Goal: Information Seeking & Learning: Learn about a topic

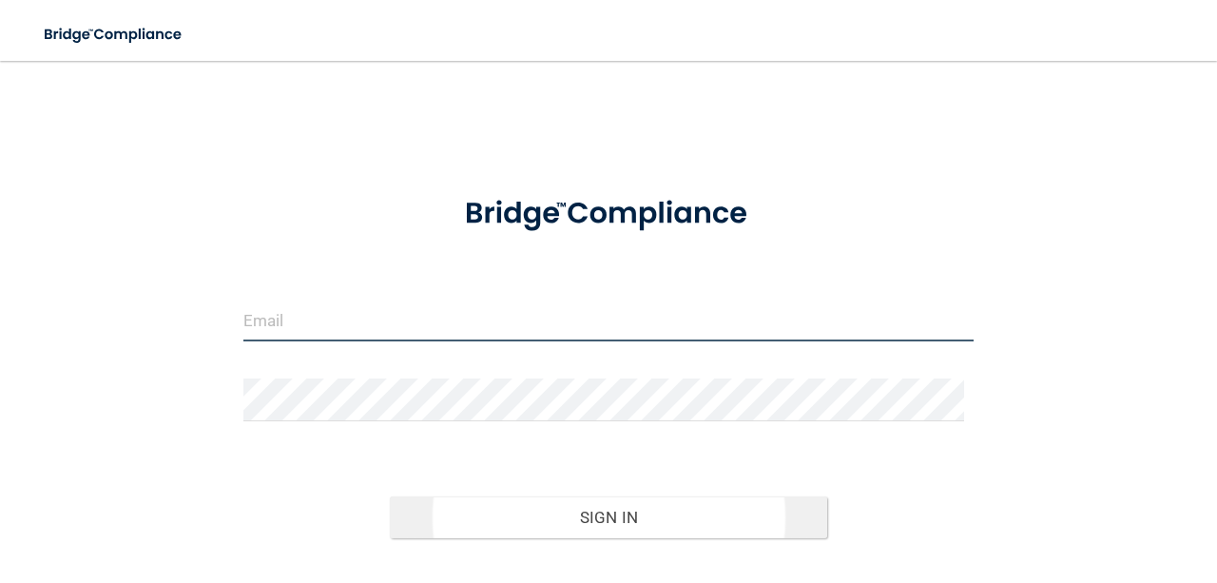
type input "[EMAIL_ADDRESS][DOMAIN_NAME]"
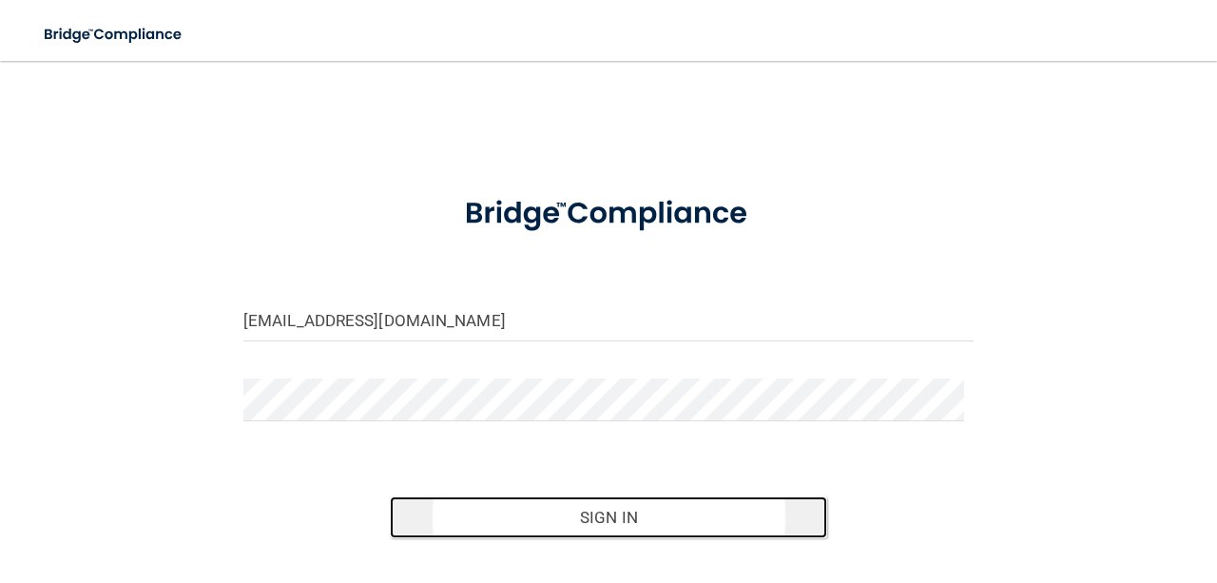
click at [614, 510] on button "Sign In" at bounding box center [609, 517] width 438 height 42
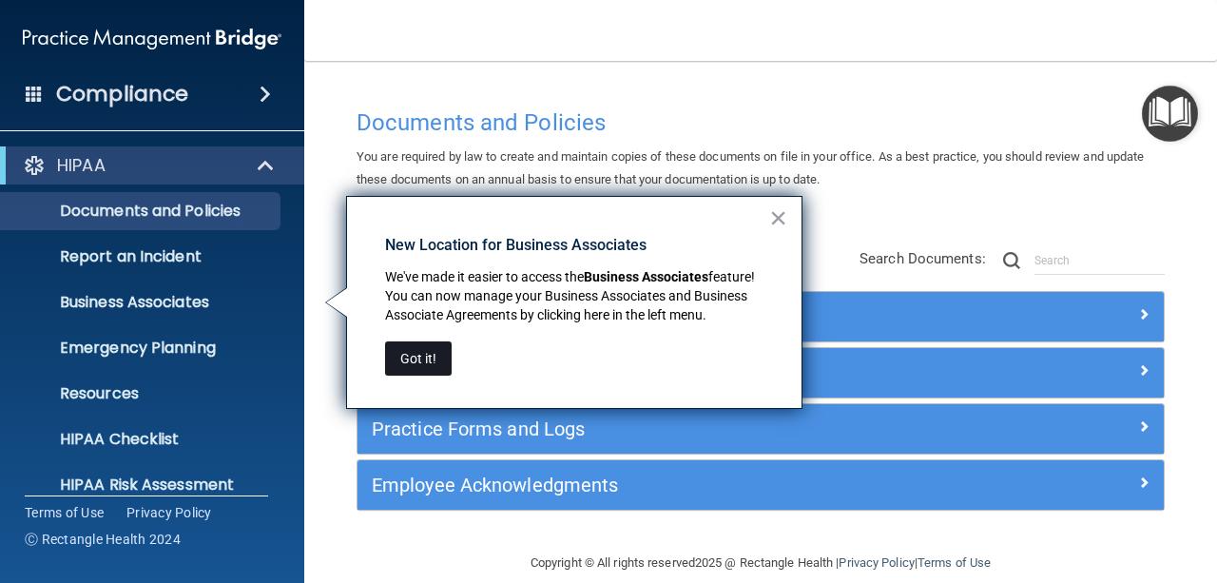
click at [425, 344] on button "Got it!" at bounding box center [418, 358] width 67 height 34
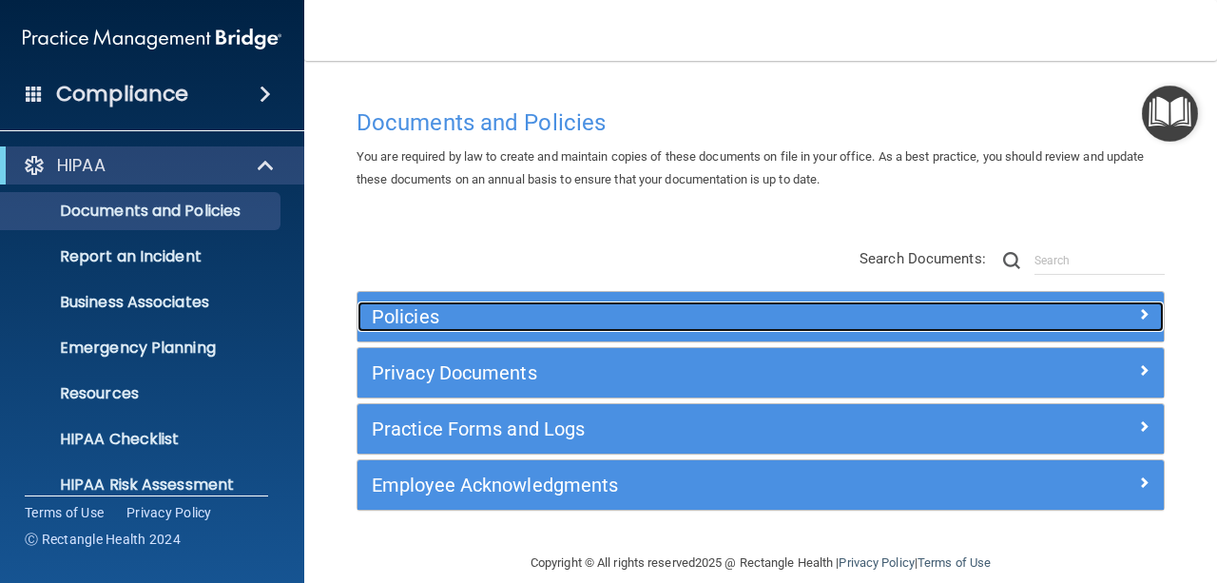
click at [1071, 319] on div at bounding box center [1063, 312] width 202 height 23
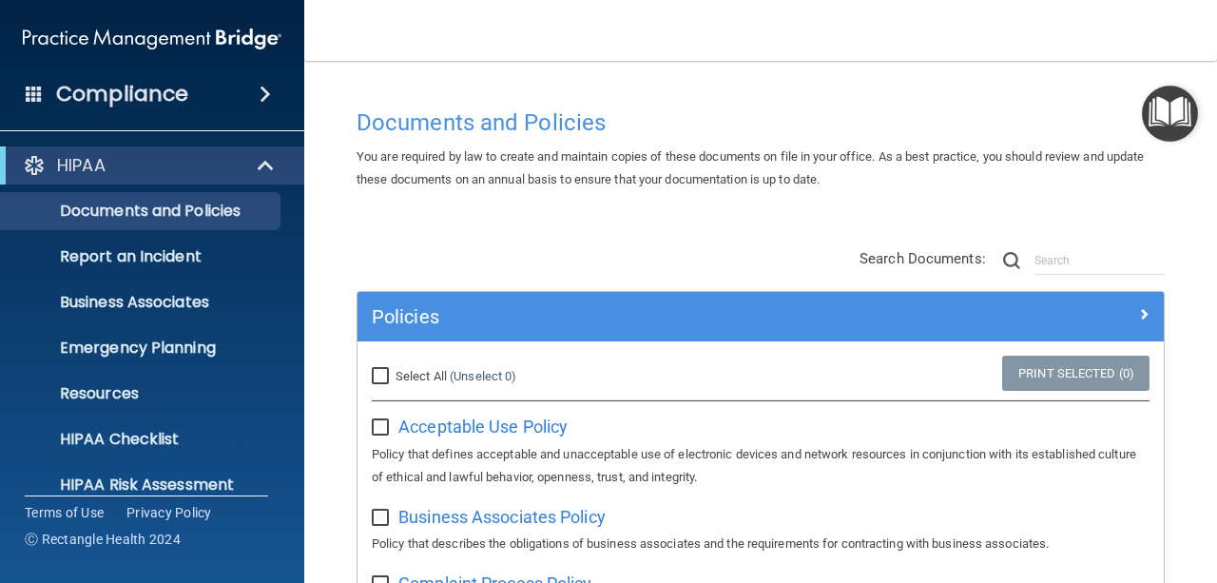
click at [391, 377] on input "Select All (Unselect 0) Unselect All" at bounding box center [383, 376] width 22 height 15
checkbox input "true"
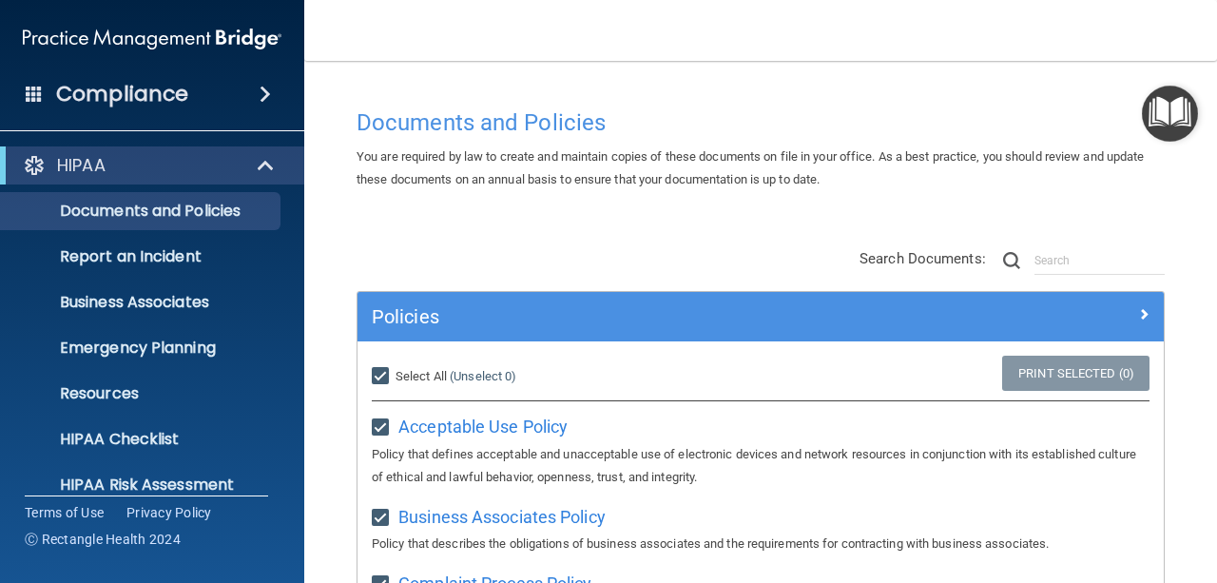
checkbox input "true"
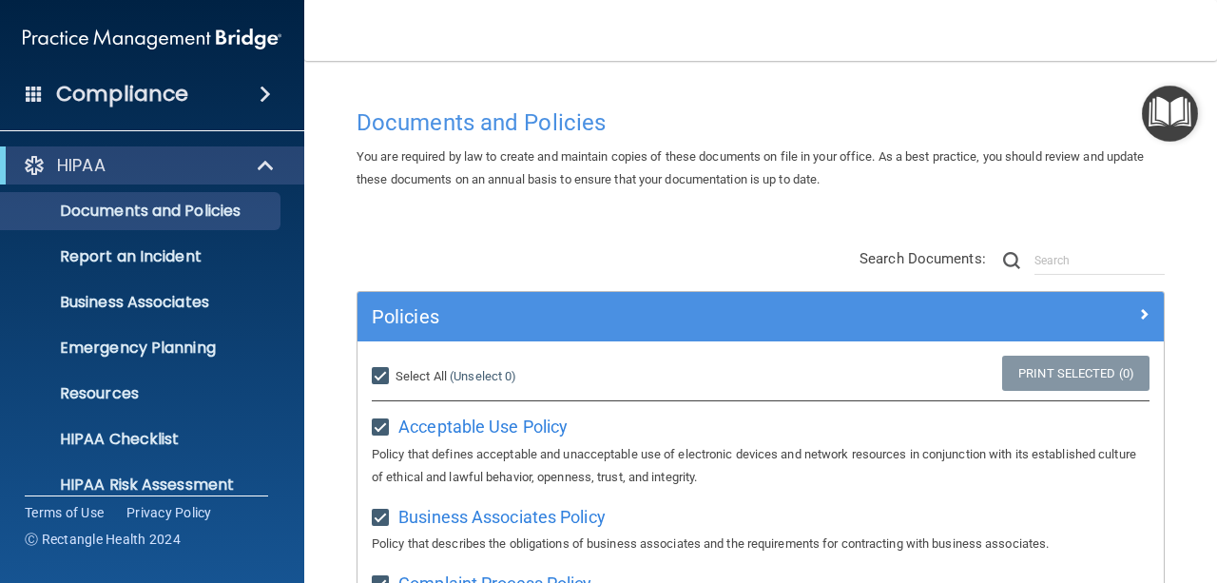
checkbox input "true"
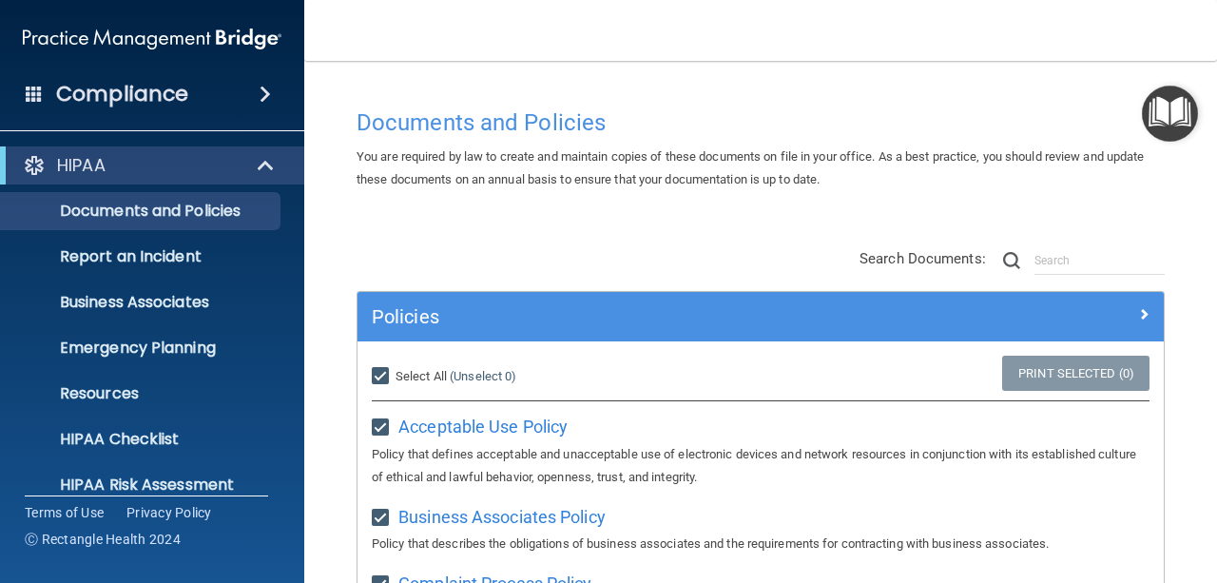
checkbox input "true"
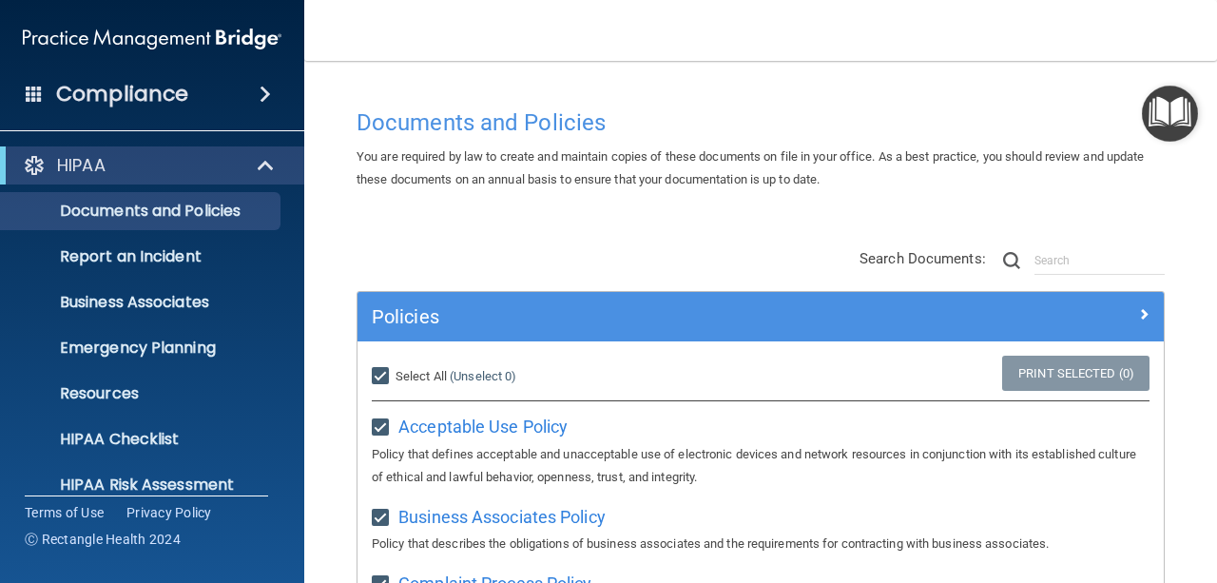
checkbox input "true"
click at [392, 378] on input "Select All (Unselect 21) Unselect All" at bounding box center [383, 376] width 22 height 15
checkbox input "false"
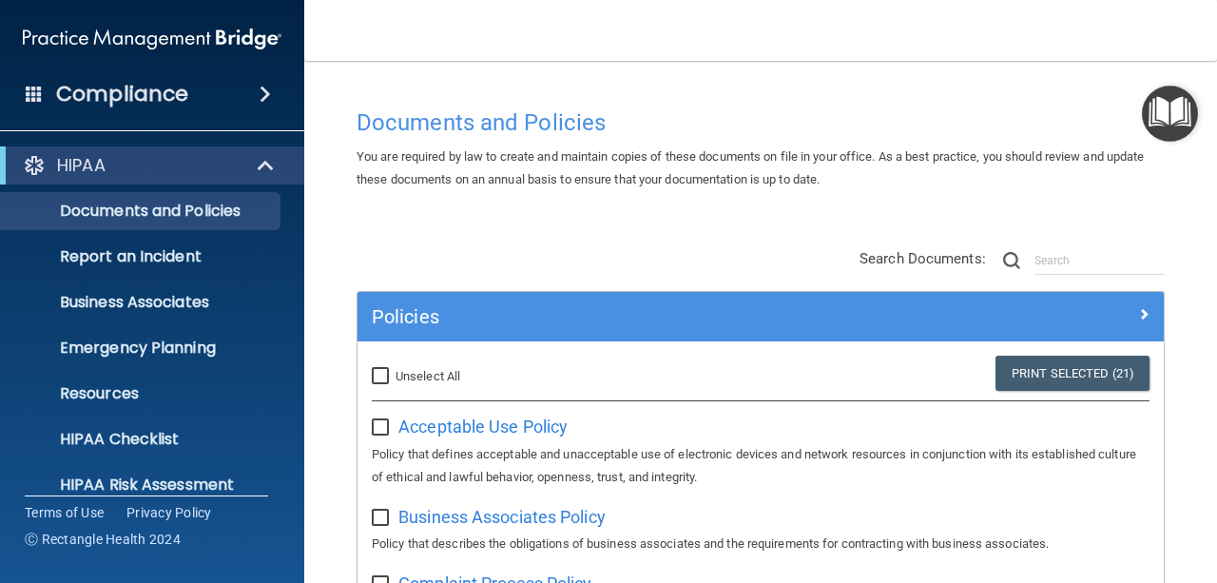
checkbox input "false"
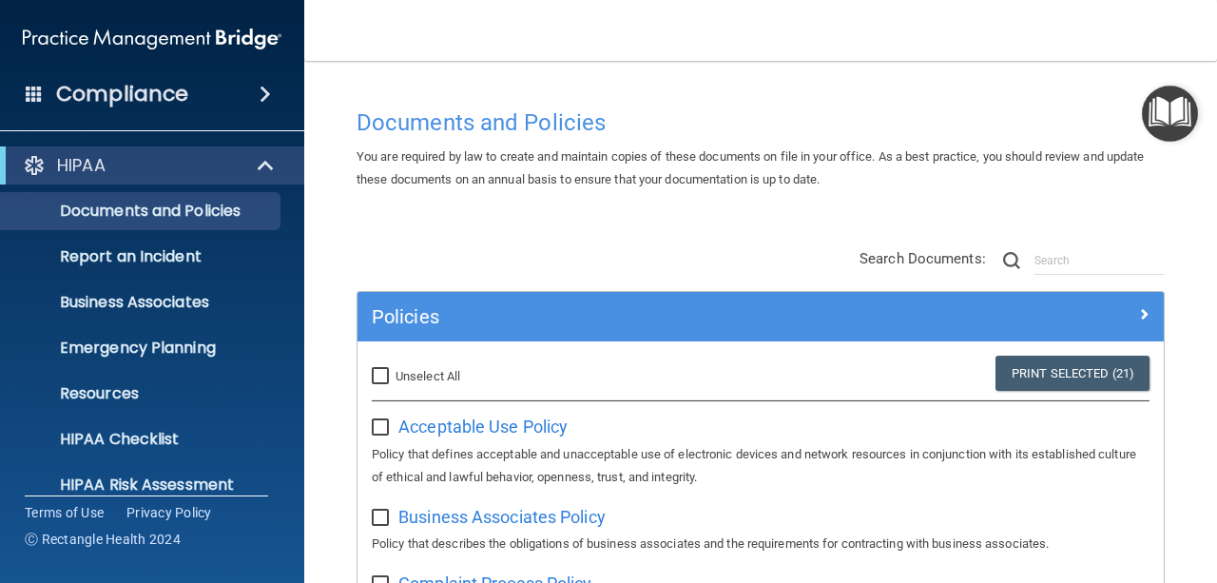
checkbox input "false"
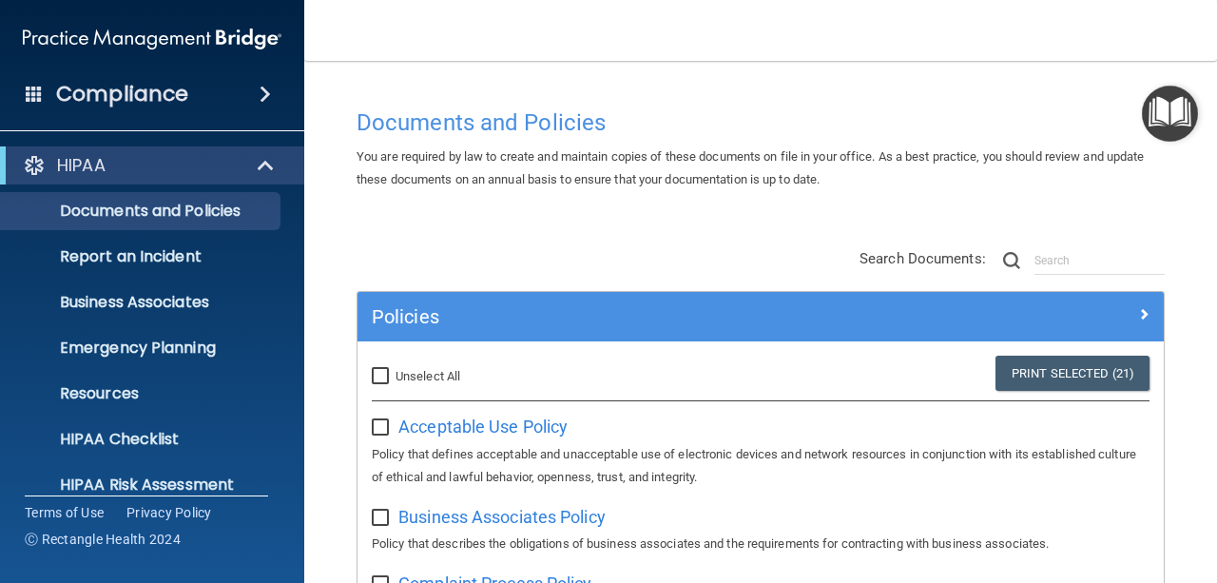
checkbox input "false"
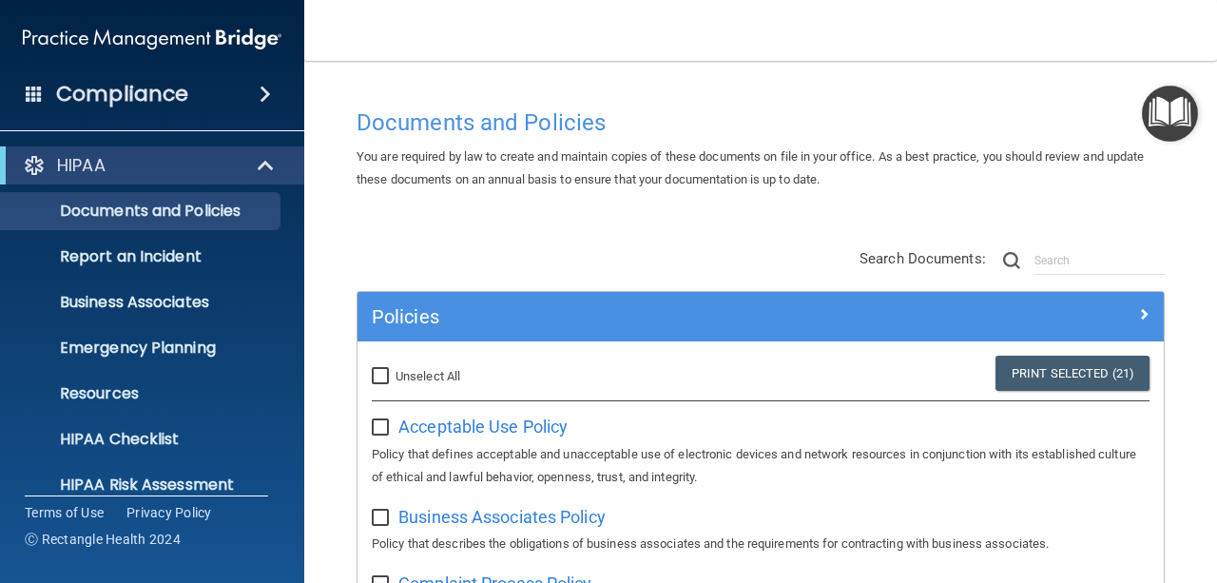
checkbox input "false"
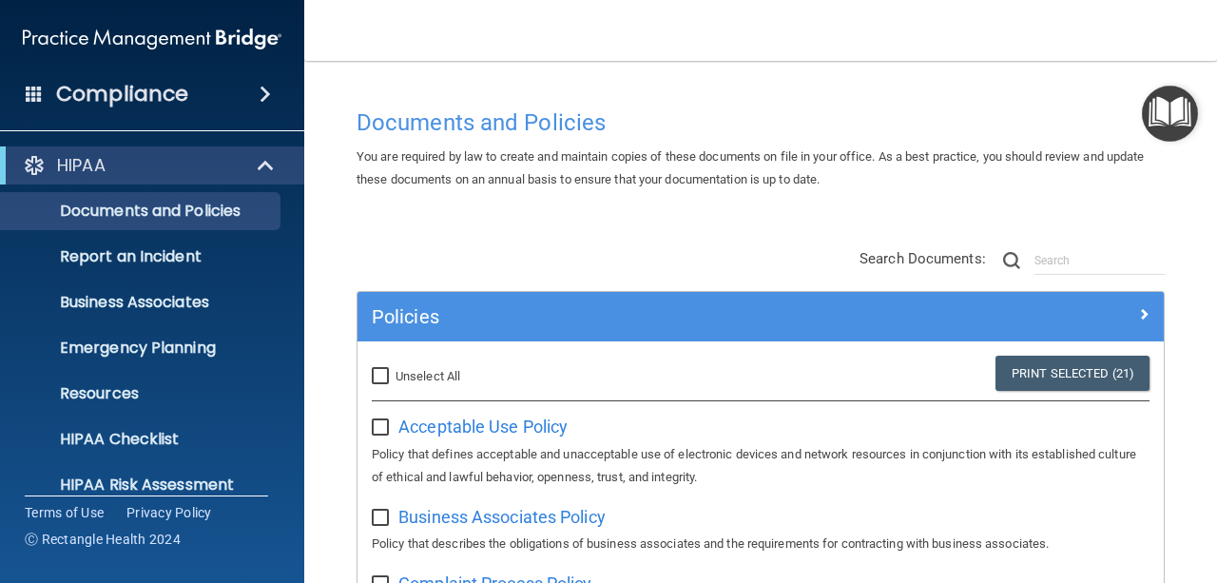
checkbox input "false"
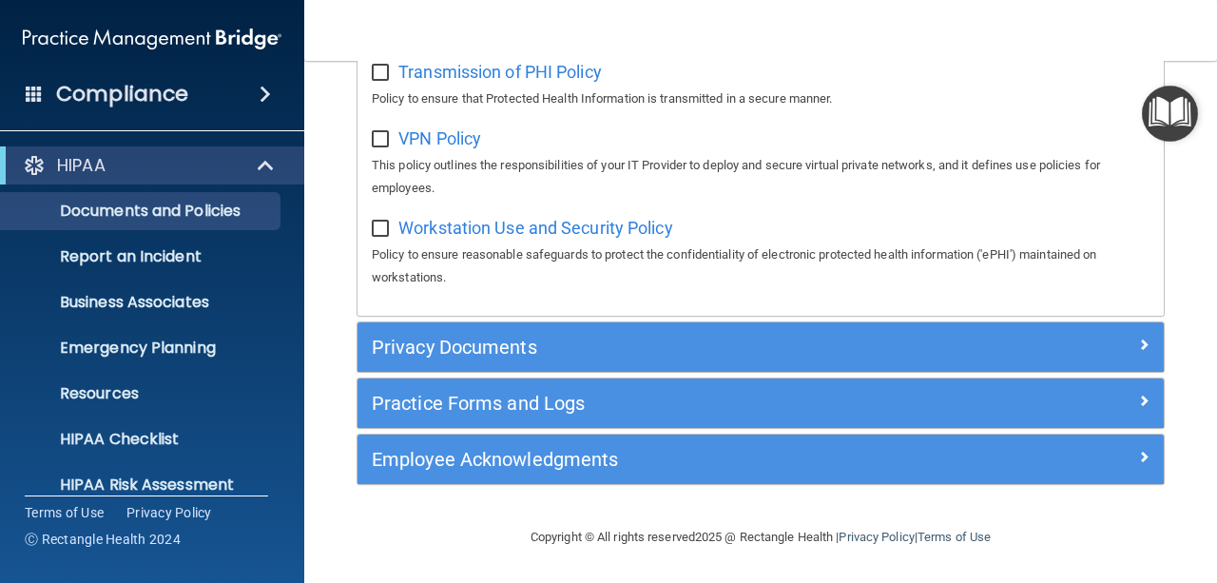
scroll to position [1842, 0]
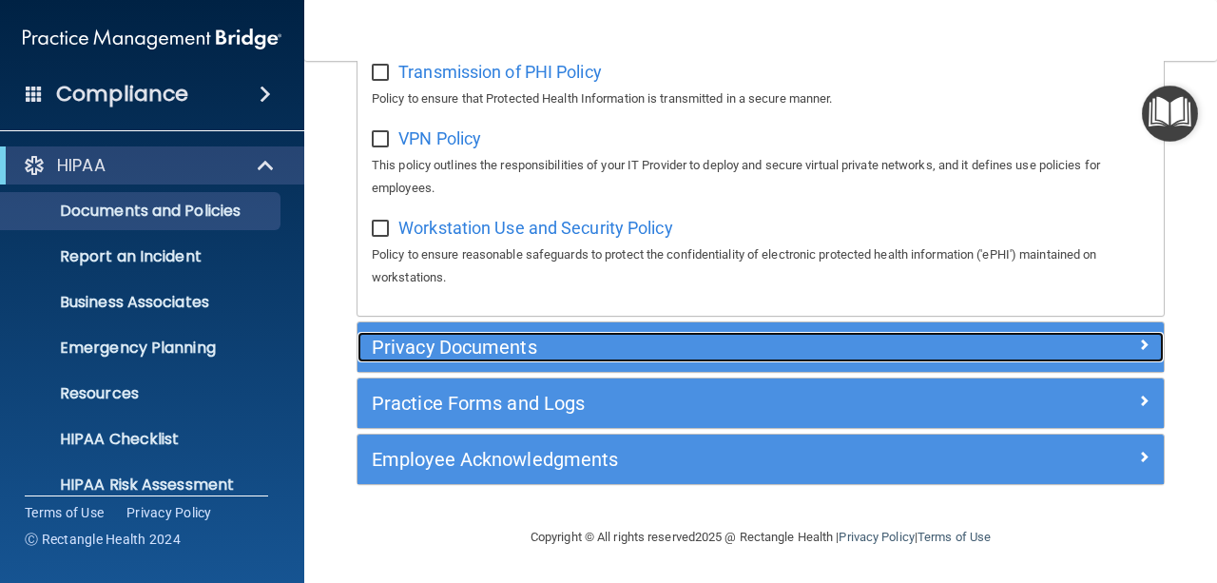
click at [779, 338] on h5 "Privacy Documents" at bounding box center [660, 347] width 576 height 21
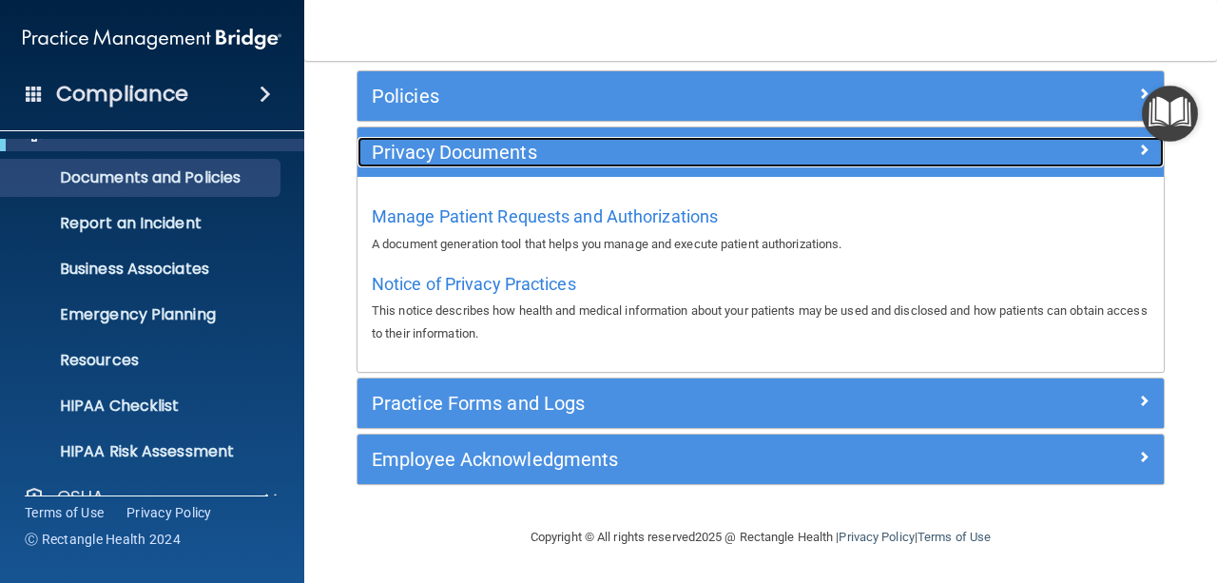
scroll to position [0, 0]
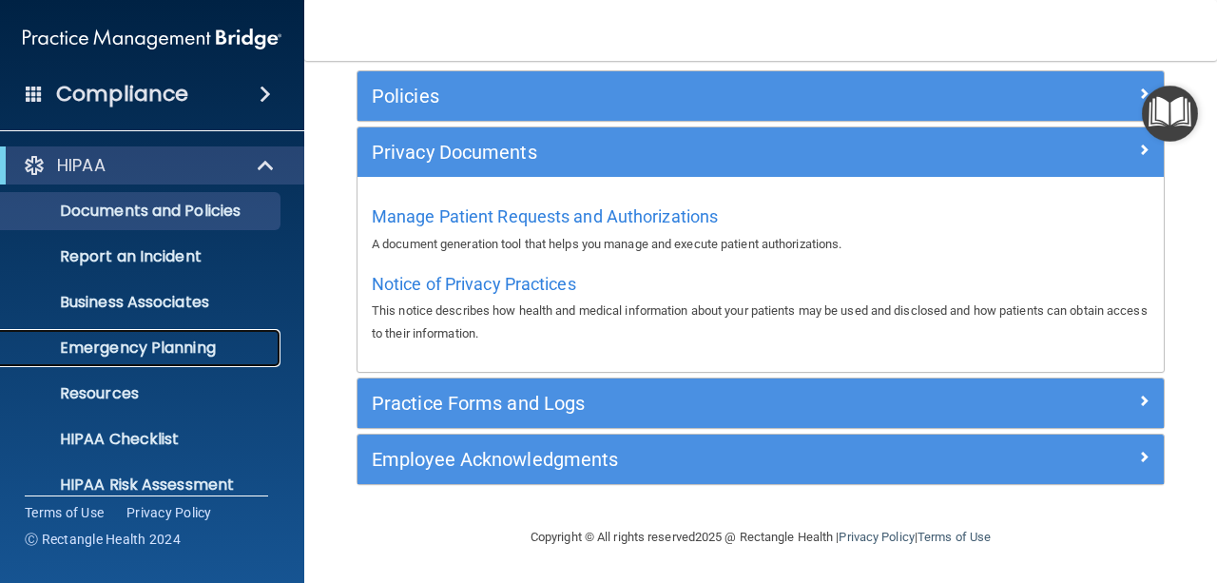
click at [220, 355] on p "Emergency Planning" at bounding box center [142, 348] width 260 height 19
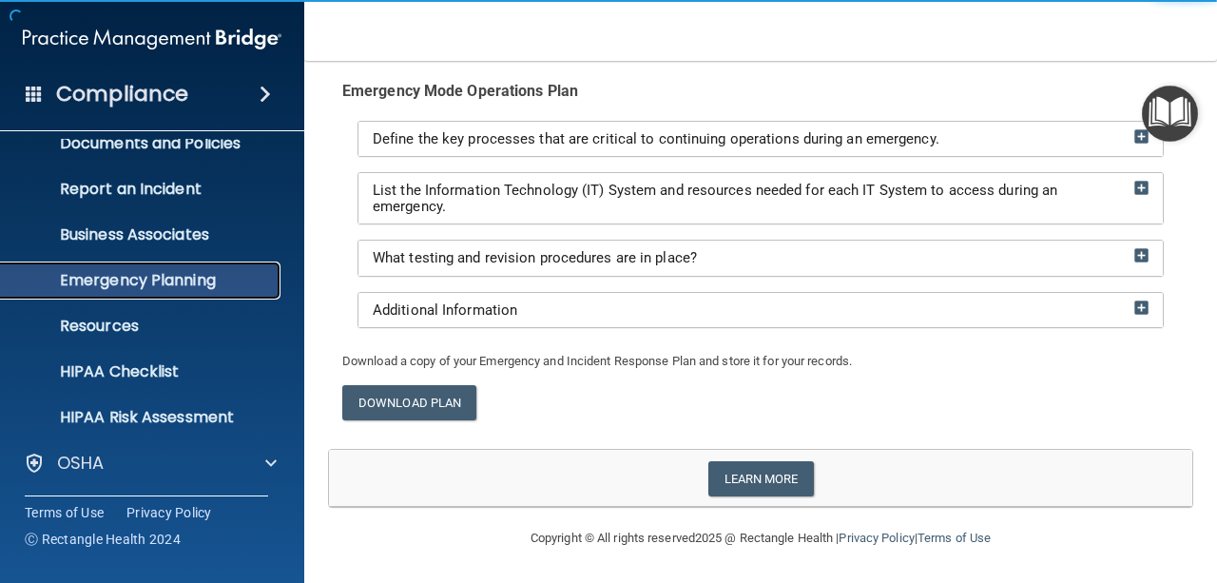
scroll to position [76, 0]
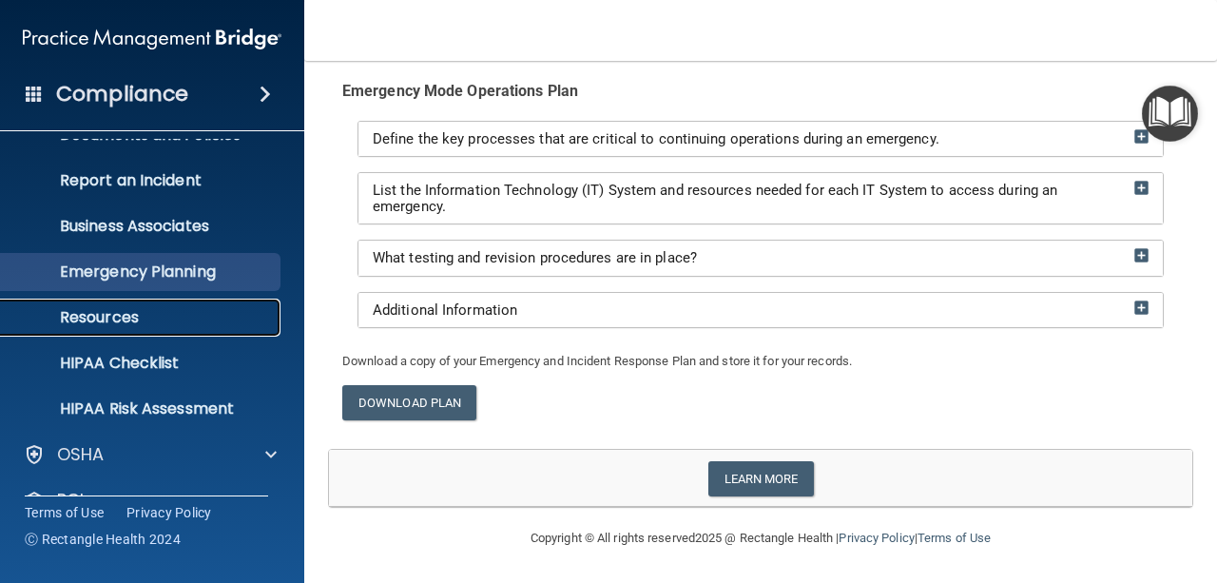
click at [186, 322] on p "Resources" at bounding box center [142, 317] width 260 height 19
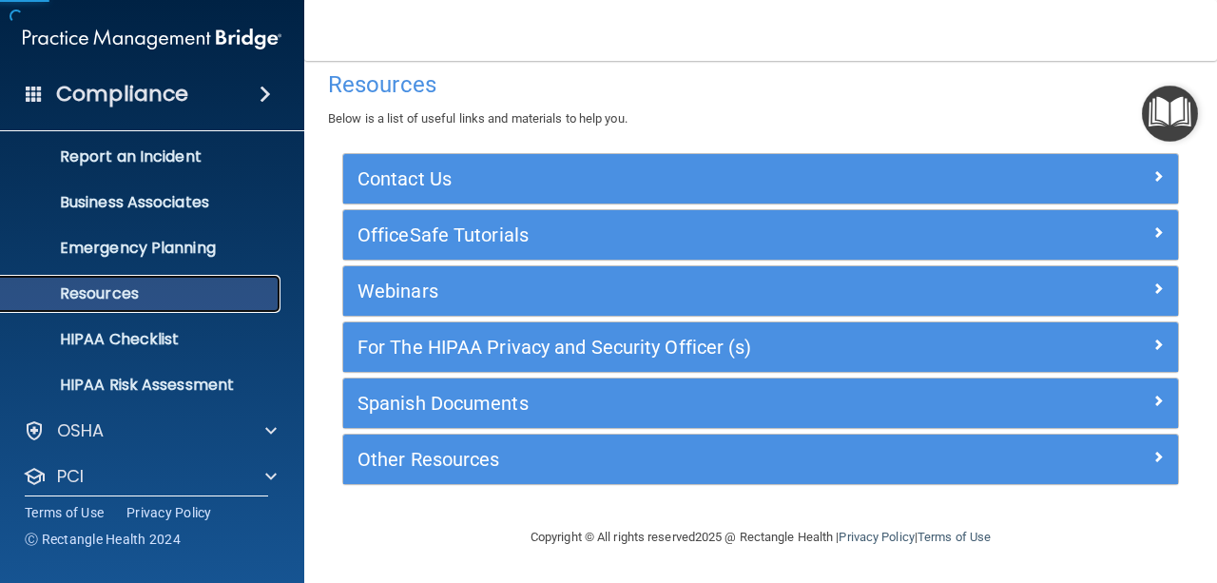
scroll to position [118, 0]
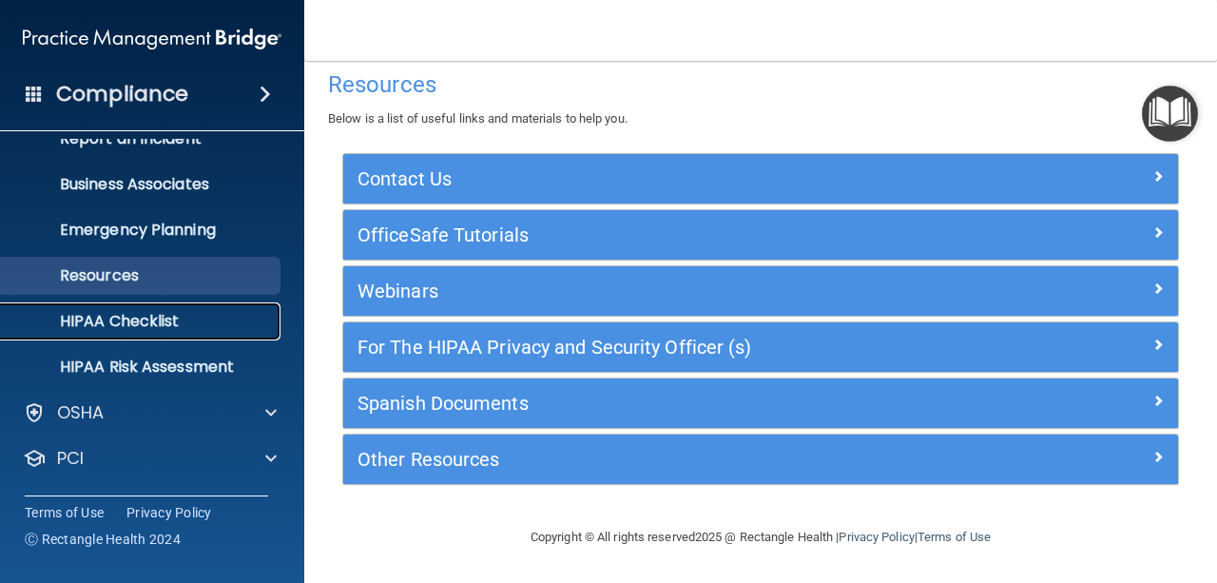
click at [242, 322] on p "HIPAA Checklist" at bounding box center [142, 321] width 260 height 19
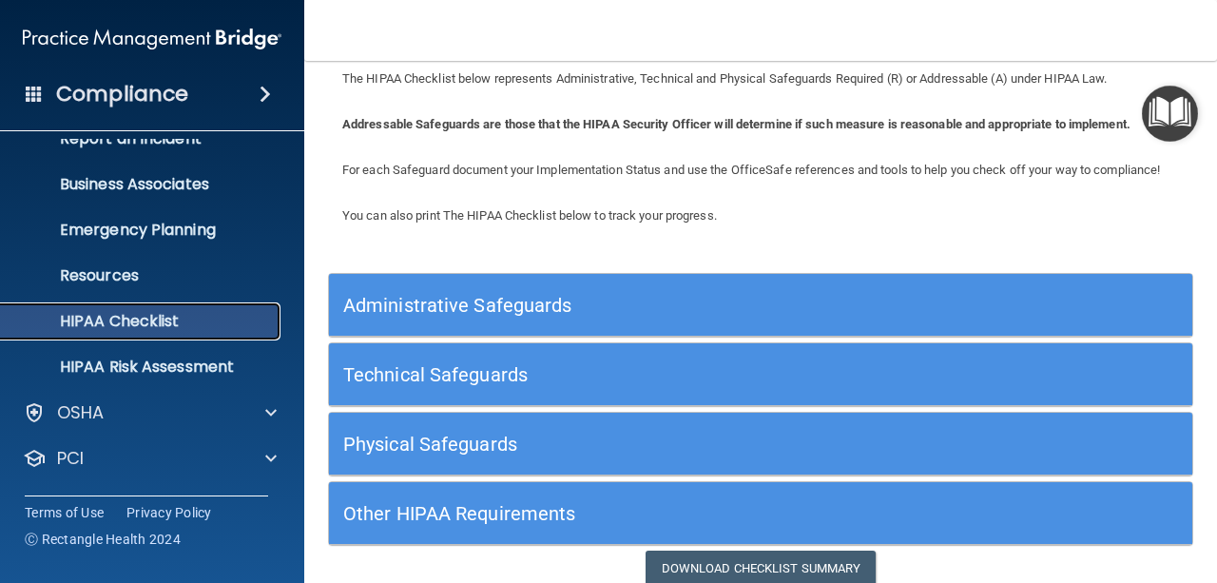
scroll to position [61, 0]
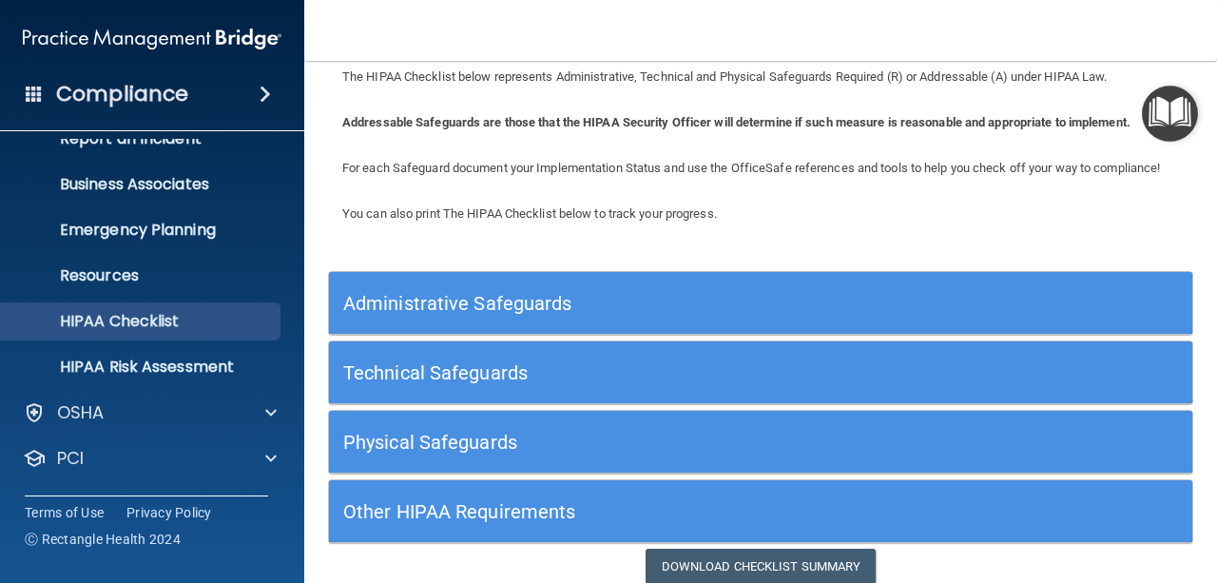
click at [942, 314] on h5 "Administrative Safeguards" at bounding box center [652, 303] width 619 height 21
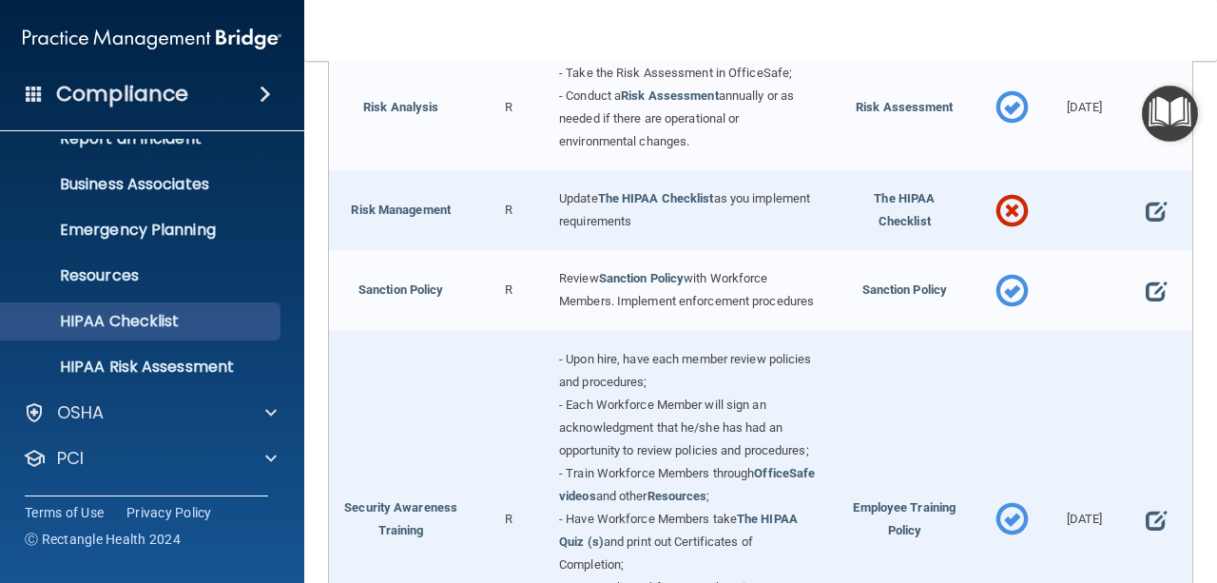
scroll to position [1188, 0]
click at [725, 249] on div "Update The HIPAA Checklist as you implement requirements" at bounding box center [689, 209] width 288 height 80
click at [668, 204] on link "The HIPAA Checklist" at bounding box center [656, 197] width 116 height 14
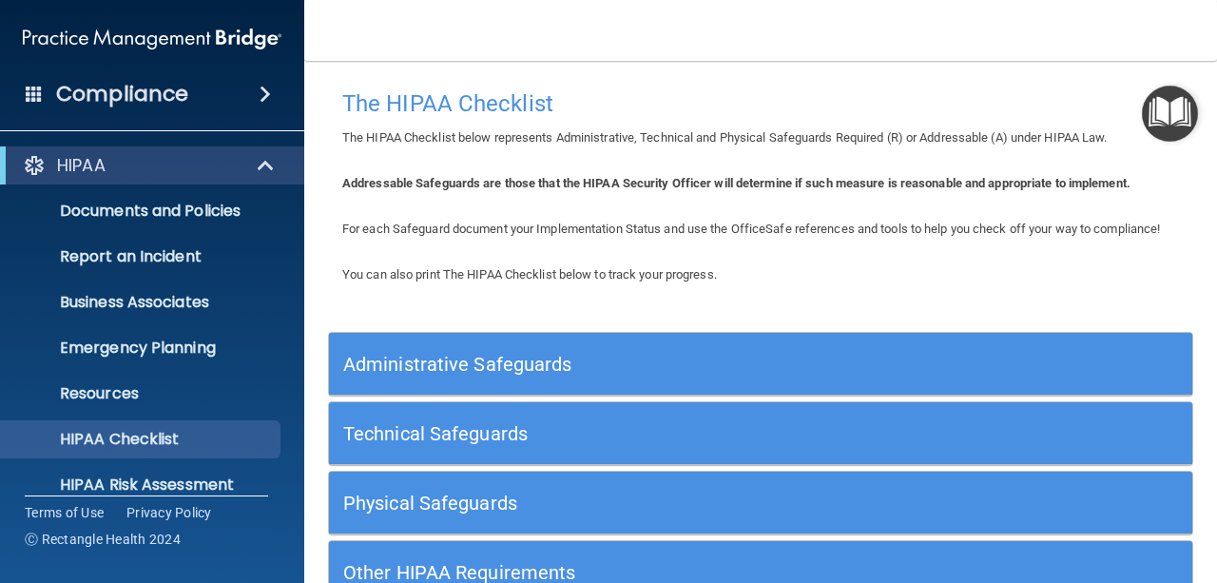
click at [729, 375] on h5 "Administrative Safeguards" at bounding box center [652, 364] width 619 height 21
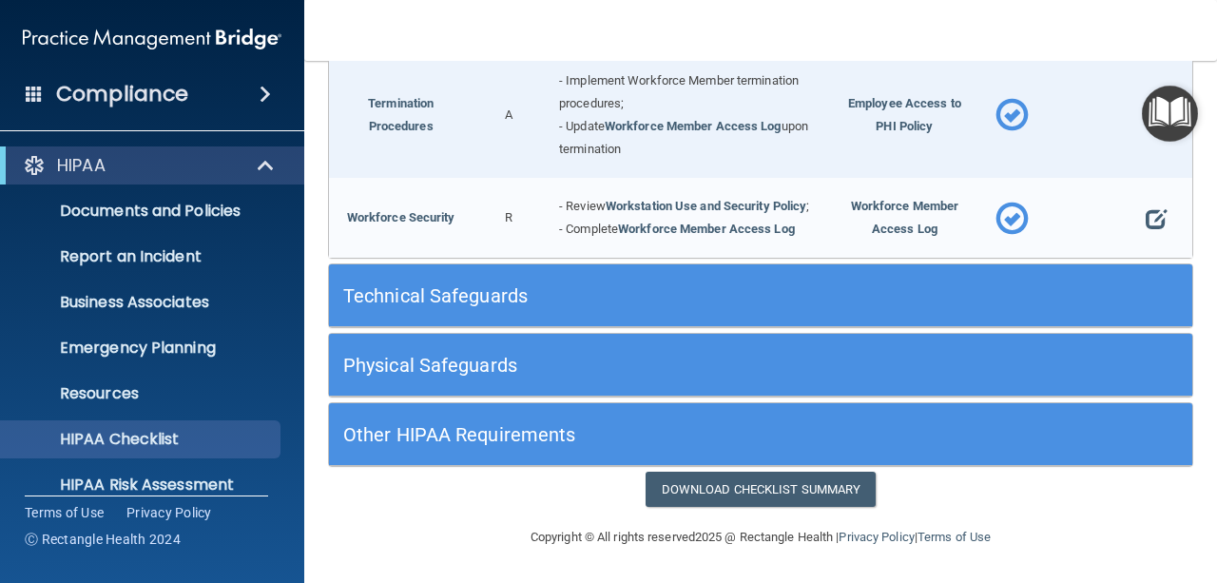
scroll to position [2043, 0]
click at [775, 306] on h5 "Technical Safeguards" at bounding box center [652, 295] width 619 height 21
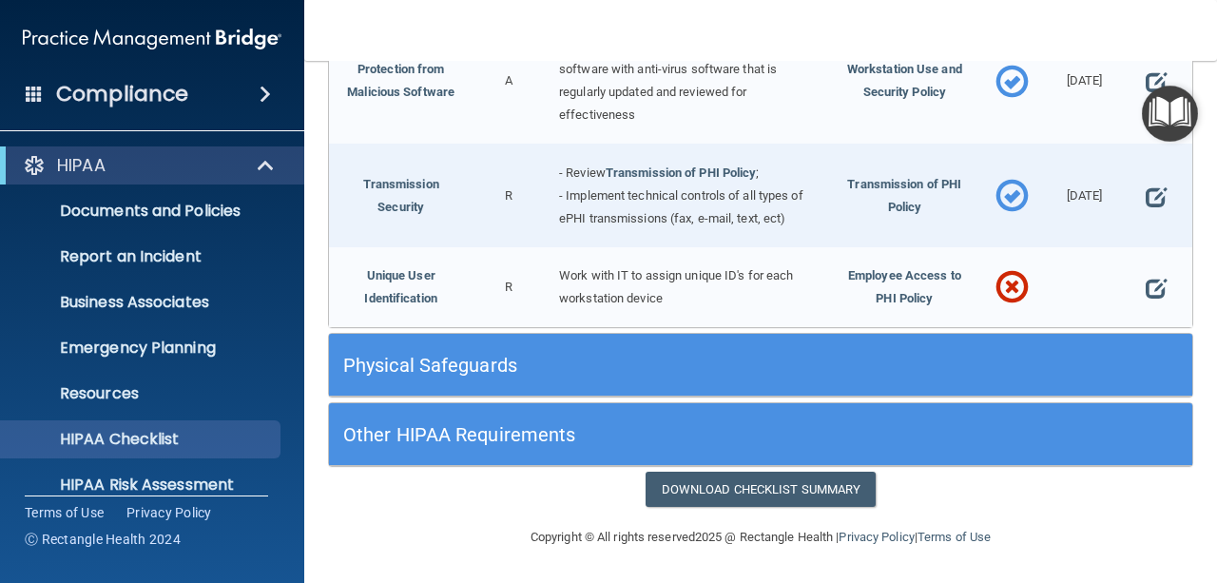
scroll to position [3666, 0]
click at [169, 400] on p "Resources" at bounding box center [142, 393] width 260 height 19
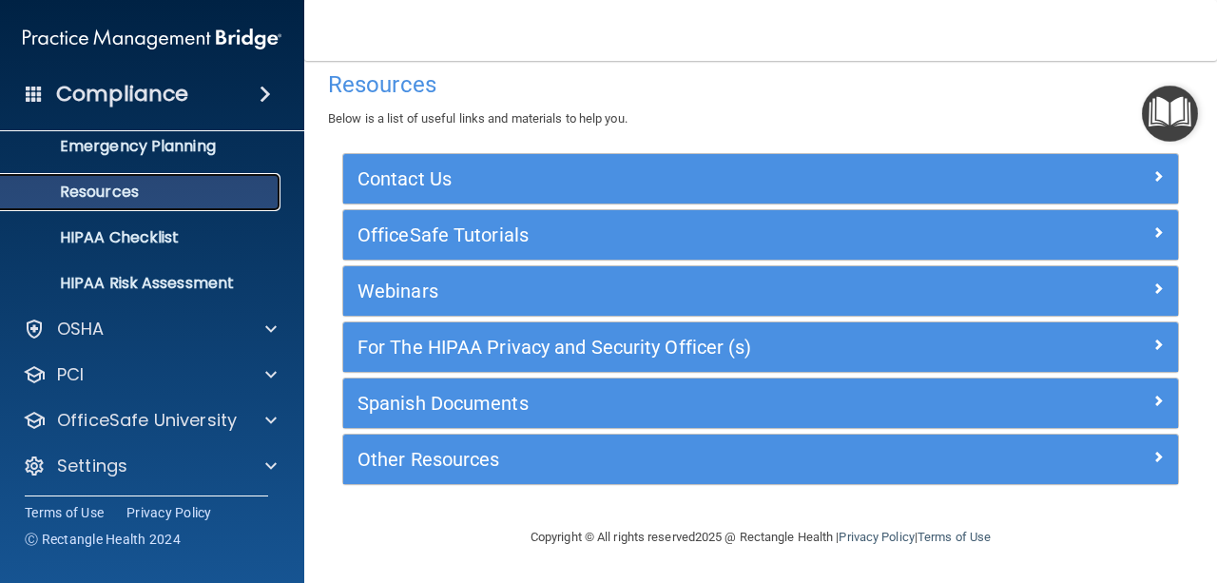
scroll to position [205, 0]
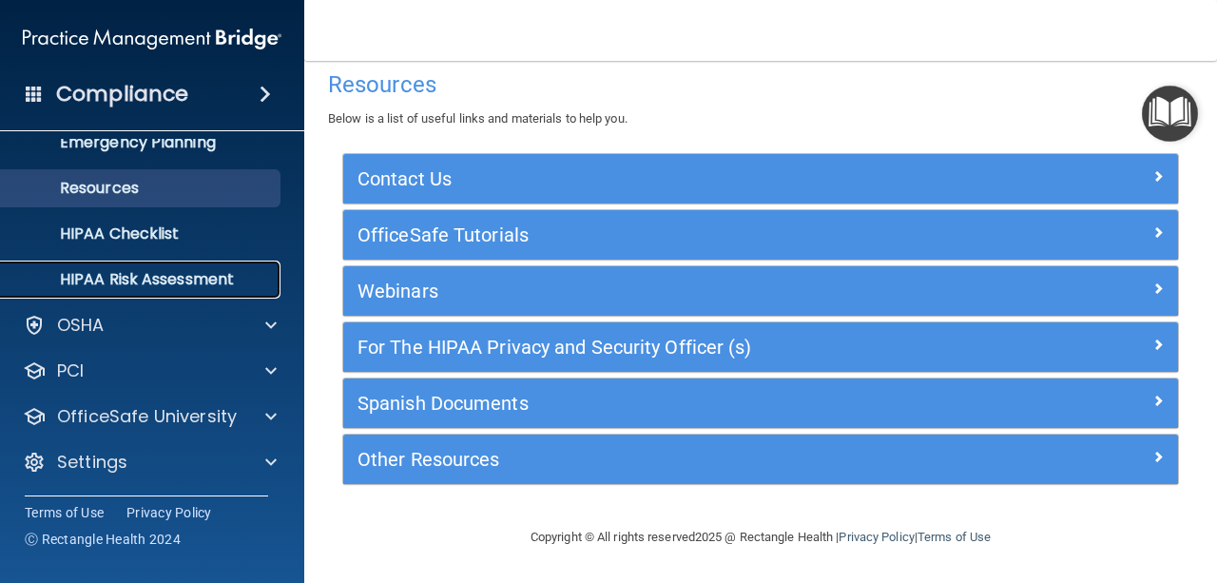
click at [180, 278] on p "HIPAA Risk Assessment" at bounding box center [142, 279] width 260 height 19
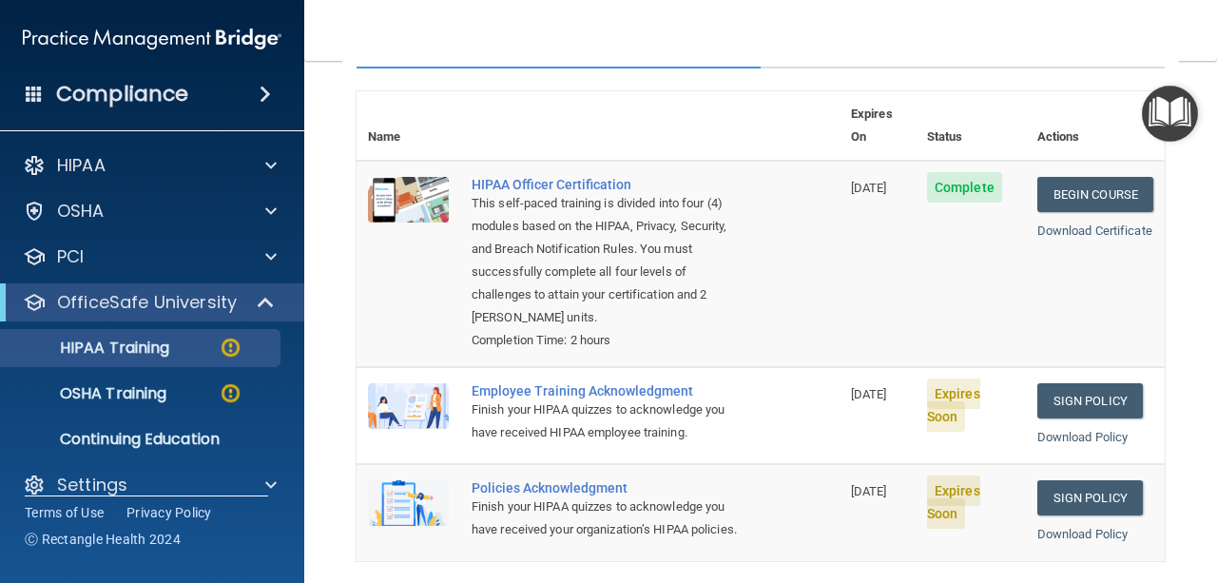
scroll to position [216, 0]
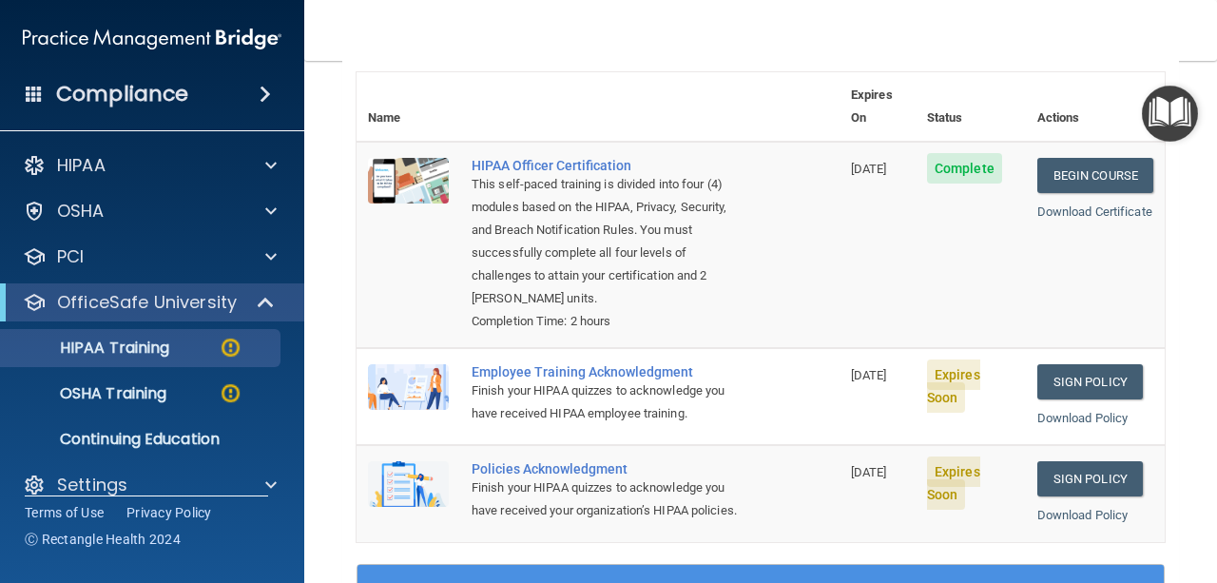
click at [694, 379] on div "Finish your HIPAA quizzes to acknowledge you have received HIPAA employee train…" at bounding box center [608, 402] width 273 height 46
click at [645, 364] on div "Employee Training Acknowledgment" at bounding box center [608, 371] width 273 height 15
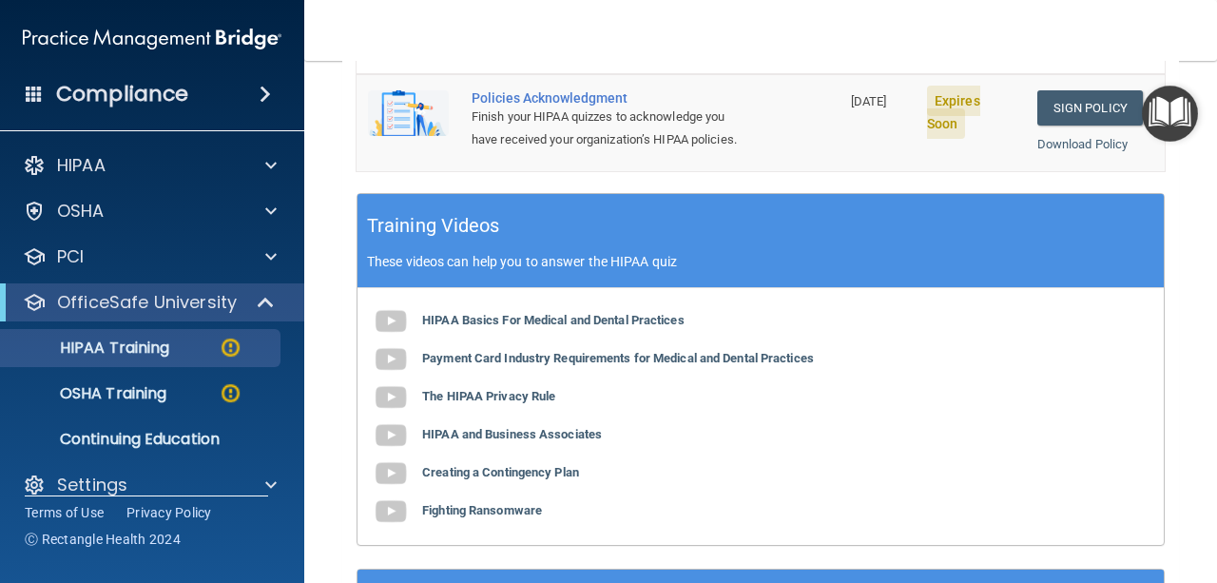
scroll to position [569, 0]
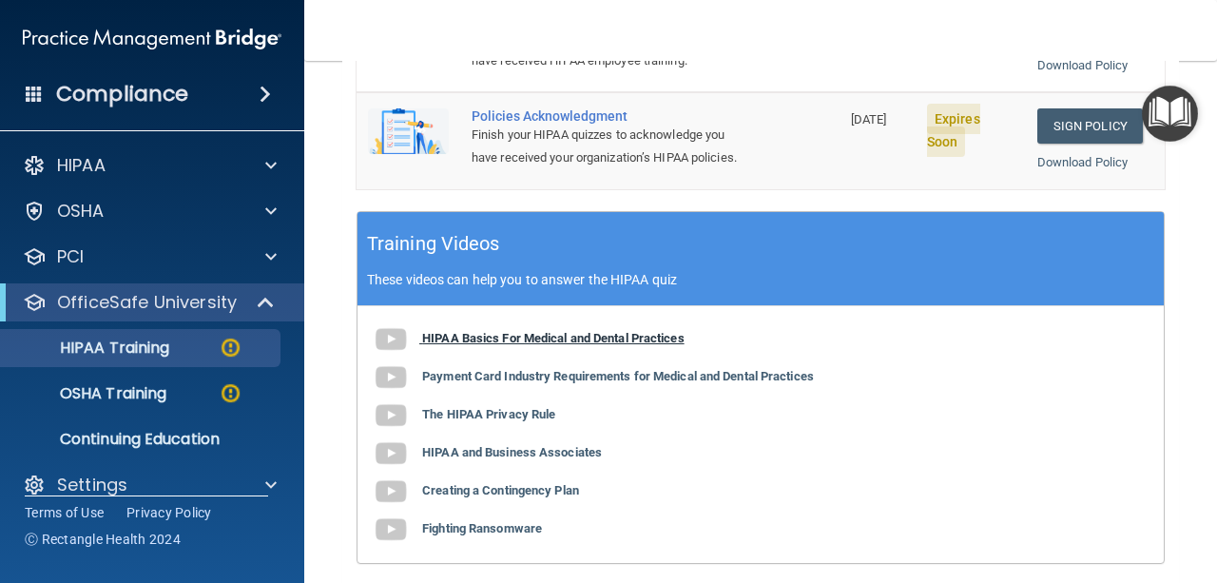
click at [552, 336] on b "HIPAA Basics For Medical and Dental Practices" at bounding box center [553, 338] width 262 height 14
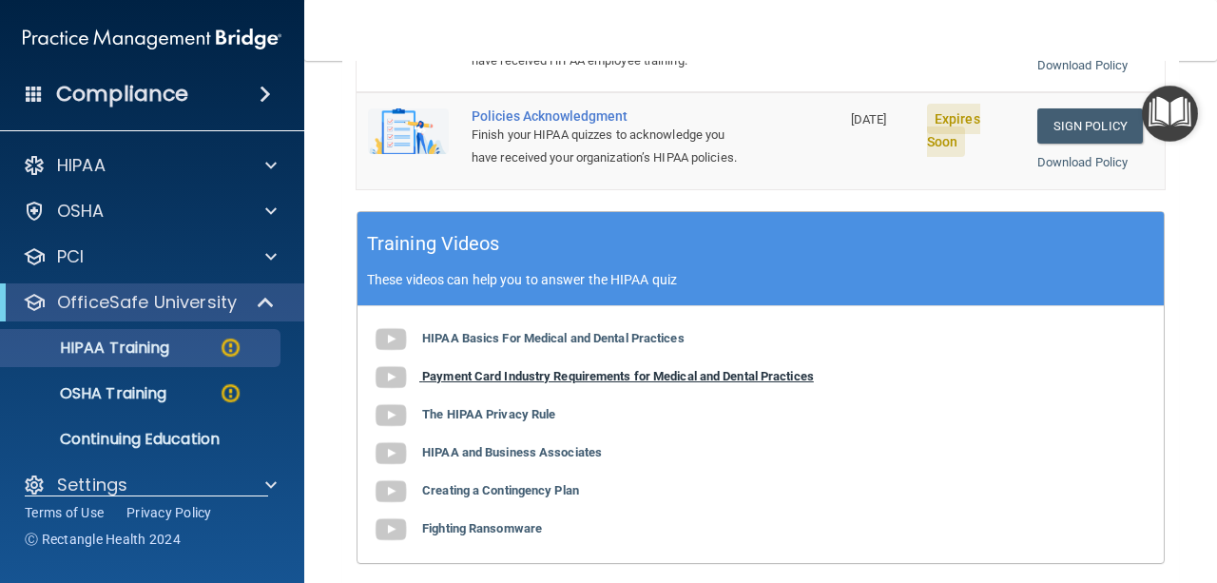
click at [647, 372] on b "Payment Card Industry Requirements for Medical and Dental Practices" at bounding box center [618, 376] width 392 height 14
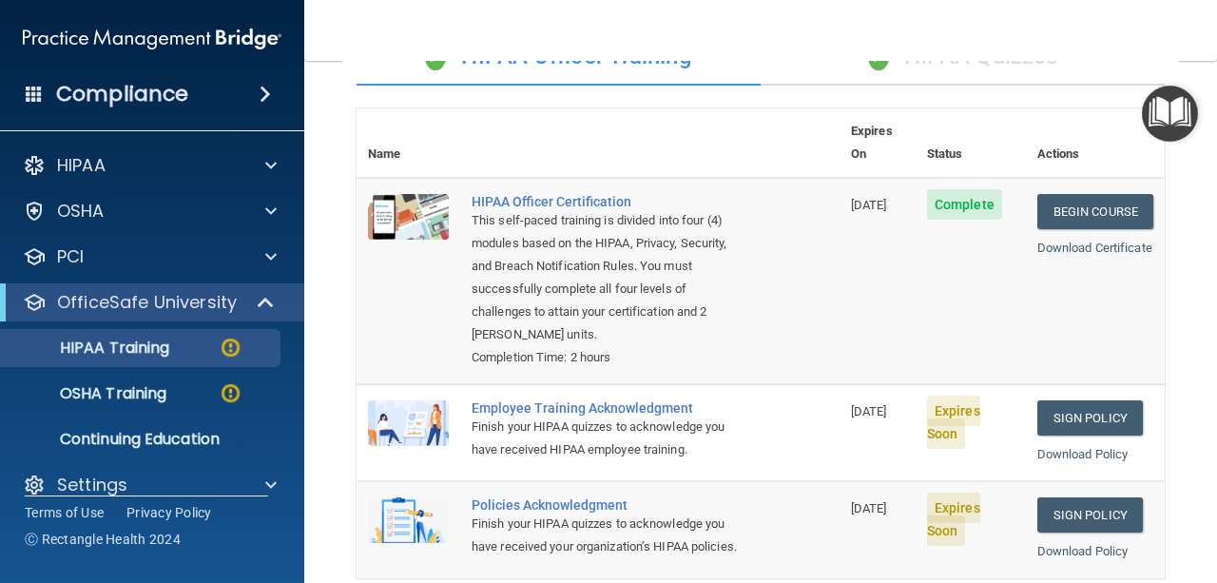
scroll to position [153, 0]
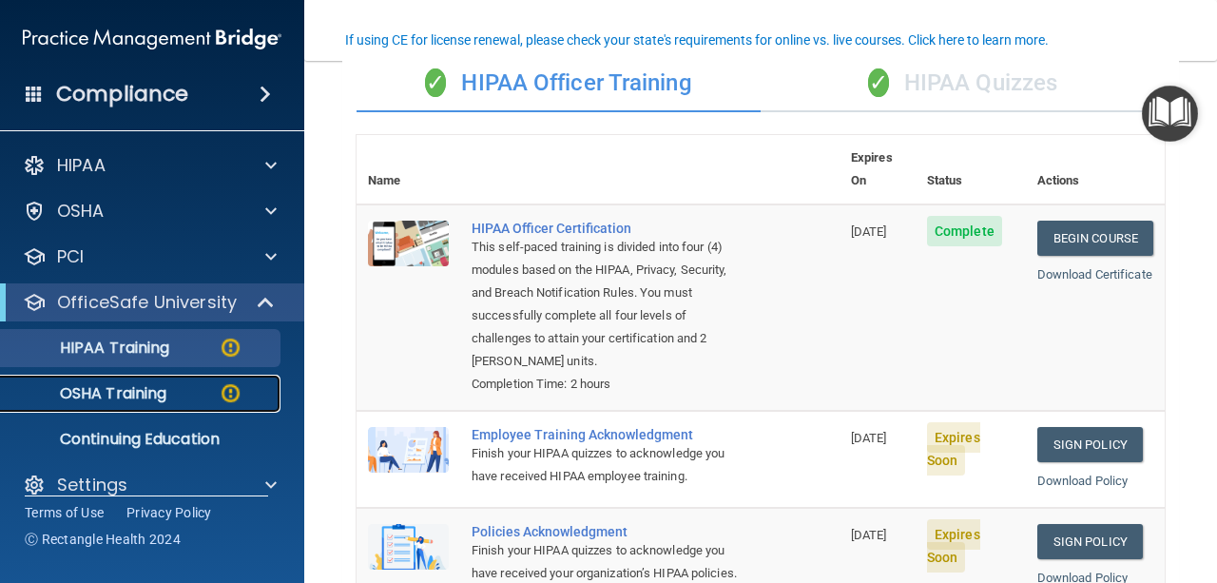
click at [172, 392] on div "OSHA Training" at bounding box center [142, 393] width 260 height 19
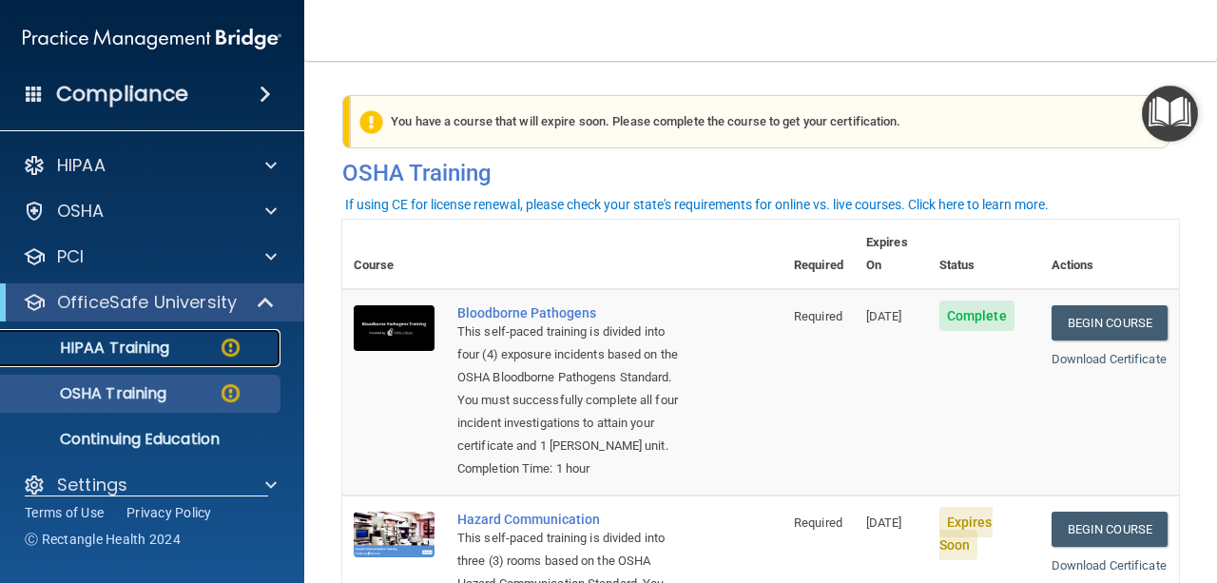
click at [205, 349] on div "HIPAA Training" at bounding box center [142, 348] width 260 height 19
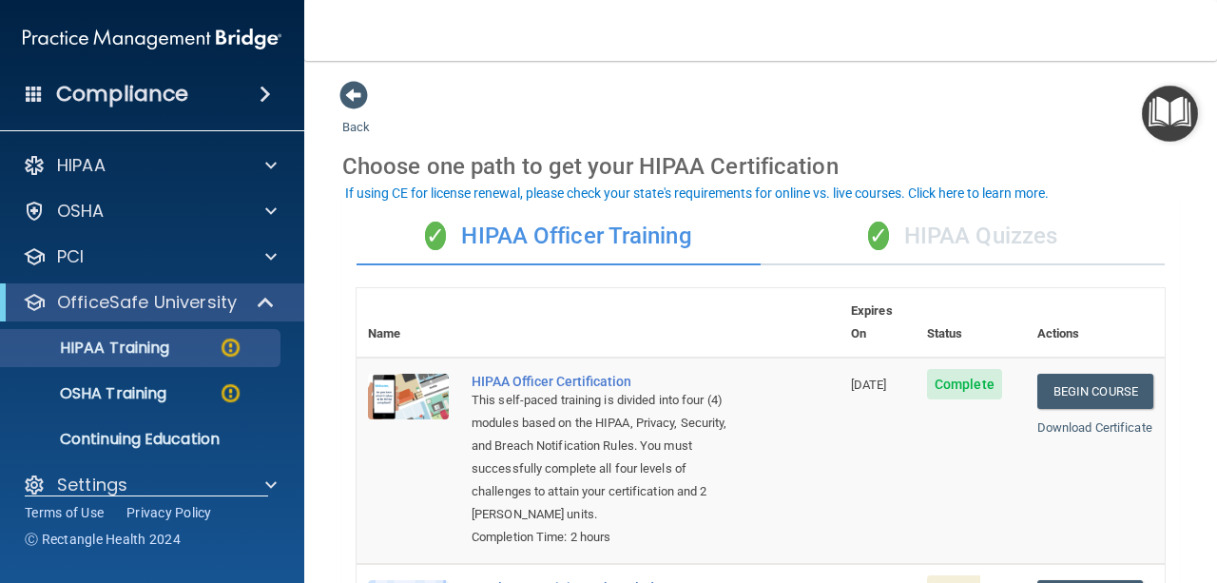
click at [957, 230] on div "✓ HIPAA Quizzes" at bounding box center [963, 236] width 404 height 57
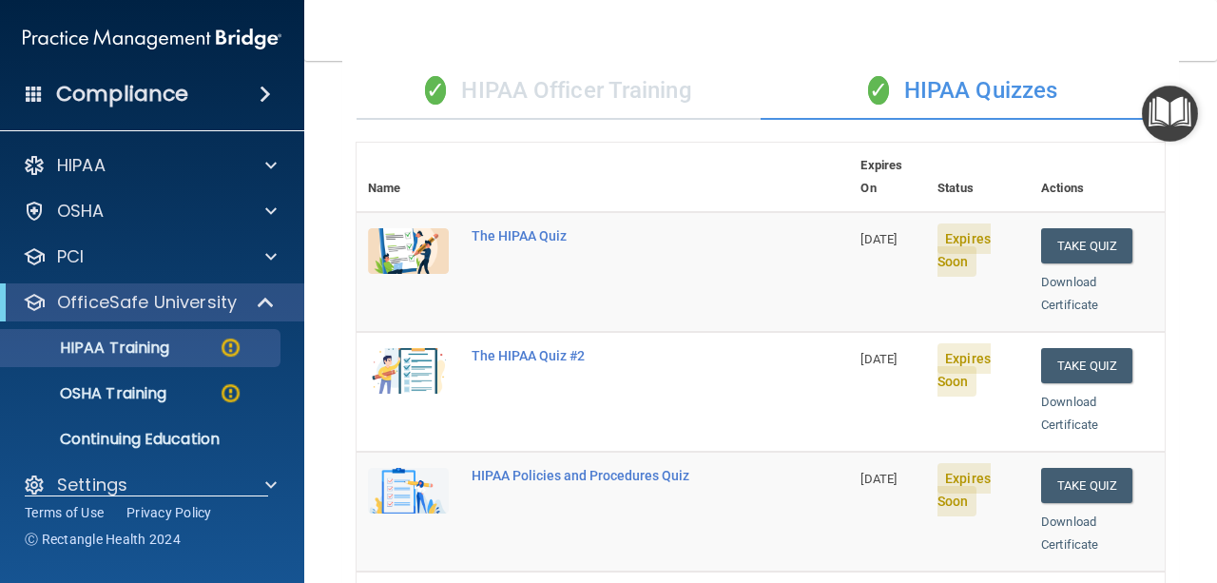
scroll to position [142, 0]
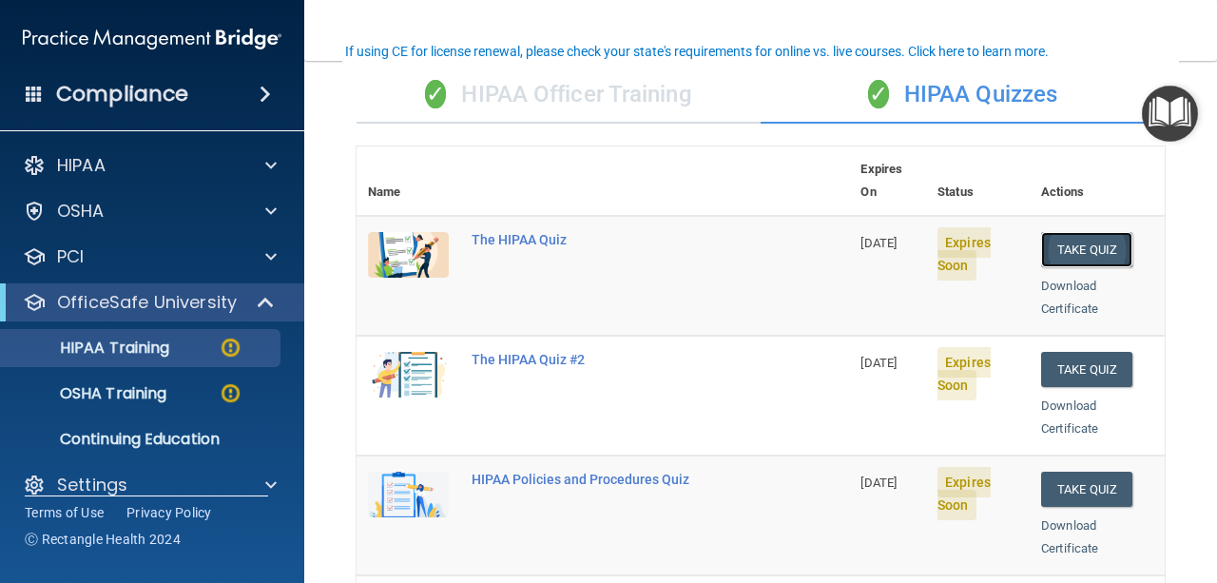
click at [1055, 232] on button "Take Quiz" at bounding box center [1086, 249] width 91 height 35
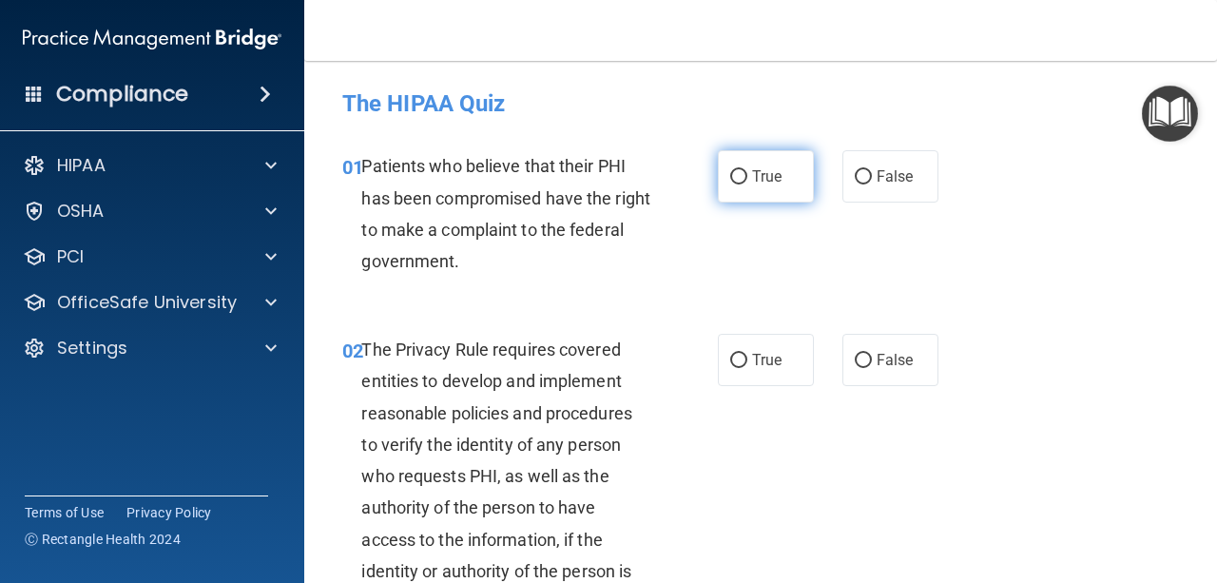
click at [737, 172] on input "True" at bounding box center [738, 177] width 17 height 14
radio input "true"
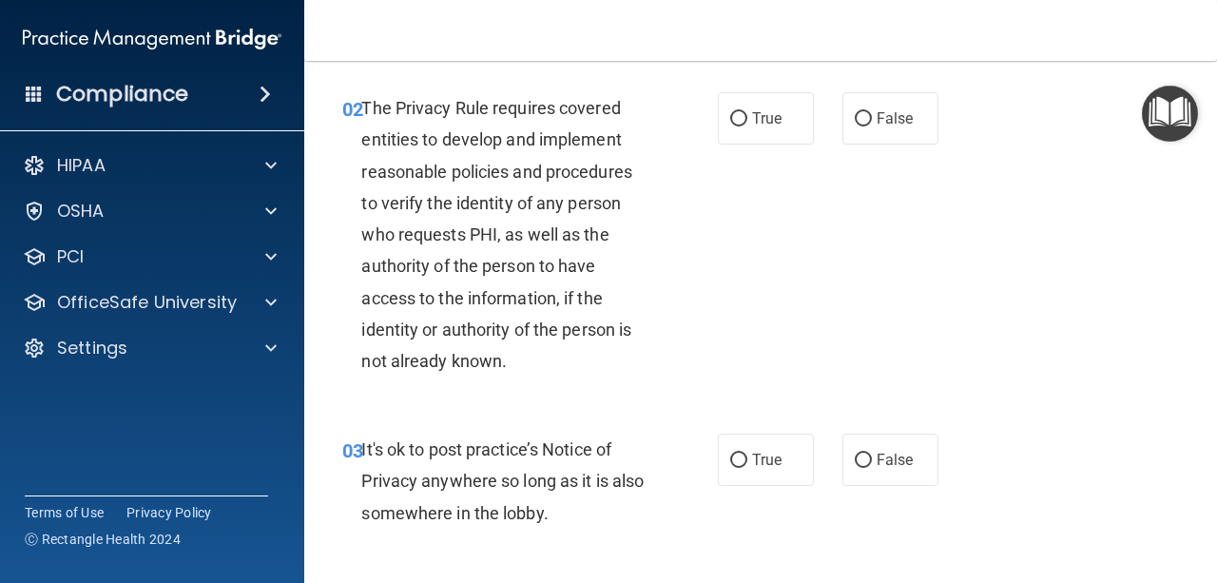
scroll to position [249, 0]
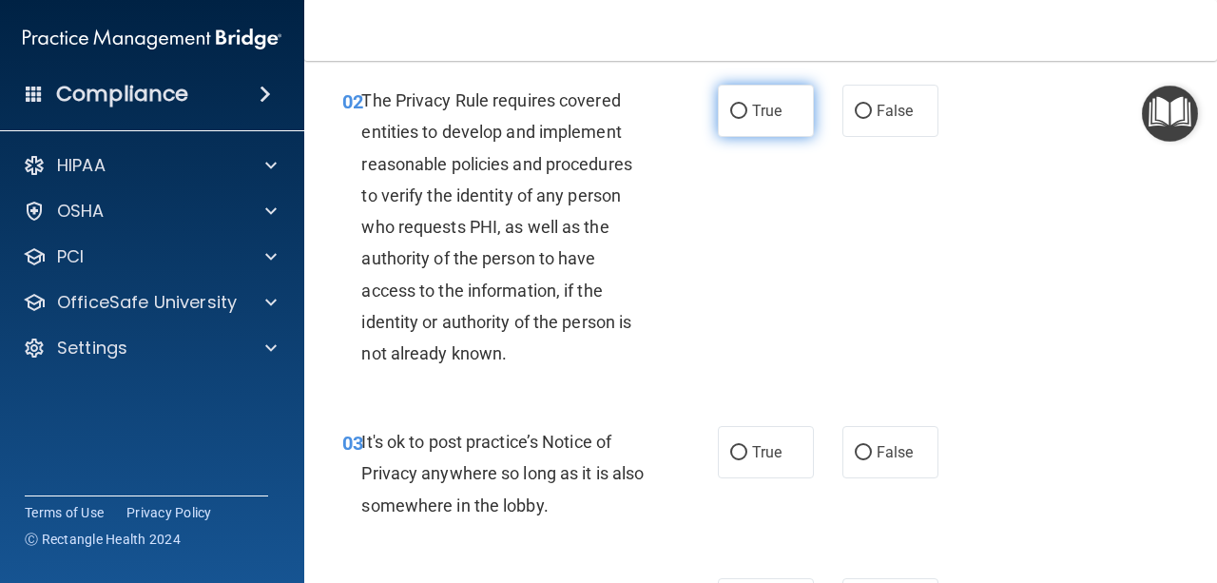
click at [748, 122] on label "True" at bounding box center [766, 111] width 96 height 52
click at [747, 119] on input "True" at bounding box center [738, 112] width 17 height 14
radio input "true"
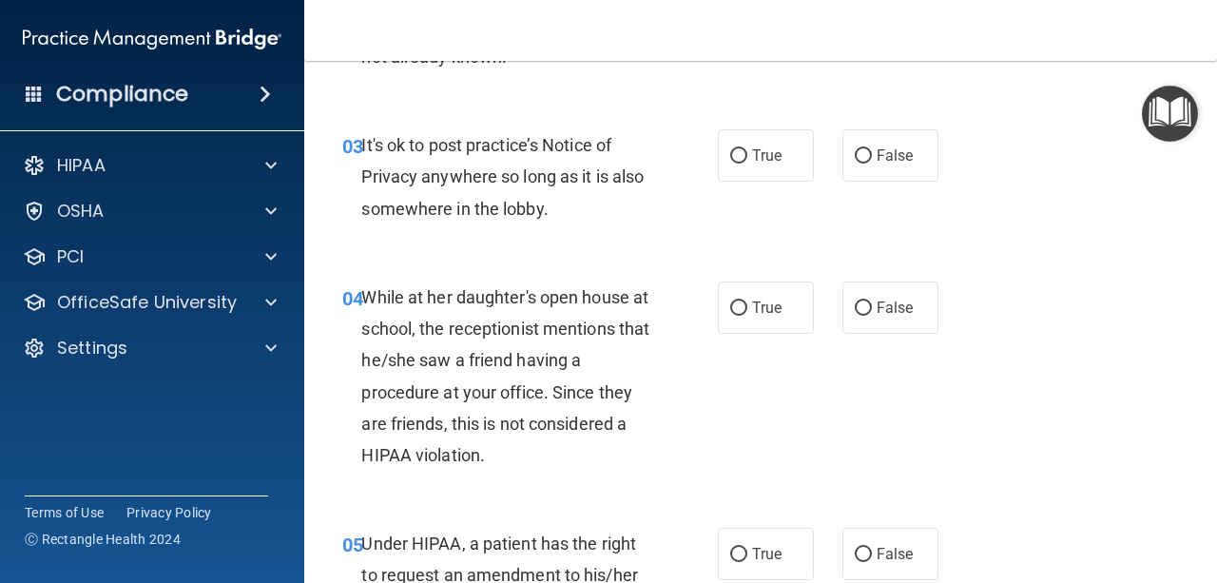
scroll to position [547, 0]
click at [856, 154] on input "False" at bounding box center [863, 155] width 17 height 14
radio input "true"
click at [877, 310] on span "False" at bounding box center [895, 307] width 37 height 18
click at [870, 310] on input "False" at bounding box center [863, 307] width 17 height 14
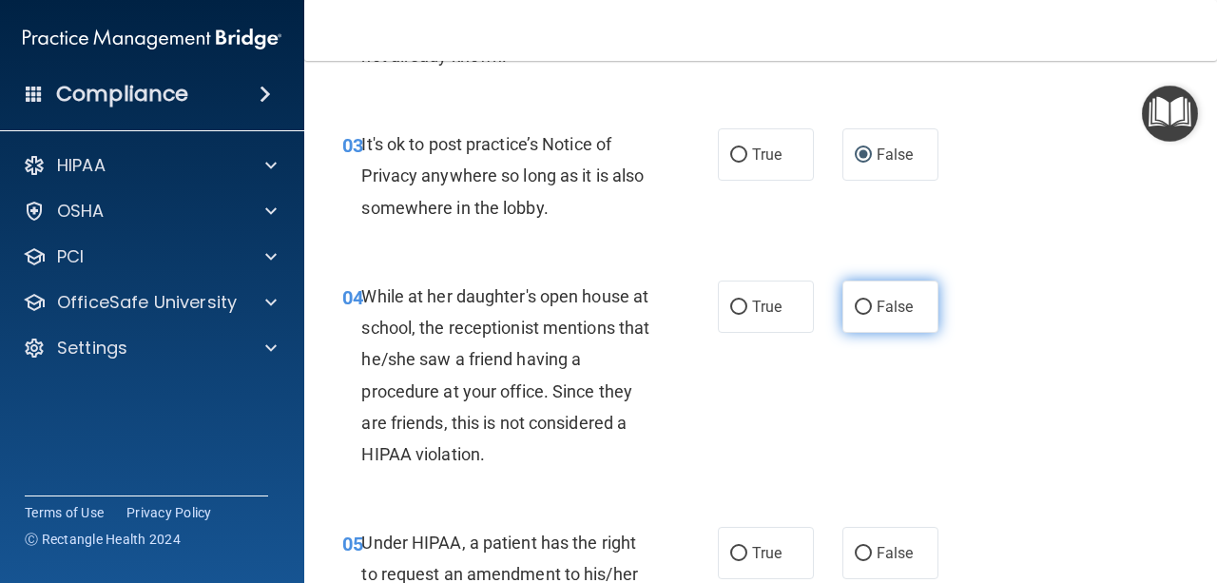
radio input "true"
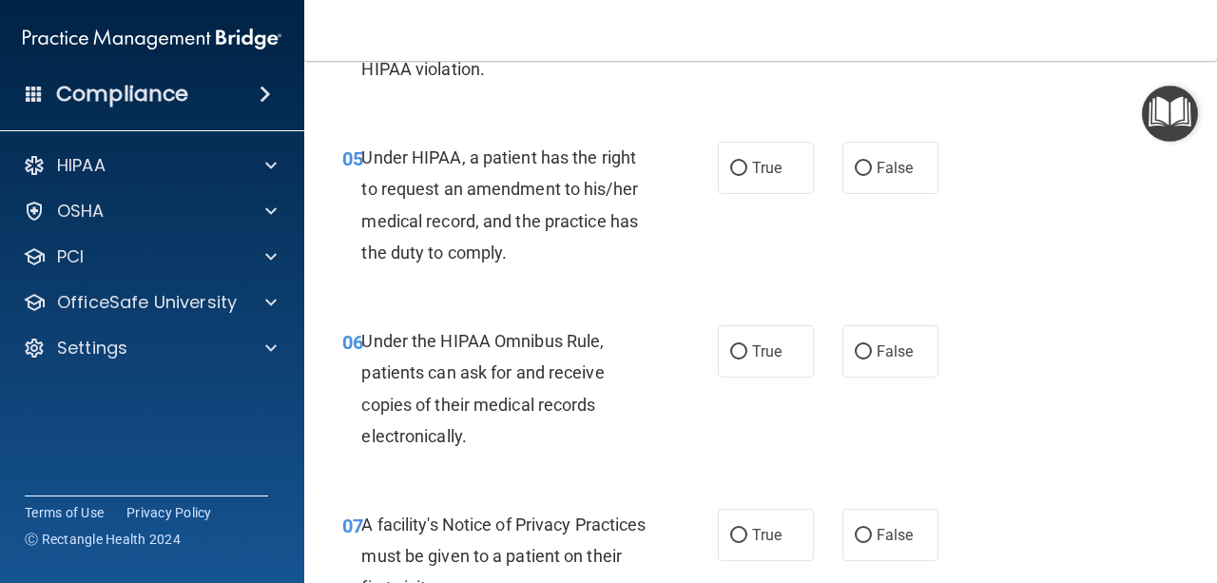
scroll to position [933, 0]
click at [762, 160] on span "True" at bounding box center [766, 167] width 29 height 18
click at [747, 161] on input "True" at bounding box center [738, 168] width 17 height 14
radio input "true"
click at [767, 339] on label "True" at bounding box center [766, 350] width 96 height 52
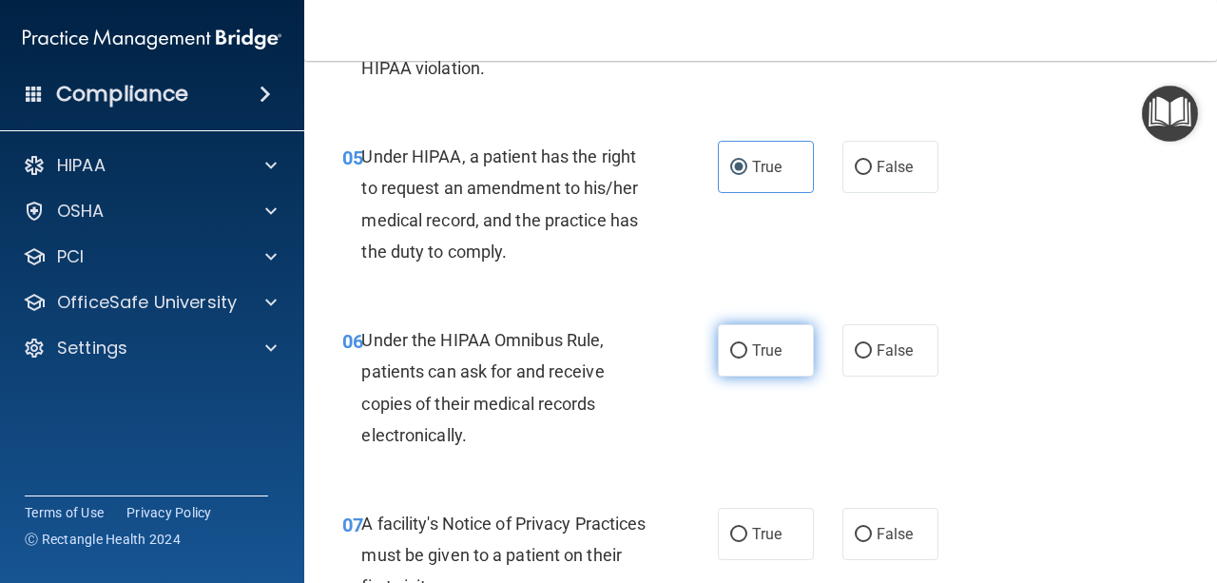
click at [747, 344] on input "True" at bounding box center [738, 351] width 17 height 14
radio input "true"
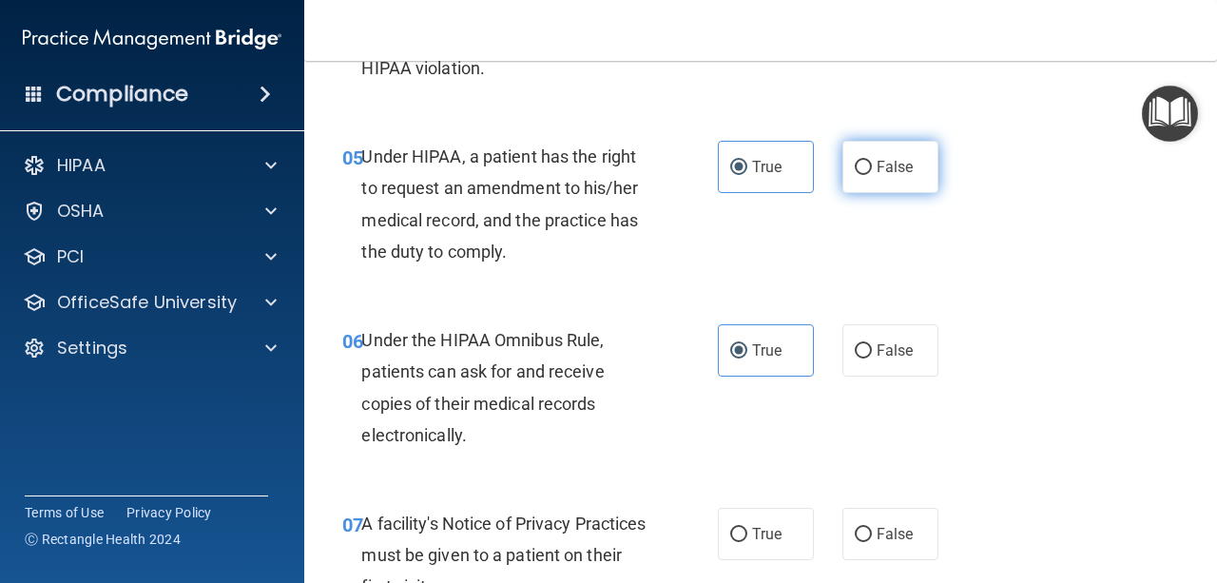
click at [877, 164] on span "False" at bounding box center [895, 167] width 37 height 18
click at [872, 164] on input "False" at bounding box center [863, 168] width 17 height 14
radio input "true"
radio input "false"
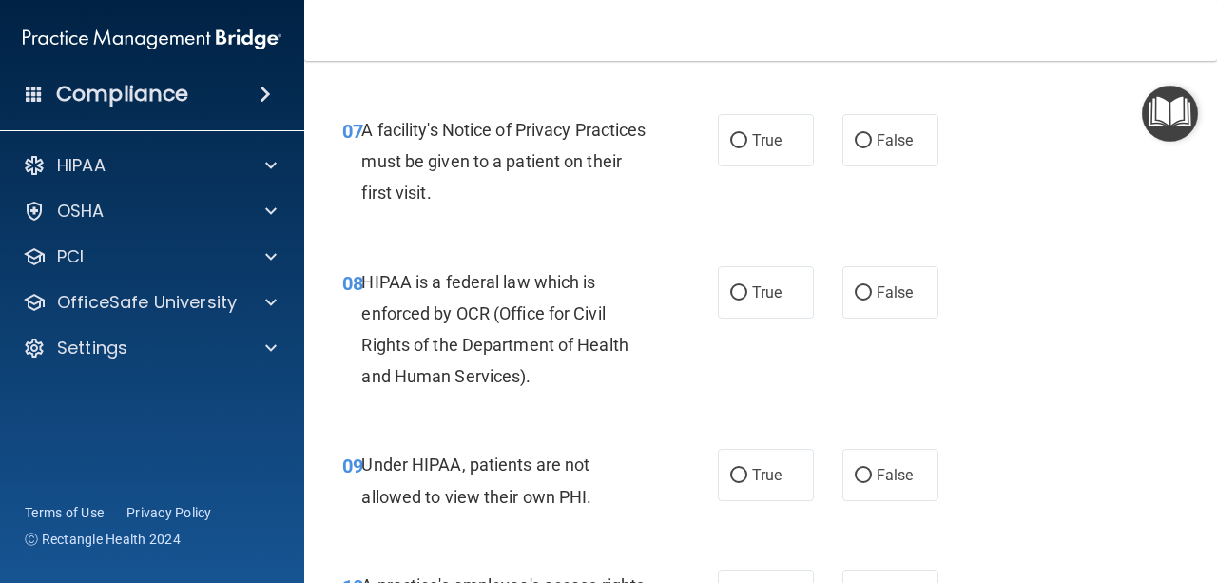
scroll to position [1331, 0]
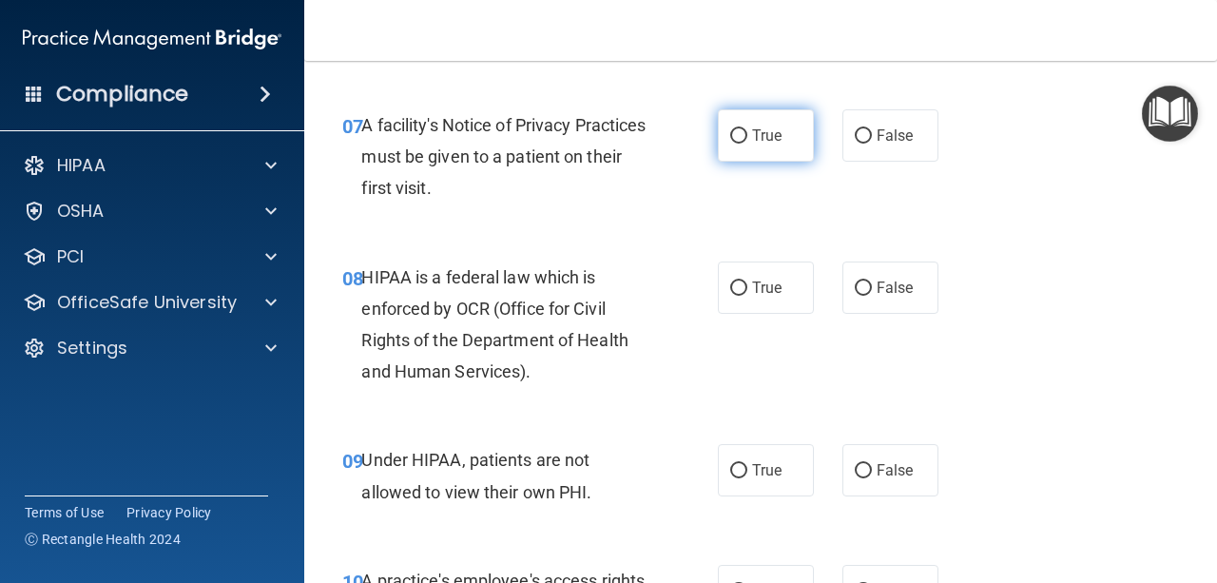
click at [743, 135] on label "True" at bounding box center [766, 135] width 96 height 52
click at [743, 135] on input "True" at bounding box center [738, 136] width 17 height 14
radio input "true"
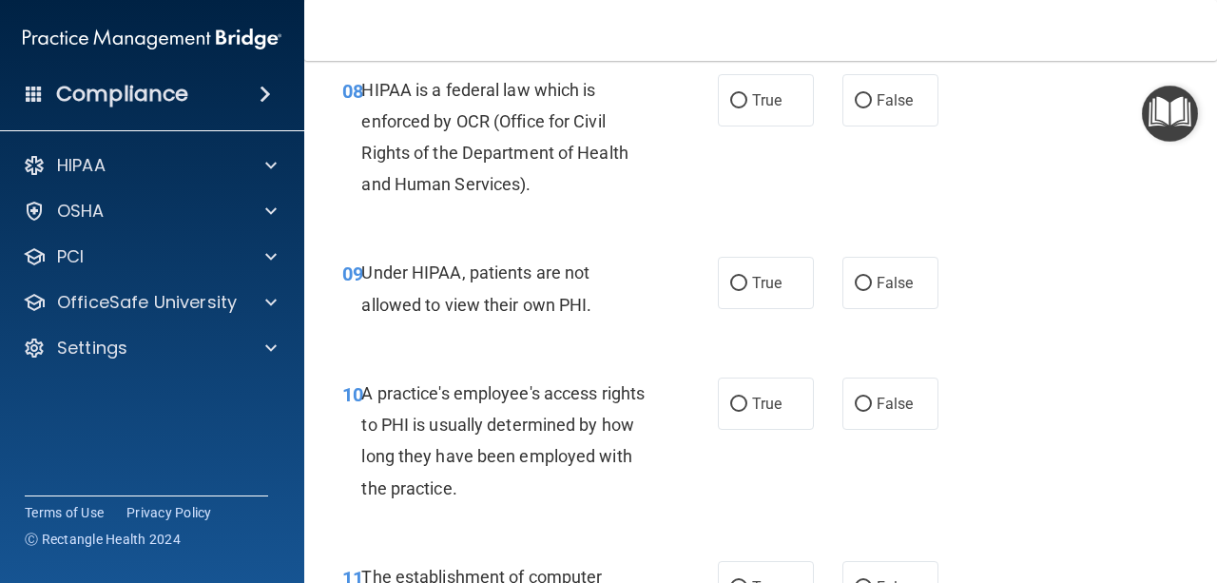
scroll to position [1521, 0]
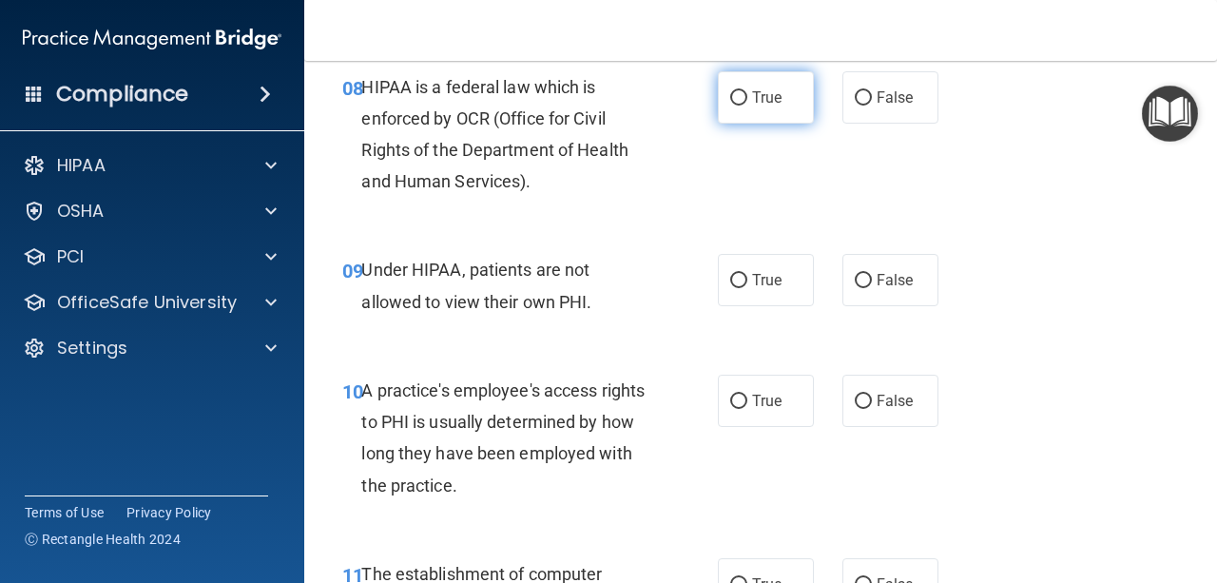
click at [768, 85] on label "True" at bounding box center [766, 97] width 96 height 52
click at [747, 91] on input "True" at bounding box center [738, 98] width 17 height 14
radio input "true"
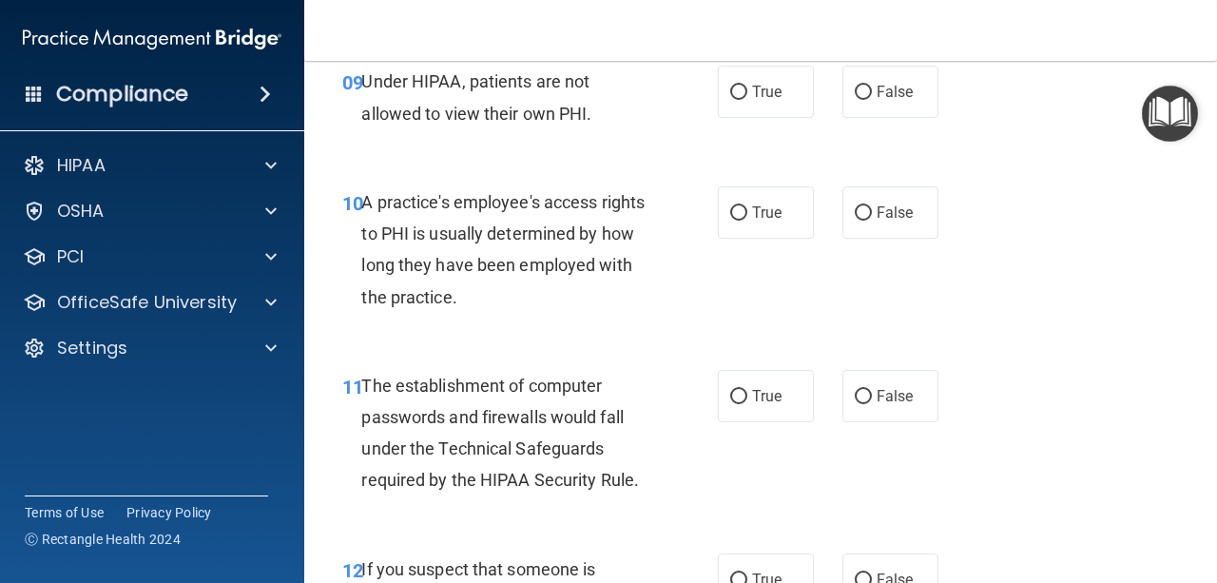
scroll to position [1720, 0]
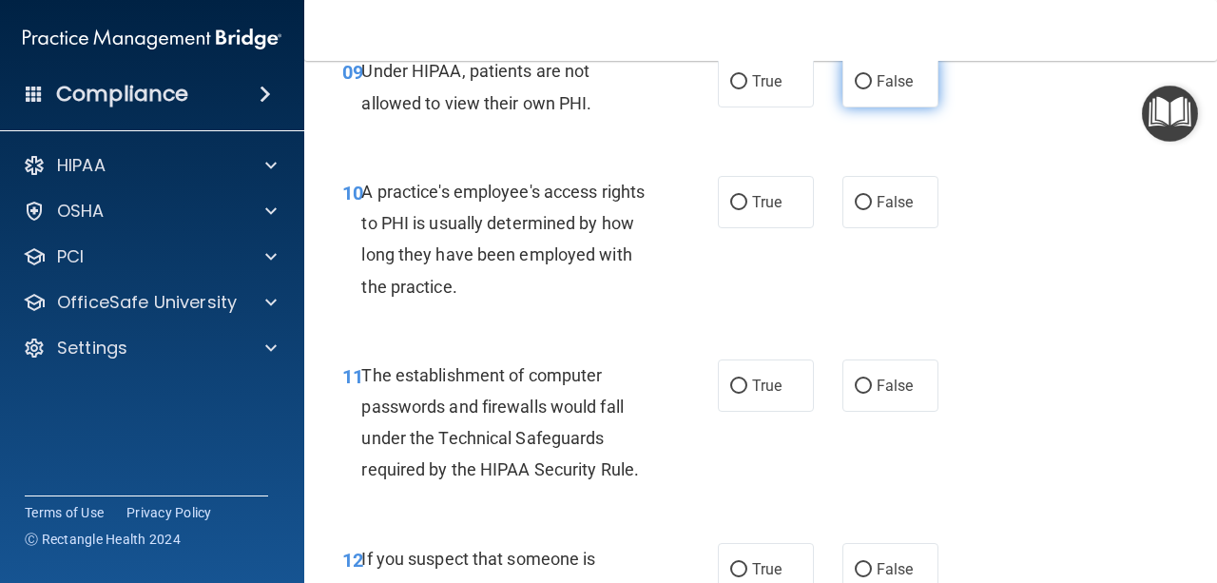
click at [866, 99] on label "False" at bounding box center [890, 81] width 96 height 52
click at [866, 89] on input "False" at bounding box center [863, 82] width 17 height 14
radio input "true"
click at [877, 201] on span "False" at bounding box center [895, 202] width 37 height 18
click at [872, 201] on input "False" at bounding box center [863, 203] width 17 height 14
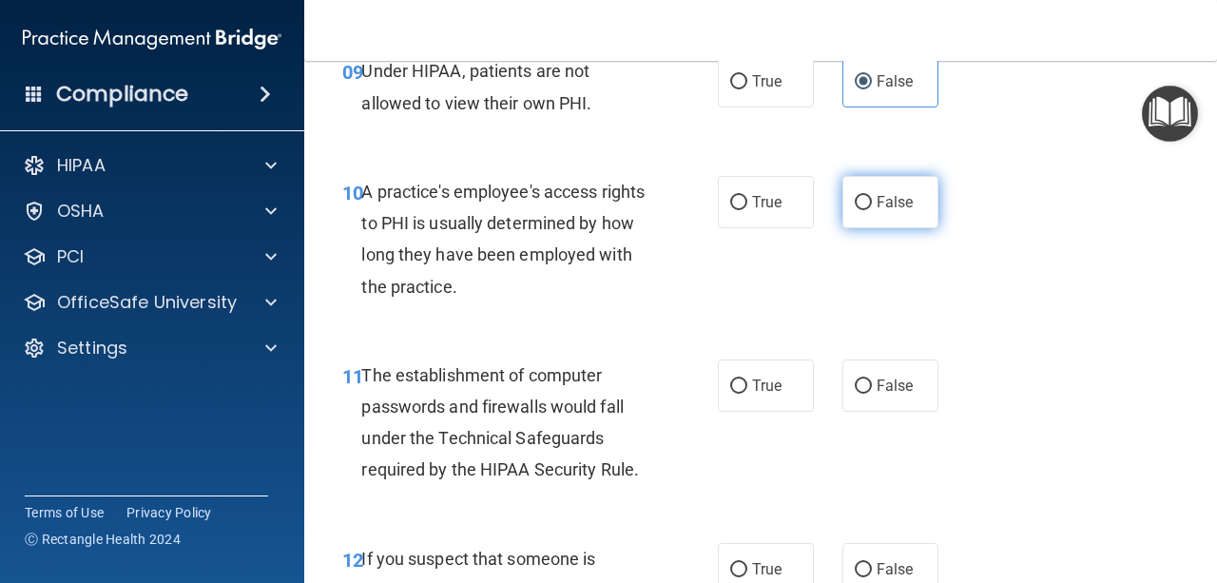
radio input "true"
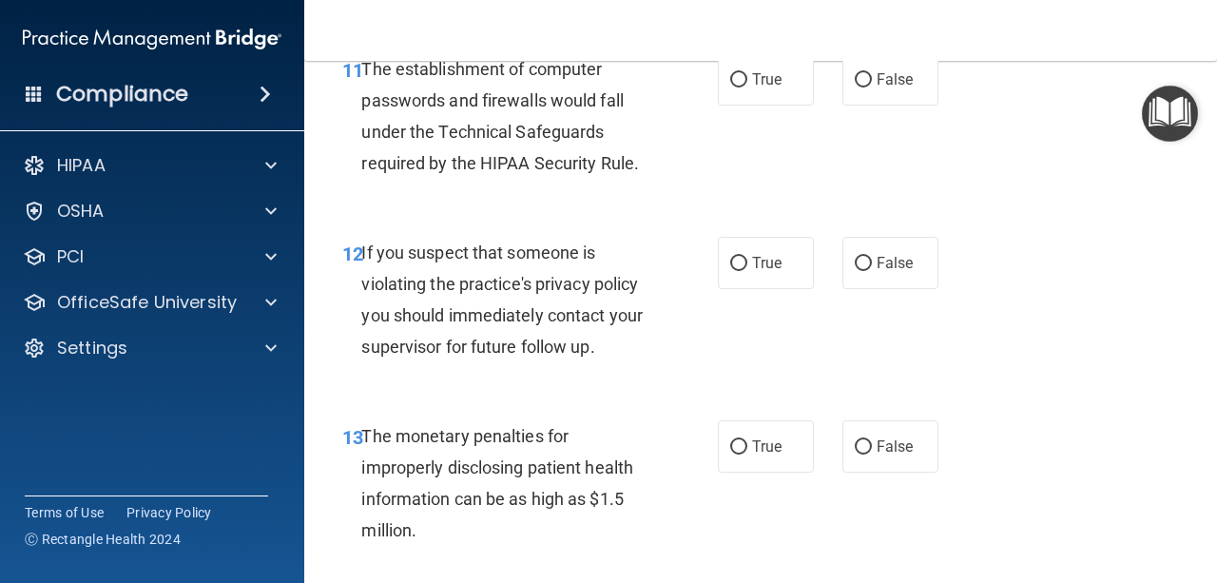
scroll to position [2013, 0]
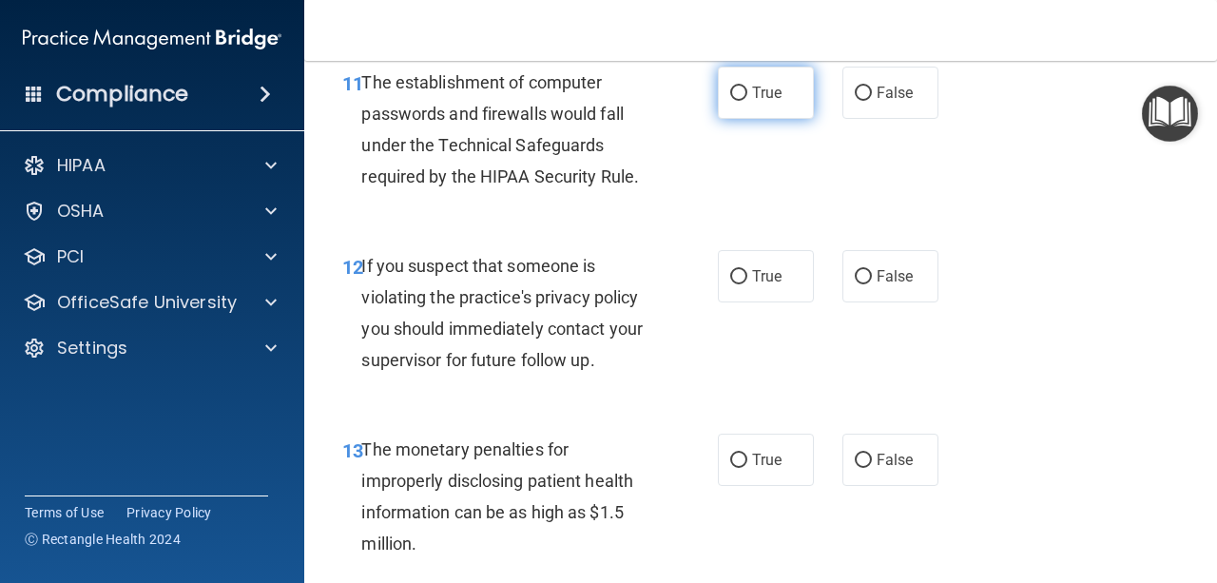
click at [764, 98] on span "True" at bounding box center [766, 93] width 29 height 18
click at [747, 98] on input "True" at bounding box center [738, 94] width 17 height 14
radio input "true"
click at [730, 263] on label "True" at bounding box center [766, 276] width 96 height 52
click at [730, 270] on input "True" at bounding box center [738, 277] width 17 height 14
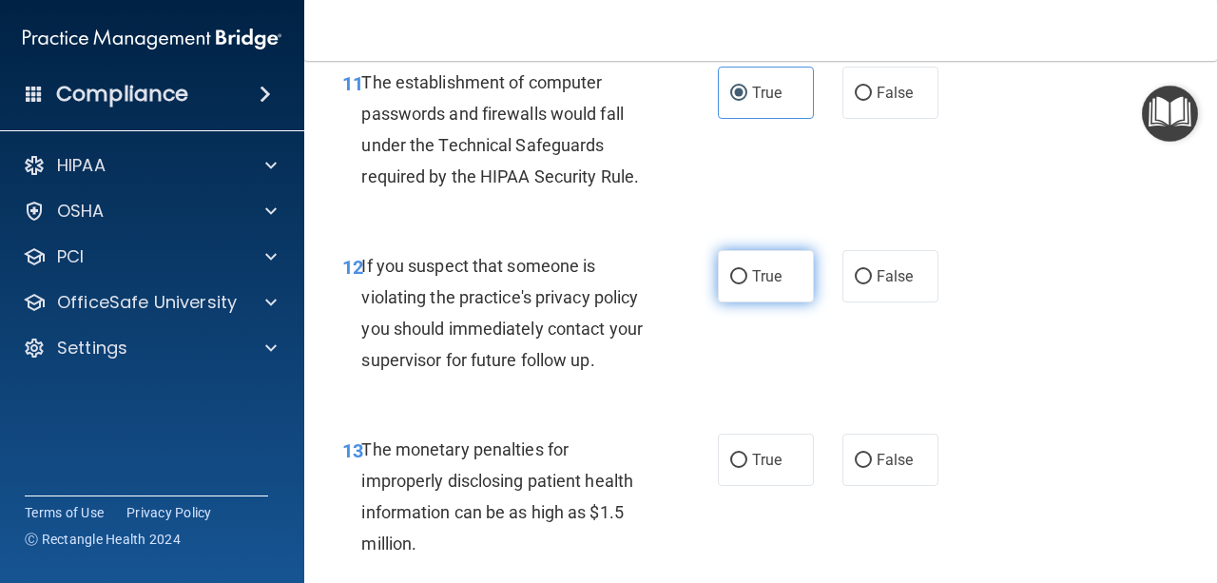
radio input "true"
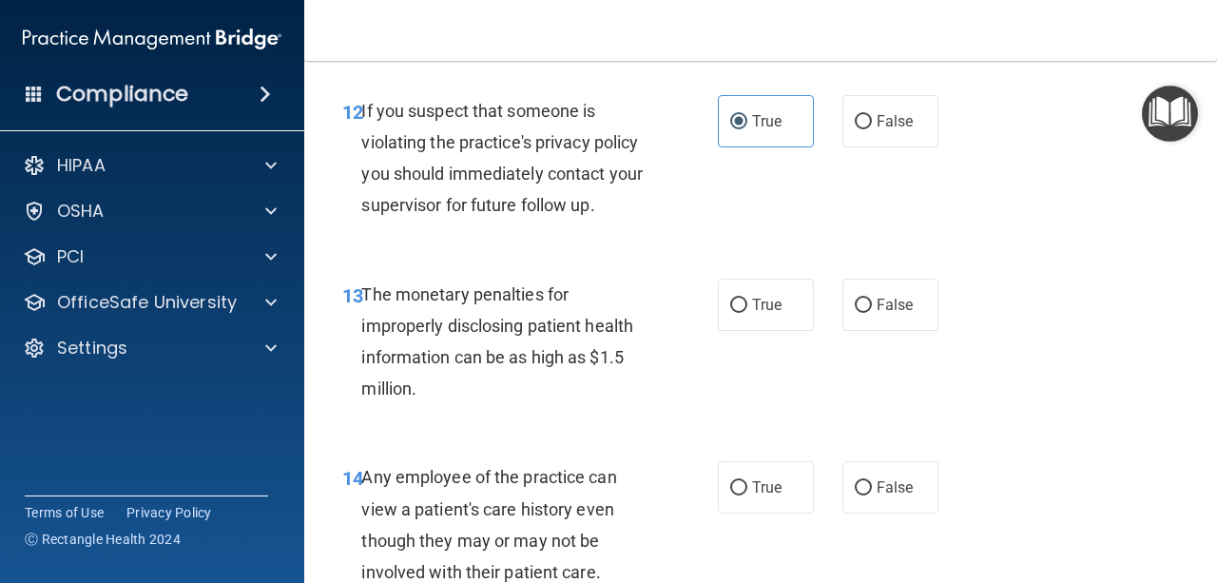
scroll to position [2203, 0]
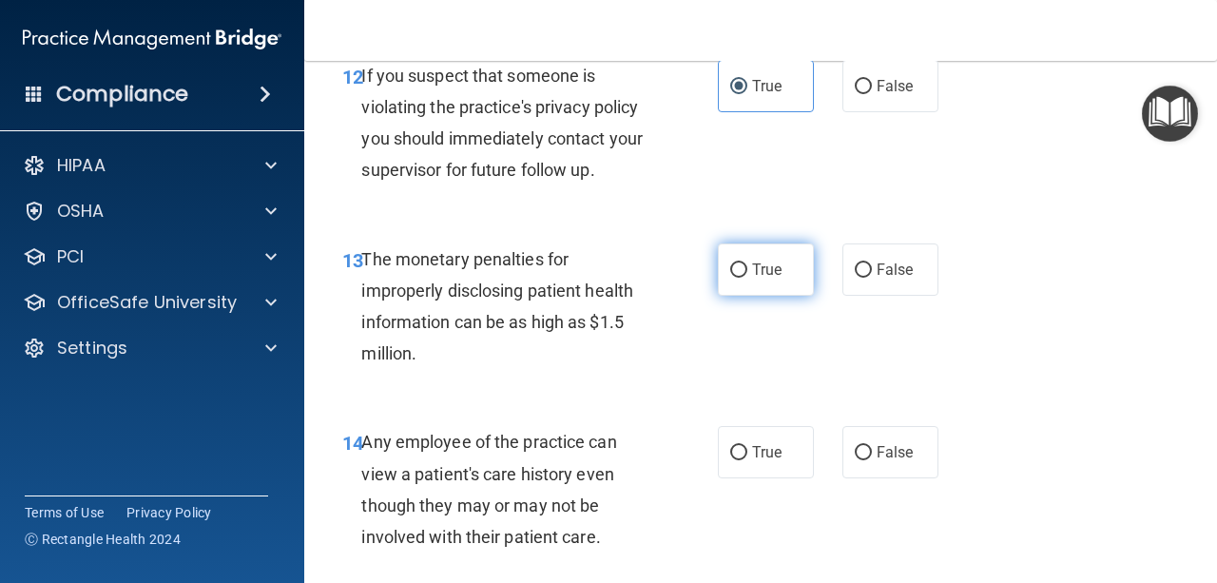
click at [766, 285] on label "True" at bounding box center [766, 269] width 96 height 52
click at [747, 278] on input "True" at bounding box center [738, 270] width 17 height 14
radio input "true"
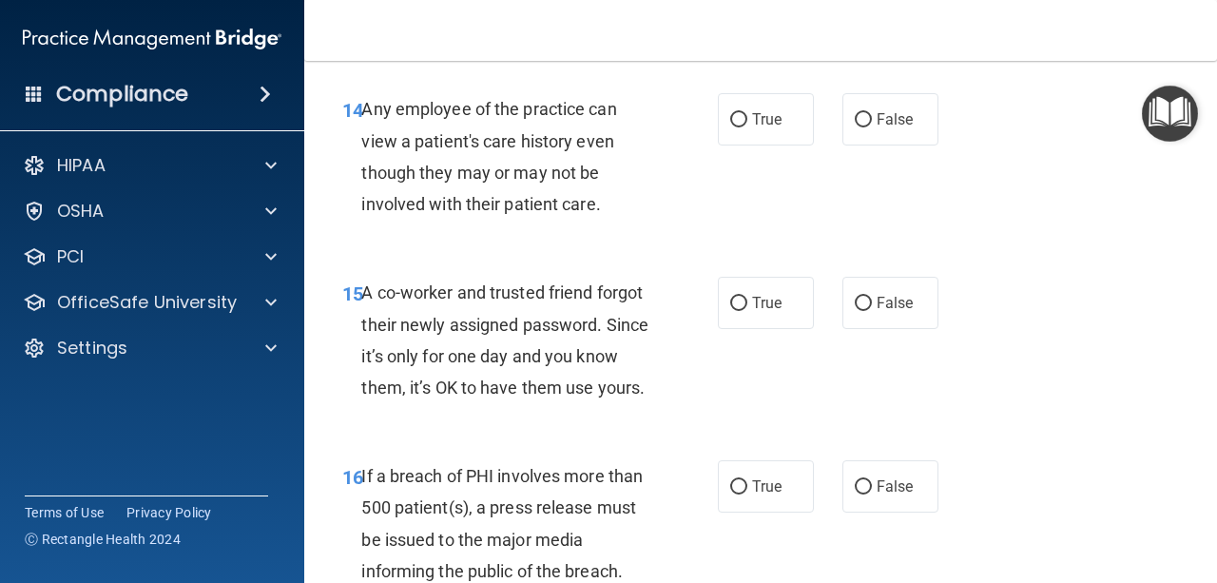
scroll to position [2537, 0]
click at [877, 112] on span "False" at bounding box center [895, 118] width 37 height 18
click at [872, 112] on input "False" at bounding box center [863, 119] width 17 height 14
radio input "true"
click at [884, 316] on label "False" at bounding box center [890, 302] width 96 height 52
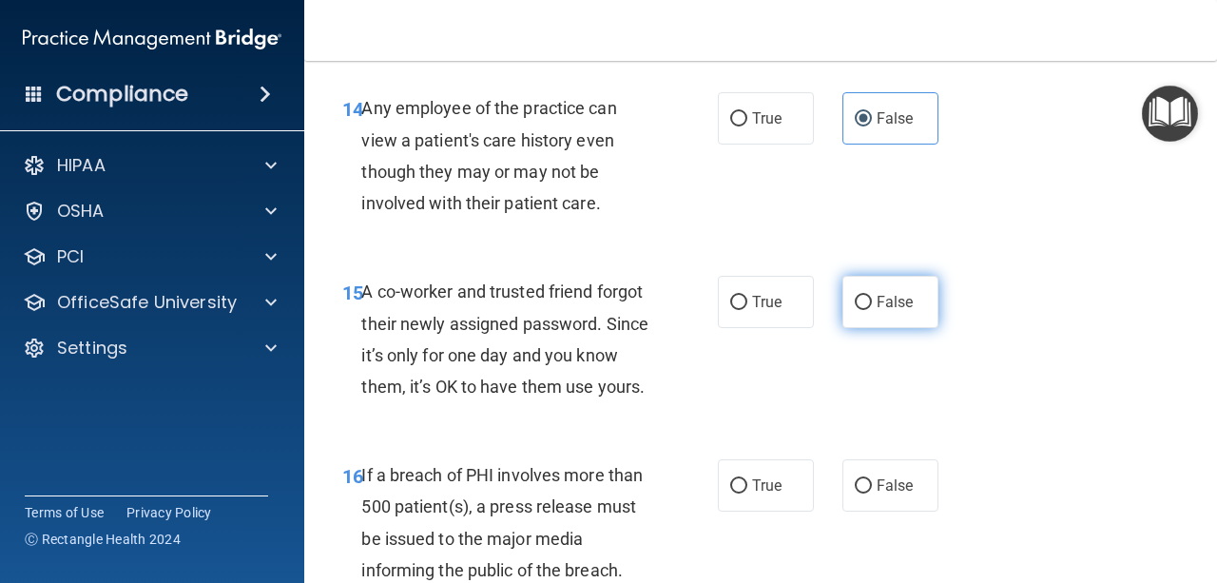
click at [872, 310] on input "False" at bounding box center [863, 303] width 17 height 14
radio input "true"
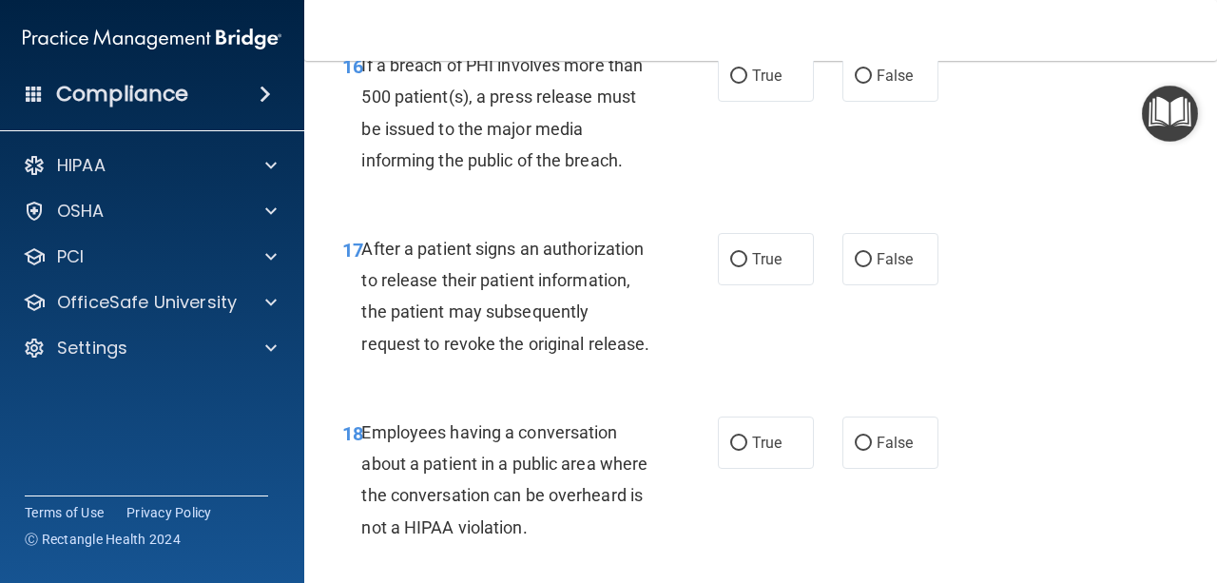
scroll to position [2951, 0]
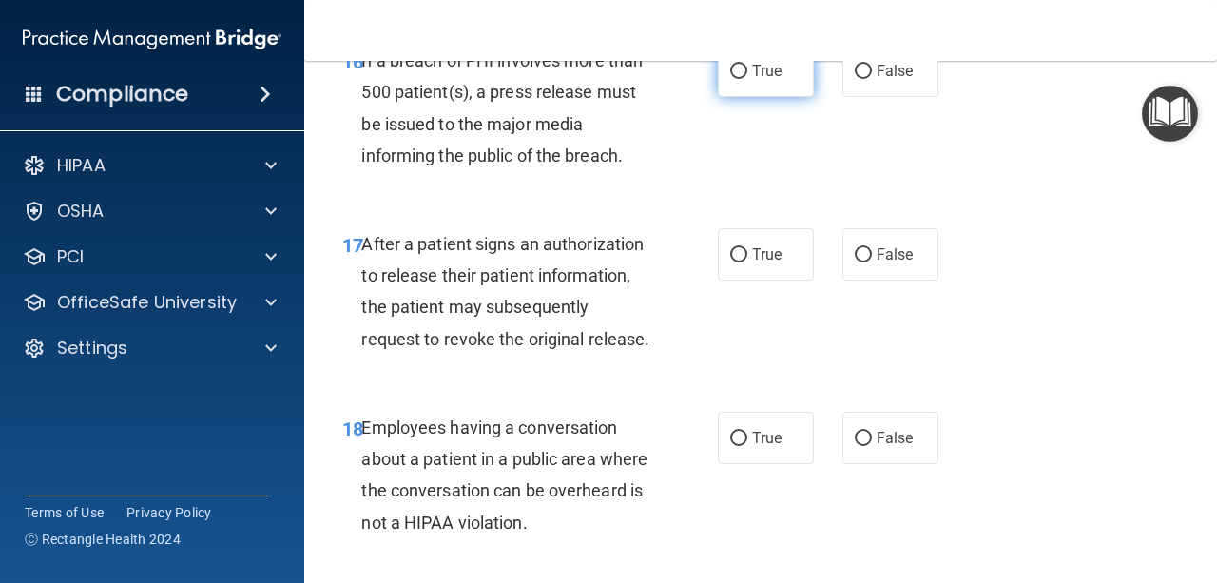
click at [742, 97] on label "True" at bounding box center [766, 71] width 96 height 52
click at [742, 79] on input "True" at bounding box center [738, 72] width 17 height 14
radio input "true"
click at [766, 281] on label "True" at bounding box center [766, 254] width 96 height 52
click at [747, 262] on input "True" at bounding box center [738, 255] width 17 height 14
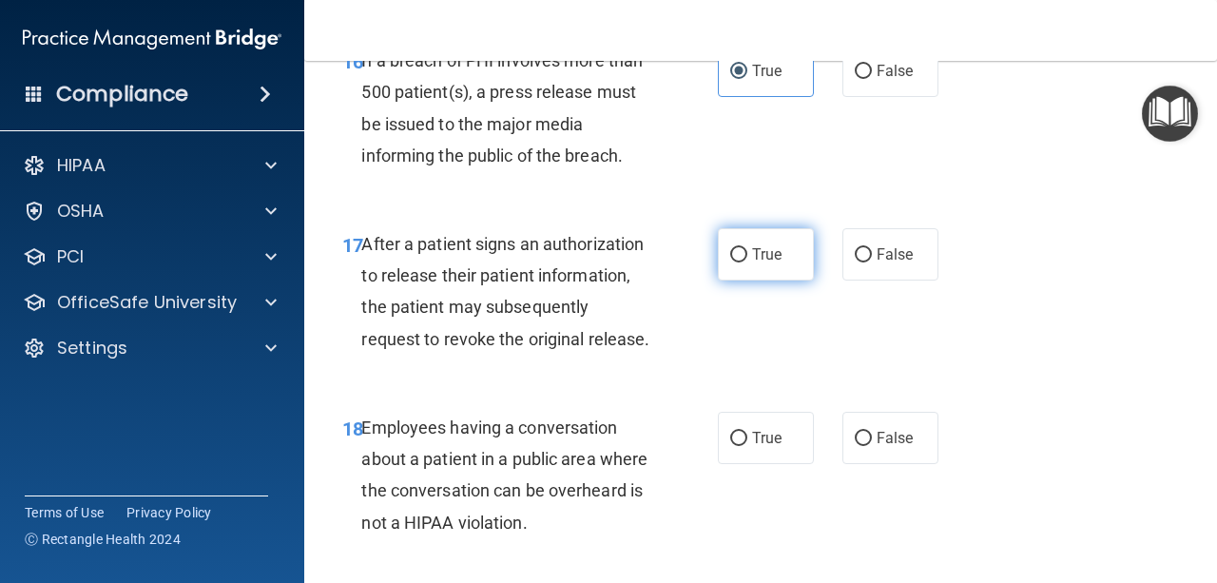
radio input "true"
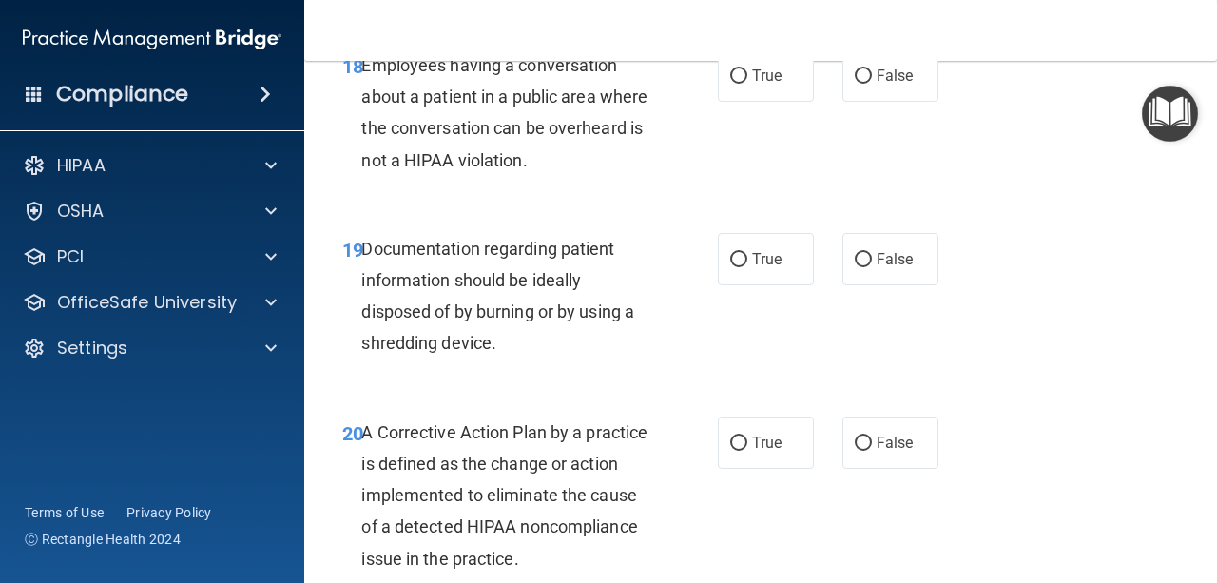
scroll to position [3332, 0]
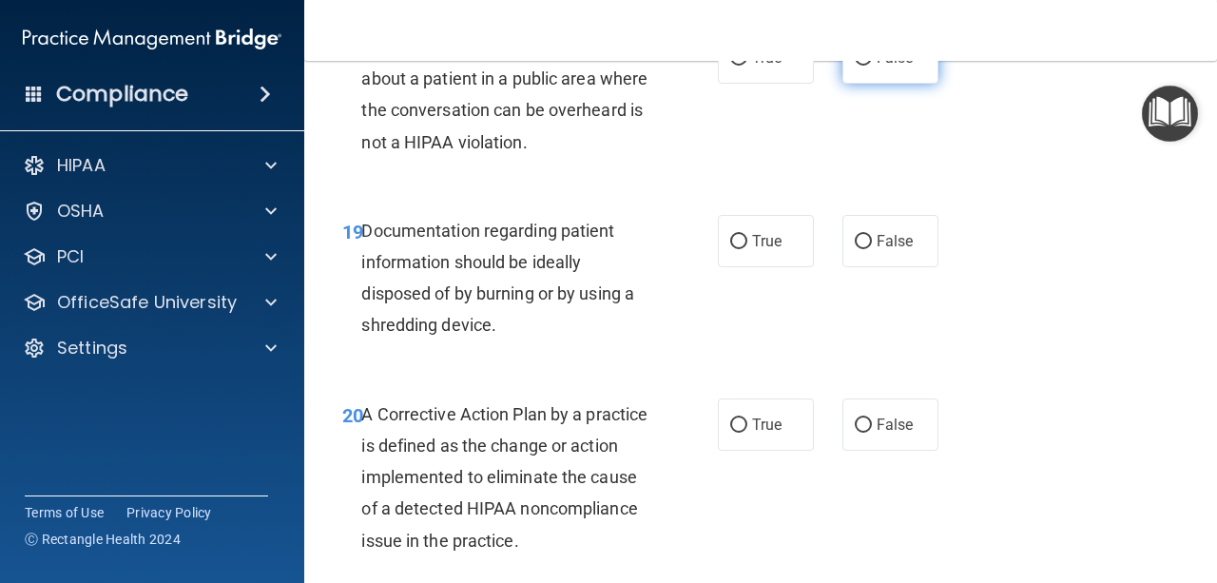
click at [880, 84] on label "False" at bounding box center [890, 57] width 96 height 52
click at [872, 66] on input "False" at bounding box center [863, 58] width 17 height 14
radio input "true"
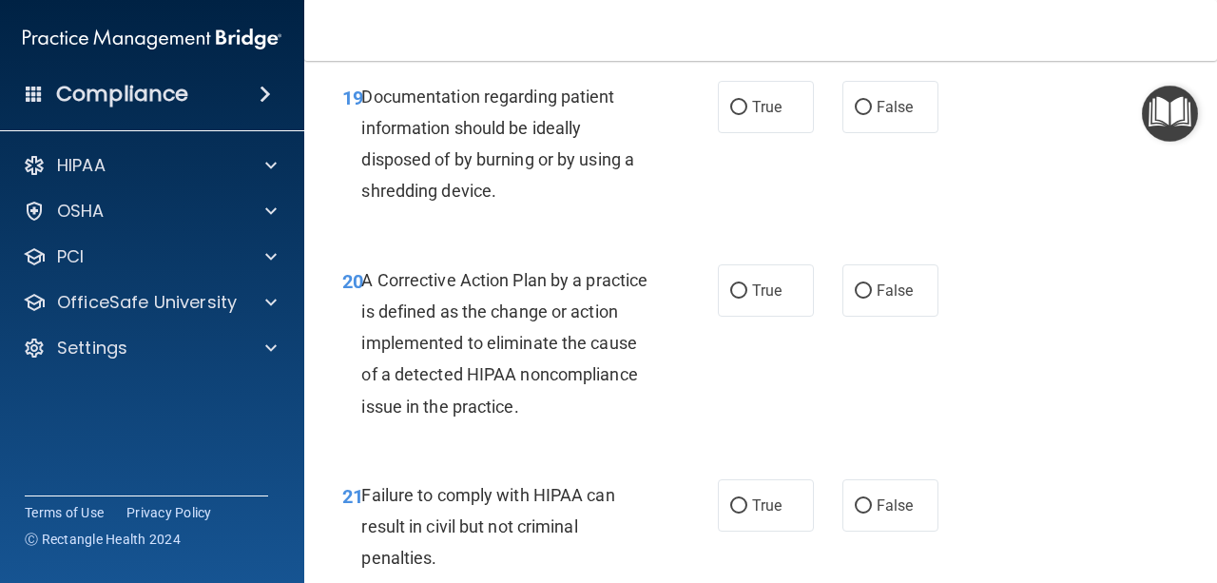
scroll to position [3484, 0]
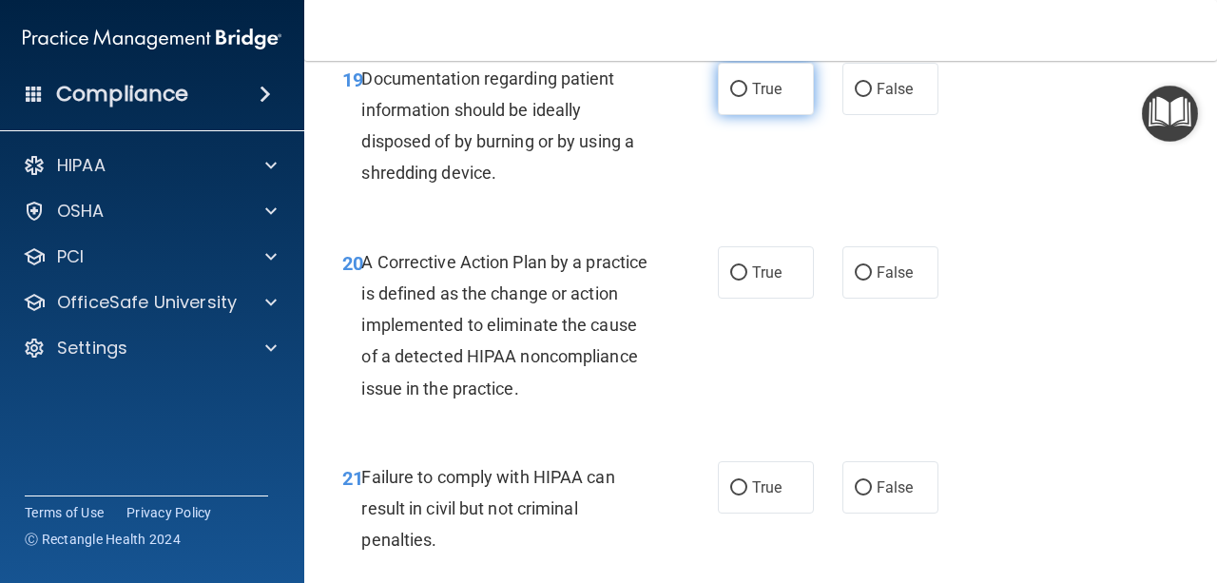
click at [779, 115] on label "True" at bounding box center [766, 89] width 96 height 52
click at [747, 97] on input "True" at bounding box center [738, 90] width 17 height 14
radio input "true"
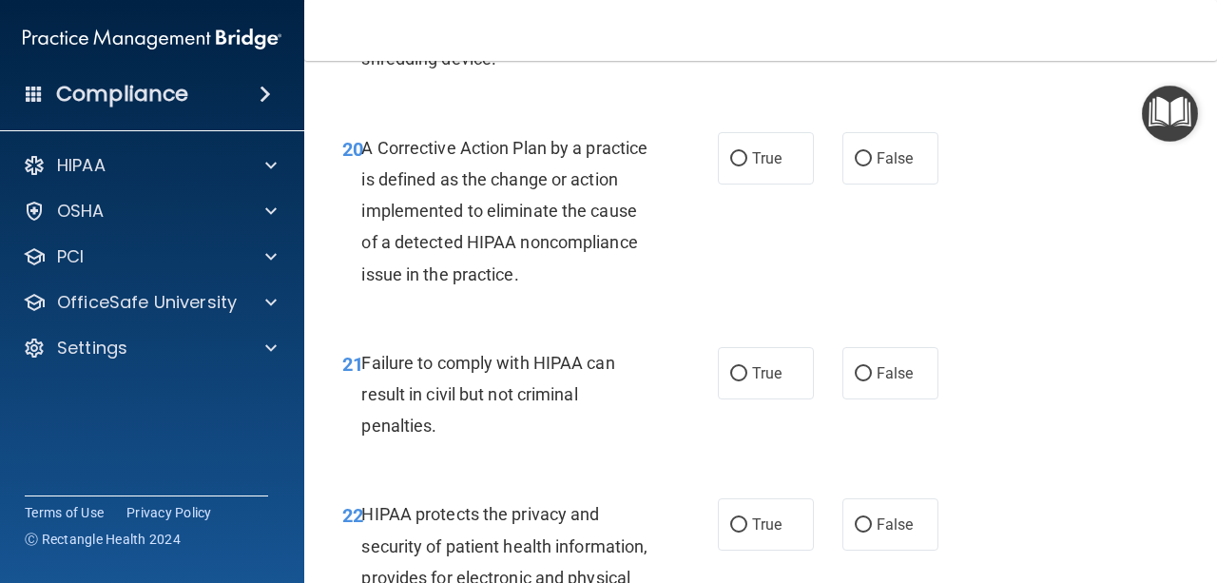
scroll to position [3636, 0]
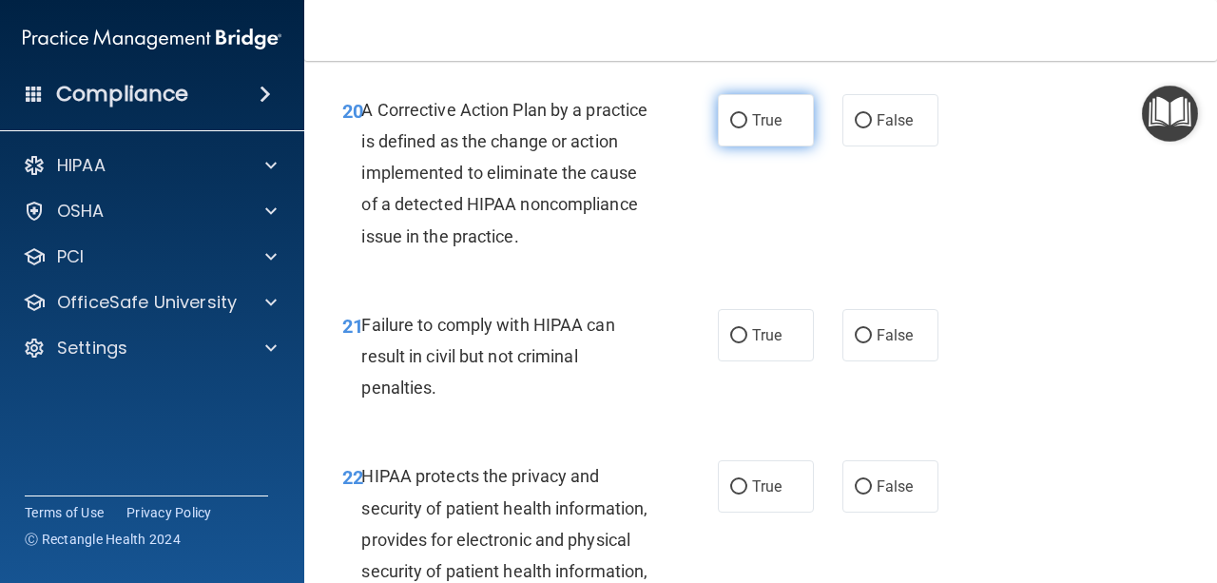
click at [758, 129] on span "True" at bounding box center [766, 120] width 29 height 18
click at [747, 128] on input "True" at bounding box center [738, 121] width 17 height 14
radio input "true"
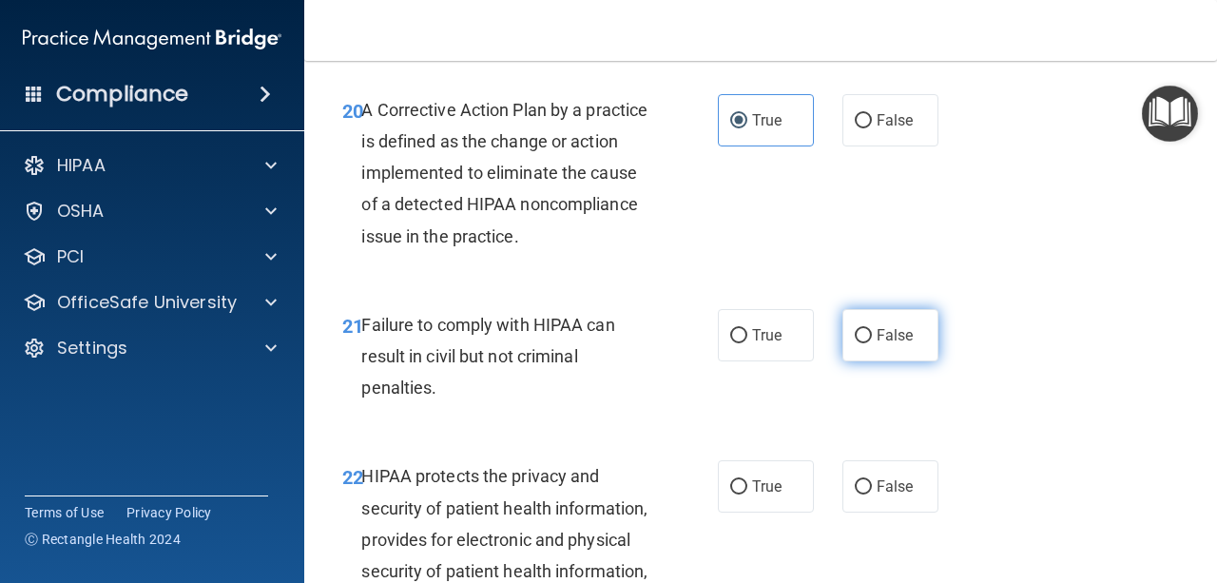
click at [884, 344] on span "False" at bounding box center [895, 335] width 37 height 18
click at [872, 343] on input "False" at bounding box center [863, 336] width 17 height 14
radio input "true"
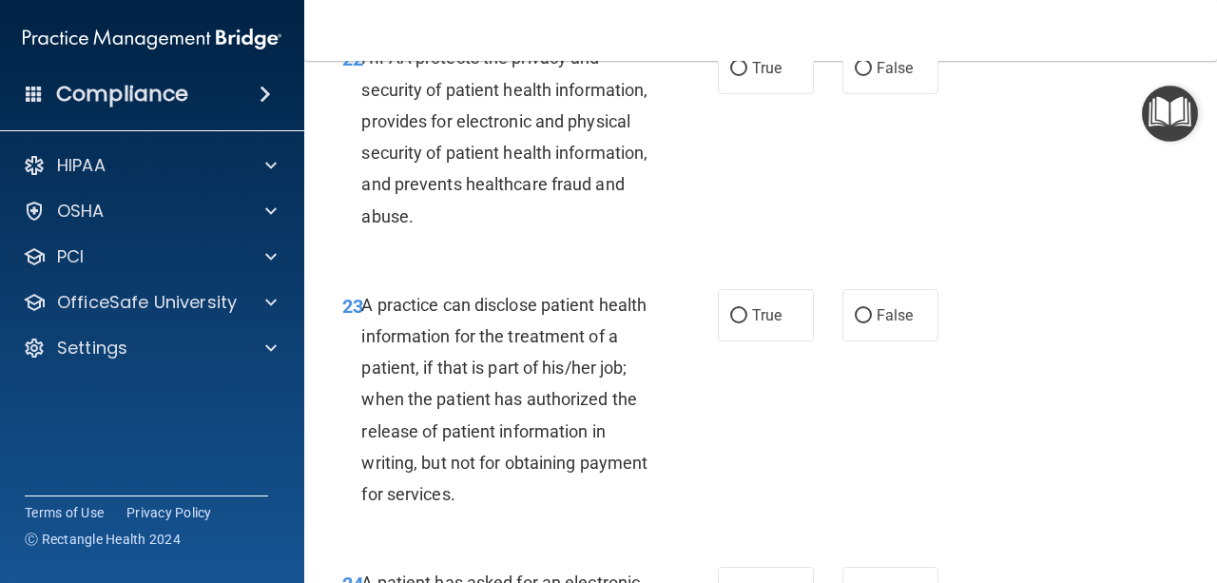
scroll to position [4054, 0]
click at [722, 94] on label "True" at bounding box center [766, 68] width 96 height 52
click at [730, 76] on input "True" at bounding box center [738, 69] width 17 height 14
radio input "true"
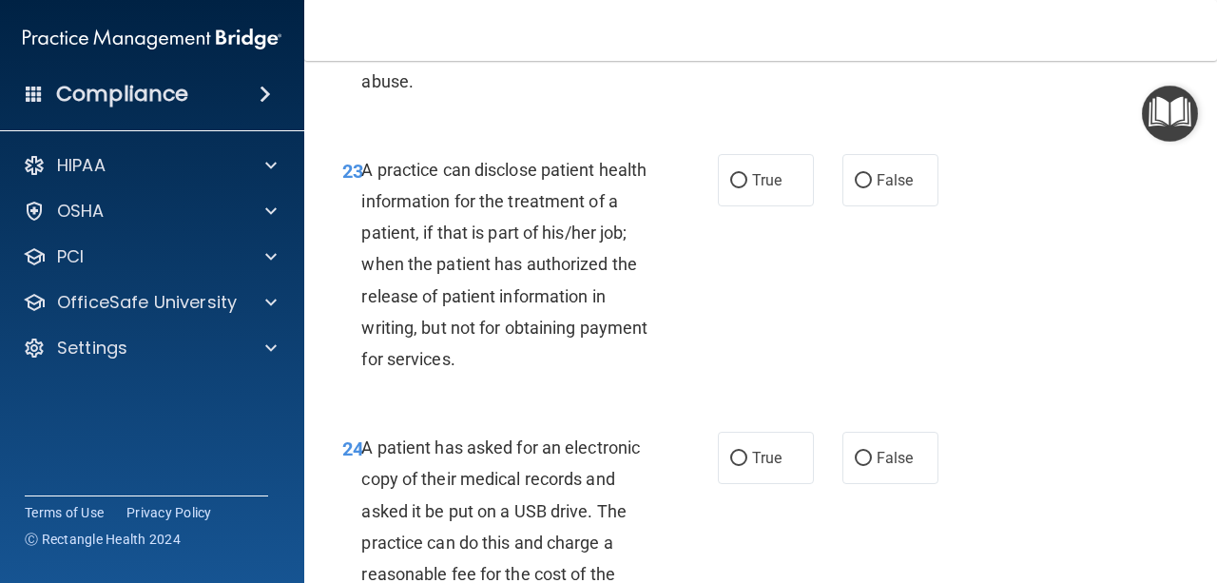
scroll to position [4207, 0]
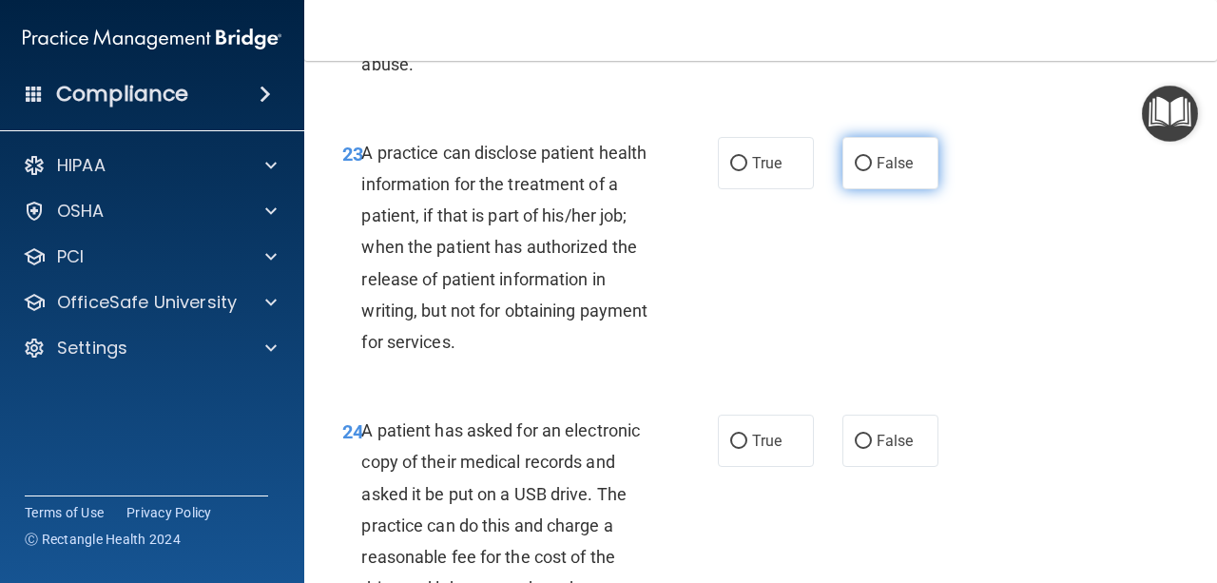
click at [899, 189] on label "False" at bounding box center [890, 163] width 96 height 52
click at [872, 171] on input "False" at bounding box center [863, 164] width 17 height 14
radio input "true"
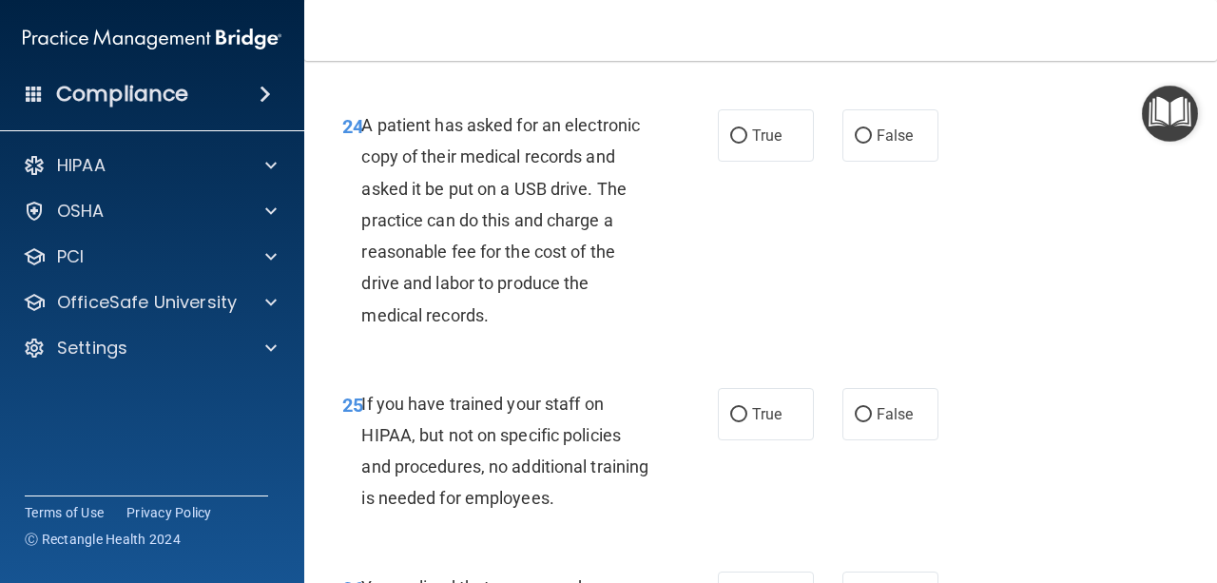
scroll to position [4549, 0]
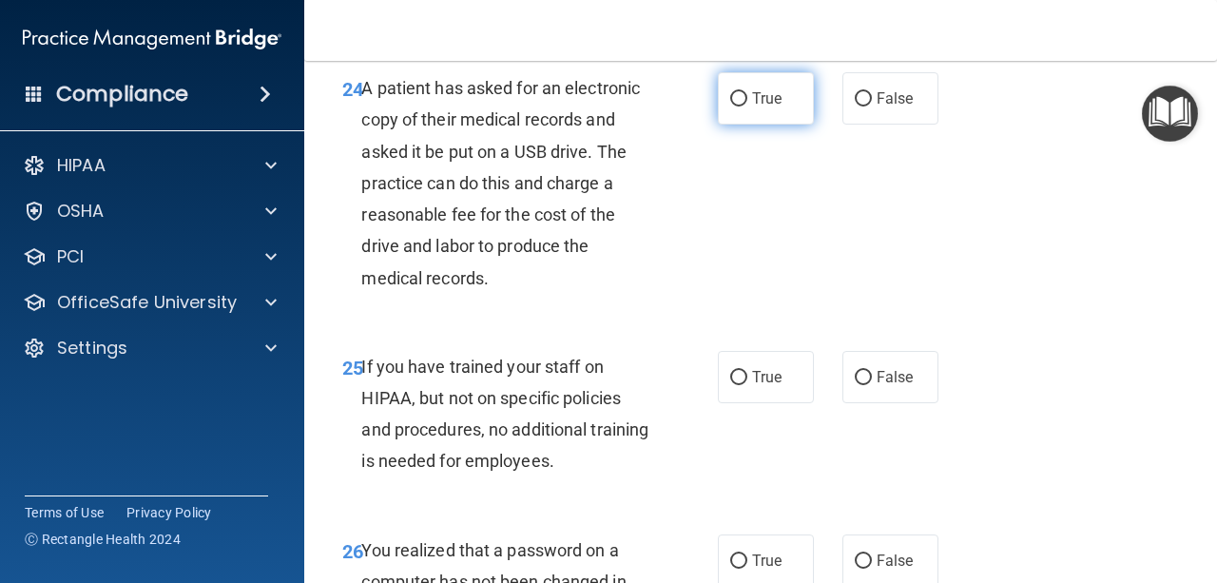
click at [749, 125] on label "True" at bounding box center [766, 98] width 96 height 52
click at [747, 106] on input "True" at bounding box center [738, 99] width 17 height 14
radio input "true"
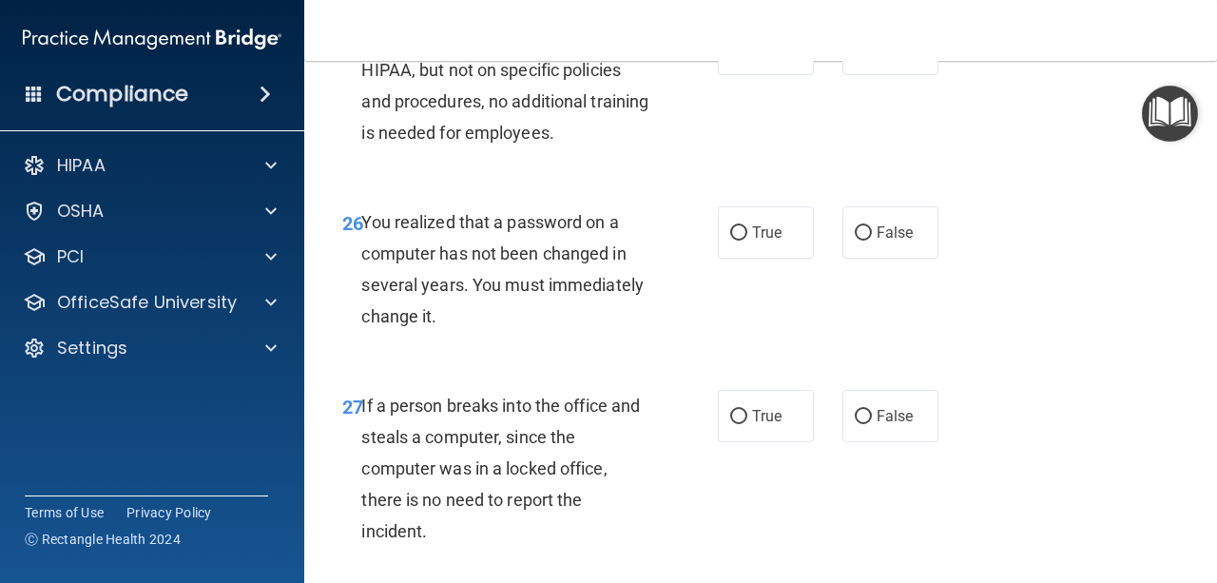
scroll to position [4879, 0]
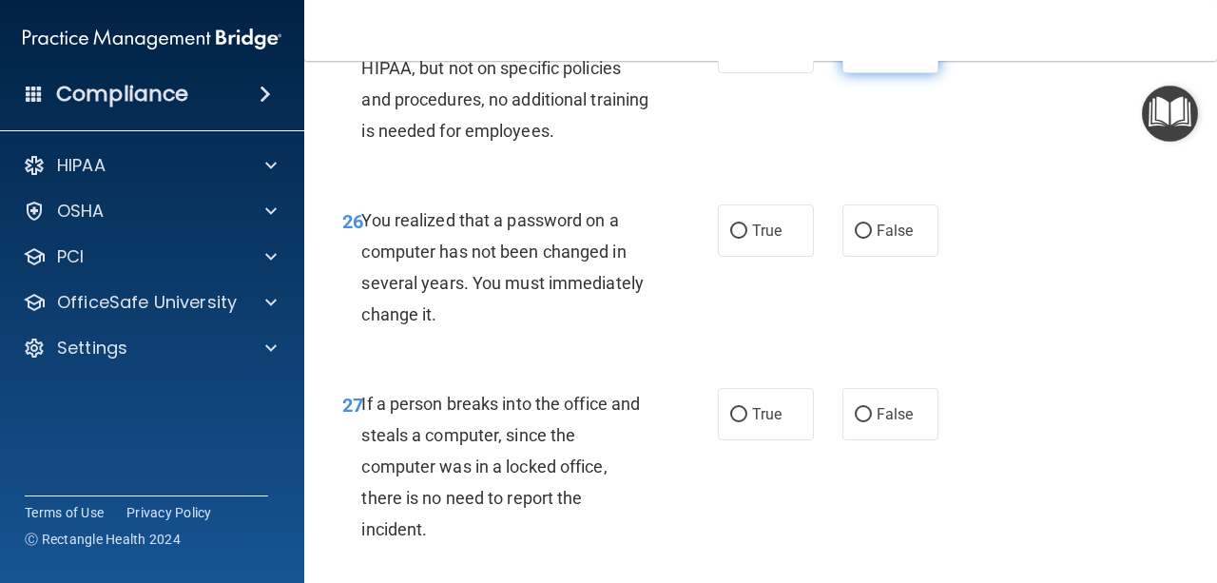
click at [890, 56] on span "False" at bounding box center [895, 47] width 37 height 18
click at [872, 55] on input "False" at bounding box center [863, 48] width 17 height 14
radio input "true"
click at [773, 240] on span "True" at bounding box center [766, 231] width 29 height 18
click at [747, 239] on input "True" at bounding box center [738, 231] width 17 height 14
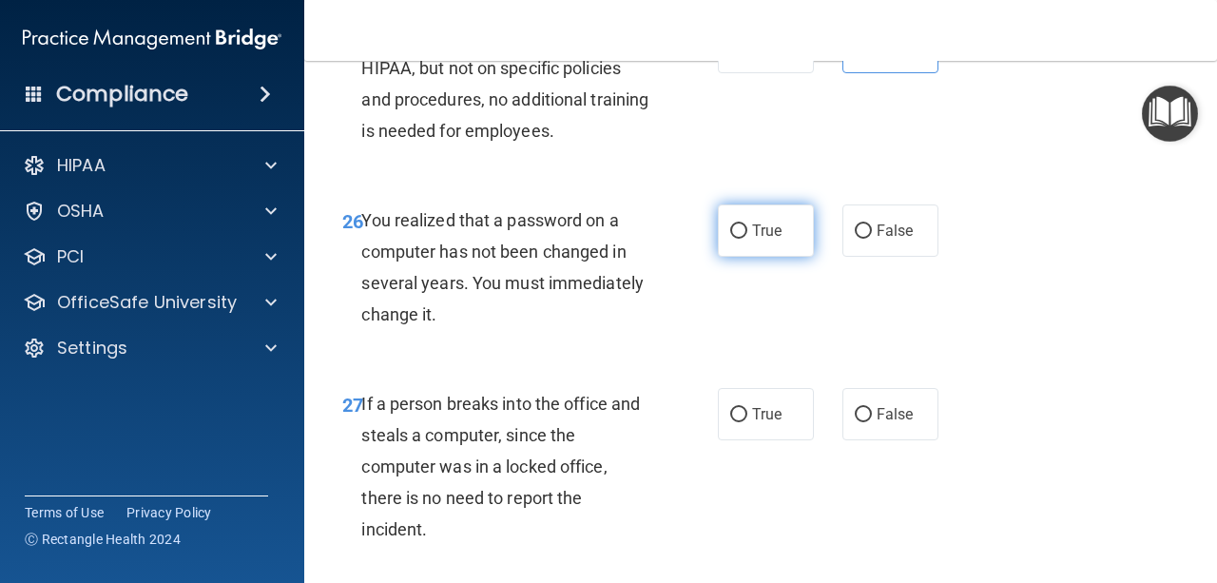
radio input "true"
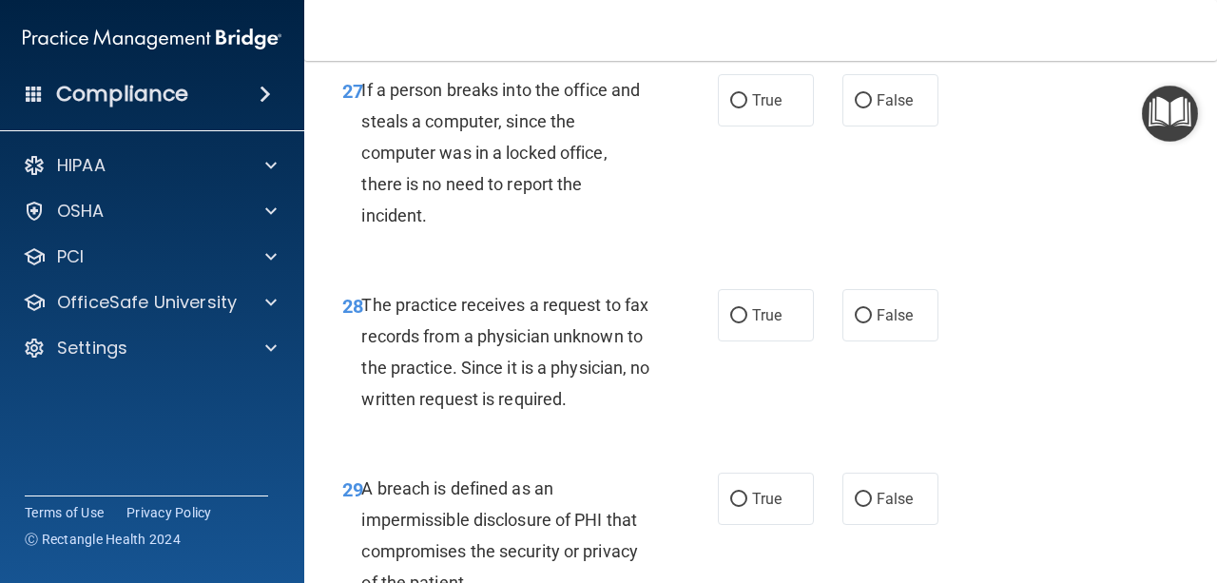
scroll to position [5221, 0]
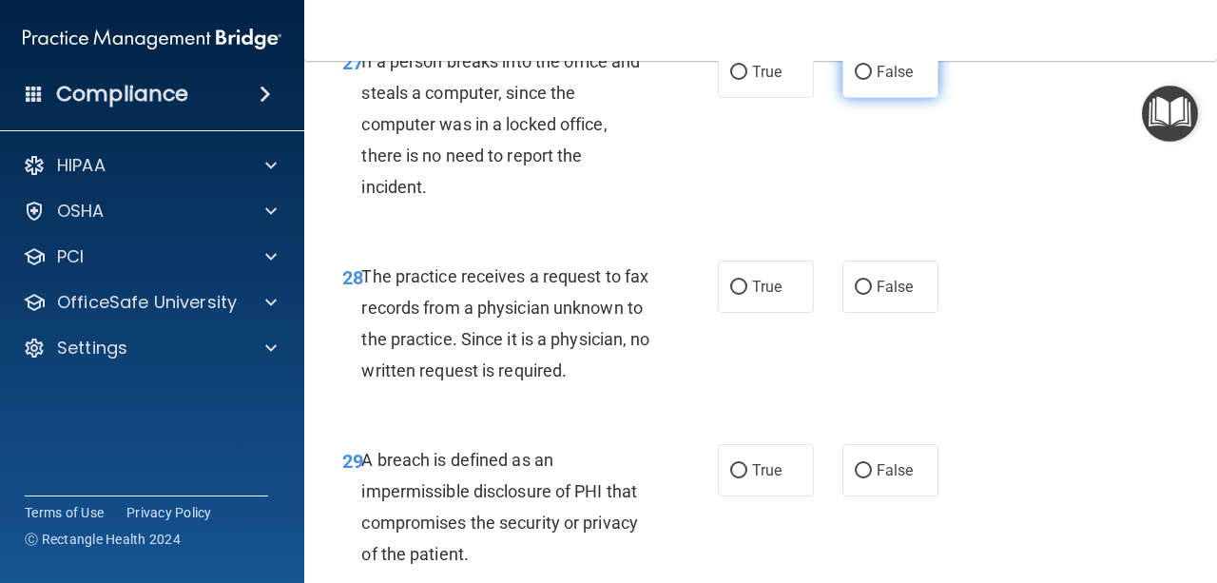
click at [861, 98] on label "False" at bounding box center [890, 72] width 96 height 52
click at [861, 80] on input "False" at bounding box center [863, 73] width 17 height 14
radio input "true"
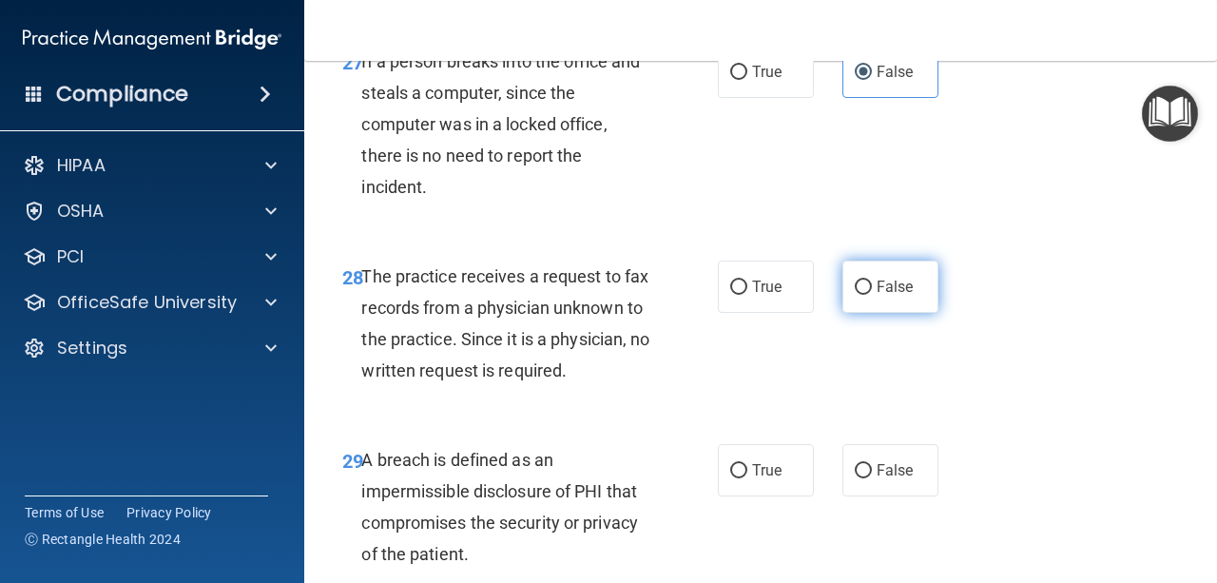
click at [889, 296] on span "False" at bounding box center [895, 287] width 37 height 18
click at [872, 295] on input "False" at bounding box center [863, 288] width 17 height 14
radio input "true"
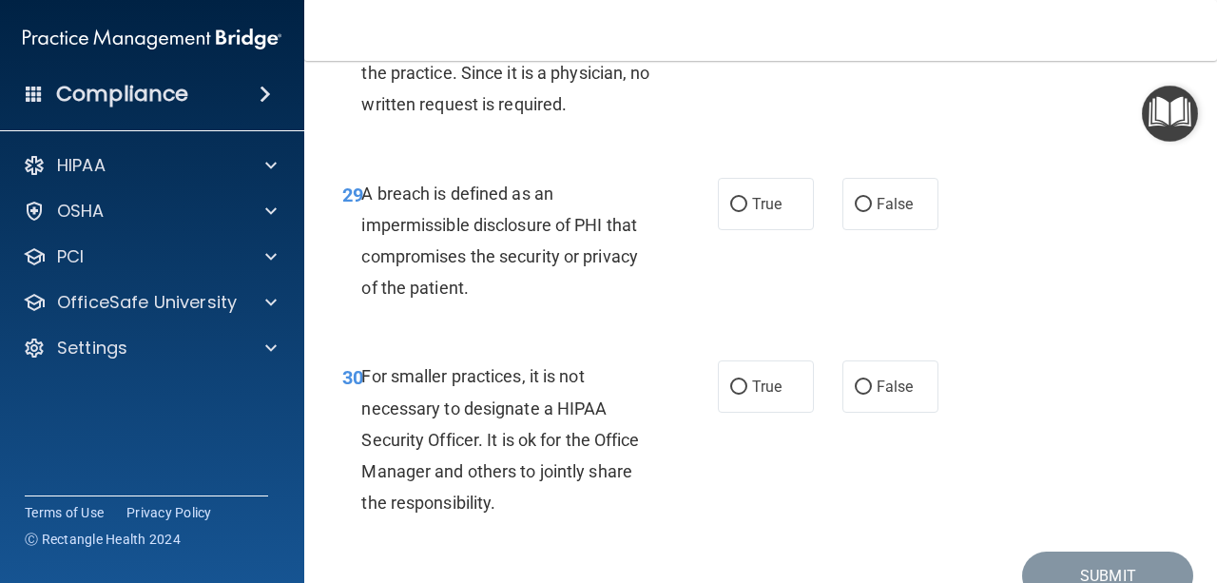
scroll to position [5525, 0]
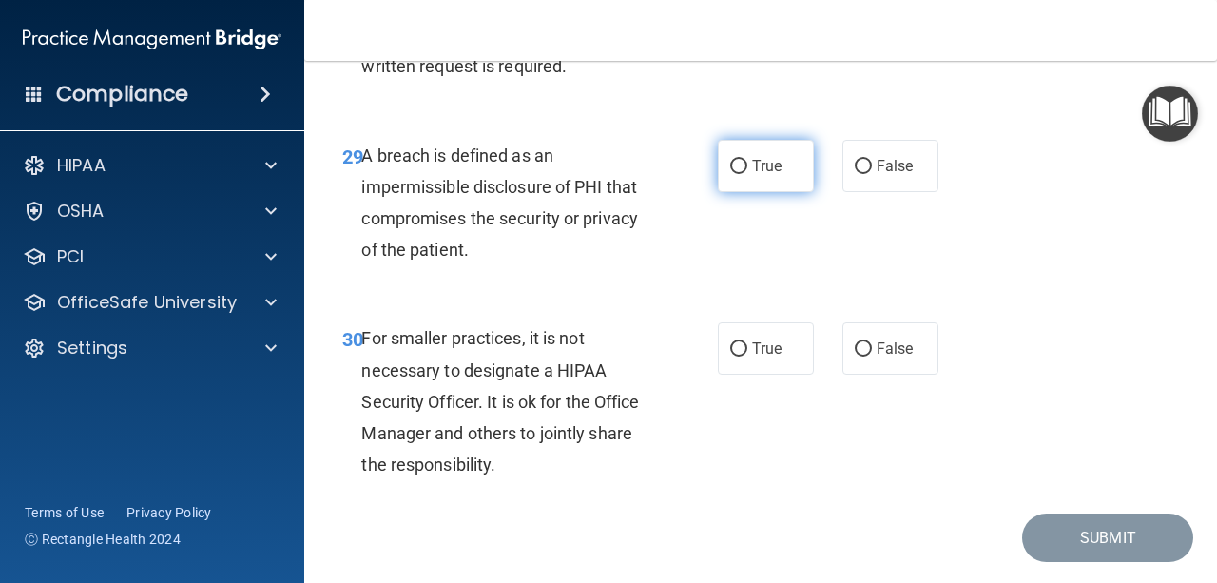
click at [751, 192] on label "True" at bounding box center [766, 166] width 96 height 52
click at [747, 174] on input "True" at bounding box center [738, 167] width 17 height 14
radio input "true"
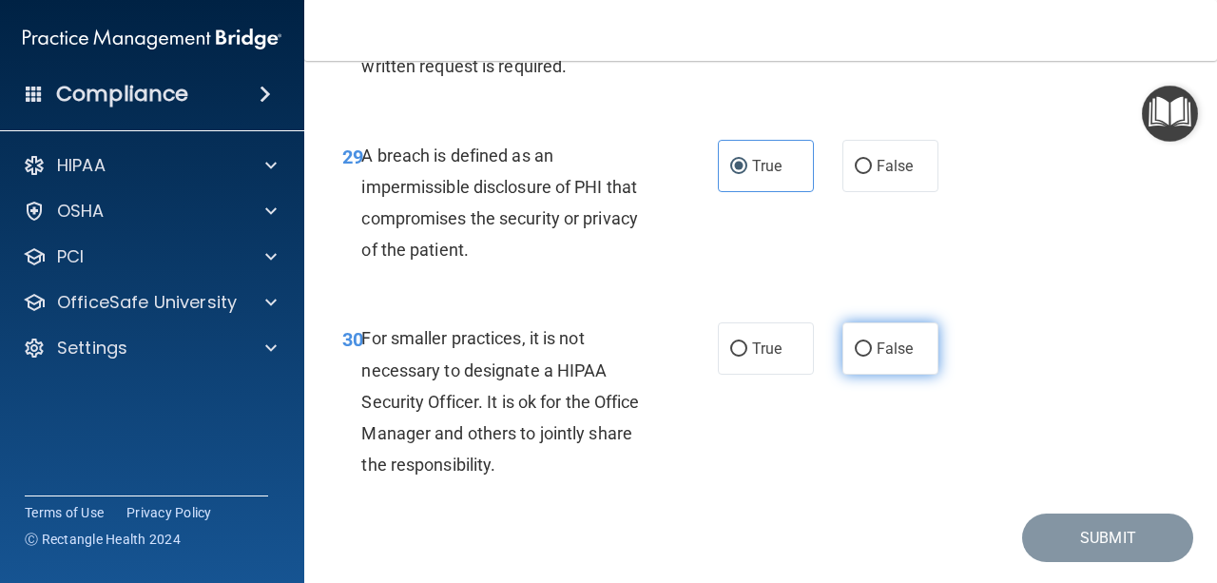
click at [891, 358] on span "False" at bounding box center [895, 348] width 37 height 18
click at [872, 357] on input "False" at bounding box center [863, 349] width 17 height 14
radio input "true"
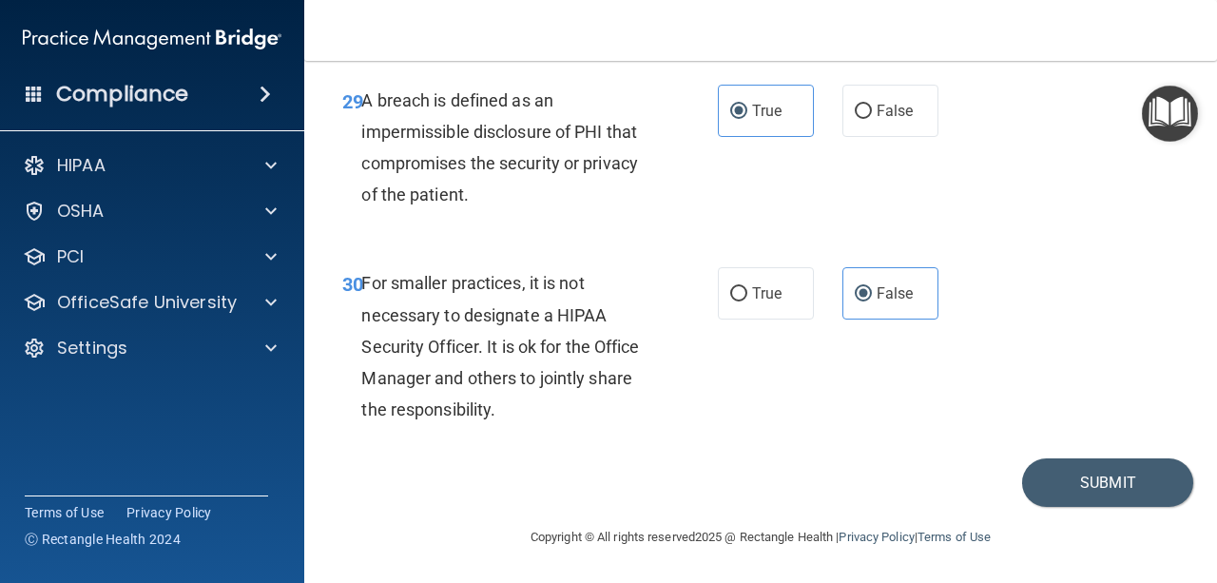
scroll to position [5676, 0]
click at [1074, 490] on button "Submit" at bounding box center [1107, 482] width 171 height 48
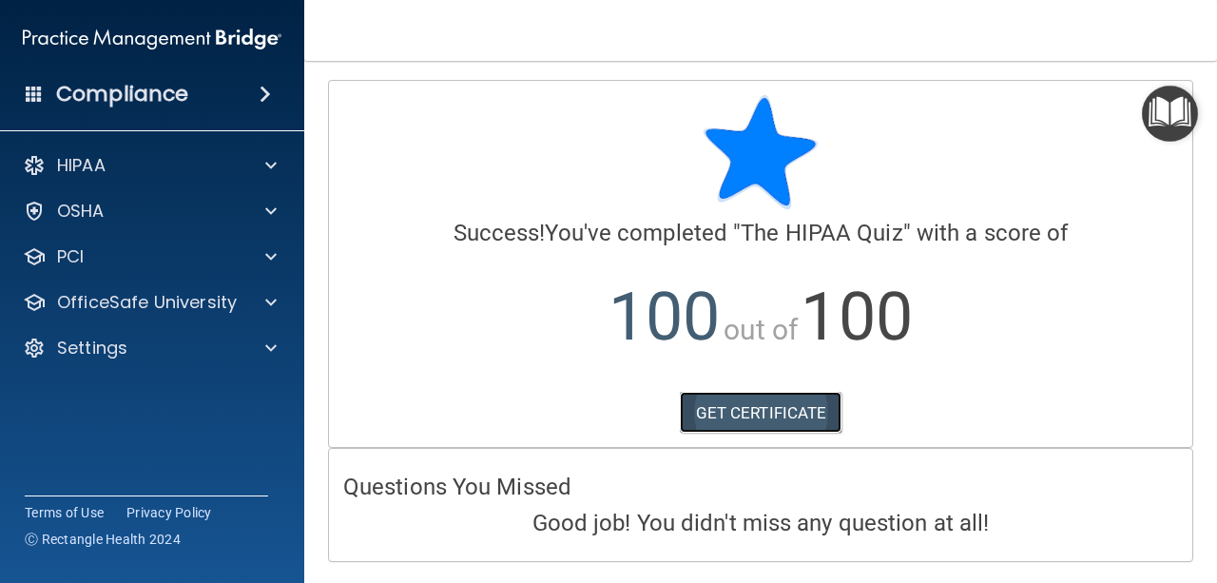
click at [765, 419] on link "GET CERTIFICATE" at bounding box center [761, 413] width 163 height 42
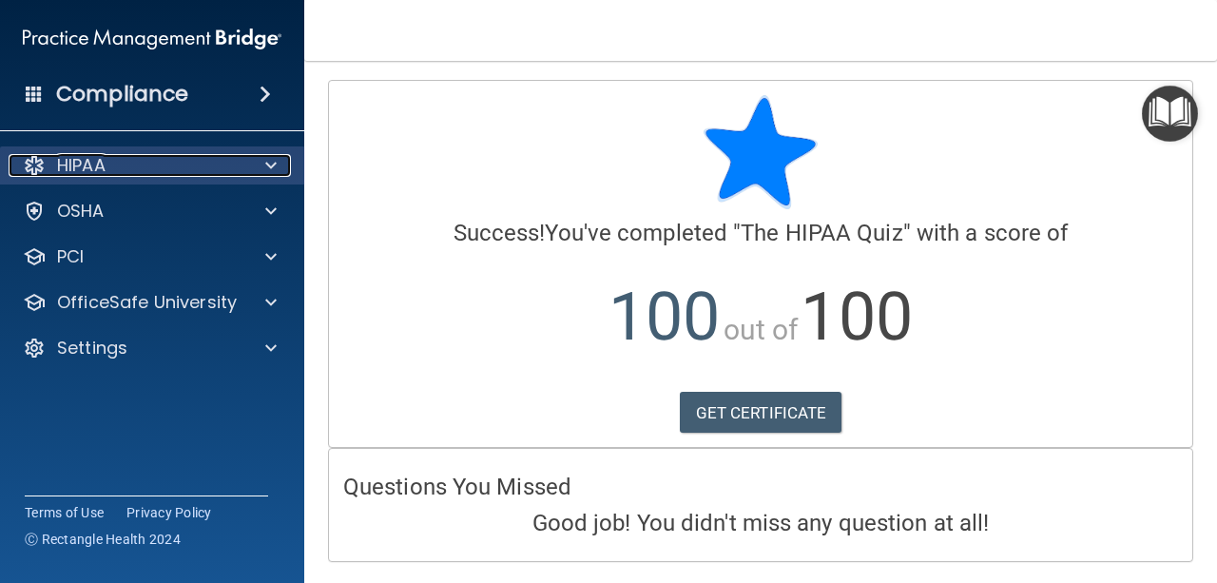
click at [275, 164] on span at bounding box center [270, 165] width 11 height 23
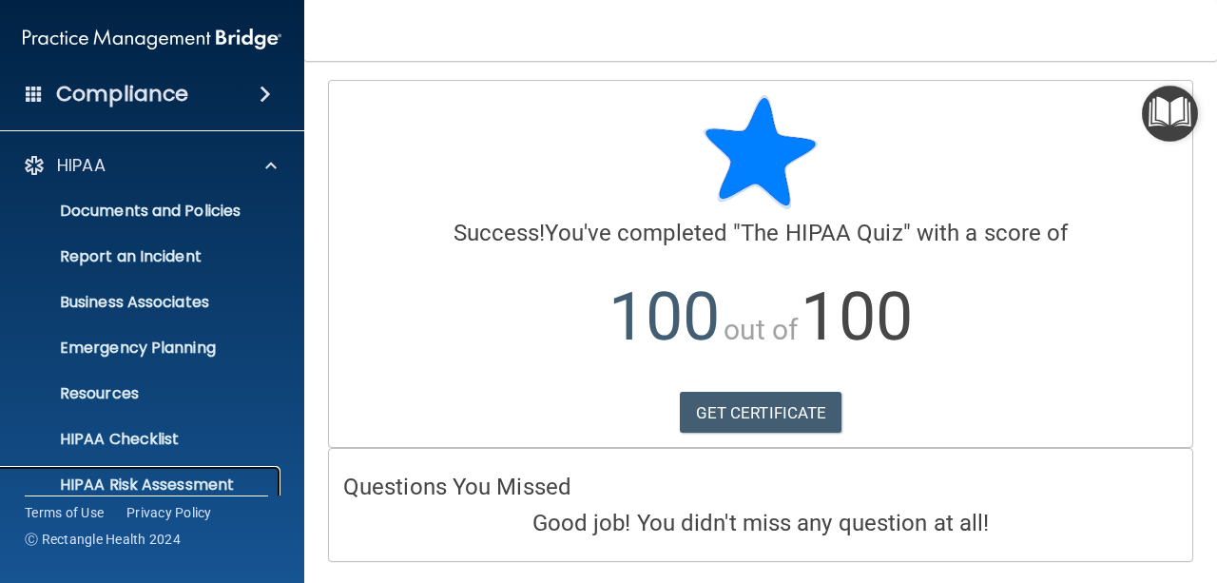
click at [245, 477] on p "HIPAA Risk Assessment" at bounding box center [142, 484] width 260 height 19
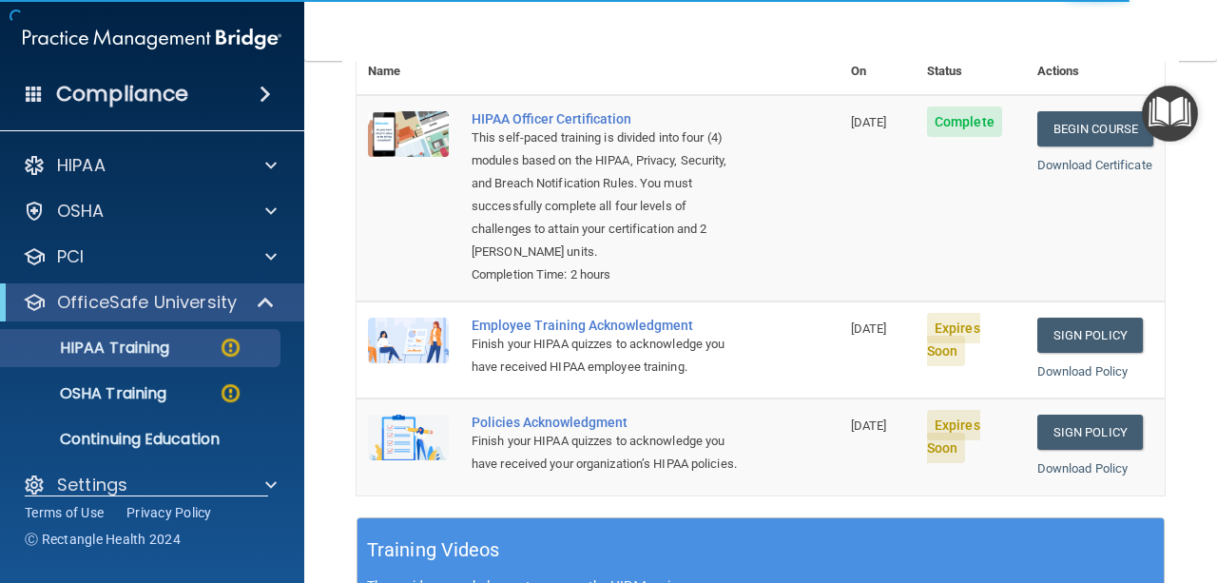
scroll to position [269, 0]
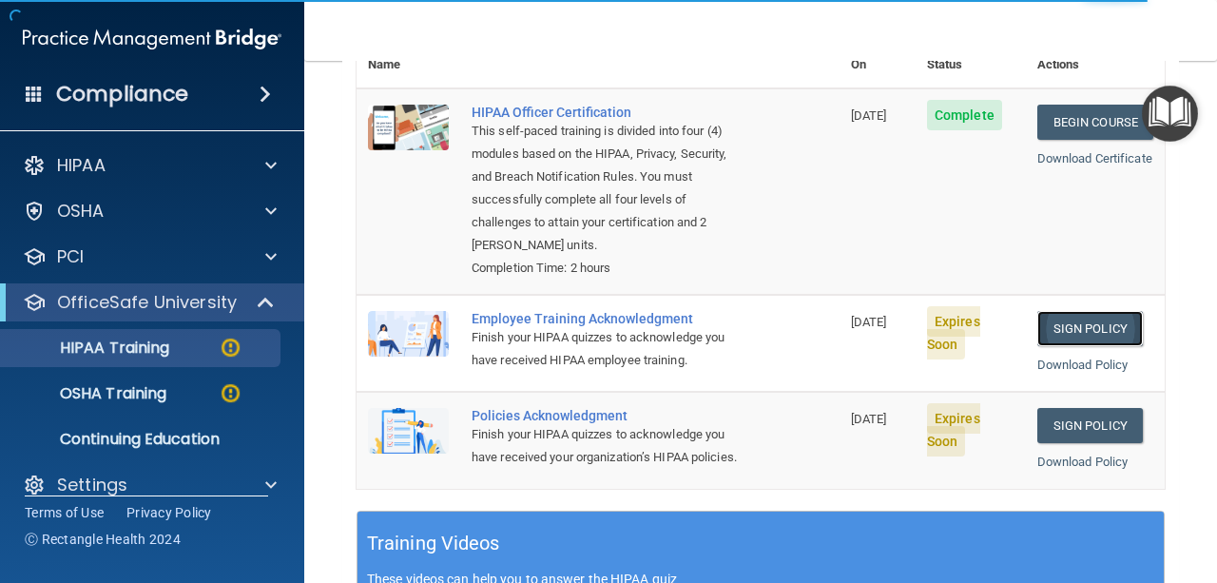
click at [1070, 311] on link "Sign Policy" at bounding box center [1090, 328] width 106 height 35
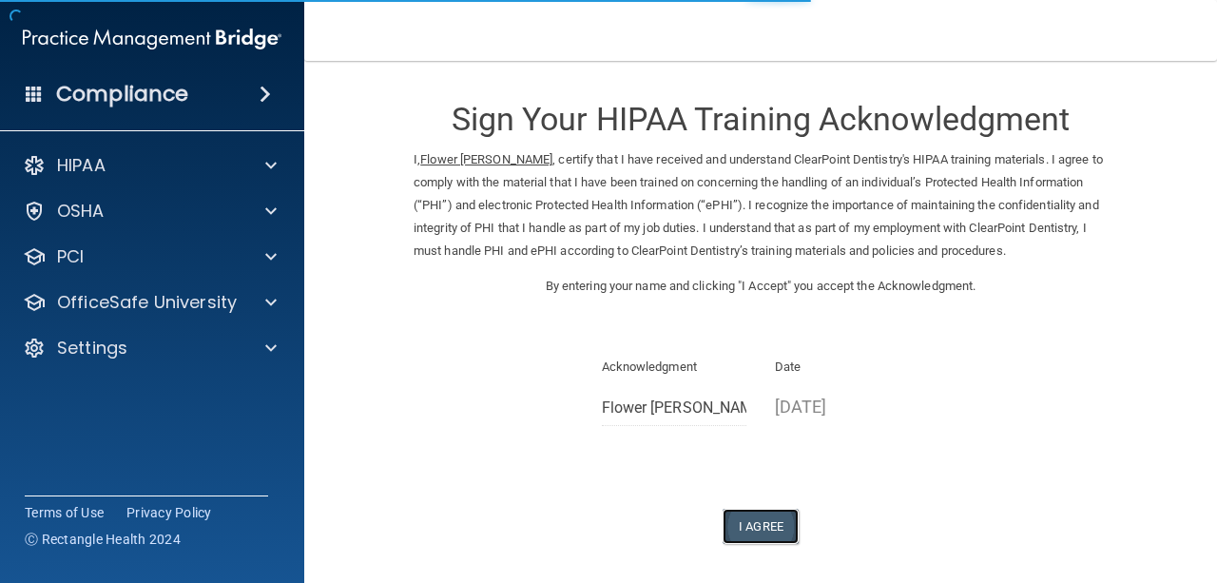
click at [761, 519] on button "I Agree" at bounding box center [761, 526] width 76 height 35
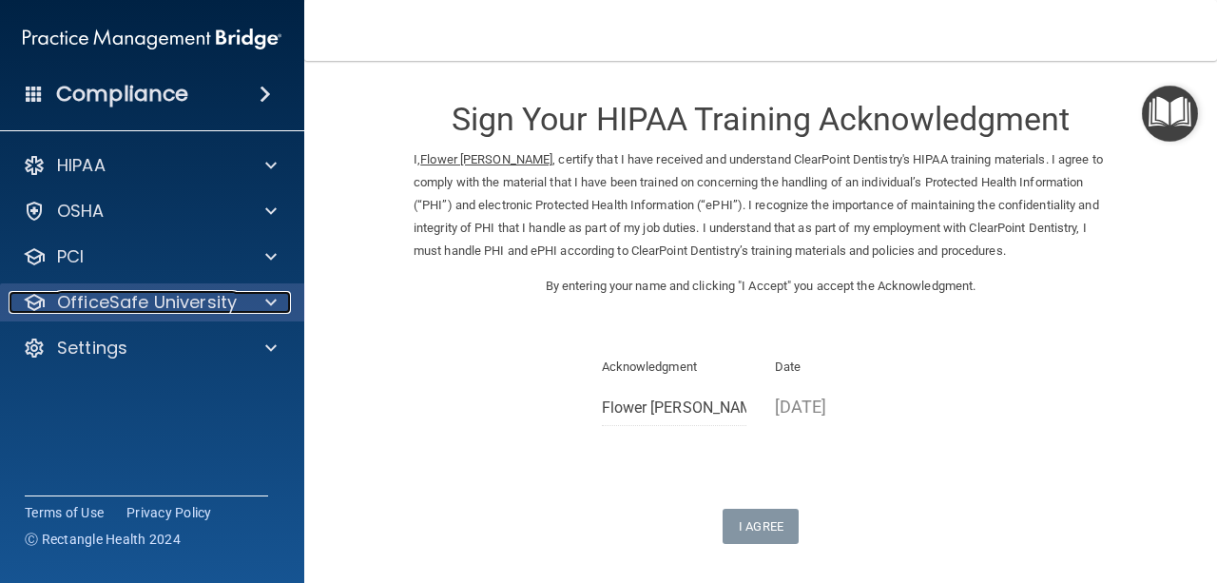
click at [244, 308] on div at bounding box center [268, 302] width 48 height 23
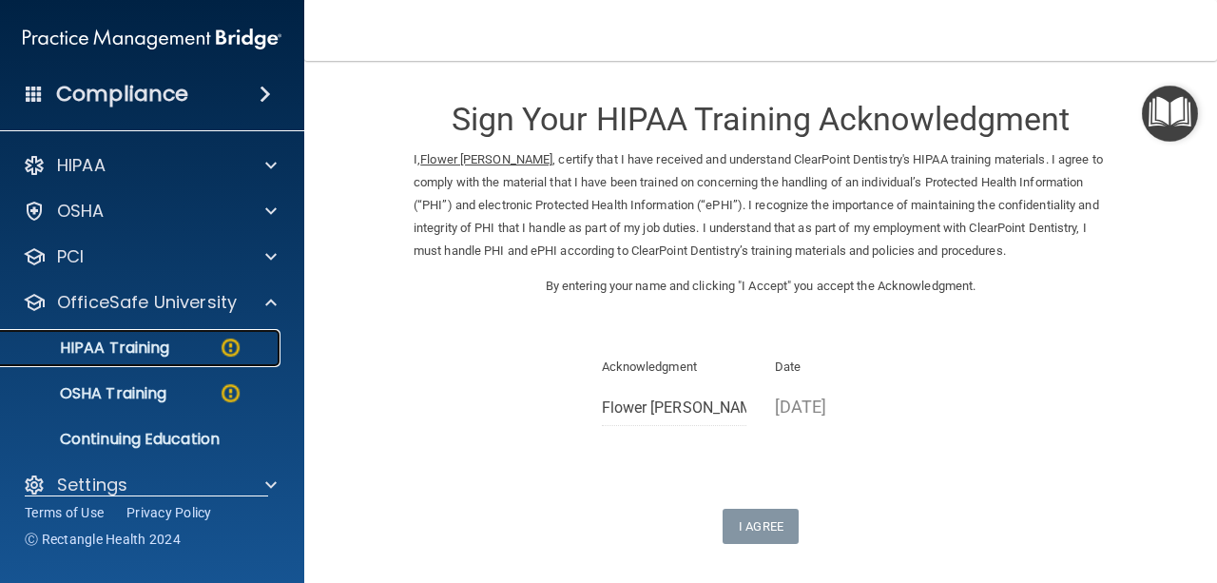
click at [226, 339] on img at bounding box center [231, 348] width 24 height 24
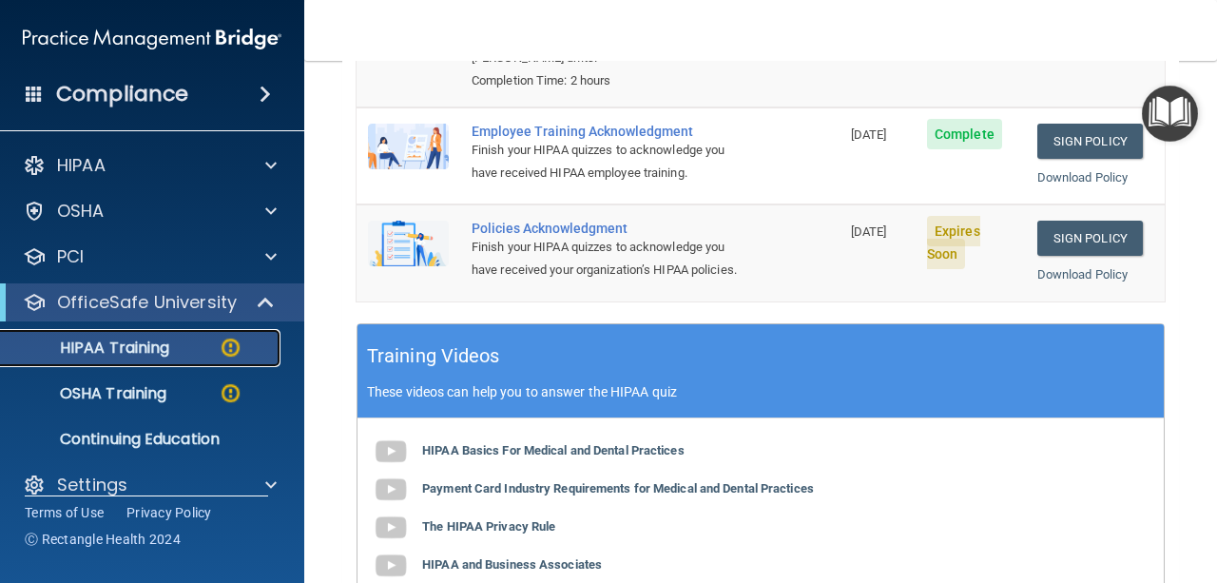
scroll to position [432, 0]
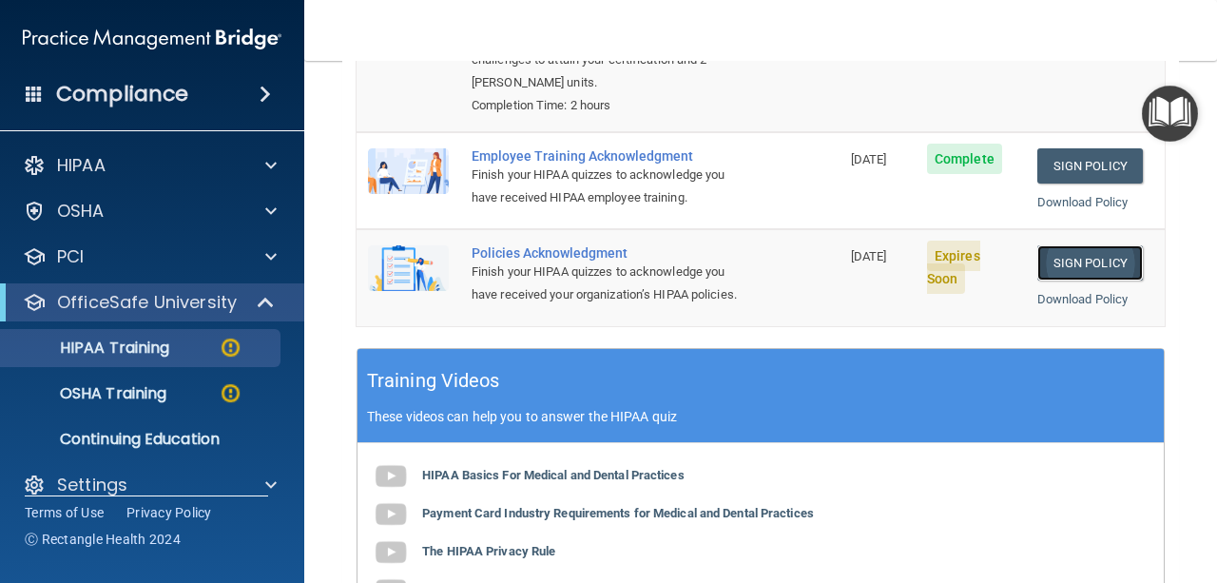
click at [1083, 245] on link "Sign Policy" at bounding box center [1090, 262] width 106 height 35
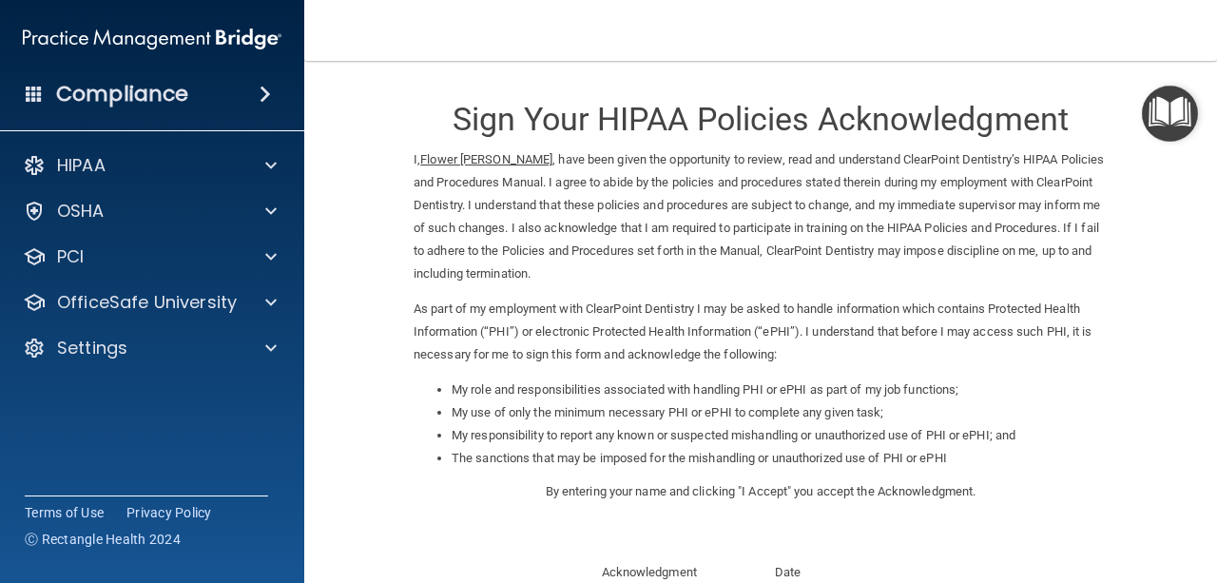
click at [1144, 338] on form "Sign Your HIPAA Policies Acknowledgment I, Flower [PERSON_NAME] , have been giv…" at bounding box center [760, 437] width 837 height 715
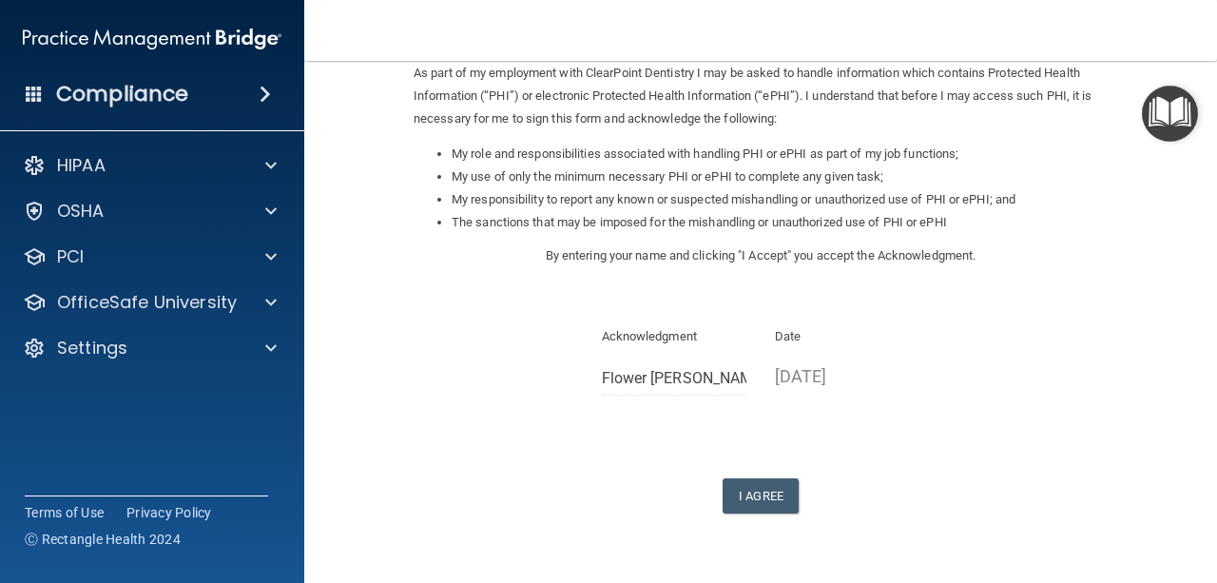
scroll to position [237, 0]
click at [764, 491] on button "I Agree" at bounding box center [761, 494] width 76 height 35
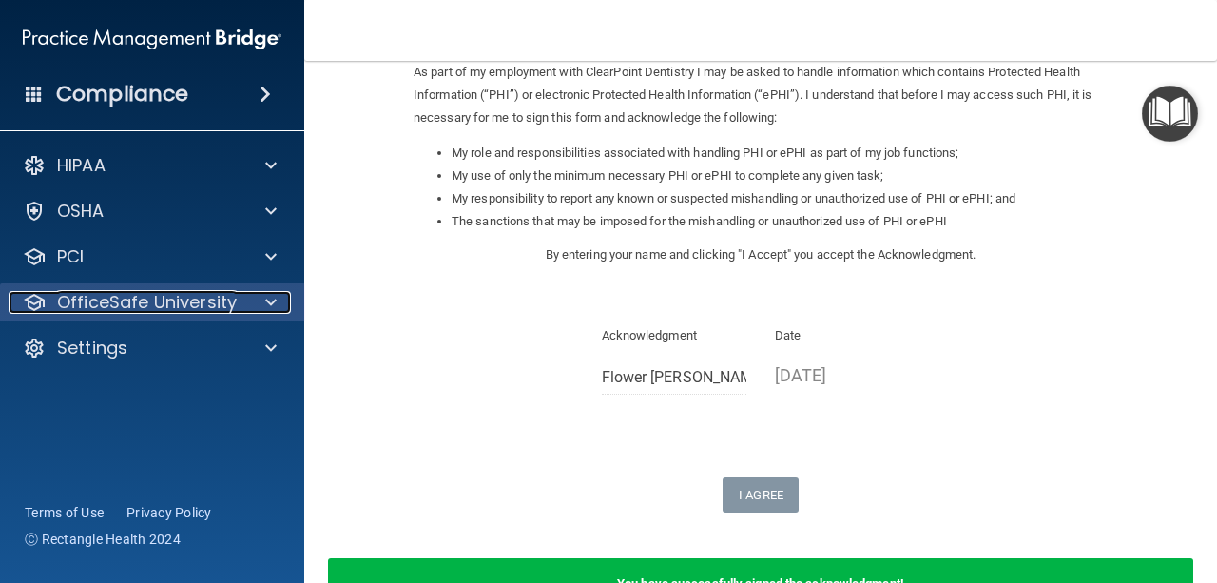
click at [257, 300] on div at bounding box center [268, 302] width 48 height 23
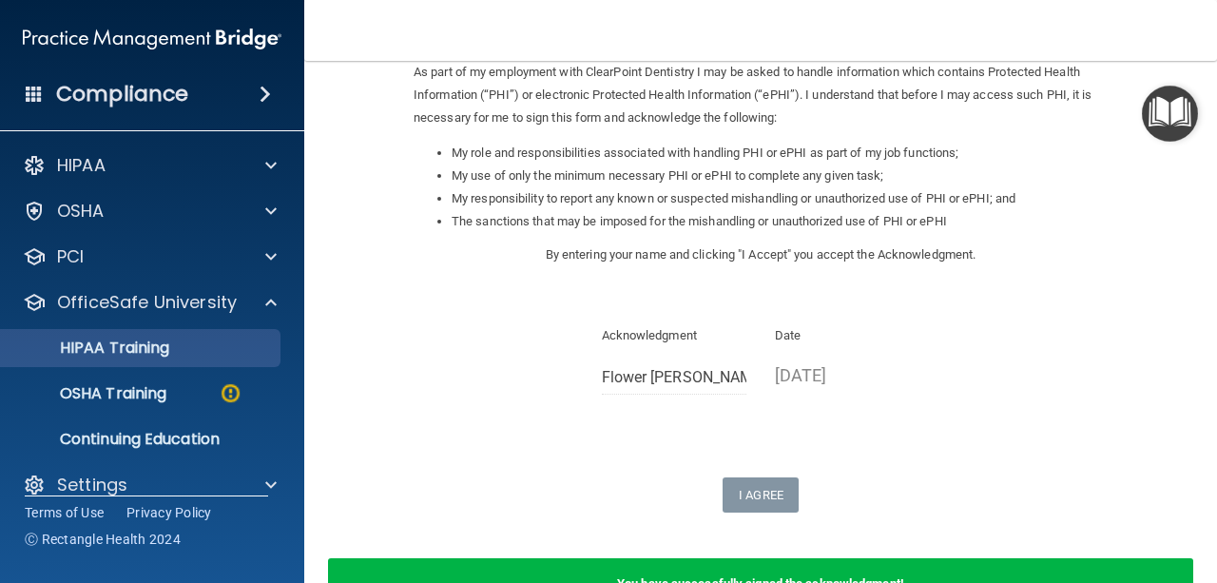
click at [222, 344] on div "HIPAA Training" at bounding box center [142, 348] width 260 height 19
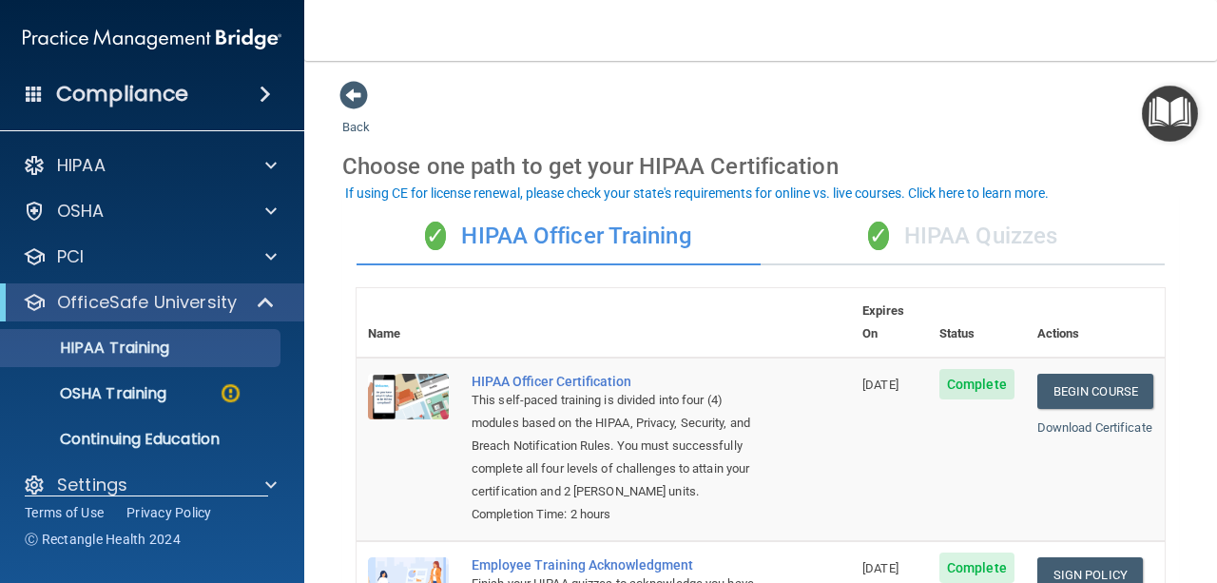
click at [681, 250] on div "✓ HIPAA Officer Training" at bounding box center [559, 236] width 404 height 57
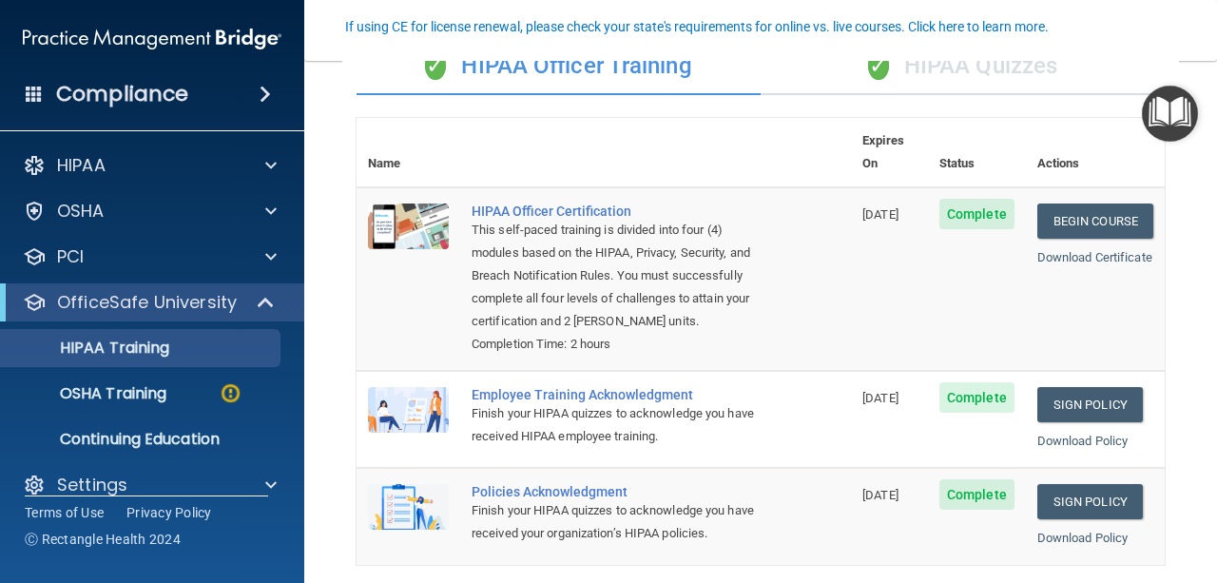
scroll to position [170, 0]
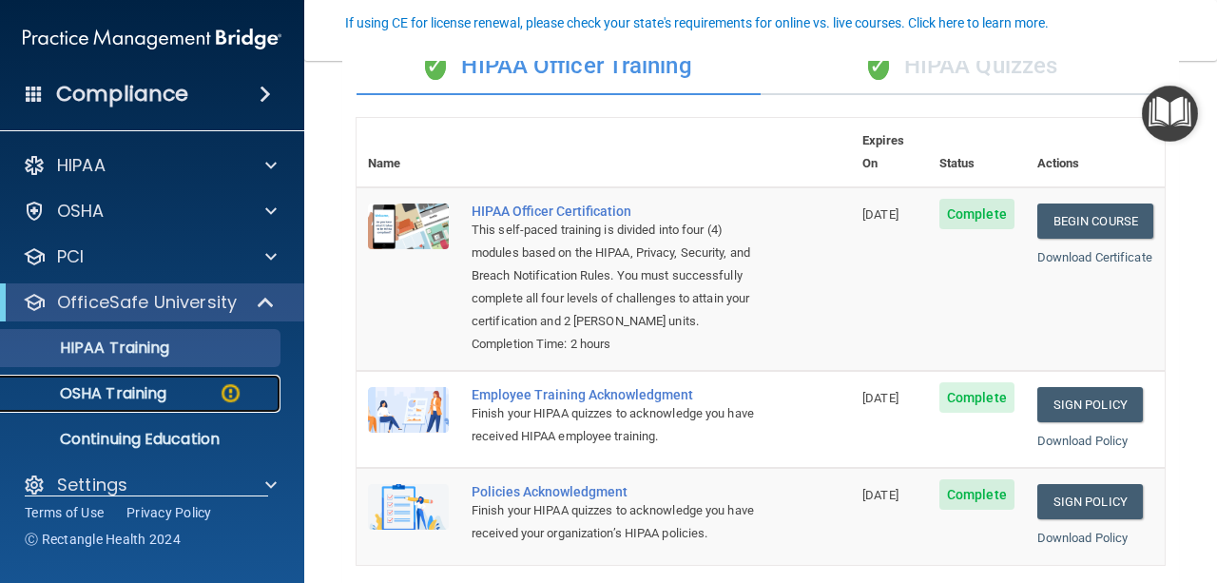
click at [193, 404] on link "OSHA Training" at bounding box center [131, 394] width 300 height 38
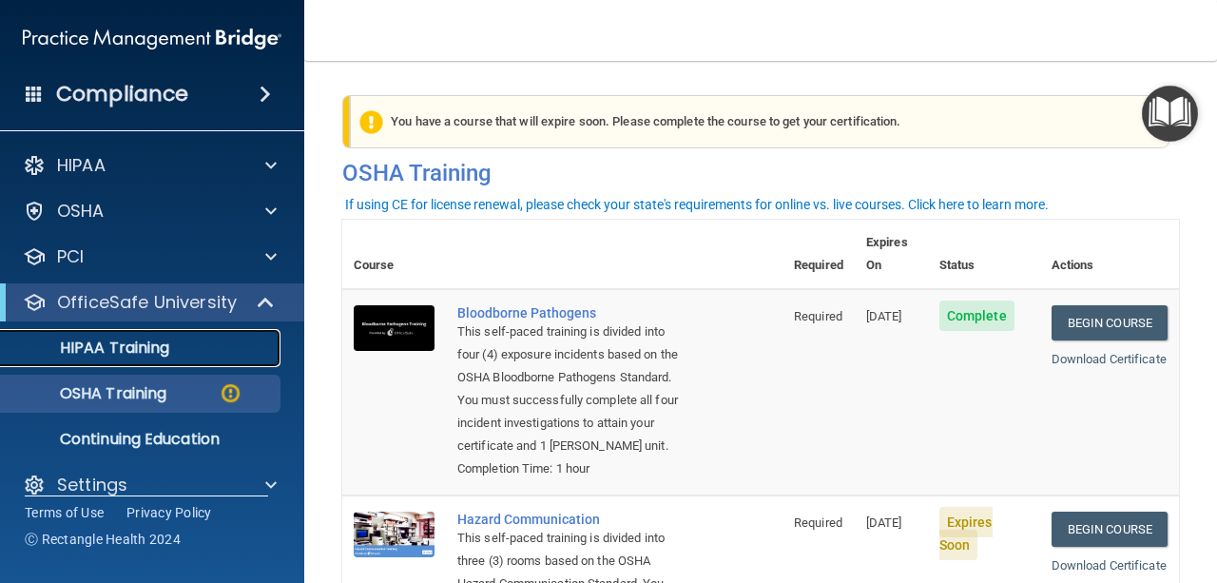
click at [200, 353] on div "HIPAA Training" at bounding box center [142, 348] width 260 height 19
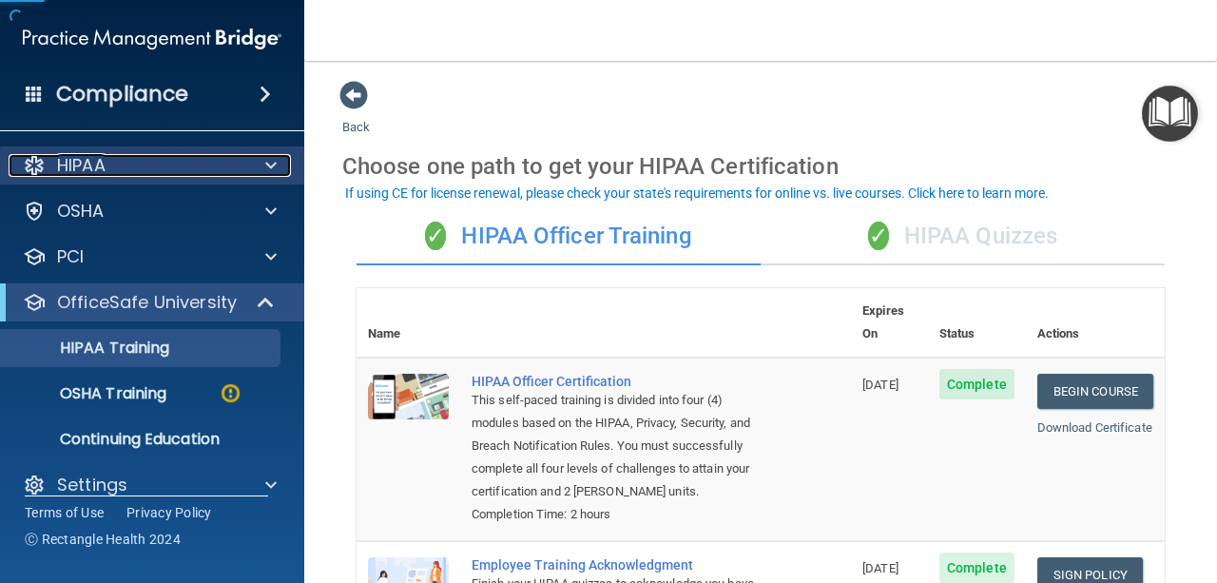
click at [271, 164] on span at bounding box center [270, 165] width 11 height 23
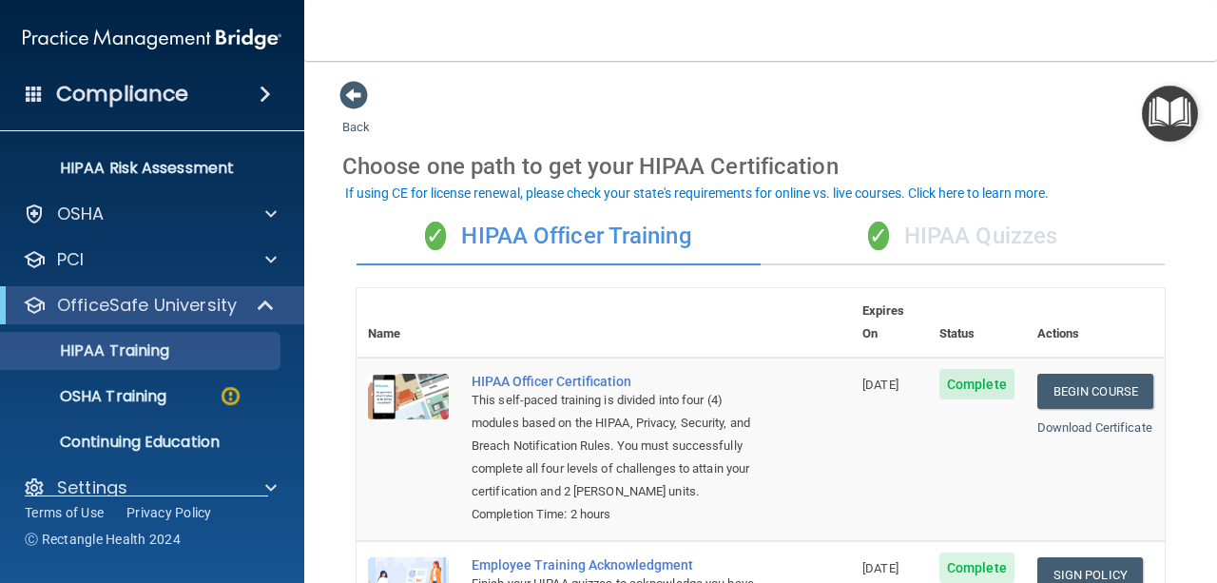
scroll to position [342, 0]
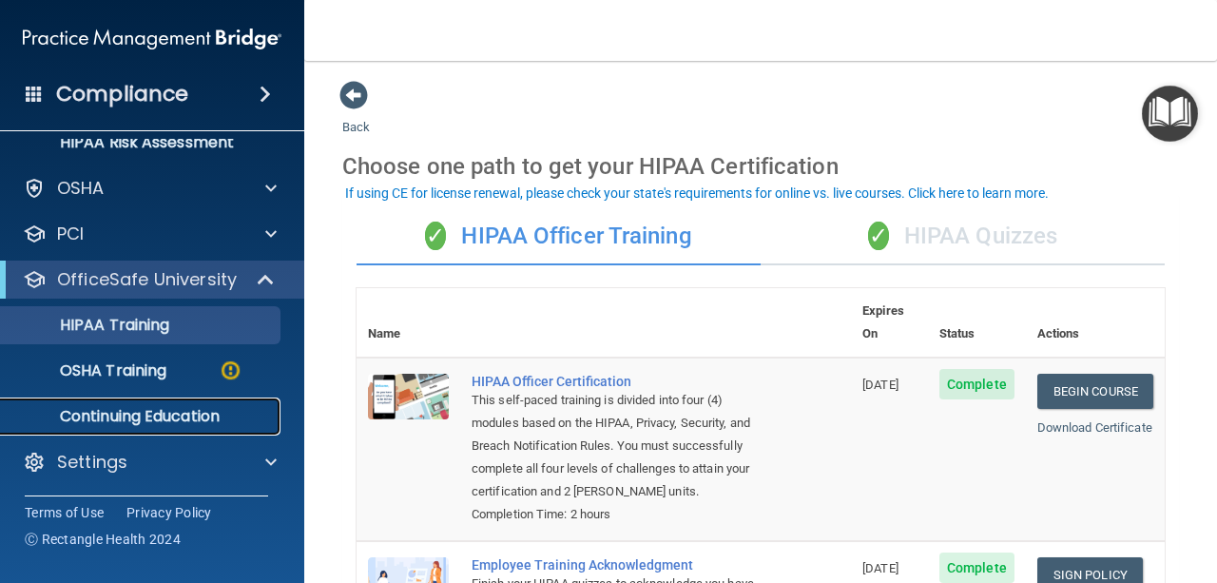
click at [231, 422] on p "Continuing Education" at bounding box center [142, 416] width 260 height 19
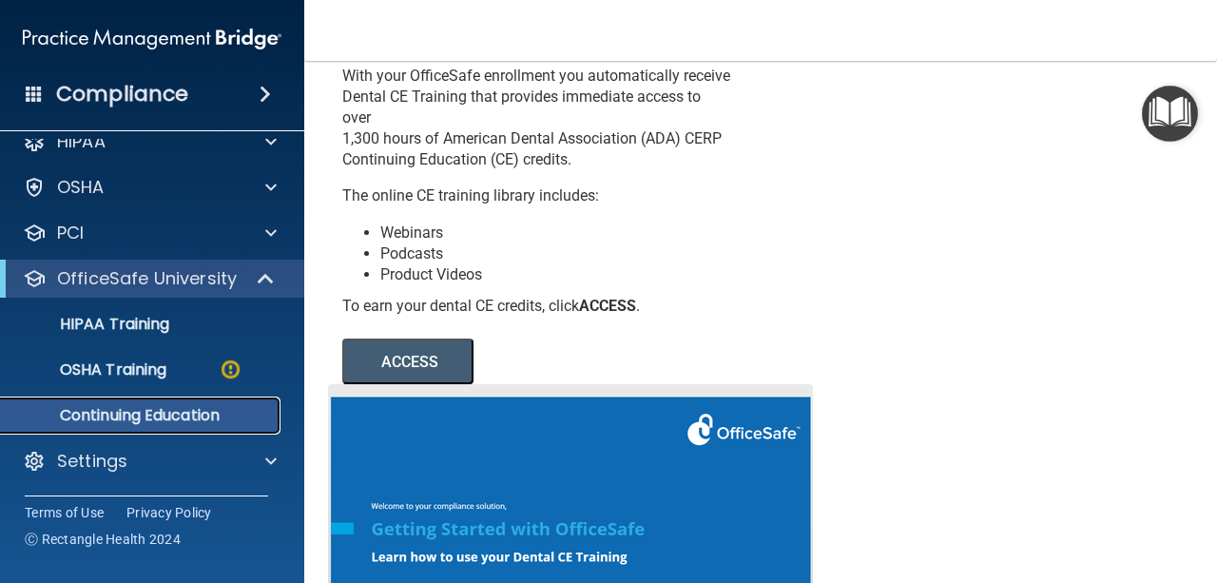
scroll to position [76, 0]
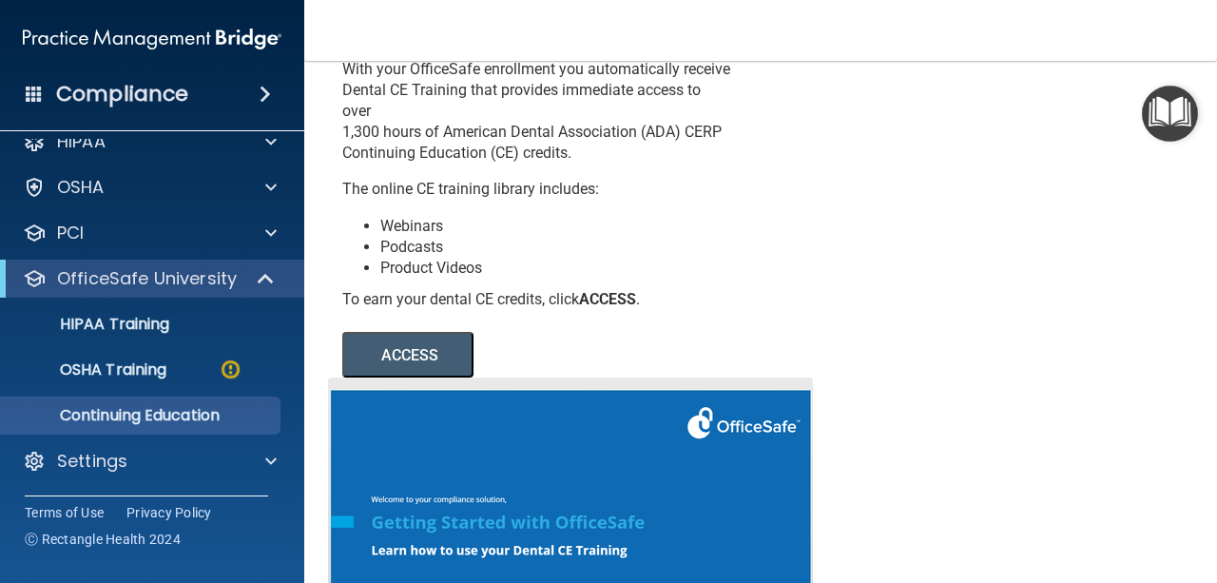
click at [458, 374] on button "ACCESS" at bounding box center [407, 355] width 131 height 46
click at [183, 333] on div "HIPAA Training" at bounding box center [142, 324] width 260 height 19
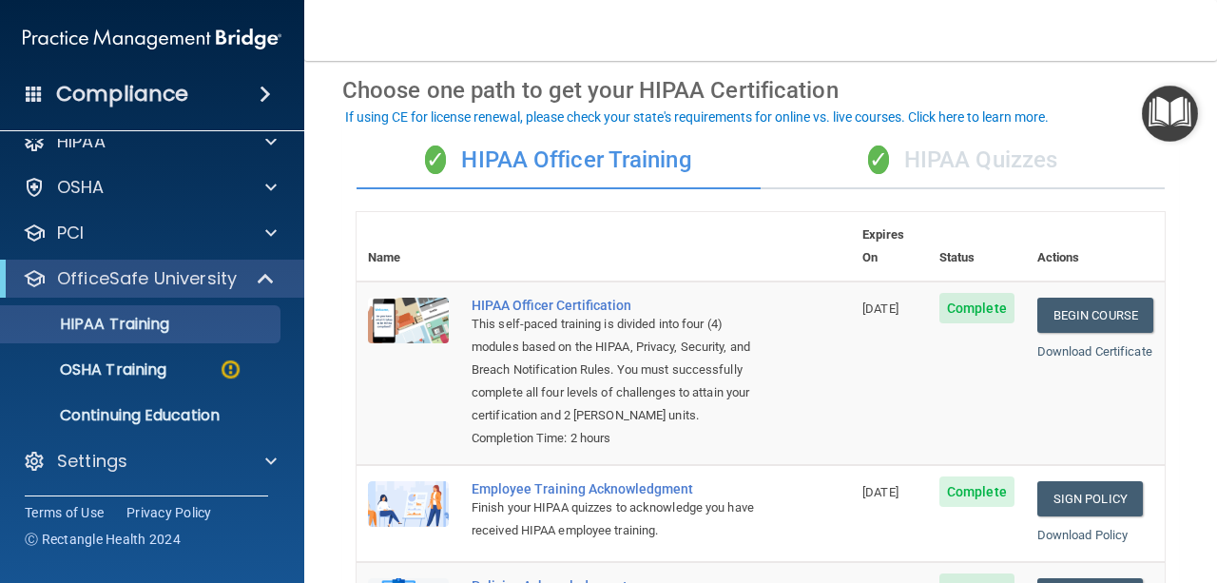
click at [964, 142] on div "✓ HIPAA Quizzes" at bounding box center [963, 160] width 404 height 57
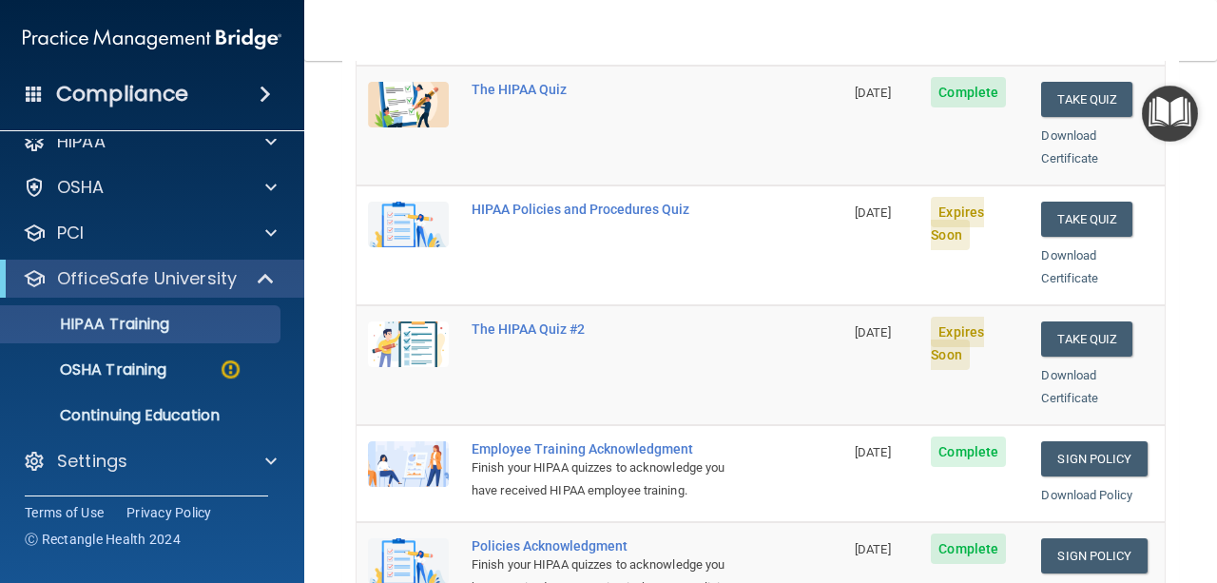
scroll to position [369, 0]
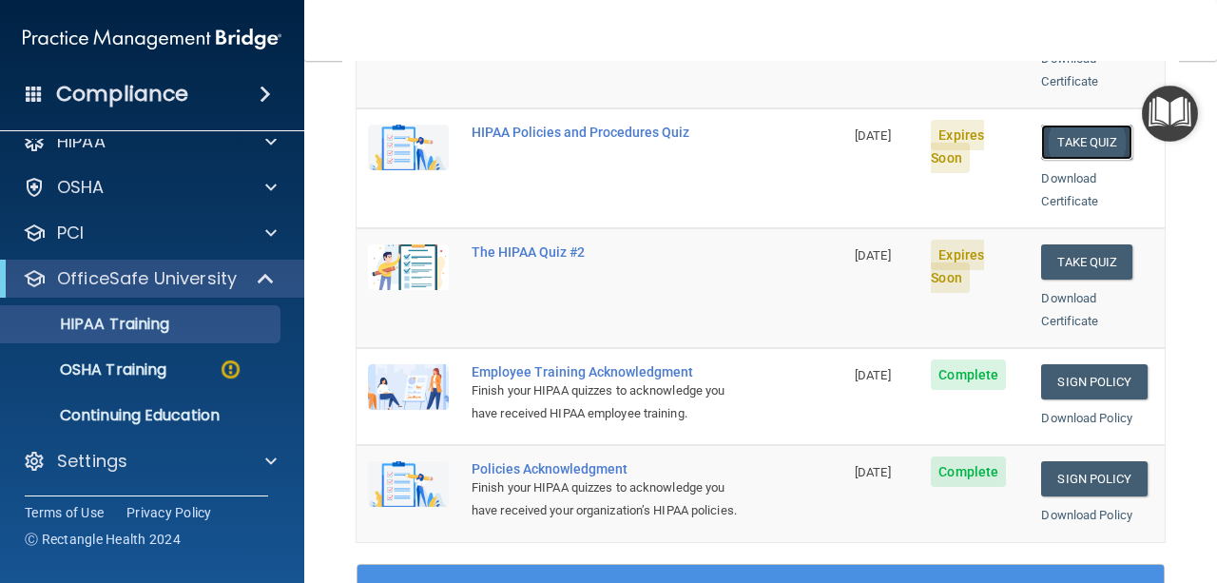
click at [1060, 134] on button "Take Quiz" at bounding box center [1086, 142] width 91 height 35
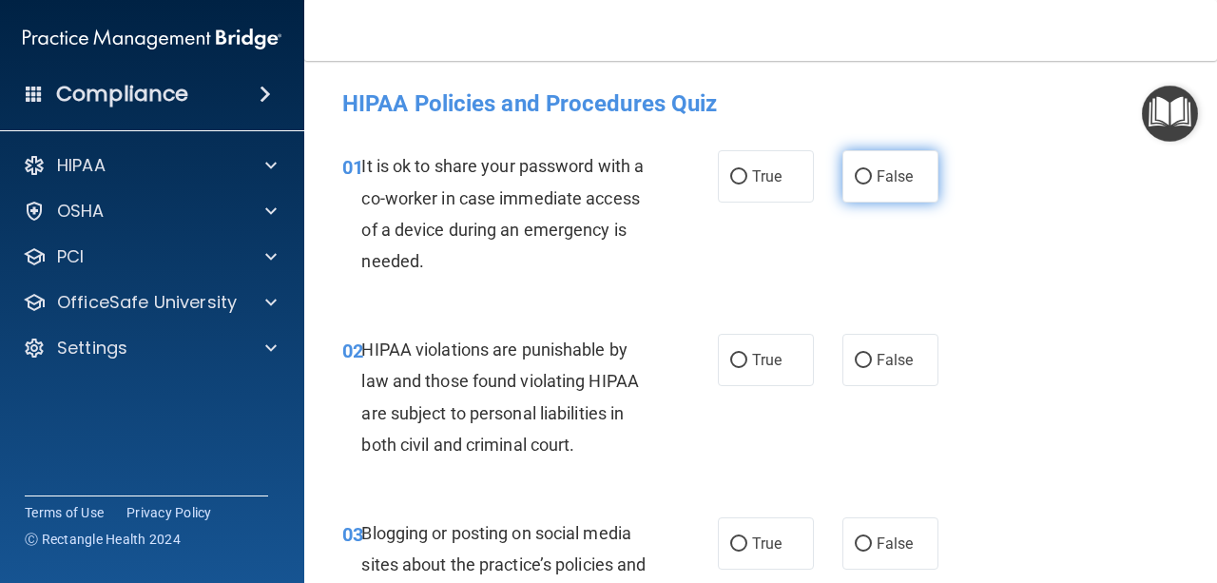
click at [858, 181] on input "False" at bounding box center [863, 177] width 17 height 14
radio input "true"
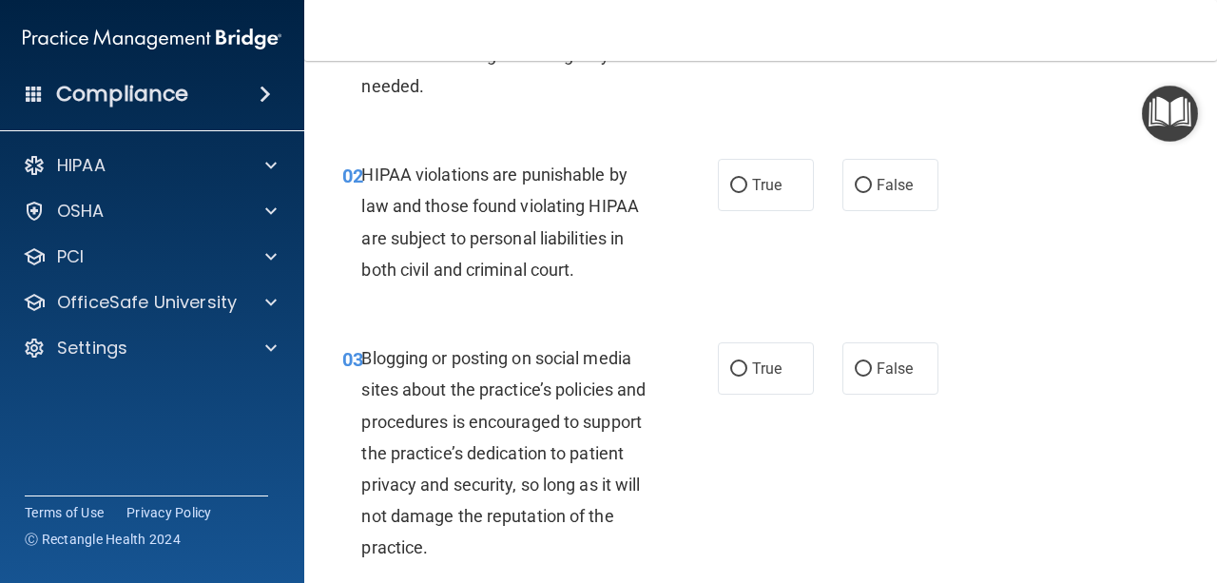
scroll to position [177, 0]
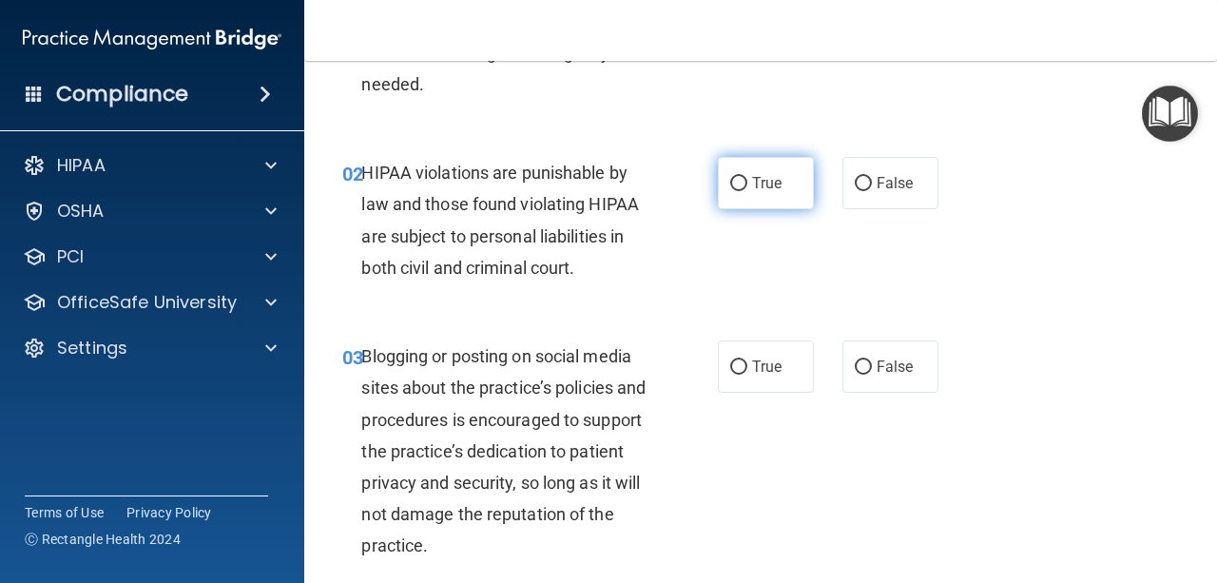
click at [766, 200] on label "True" at bounding box center [766, 183] width 96 height 52
click at [747, 191] on input "True" at bounding box center [738, 184] width 17 height 14
radio input "true"
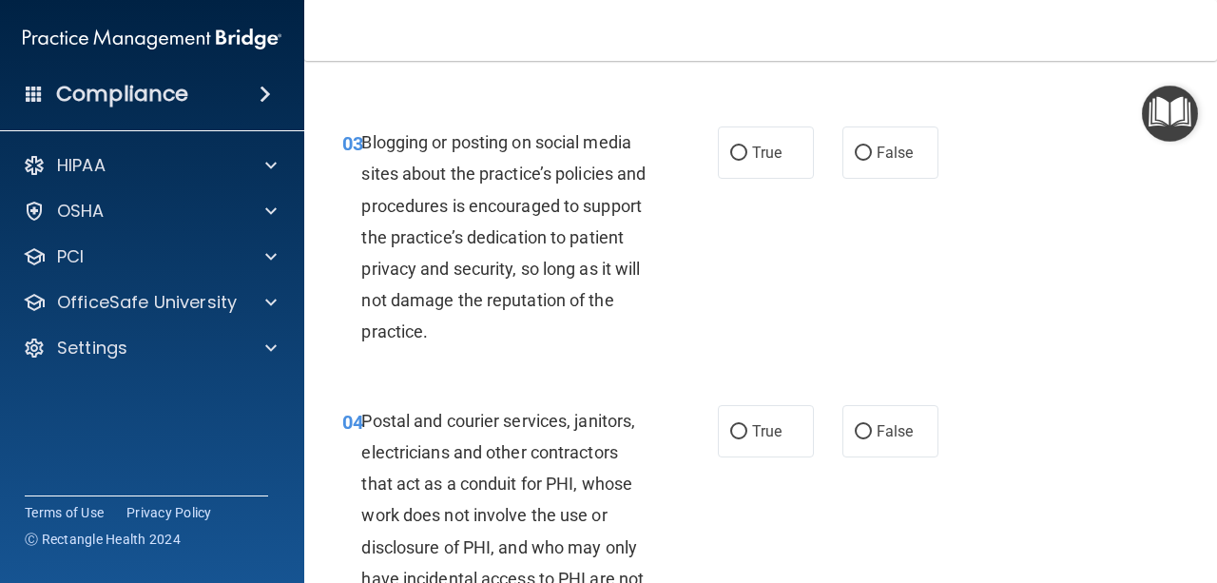
scroll to position [400, 0]
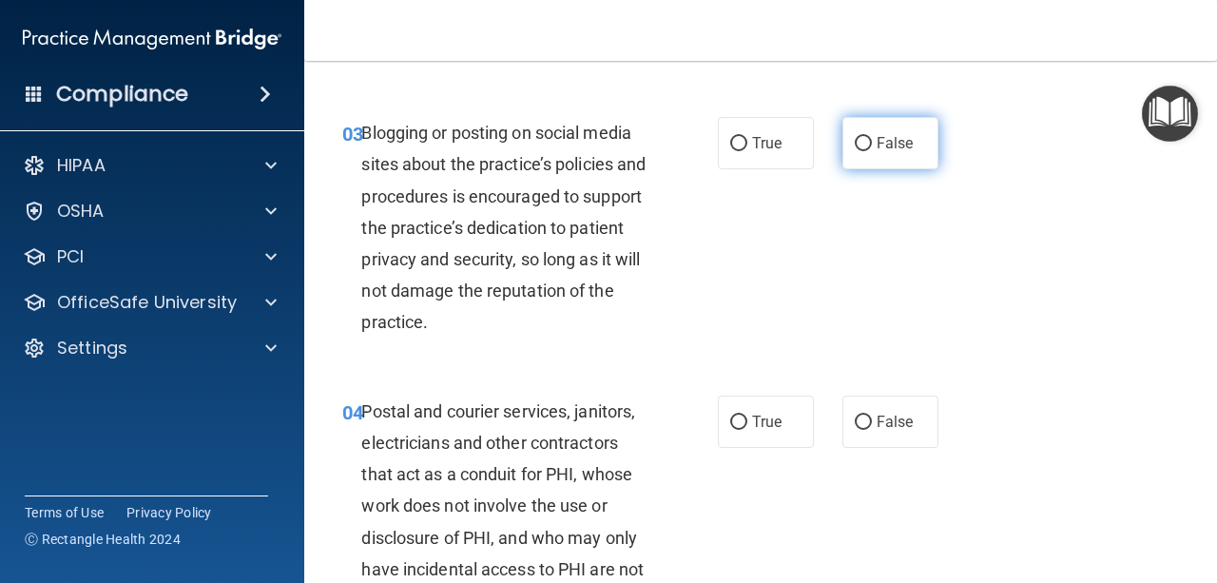
click at [888, 164] on label "False" at bounding box center [890, 143] width 96 height 52
click at [872, 151] on input "False" at bounding box center [863, 144] width 17 height 14
radio input "true"
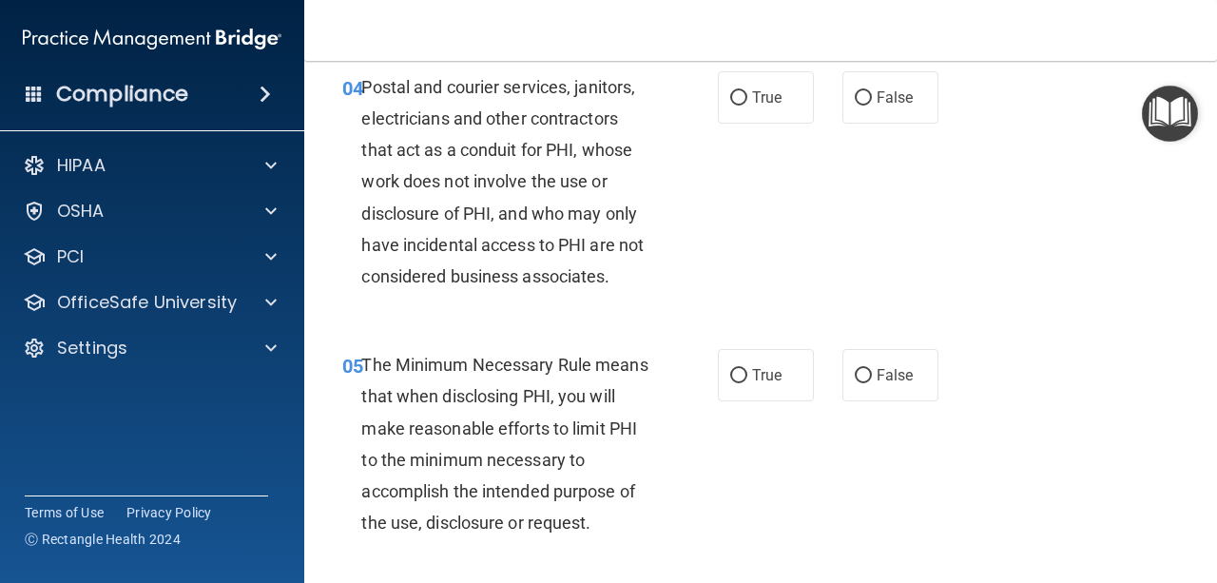
scroll to position [726, 0]
click at [768, 105] on span "True" at bounding box center [766, 96] width 29 height 18
click at [747, 105] on input "True" at bounding box center [738, 97] width 17 height 14
radio input "true"
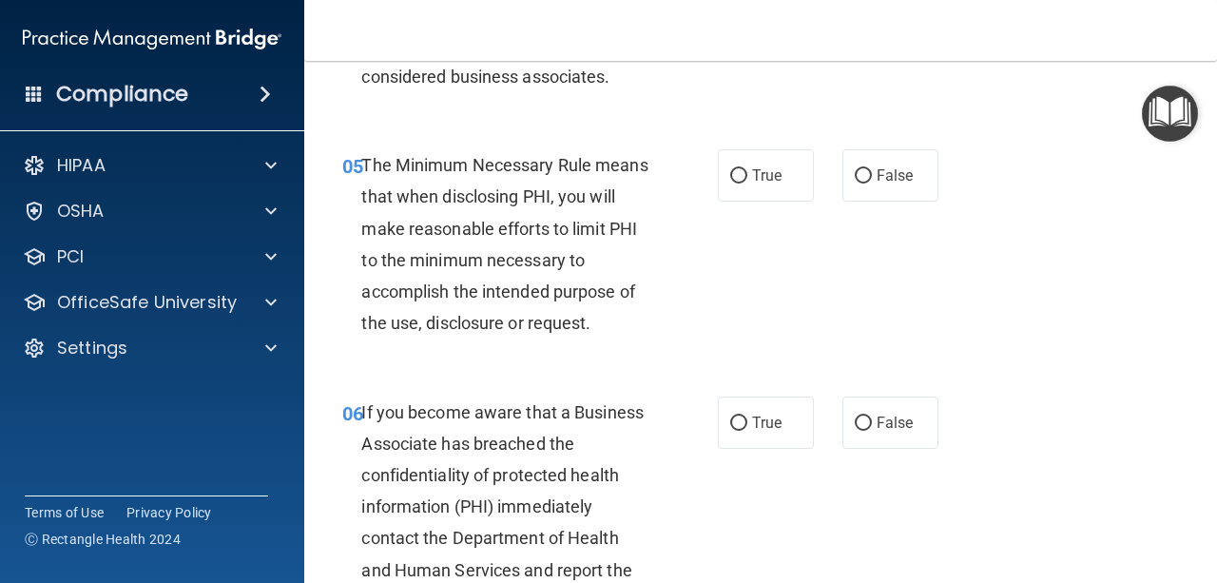
scroll to position [939, 0]
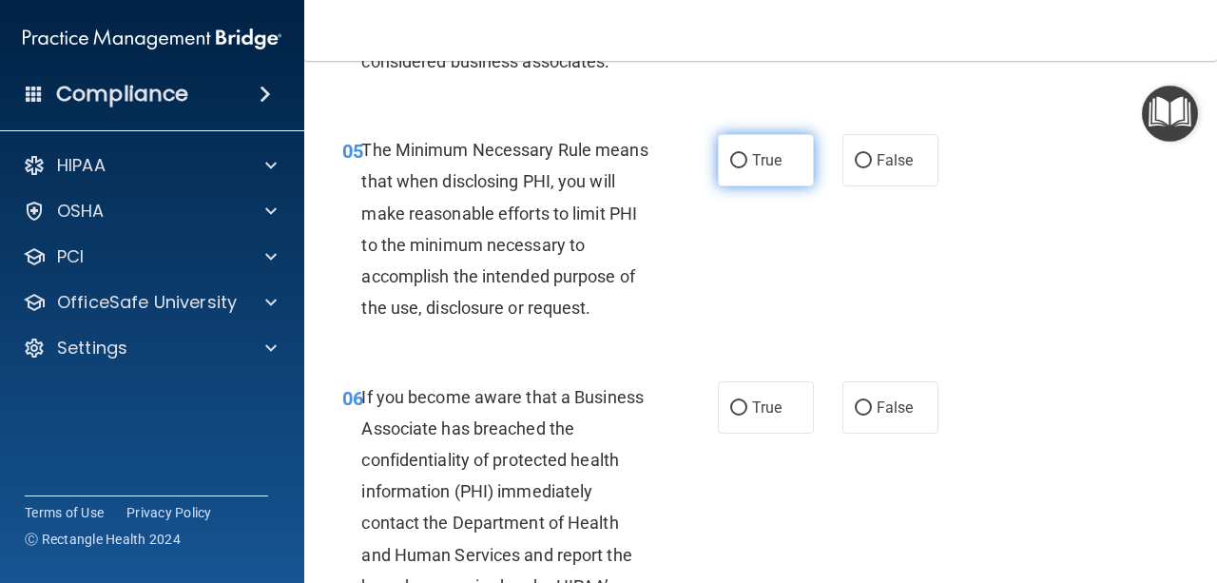
click at [763, 179] on label "True" at bounding box center [766, 160] width 96 height 52
click at [747, 168] on input "True" at bounding box center [738, 161] width 17 height 14
radio input "true"
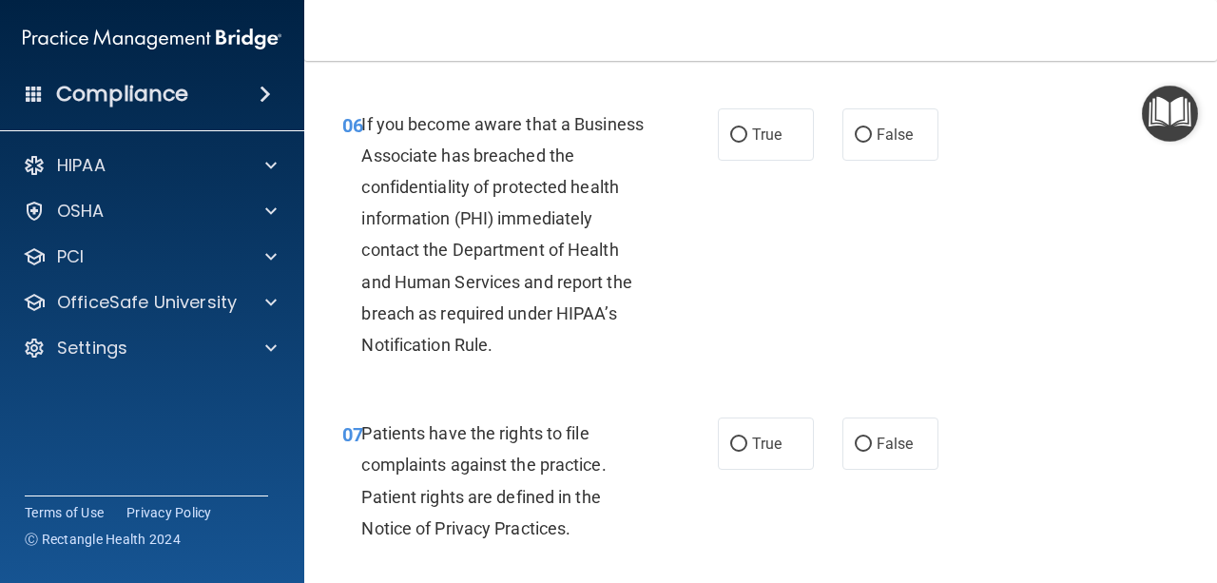
scroll to position [1213, 0]
click at [905, 145] on label "False" at bounding box center [890, 133] width 96 height 52
click at [872, 142] on input "False" at bounding box center [863, 134] width 17 height 14
radio input "true"
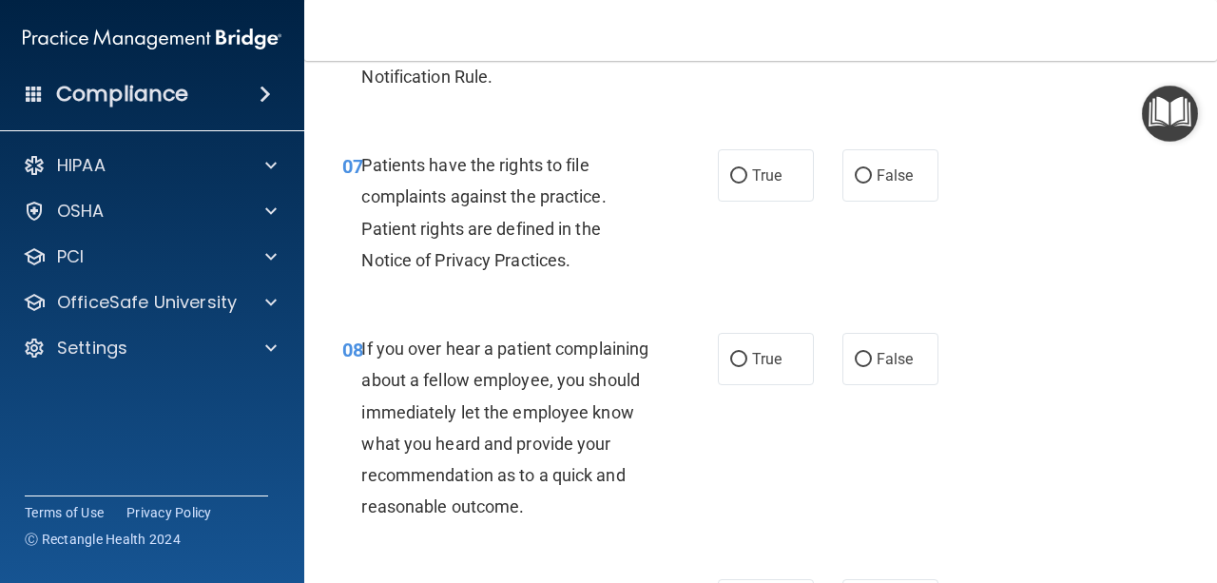
scroll to position [1485, 0]
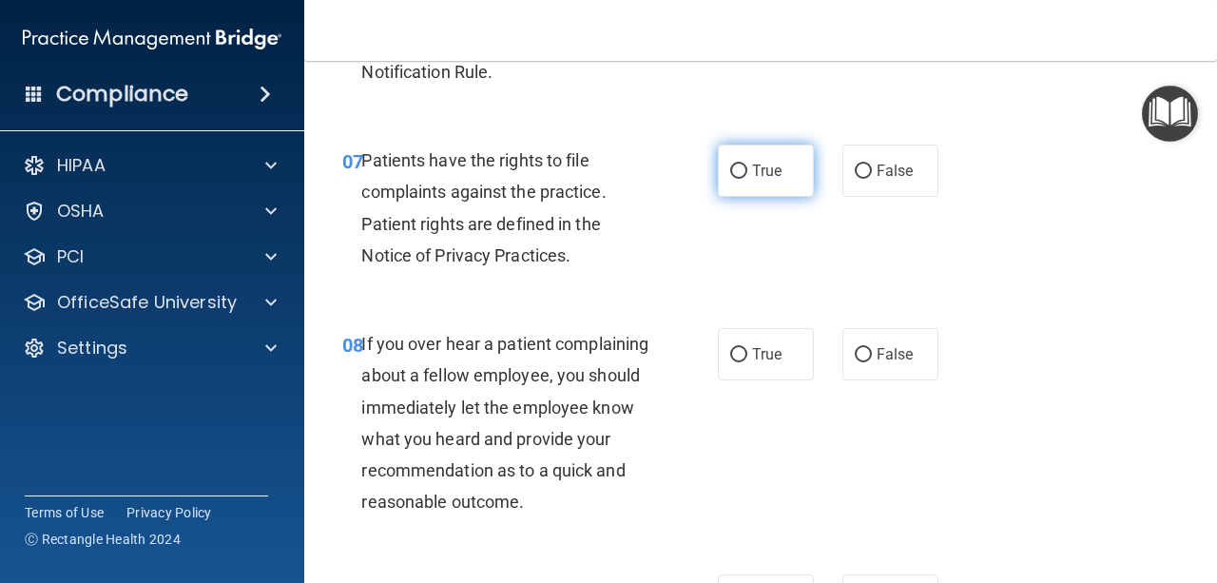
click at [771, 190] on label "True" at bounding box center [766, 171] width 96 height 52
click at [747, 179] on input "True" at bounding box center [738, 171] width 17 height 14
radio input "true"
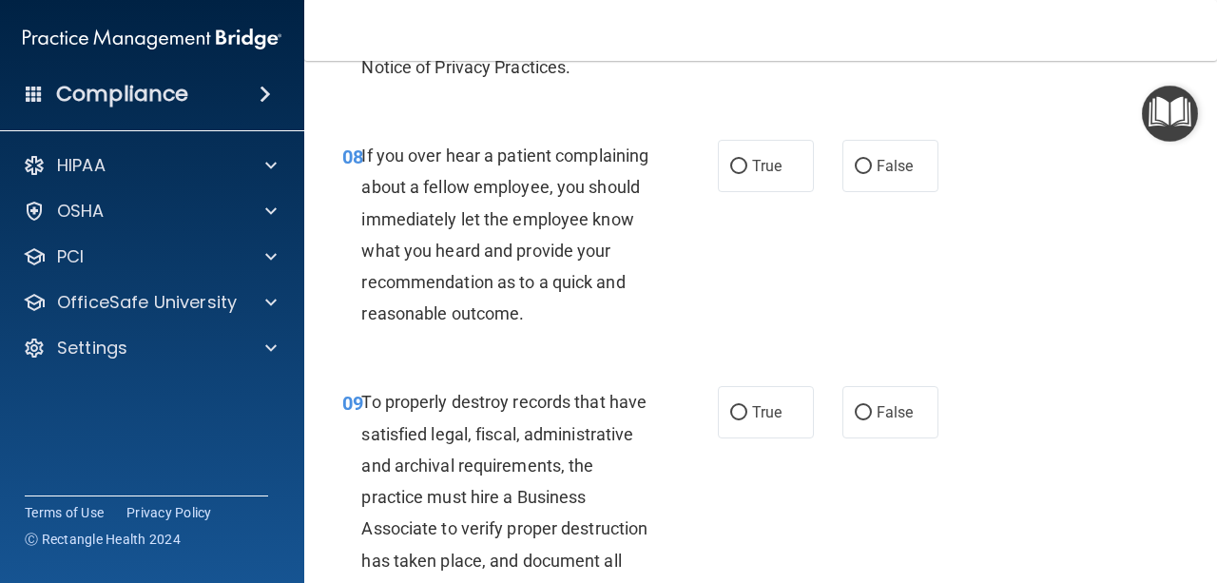
scroll to position [1656, 0]
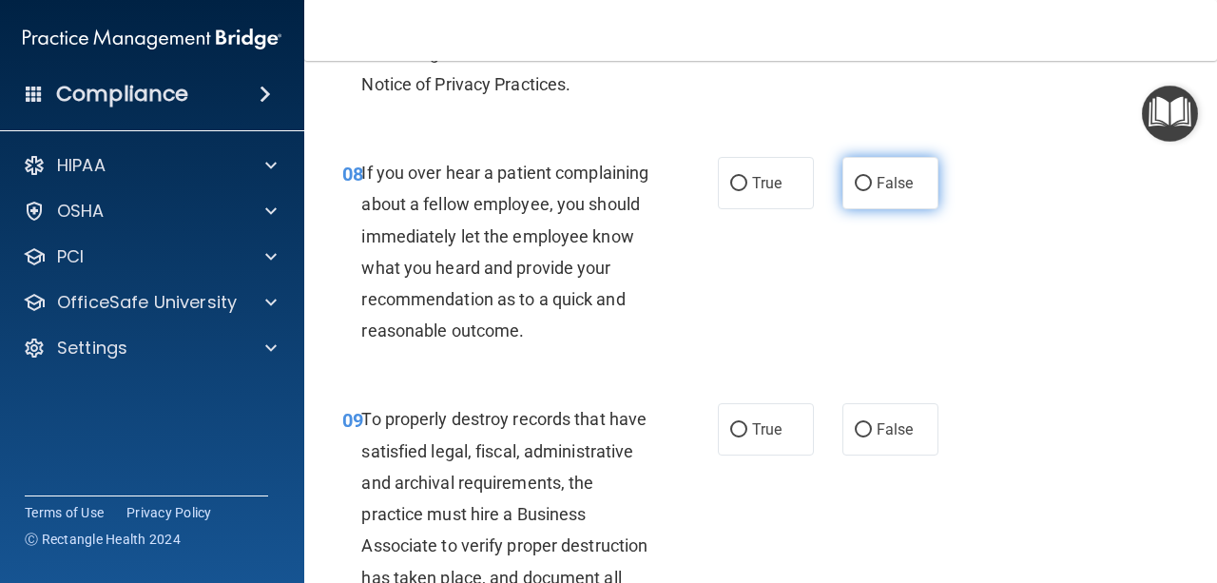
click at [888, 186] on span "False" at bounding box center [895, 183] width 37 height 18
click at [872, 186] on input "False" at bounding box center [863, 184] width 17 height 14
radio input "true"
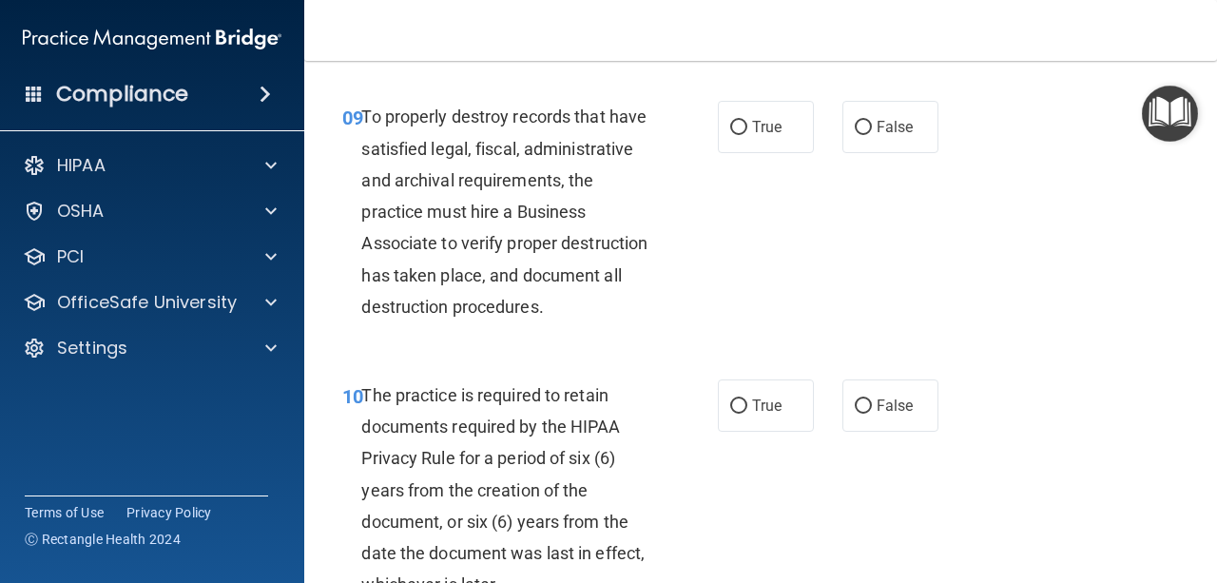
scroll to position [1966, 0]
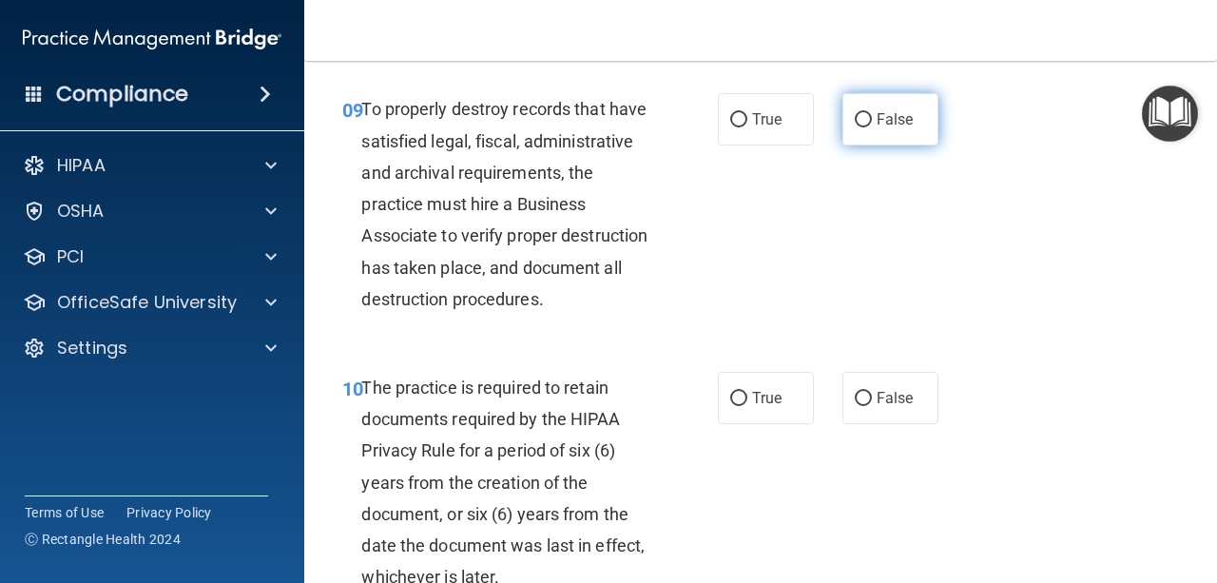
click at [861, 145] on label "False" at bounding box center [890, 119] width 96 height 52
click at [861, 127] on input "False" at bounding box center [863, 120] width 17 height 14
radio input "true"
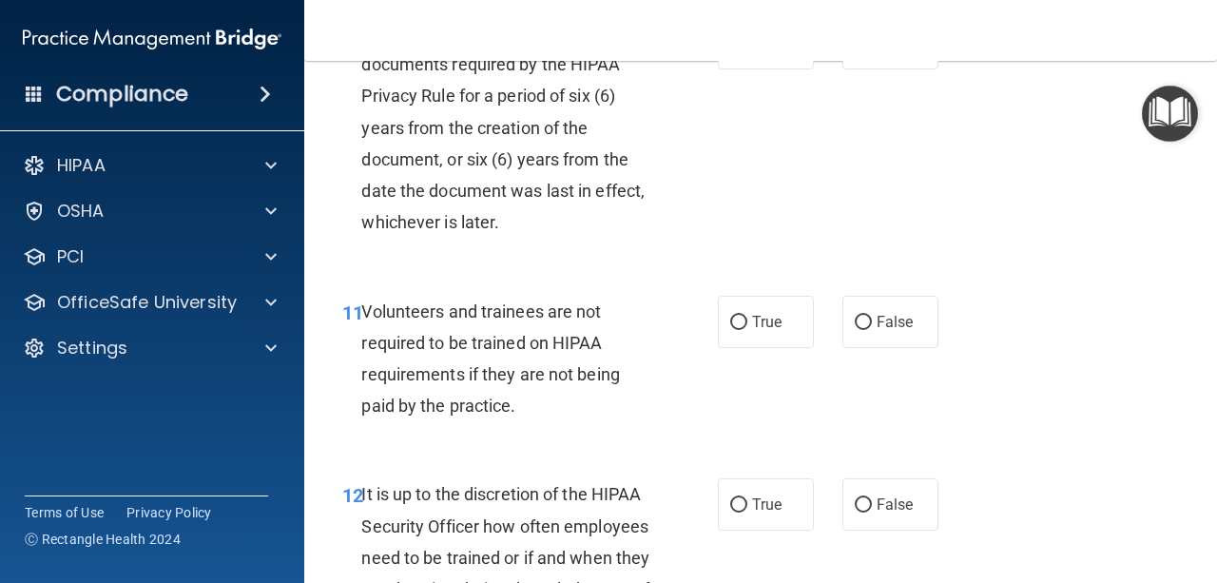
scroll to position [2326, 0]
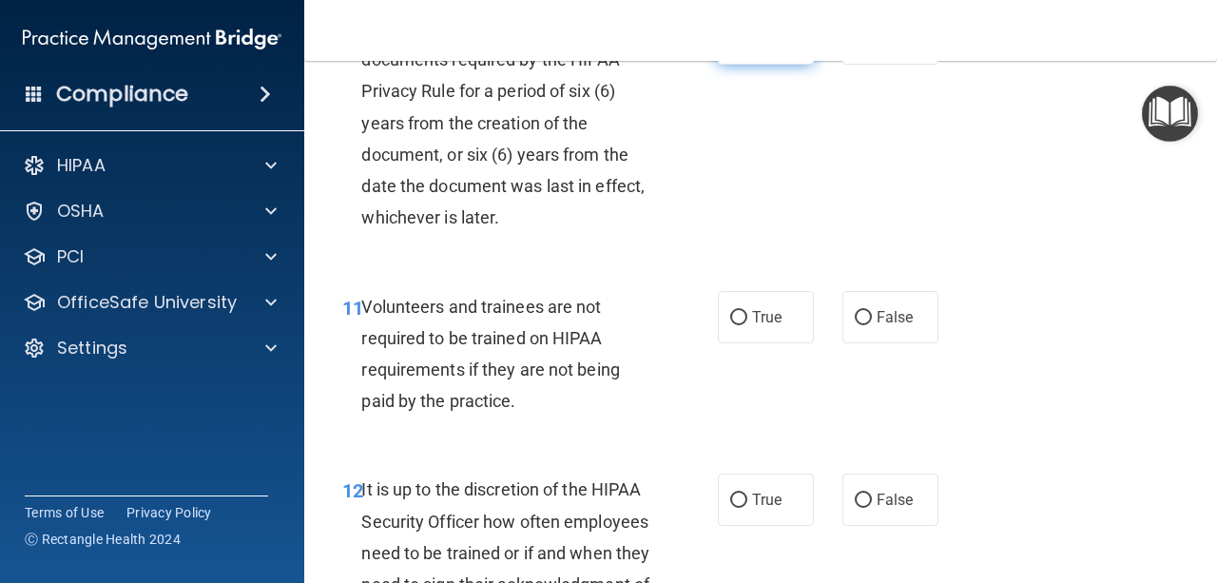
click at [733, 47] on input "True" at bounding box center [738, 39] width 17 height 14
radio input "true"
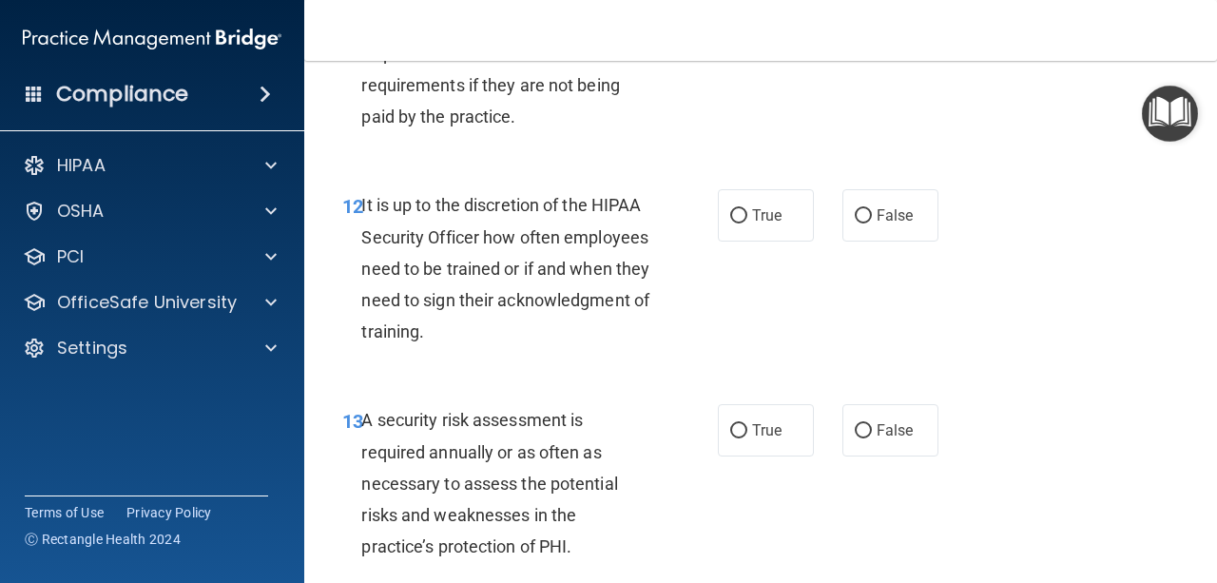
scroll to position [2618, 0]
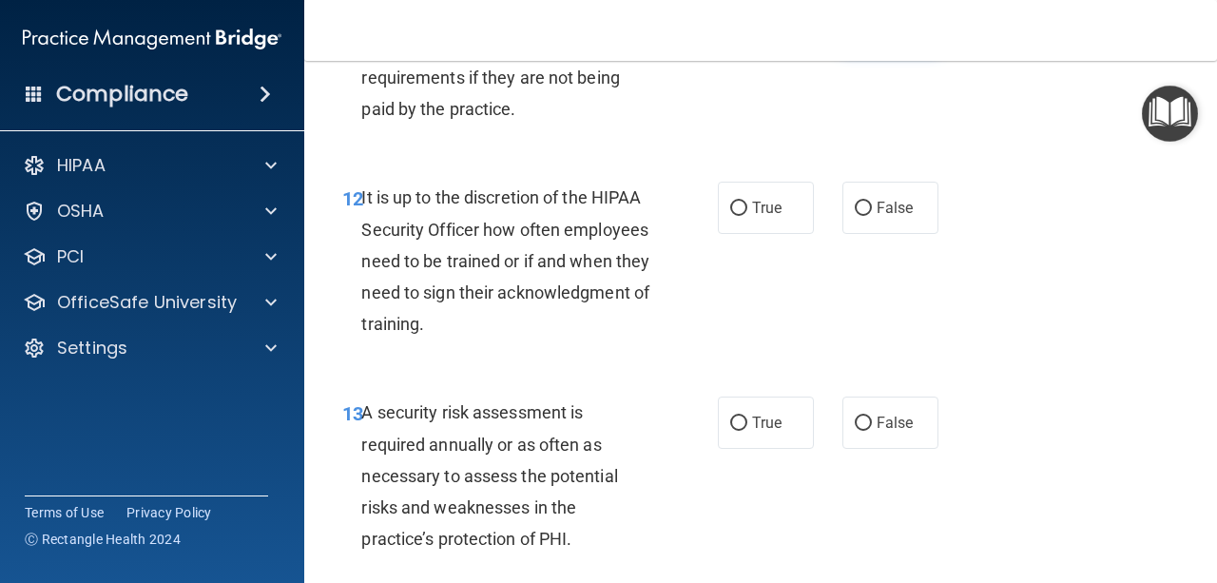
click at [859, 33] on input "False" at bounding box center [863, 26] width 17 height 14
radio input "true"
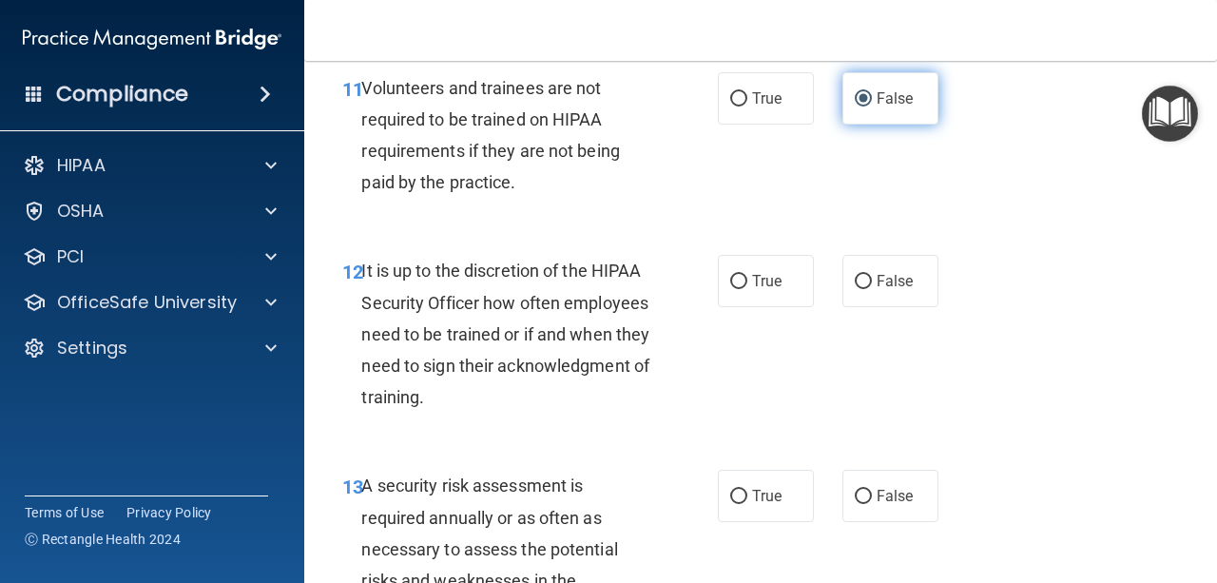
scroll to position [2541, 0]
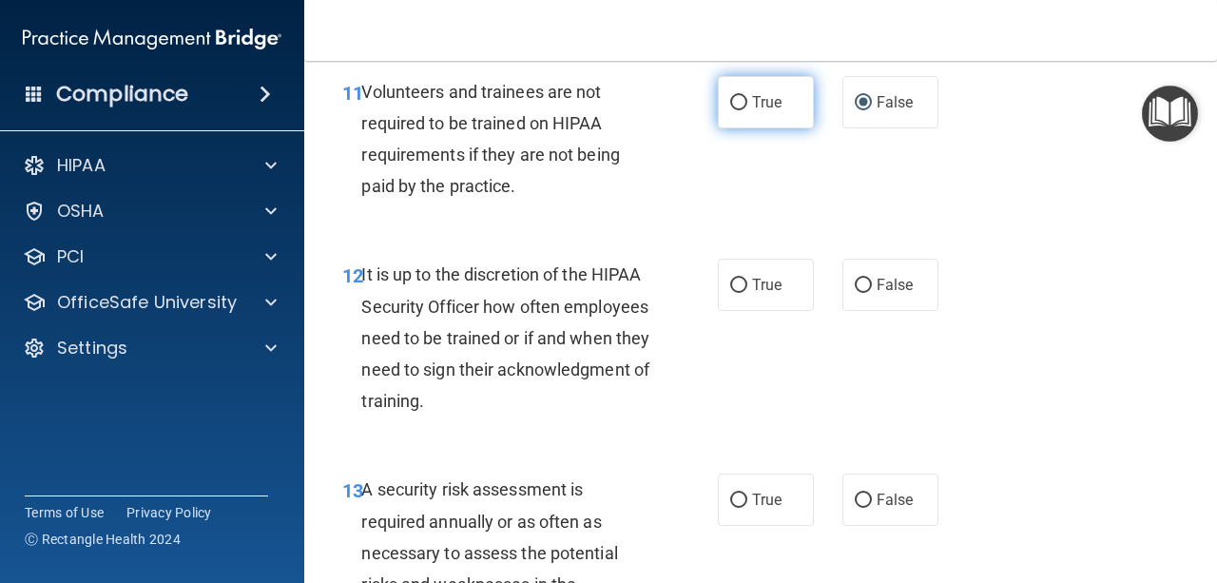
click at [731, 110] on input "True" at bounding box center [738, 103] width 17 height 14
radio input "true"
radio input "false"
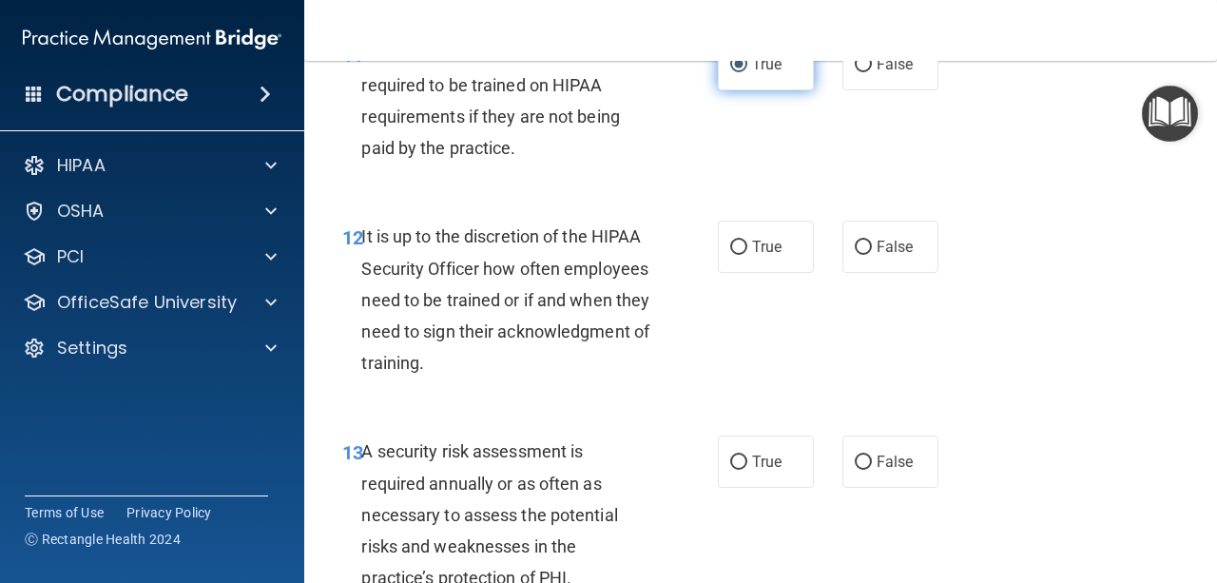
scroll to position [2615, 0]
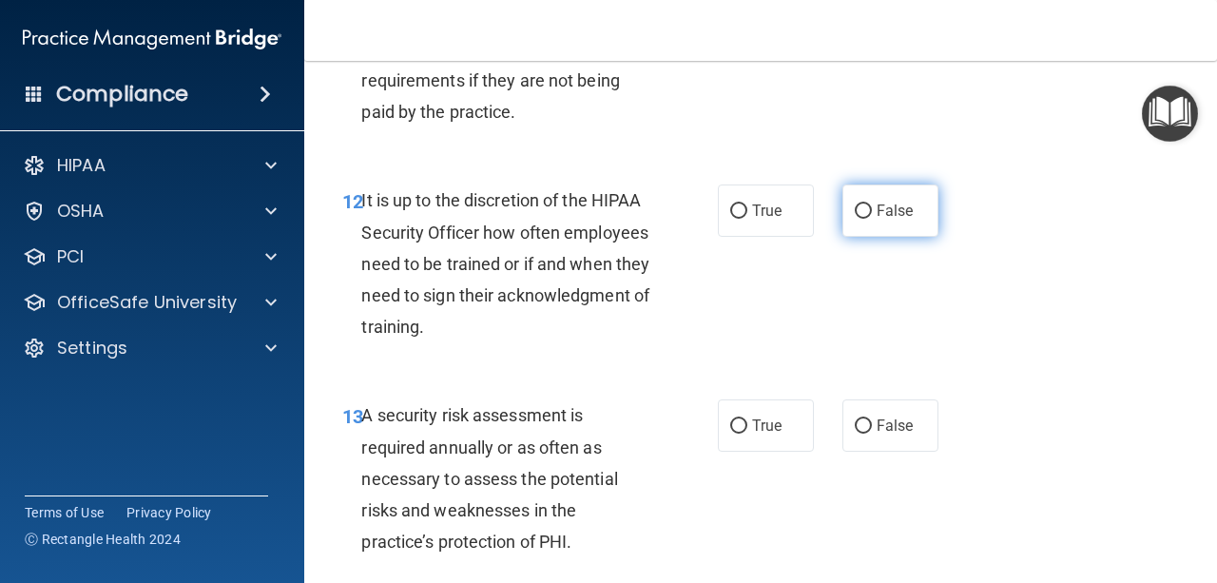
click at [897, 220] on span "False" at bounding box center [895, 211] width 37 height 18
click at [872, 219] on input "False" at bounding box center [863, 211] width 17 height 14
radio input "true"
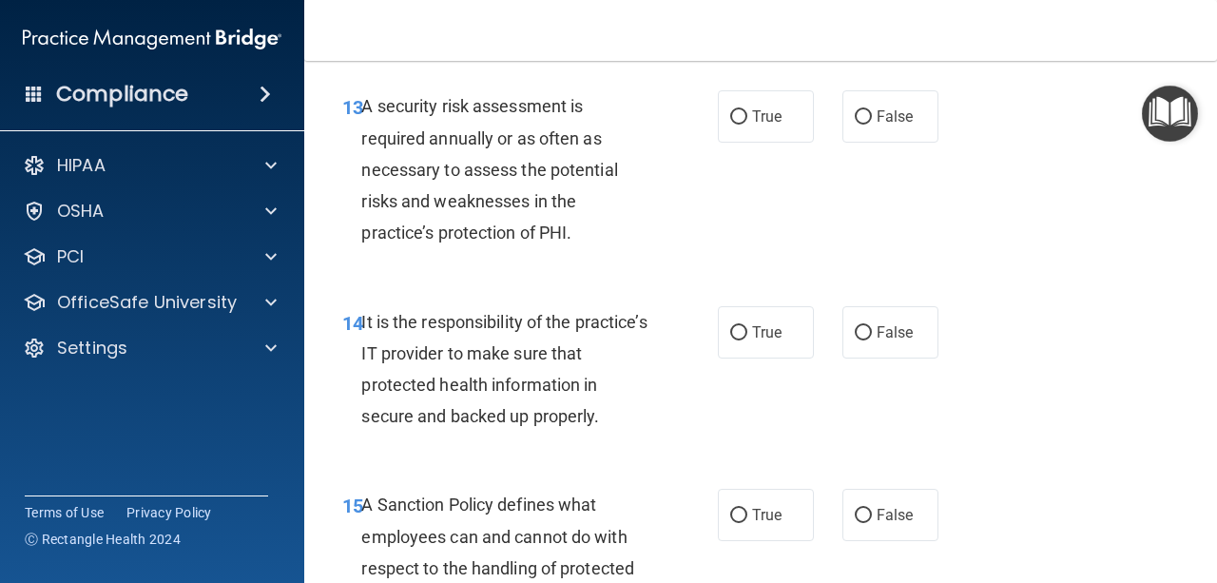
scroll to position [2949, 0]
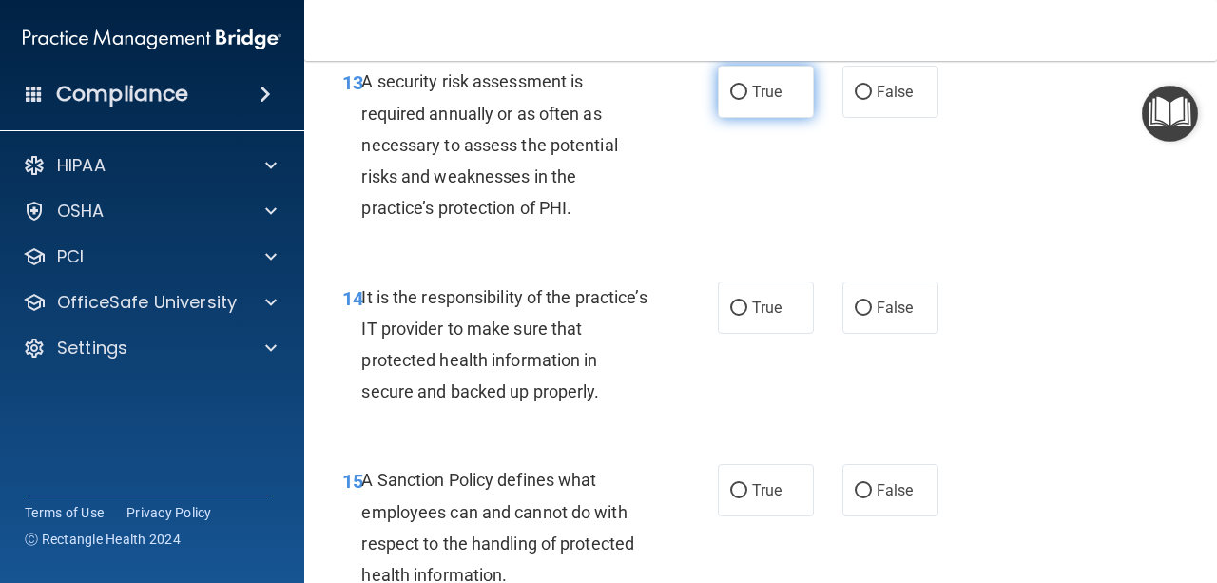
click at [775, 101] on span "True" at bounding box center [766, 92] width 29 height 18
click at [747, 100] on input "True" at bounding box center [738, 93] width 17 height 14
radio input "true"
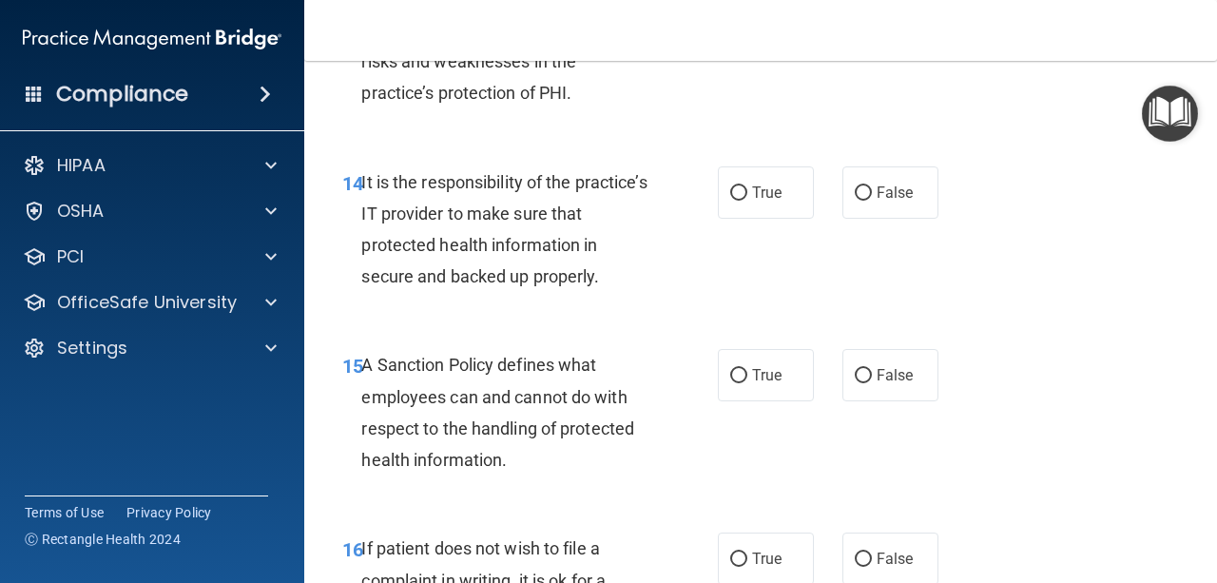
scroll to position [3082, 0]
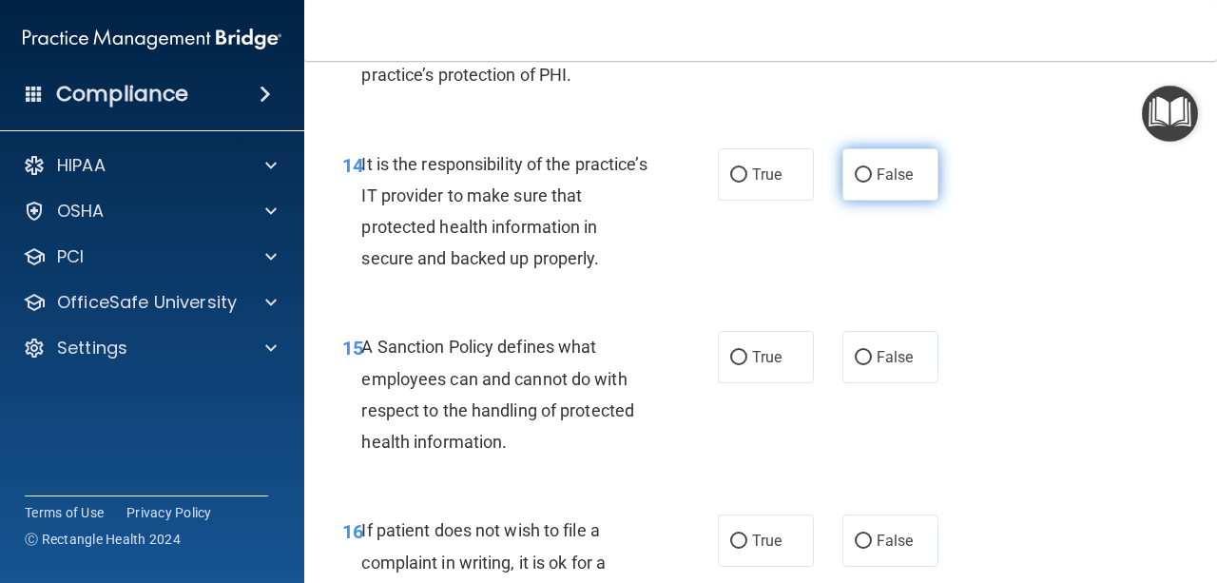
click at [888, 201] on label "False" at bounding box center [890, 174] width 96 height 52
click at [872, 183] on input "False" at bounding box center [863, 175] width 17 height 14
radio input "true"
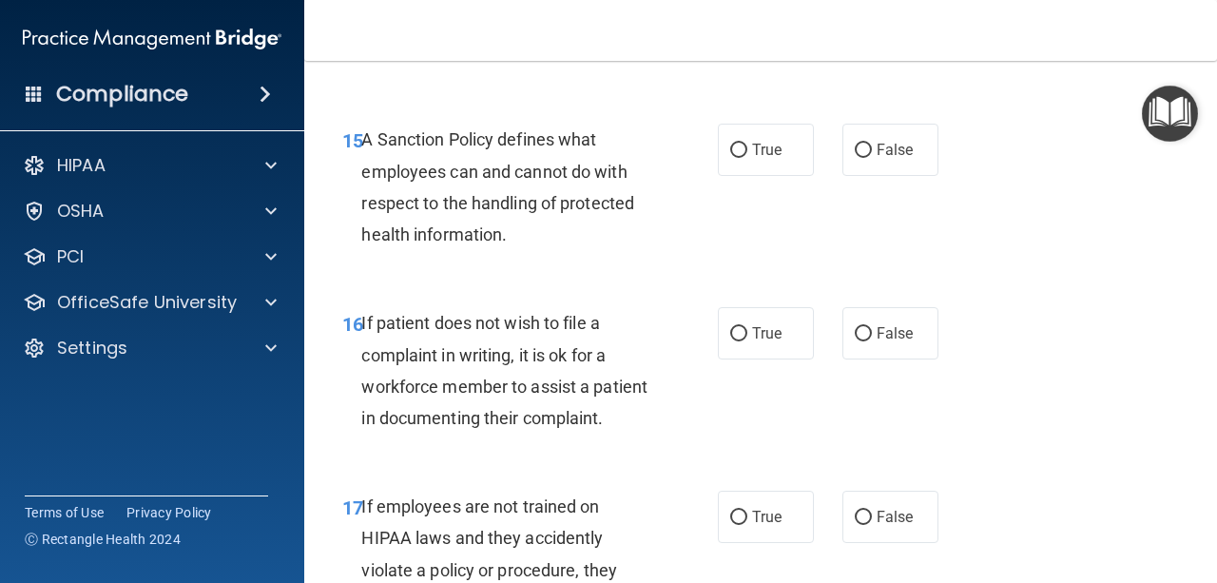
scroll to position [3295, 0]
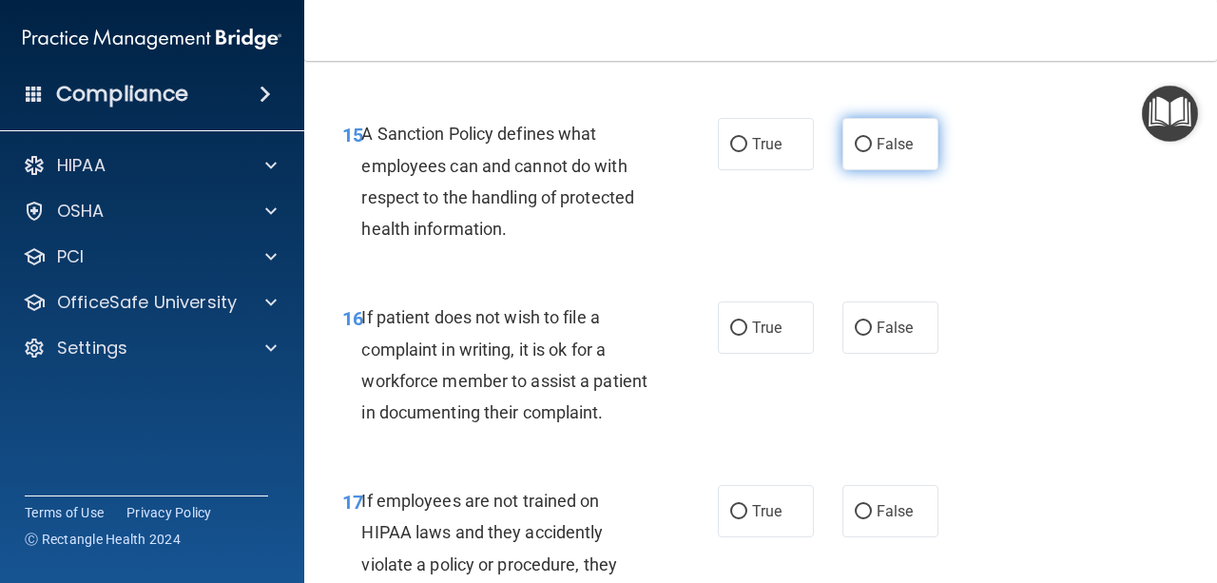
click at [895, 170] on label "False" at bounding box center [890, 144] width 96 height 52
click at [872, 152] on input "False" at bounding box center [863, 145] width 17 height 14
radio input "true"
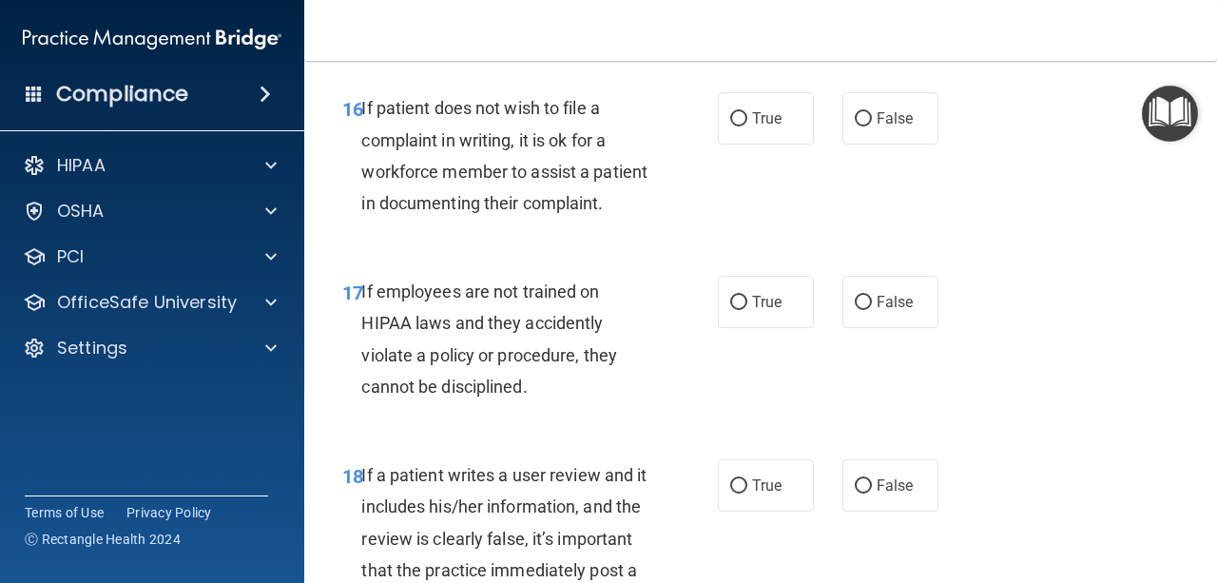
scroll to position [3518, 0]
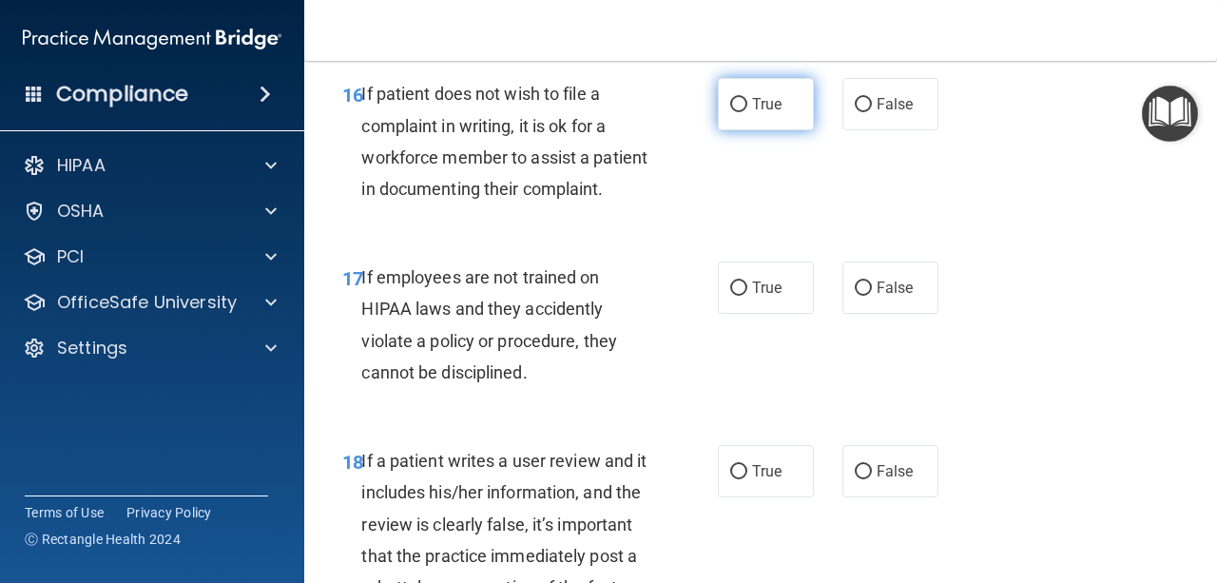
click at [756, 130] on label "True" at bounding box center [766, 104] width 96 height 52
click at [747, 112] on input "True" at bounding box center [738, 105] width 17 height 14
radio input "true"
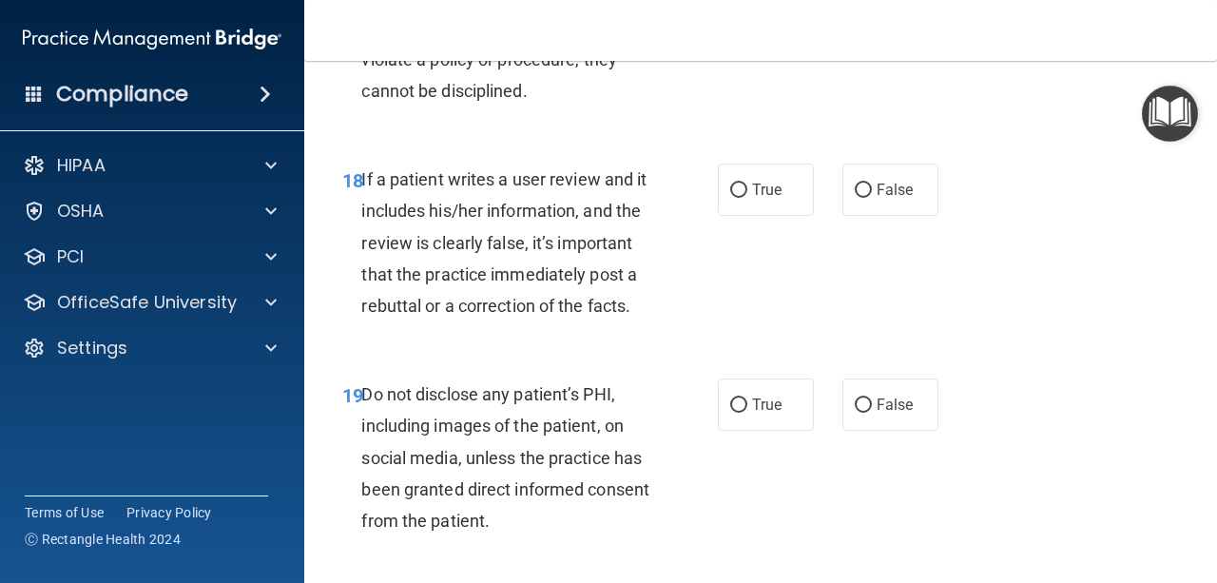
scroll to position [3803, 0]
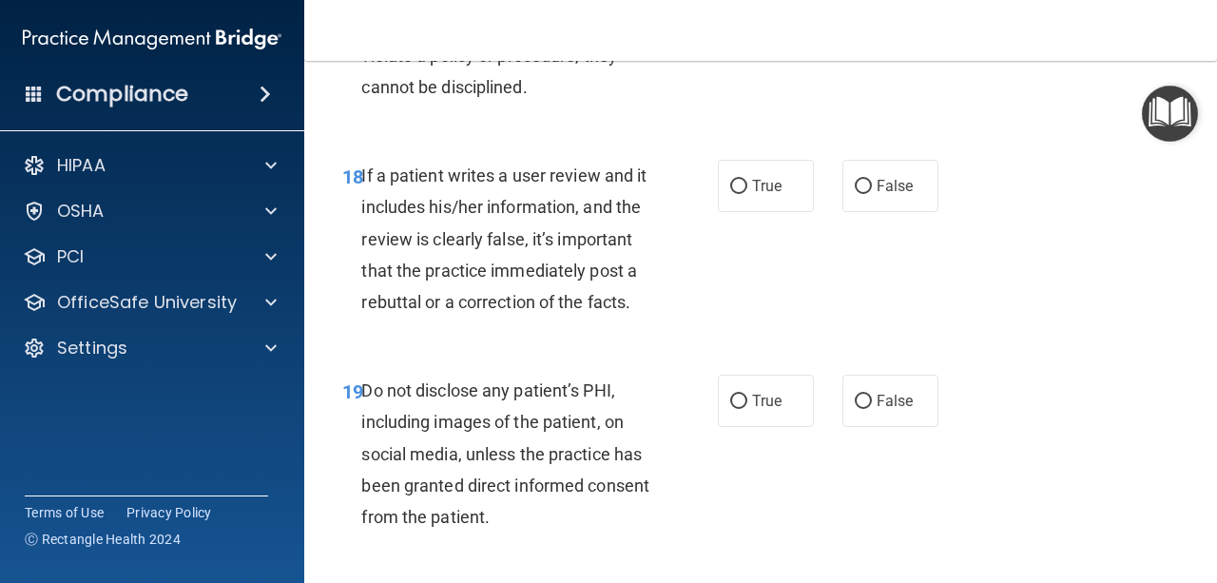
click at [855, 10] on input "False" at bounding box center [863, 3] width 17 height 14
radio input "true"
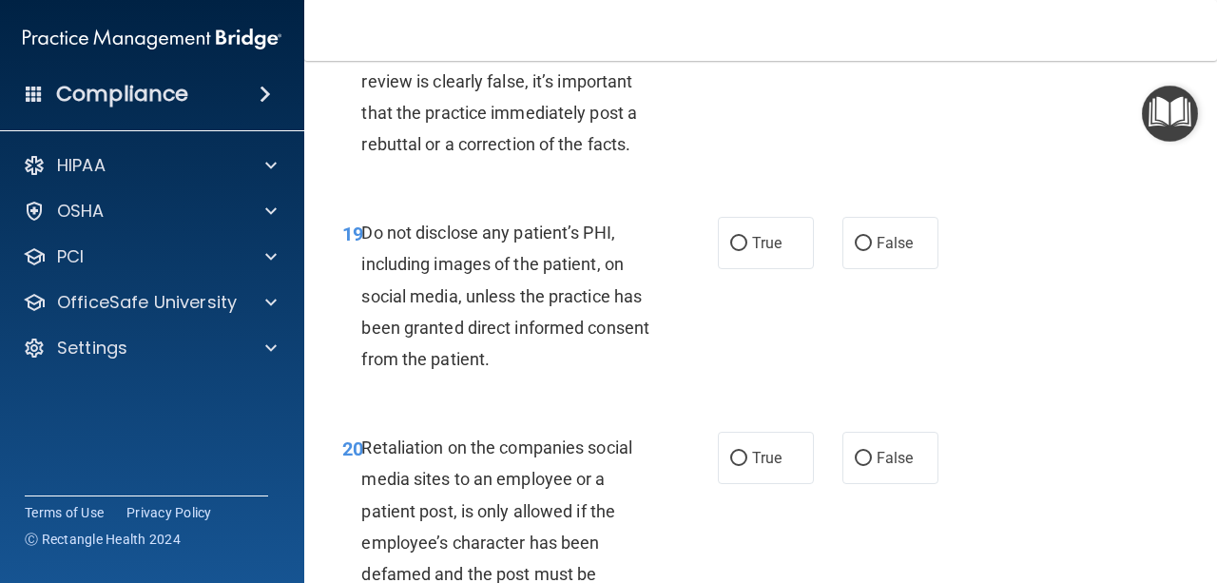
scroll to position [3965, 0]
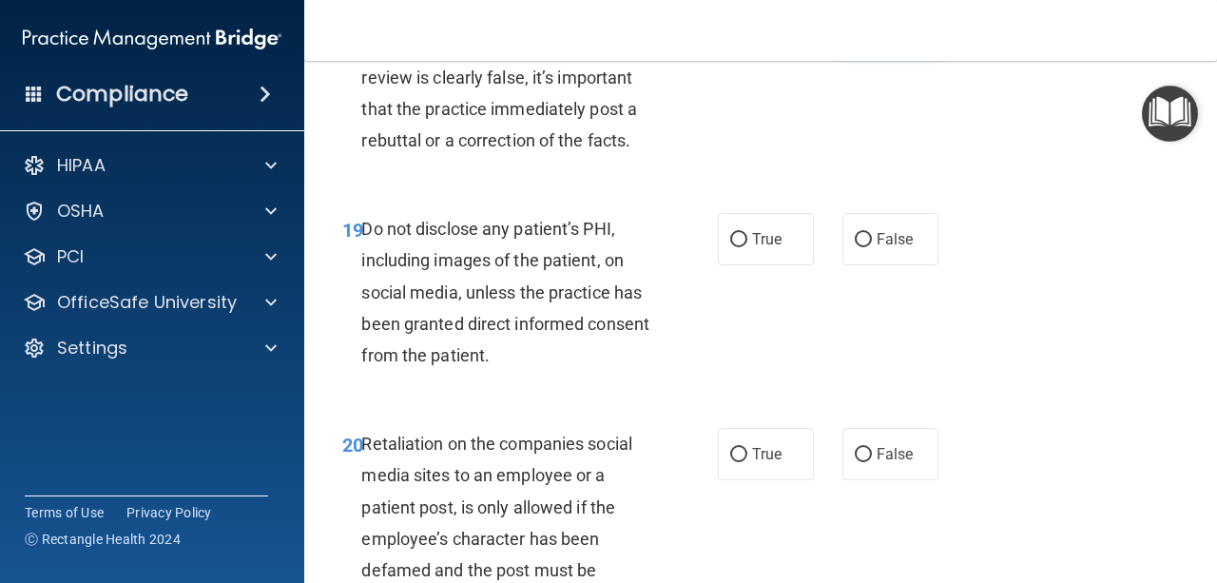
click at [859, 50] on label "False" at bounding box center [890, 24] width 96 height 52
click at [859, 32] on input "False" at bounding box center [863, 25] width 17 height 14
radio input "true"
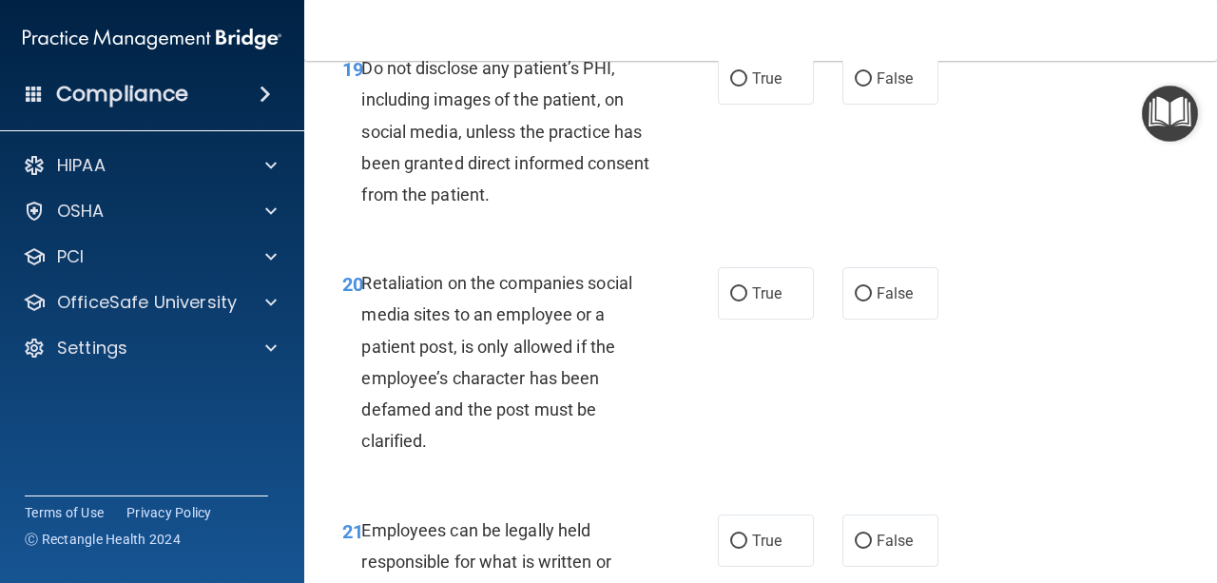
scroll to position [4129, 0]
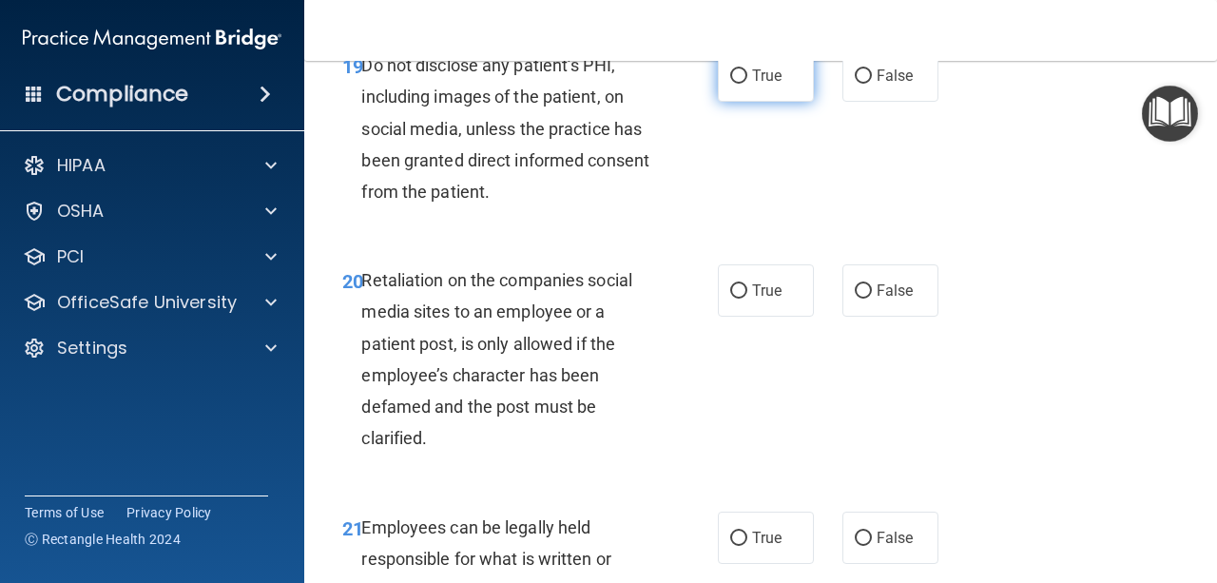
click at [770, 102] on label "True" at bounding box center [766, 75] width 96 height 52
click at [747, 84] on input "True" at bounding box center [738, 76] width 17 height 14
radio input "true"
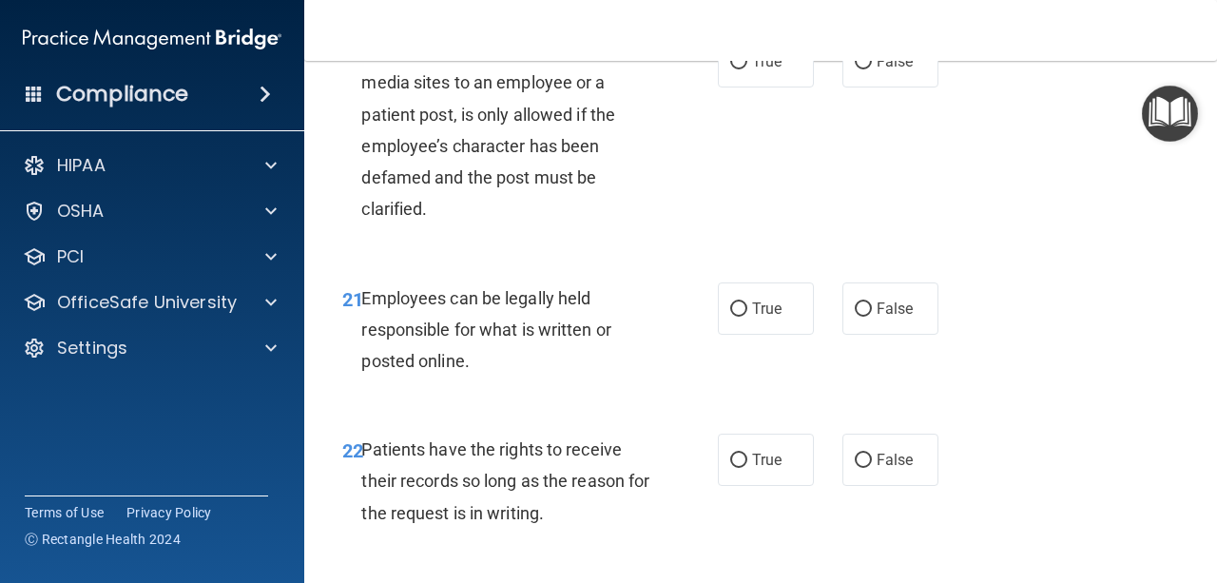
scroll to position [4360, 0]
click at [903, 68] on span "False" at bounding box center [895, 59] width 37 height 18
click at [872, 68] on input "False" at bounding box center [863, 60] width 17 height 14
radio input "true"
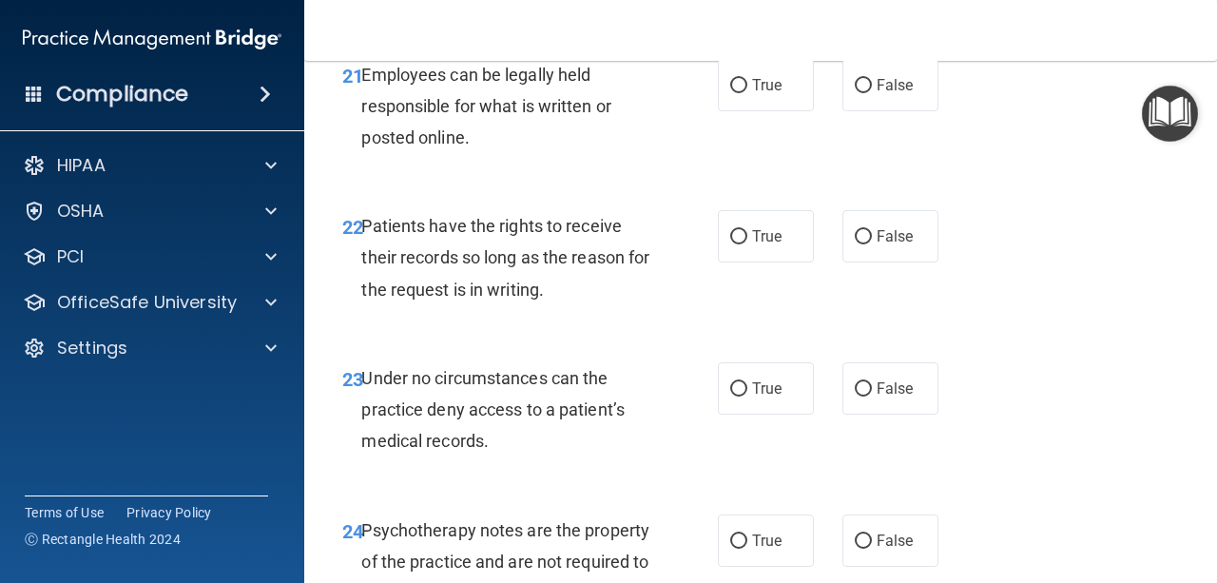
scroll to position [4582, 0]
click at [770, 110] on label "True" at bounding box center [766, 84] width 96 height 52
click at [747, 92] on input "True" at bounding box center [738, 85] width 17 height 14
radio input "true"
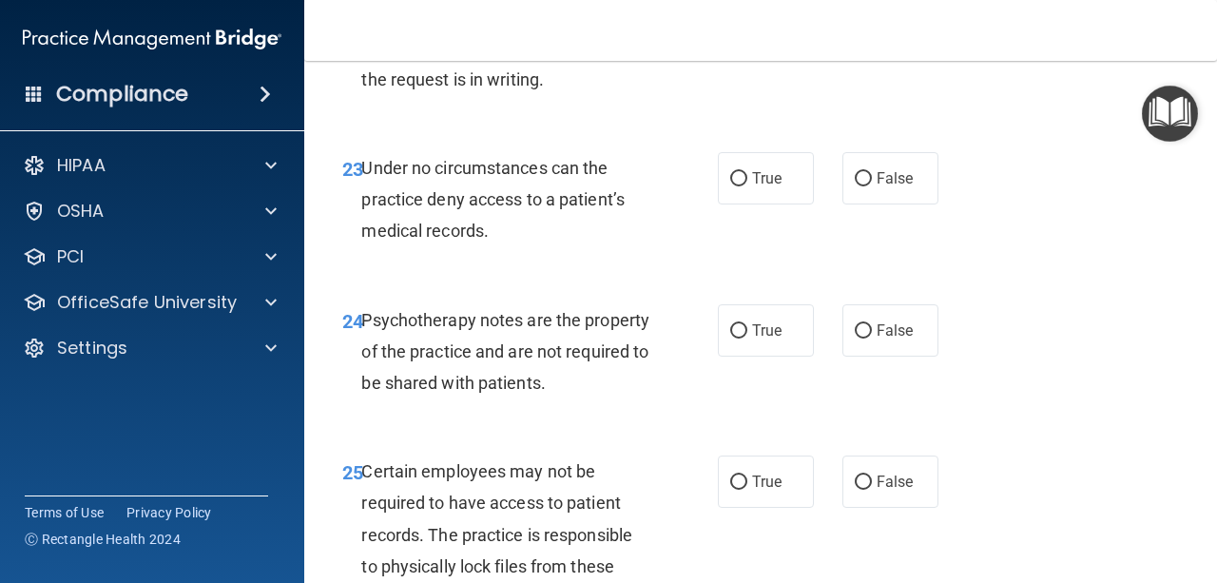
scroll to position [4794, 0]
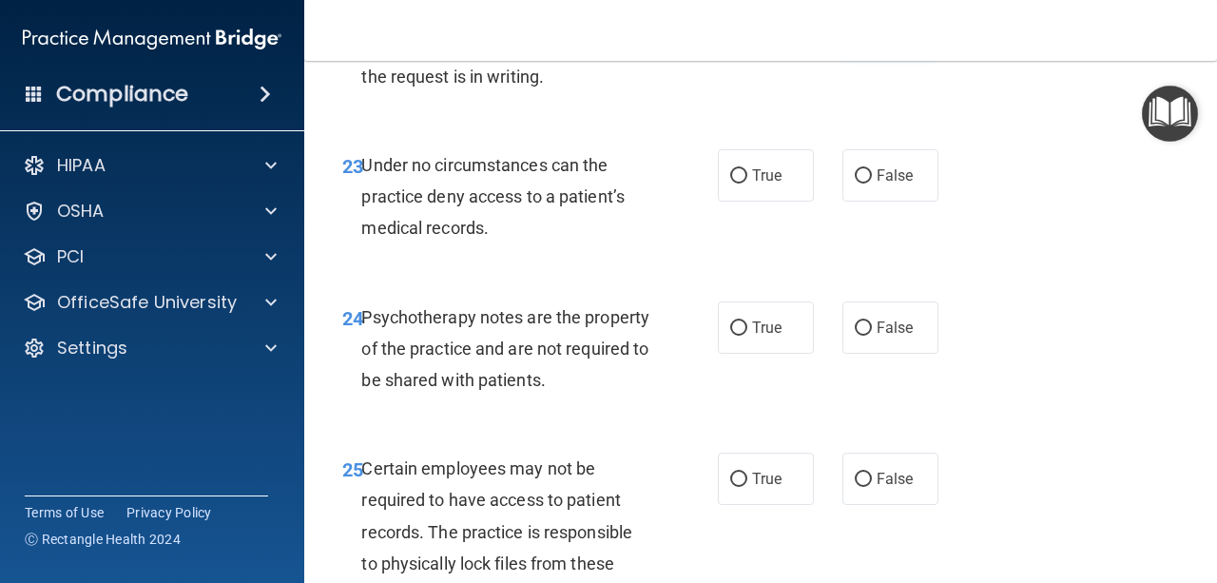
click at [904, 32] on span "False" at bounding box center [895, 23] width 37 height 18
click at [872, 31] on input "False" at bounding box center [863, 24] width 17 height 14
radio input "true"
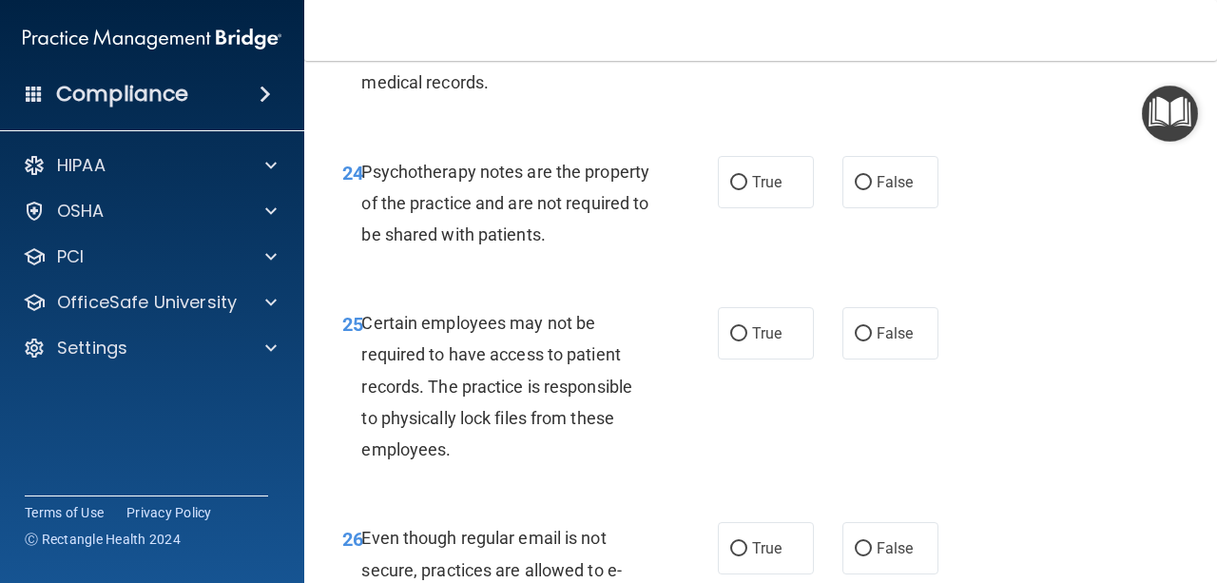
scroll to position [4941, 0]
click at [773, 38] on span "True" at bounding box center [766, 29] width 29 height 18
click at [747, 37] on input "True" at bounding box center [738, 30] width 17 height 14
radio input "true"
click at [870, 55] on label "False" at bounding box center [890, 29] width 96 height 52
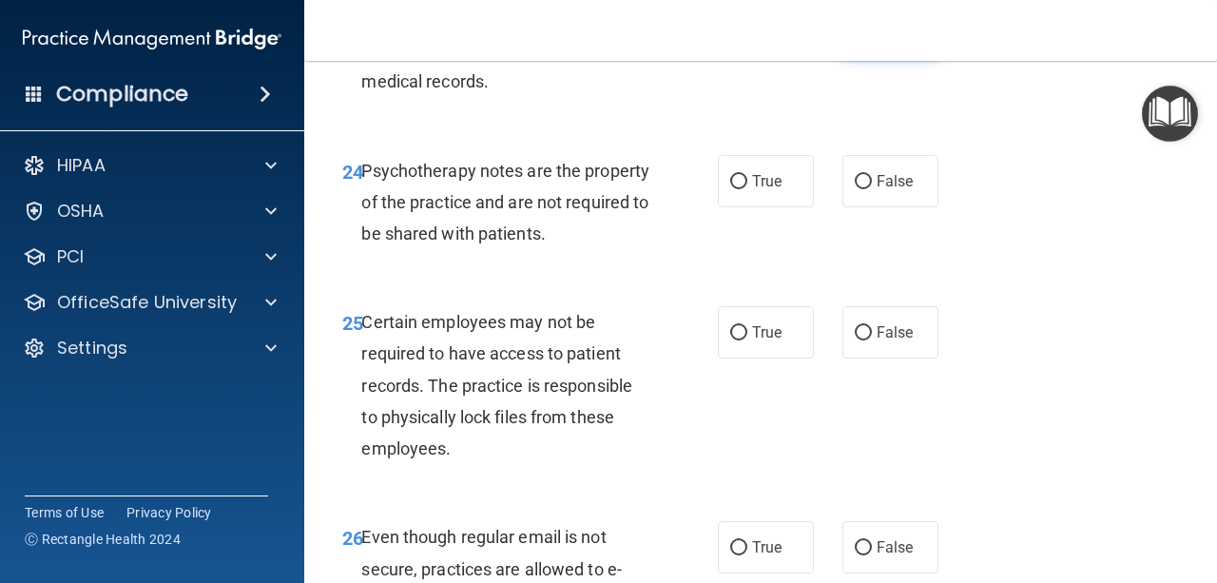
click at [870, 37] on input "False" at bounding box center [863, 30] width 17 height 14
radio input "true"
click at [782, 55] on label "True" at bounding box center [766, 29] width 96 height 52
click at [747, 37] on input "True" at bounding box center [738, 30] width 17 height 14
radio input "true"
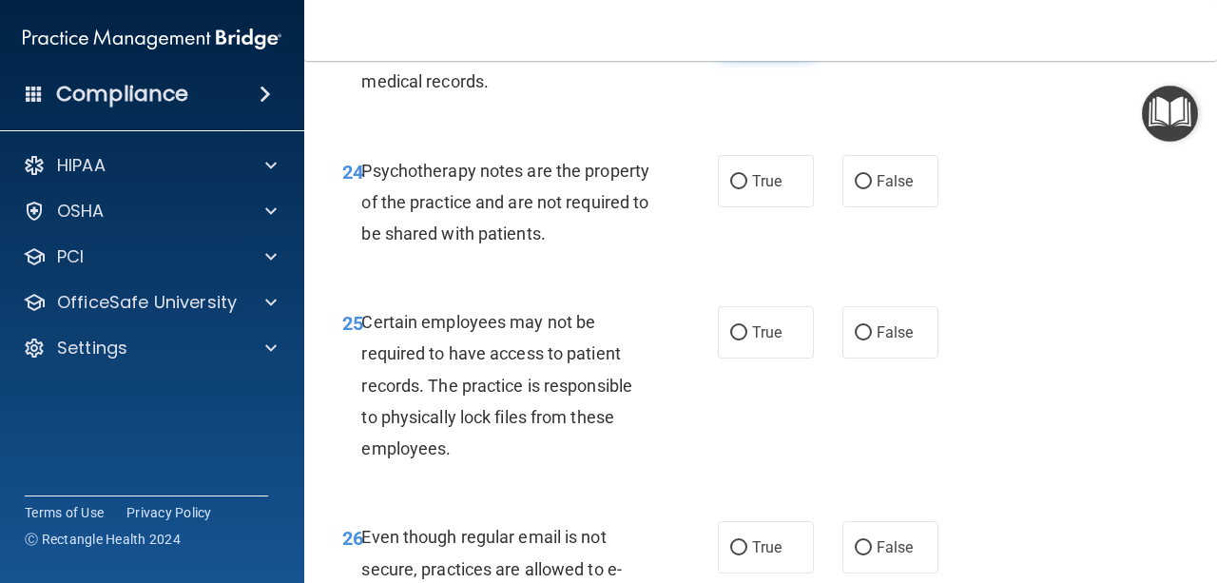
radio input "false"
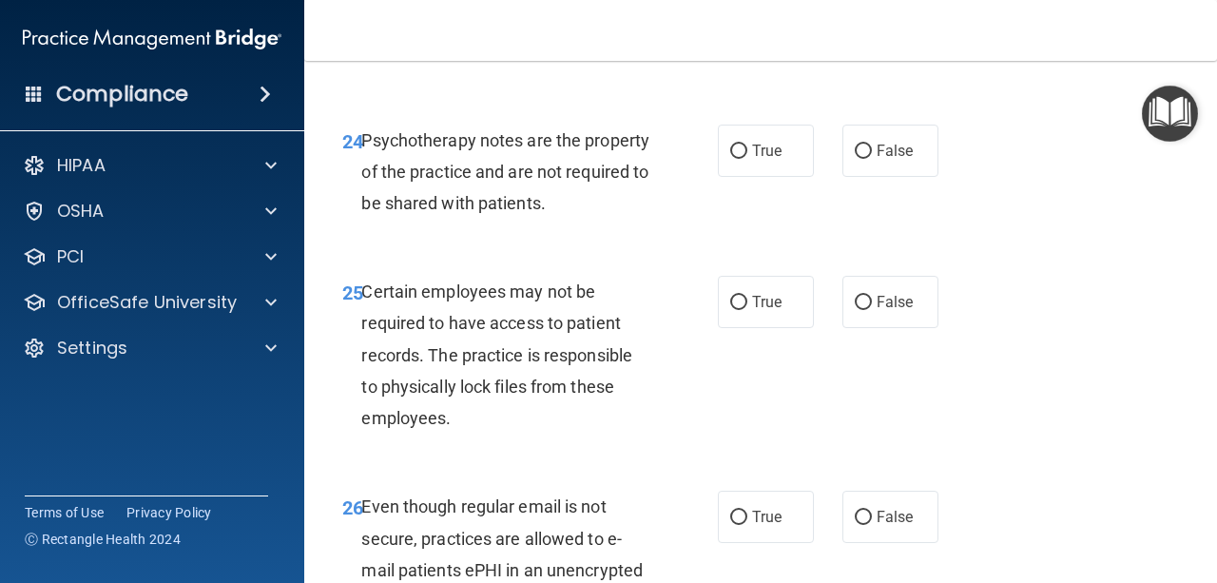
scroll to position [4989, 0]
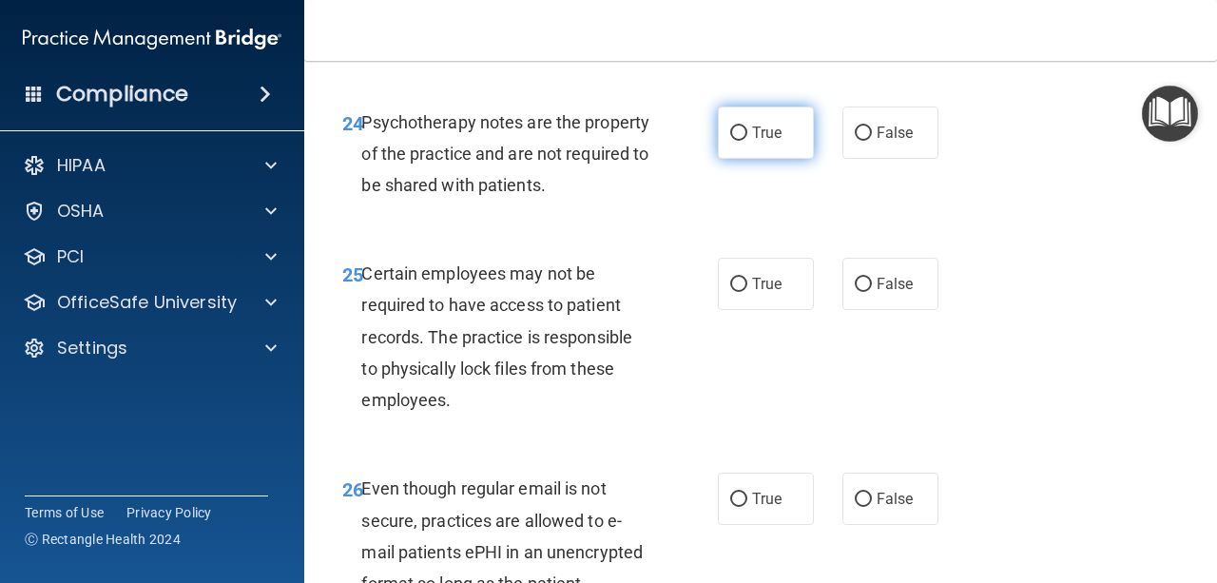
click at [734, 141] on input "True" at bounding box center [738, 133] width 17 height 14
radio input "true"
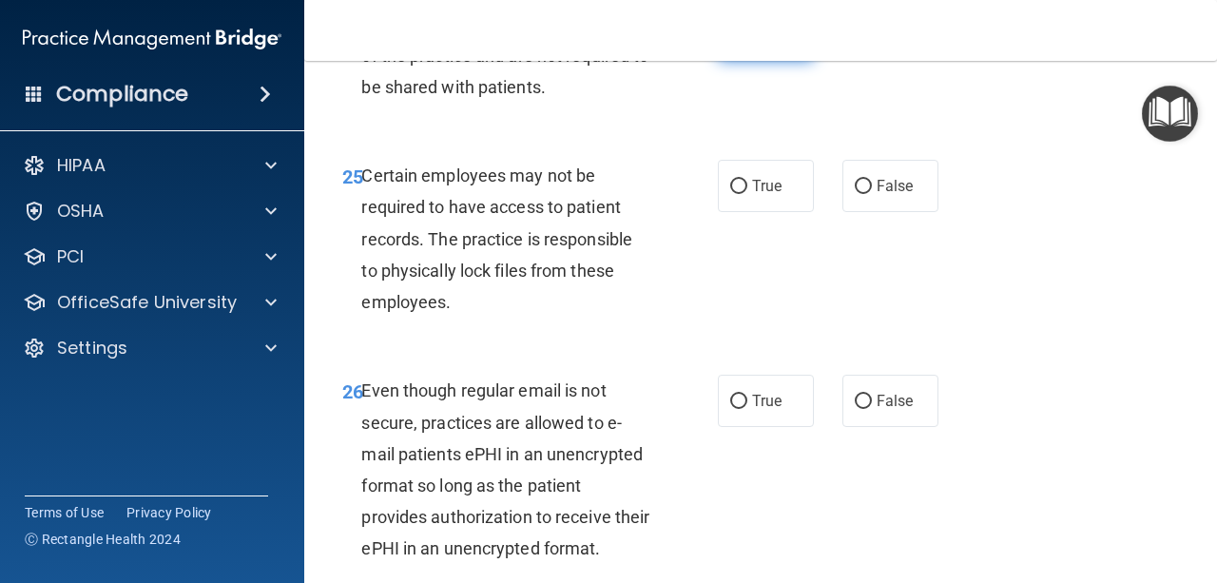
scroll to position [5091, 0]
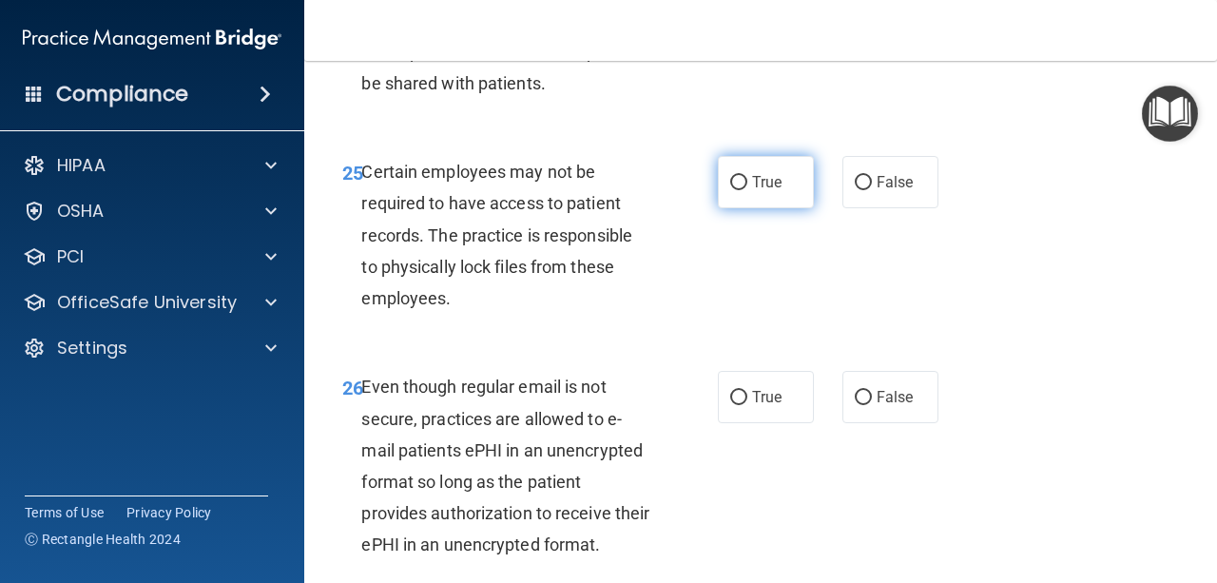
click at [765, 191] on span "True" at bounding box center [766, 182] width 29 height 18
click at [747, 190] on input "True" at bounding box center [738, 183] width 17 height 14
radio input "true"
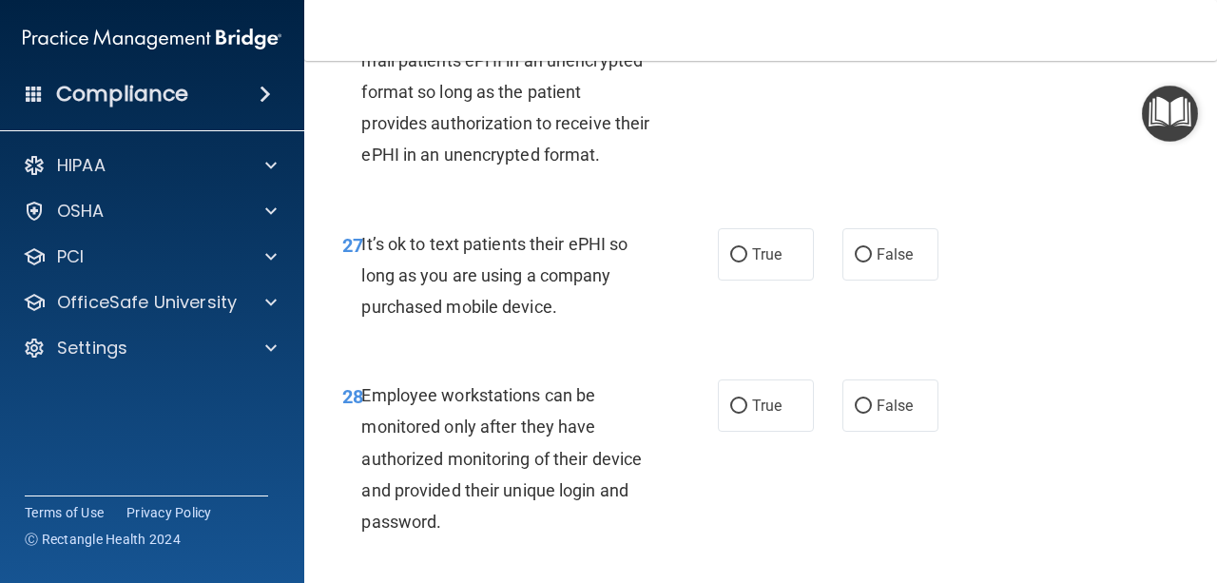
scroll to position [5481, 0]
click at [759, 33] on label "True" at bounding box center [766, 7] width 96 height 52
click at [747, 15] on input "True" at bounding box center [738, 8] width 17 height 14
radio input "true"
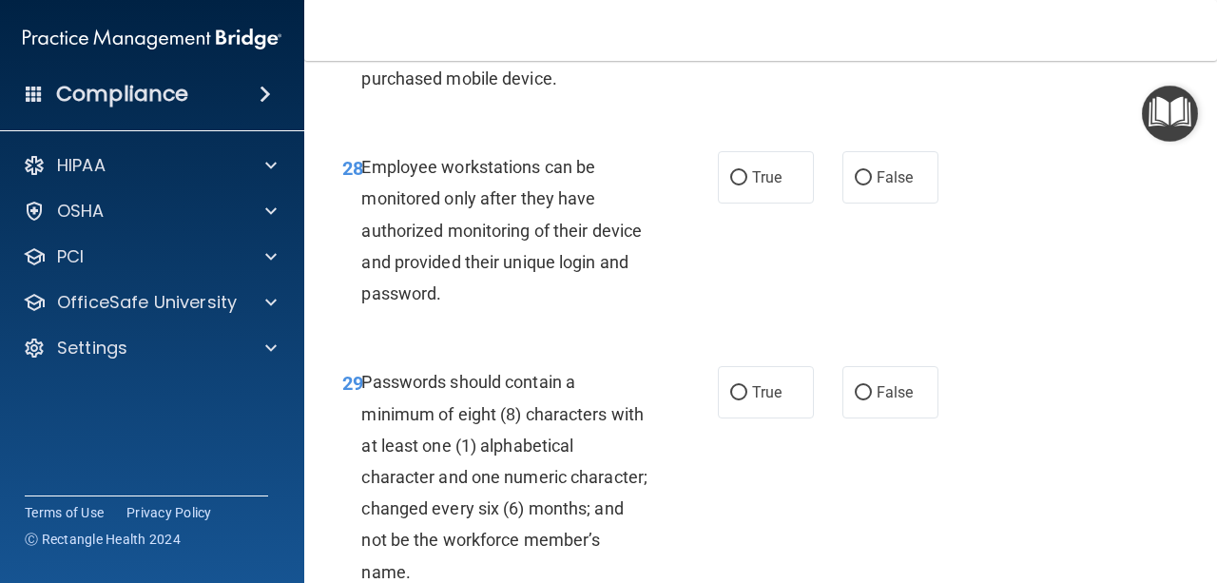
scroll to position [5717, 0]
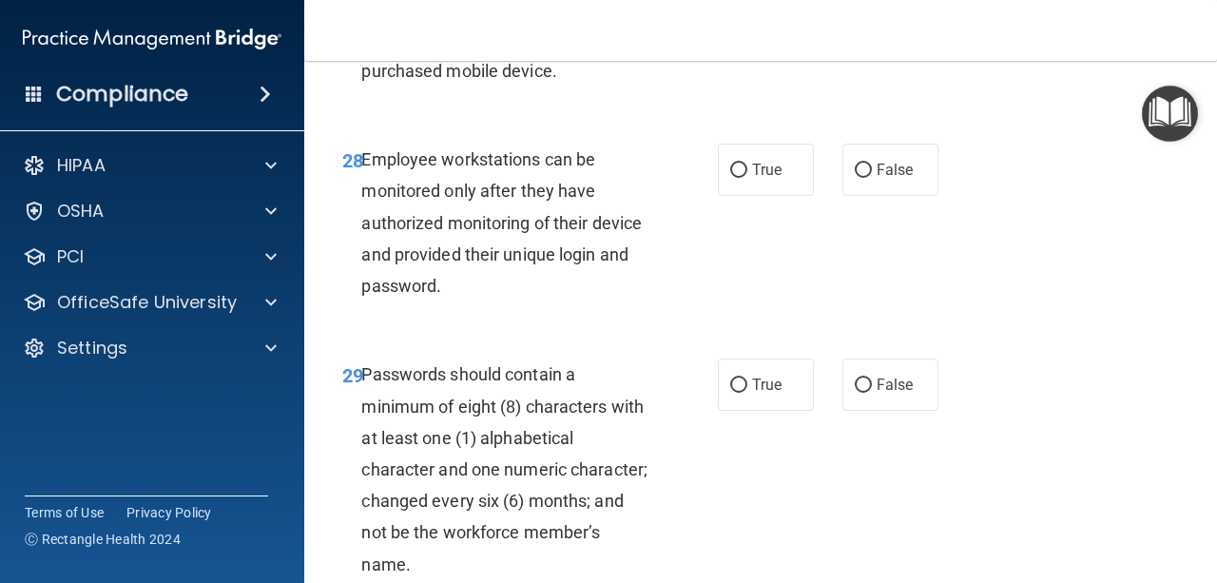
click at [893, 45] on label "False" at bounding box center [890, 18] width 96 height 52
click at [872, 27] on input "False" at bounding box center [863, 19] width 17 height 14
radio input "true"
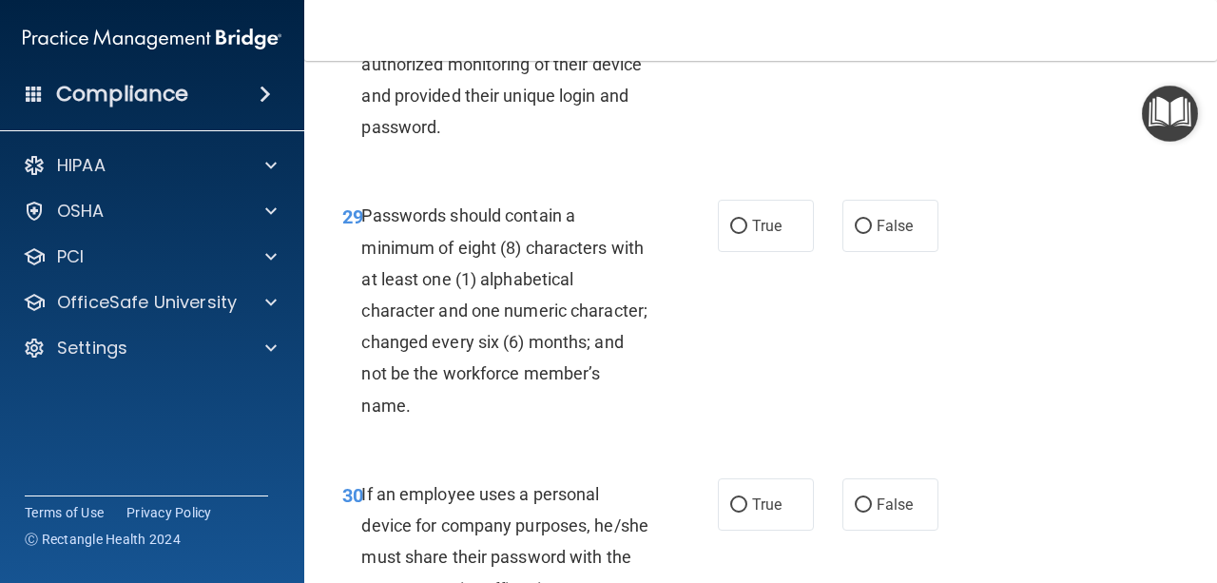
scroll to position [5882, 0]
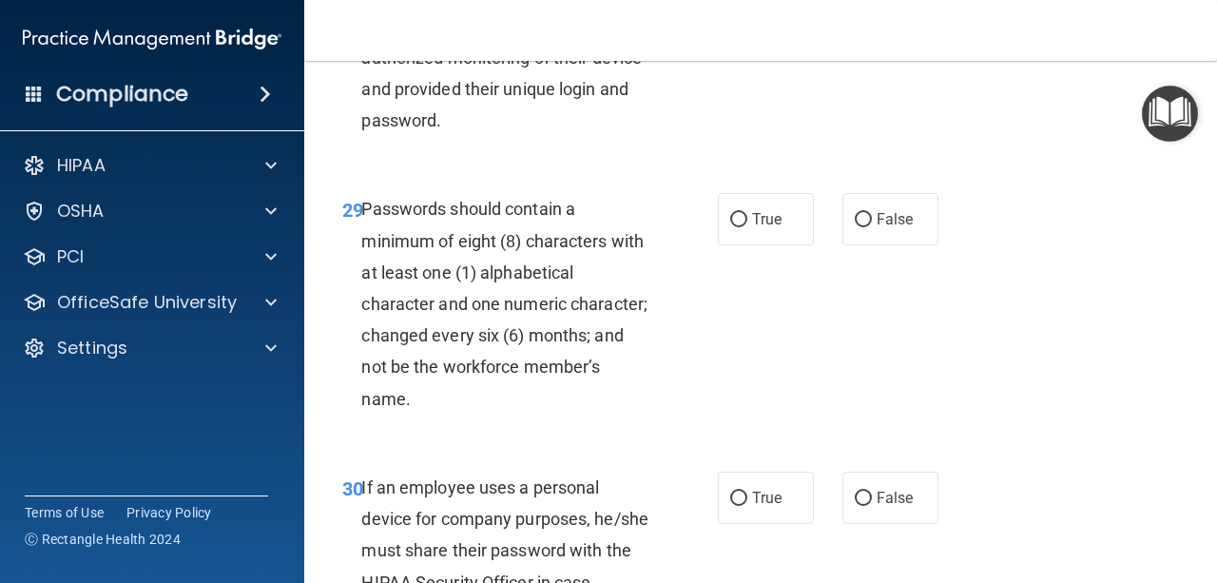
click at [901, 30] on label "False" at bounding box center [890, 4] width 96 height 52
click at [872, 12] on input "False" at bounding box center [863, 5] width 17 height 14
radio input "true"
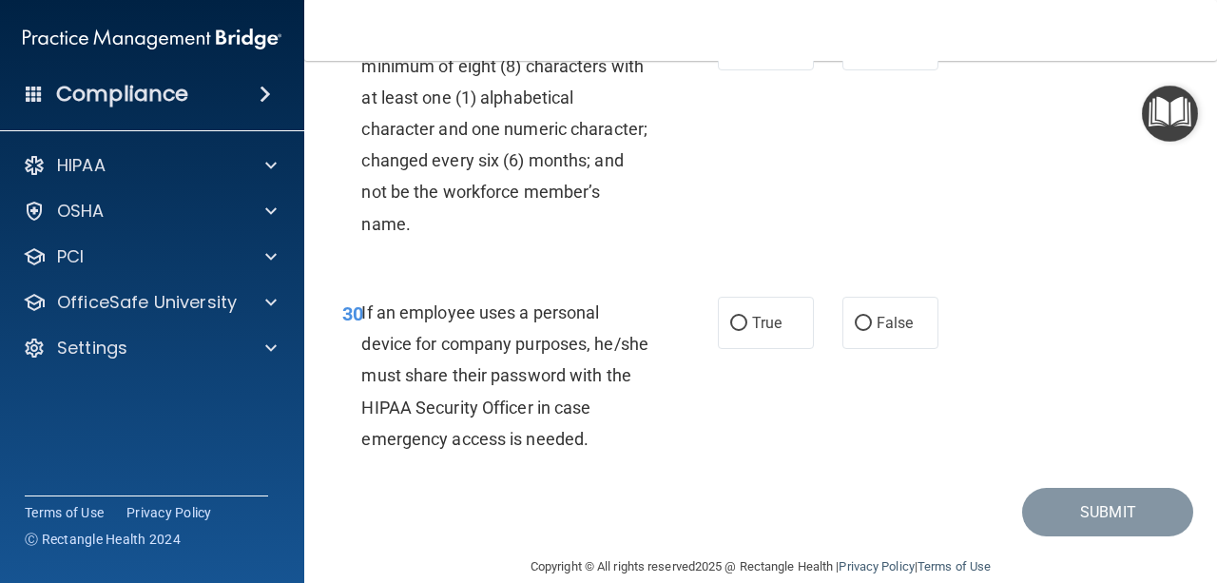
scroll to position [6086, 0]
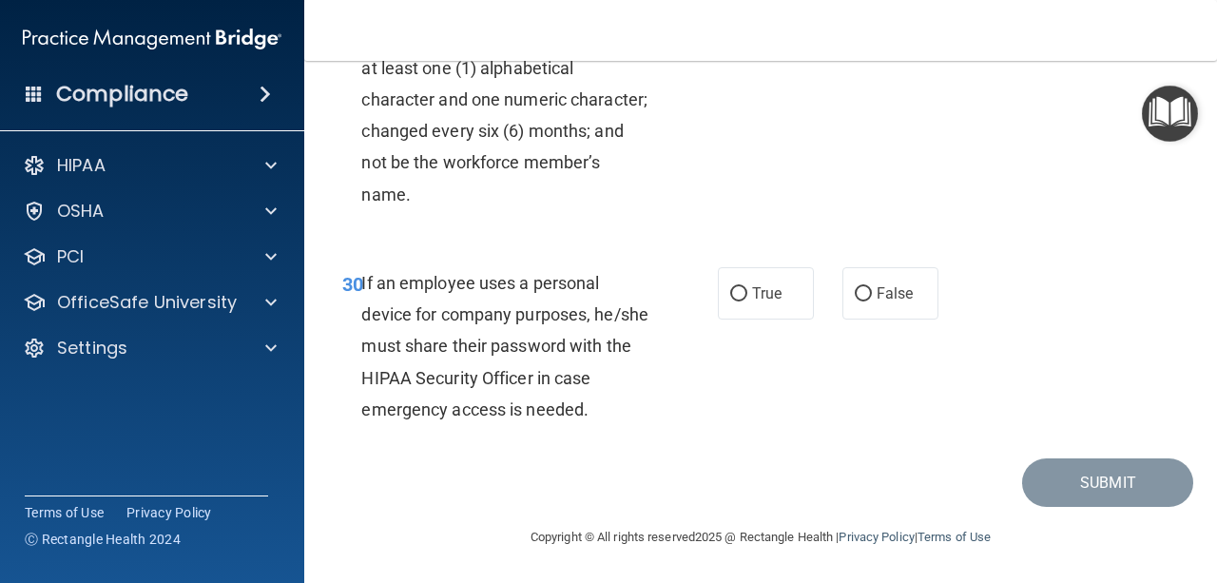
click at [769, 41] on label "True" at bounding box center [766, 15] width 96 height 52
click at [747, 23] on input "True" at bounding box center [738, 16] width 17 height 14
radio input "true"
click at [888, 315] on label "False" at bounding box center [890, 293] width 96 height 52
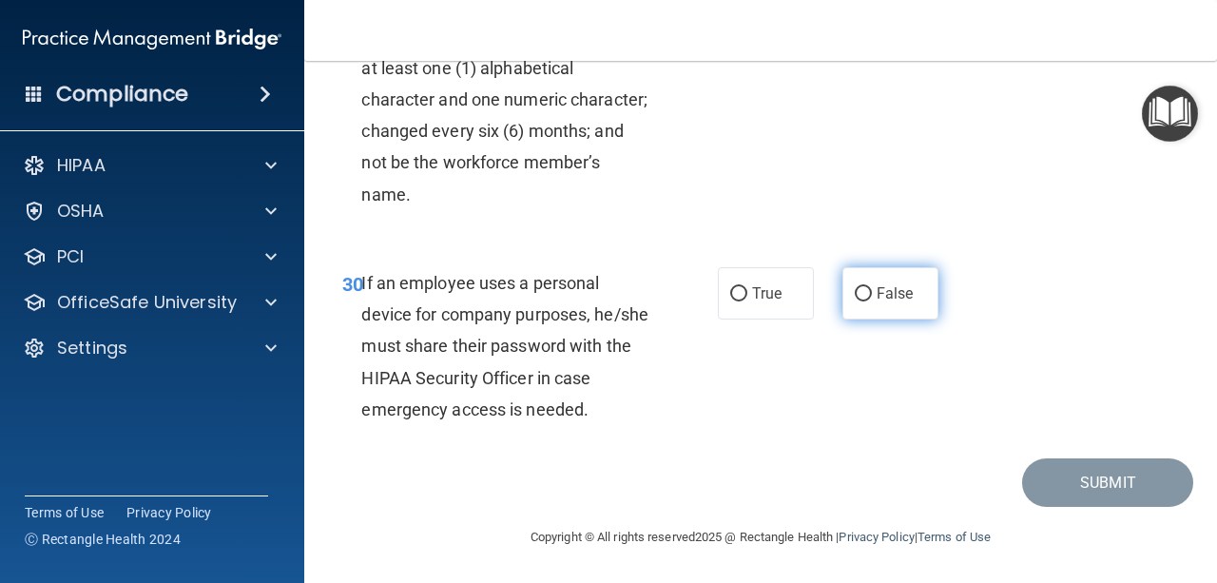
click at [872, 301] on input "False" at bounding box center [863, 294] width 17 height 14
radio input "true"
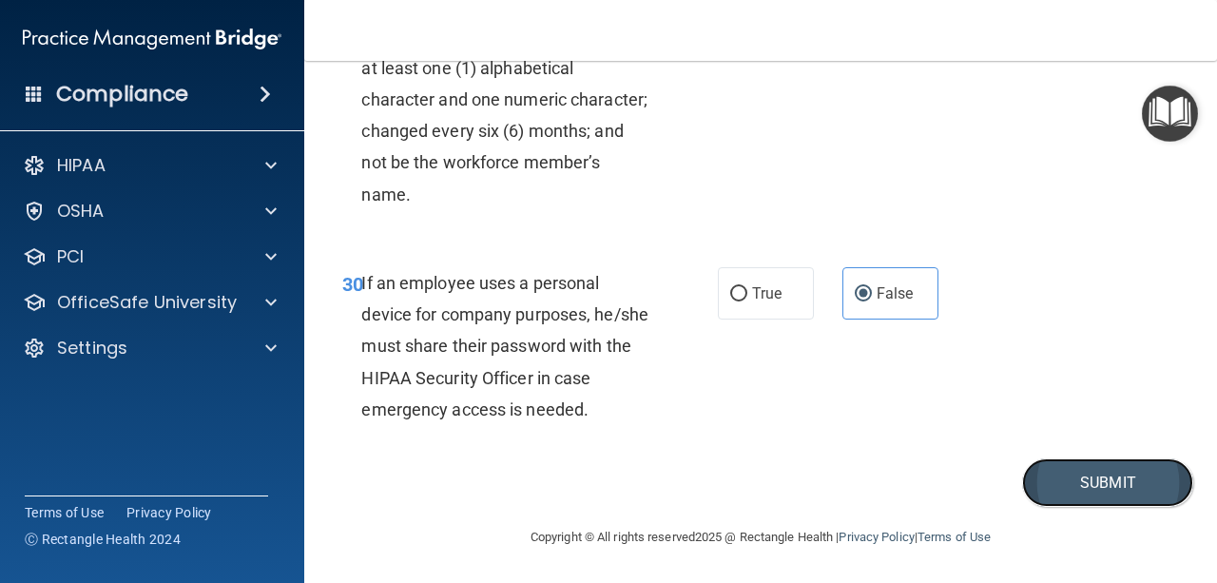
click at [1065, 487] on button "Submit" at bounding box center [1107, 482] width 171 height 48
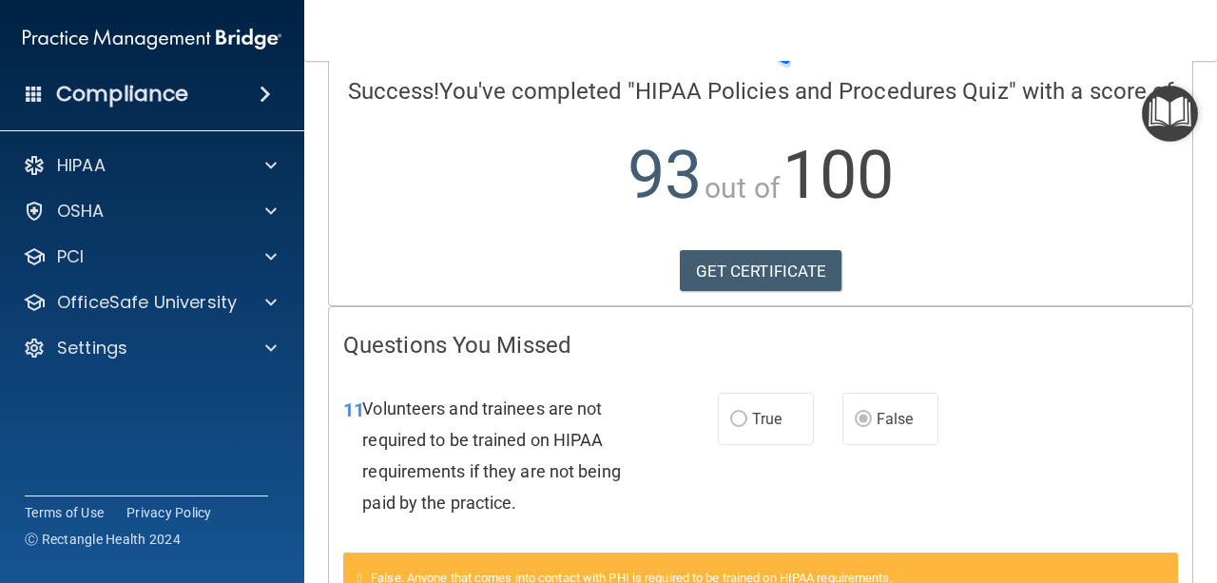
scroll to position [144, 0]
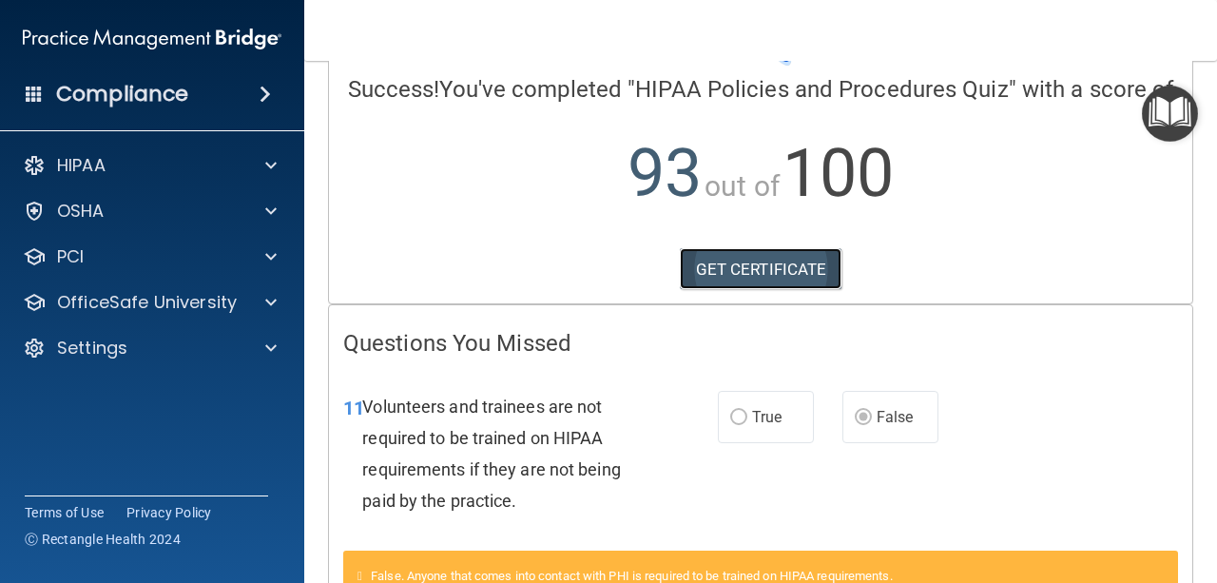
click at [742, 290] on link "GET CERTIFICATE" at bounding box center [761, 269] width 163 height 42
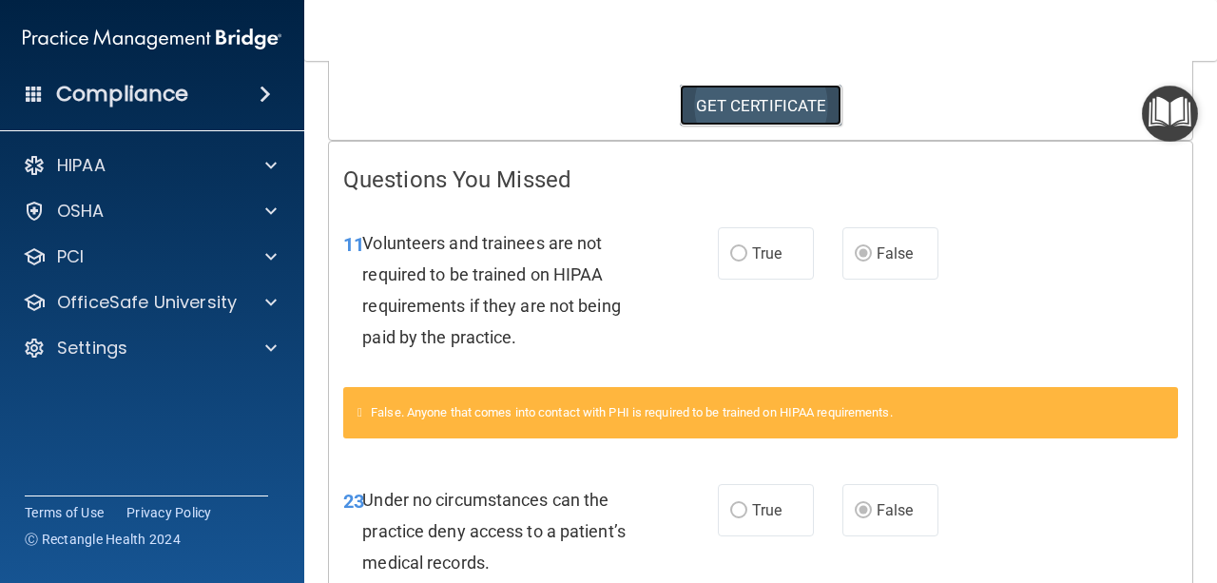
scroll to position [0, 0]
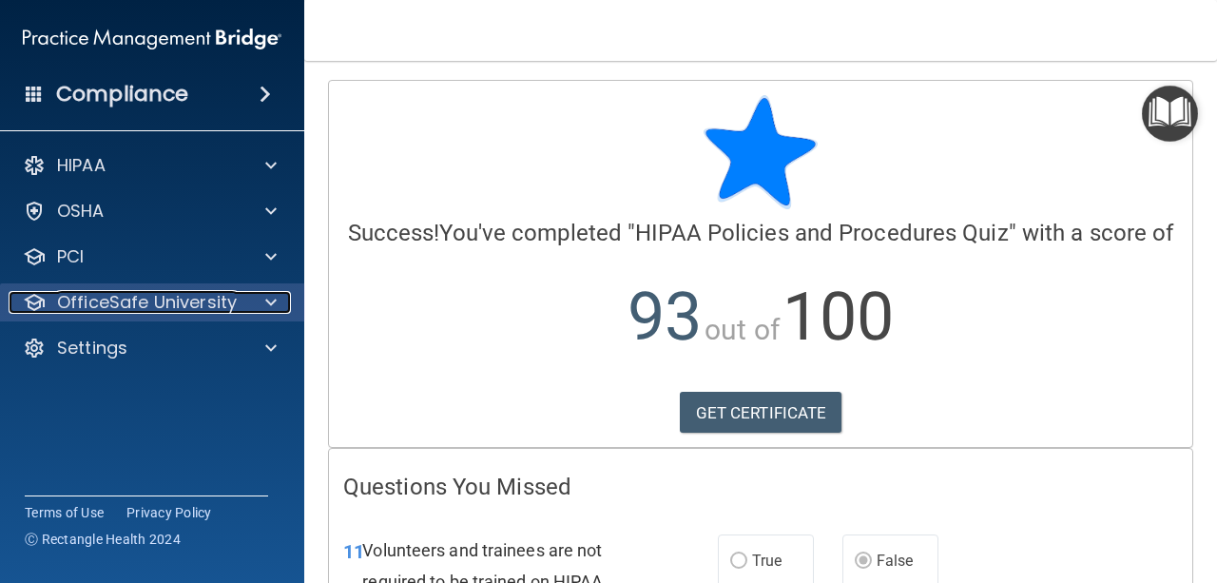
click at [267, 303] on span at bounding box center [270, 302] width 11 height 23
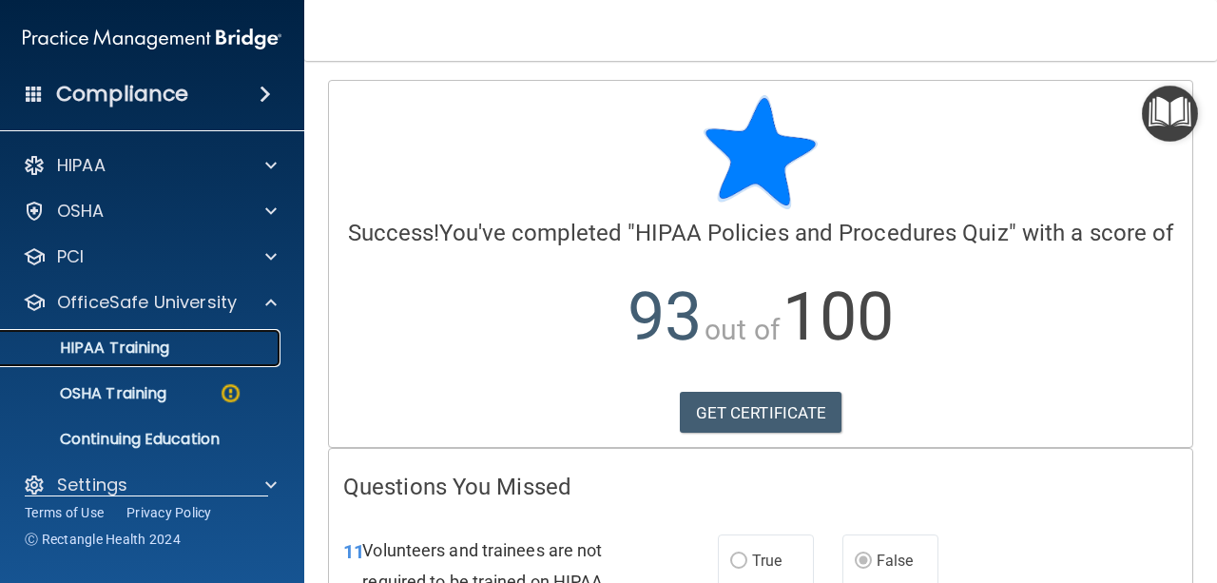
click at [223, 339] on div "HIPAA Training" at bounding box center [142, 348] width 260 height 19
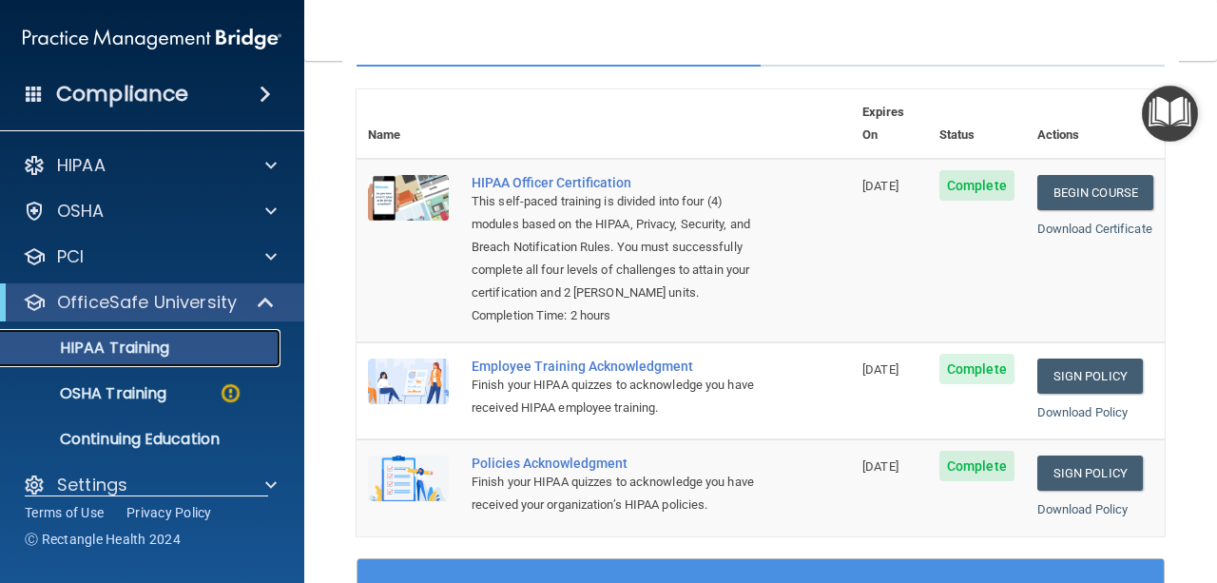
scroll to position [203, 0]
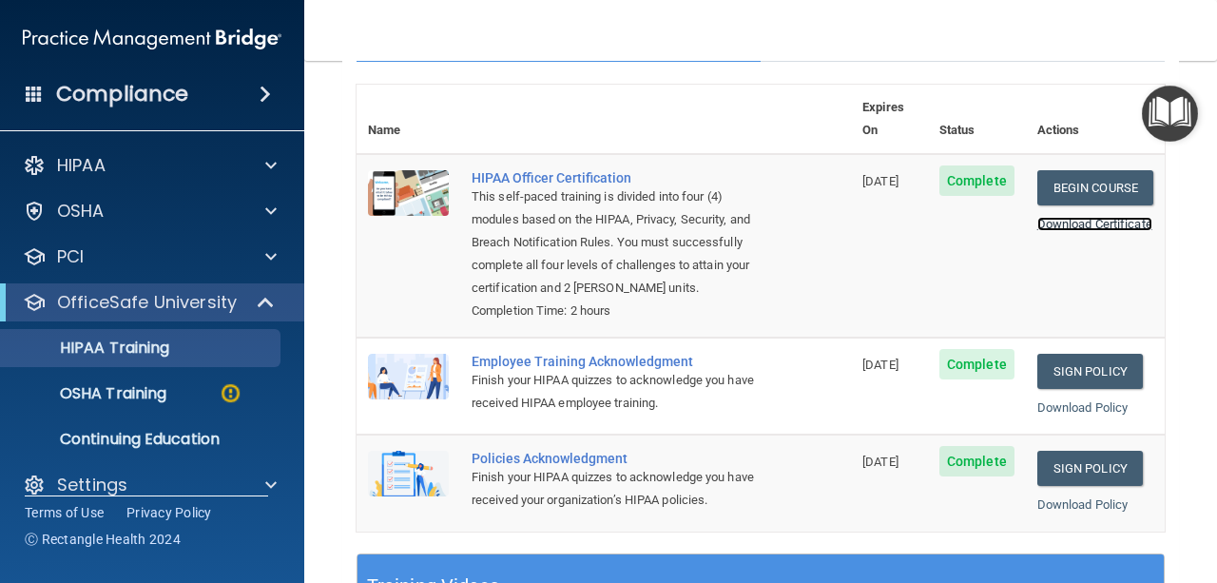
click at [1093, 217] on link "Download Certificate" at bounding box center [1094, 224] width 115 height 14
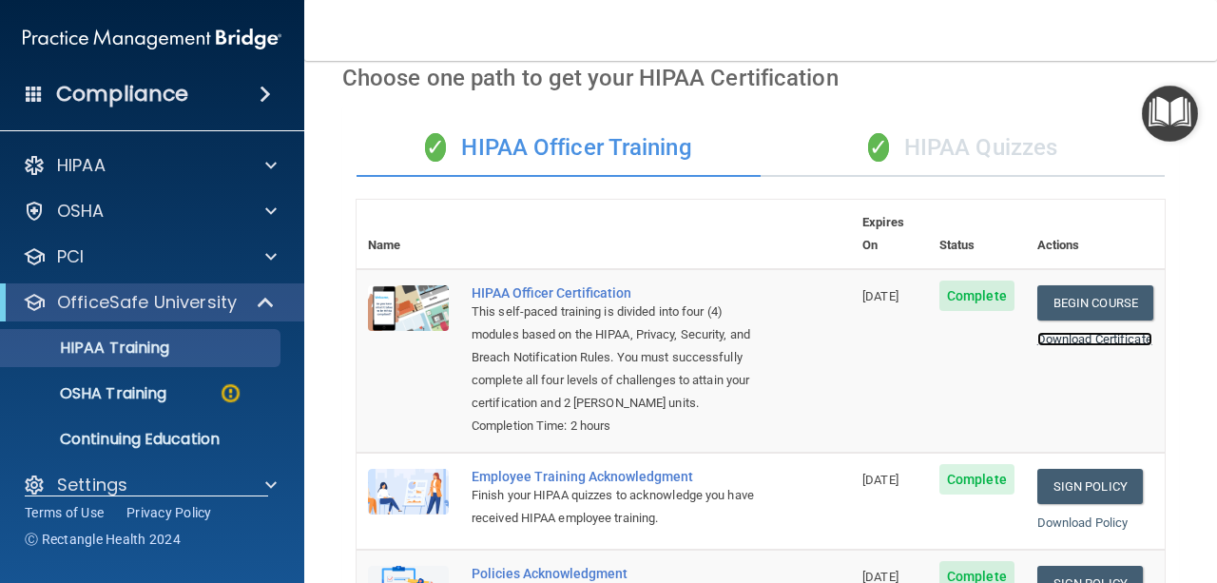
scroll to position [0, 0]
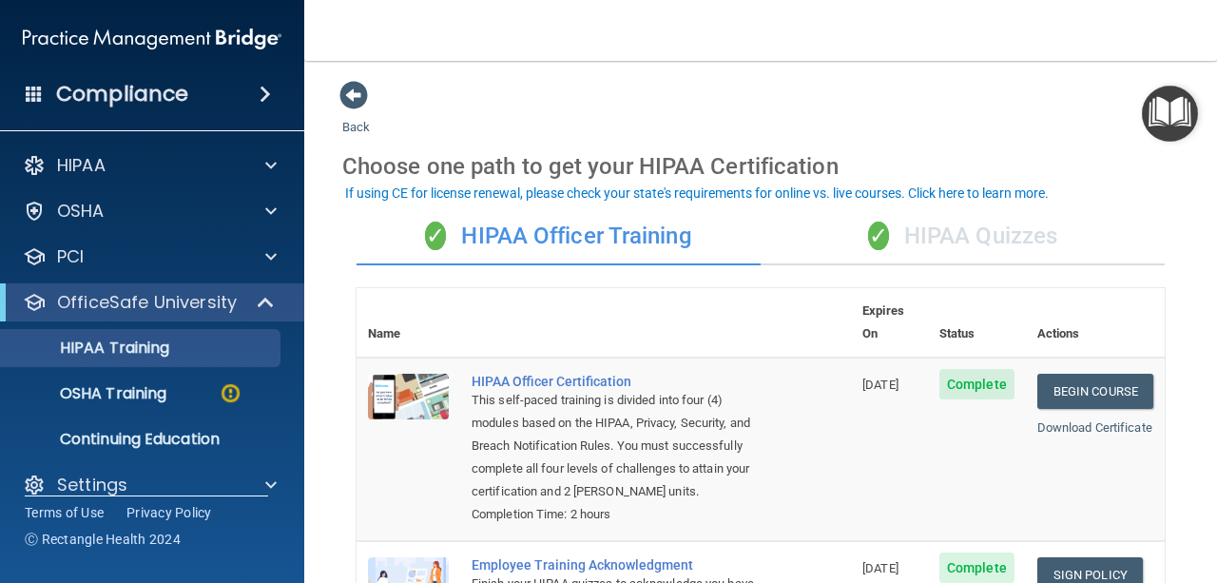
click at [955, 223] on div "✓ HIPAA Quizzes" at bounding box center [963, 236] width 404 height 57
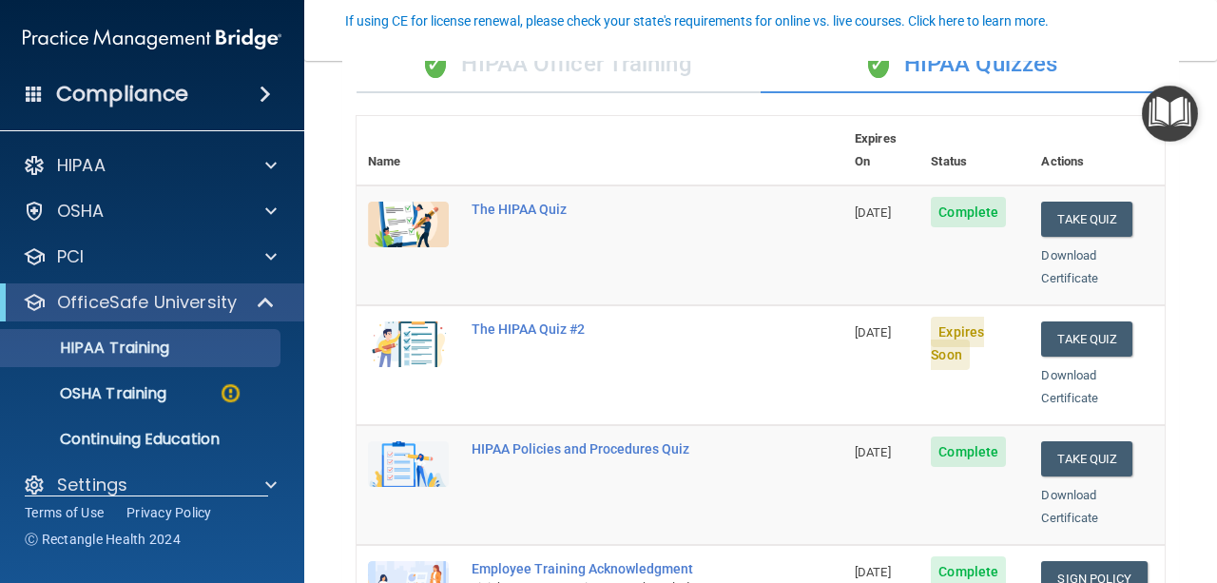
scroll to position [195, 0]
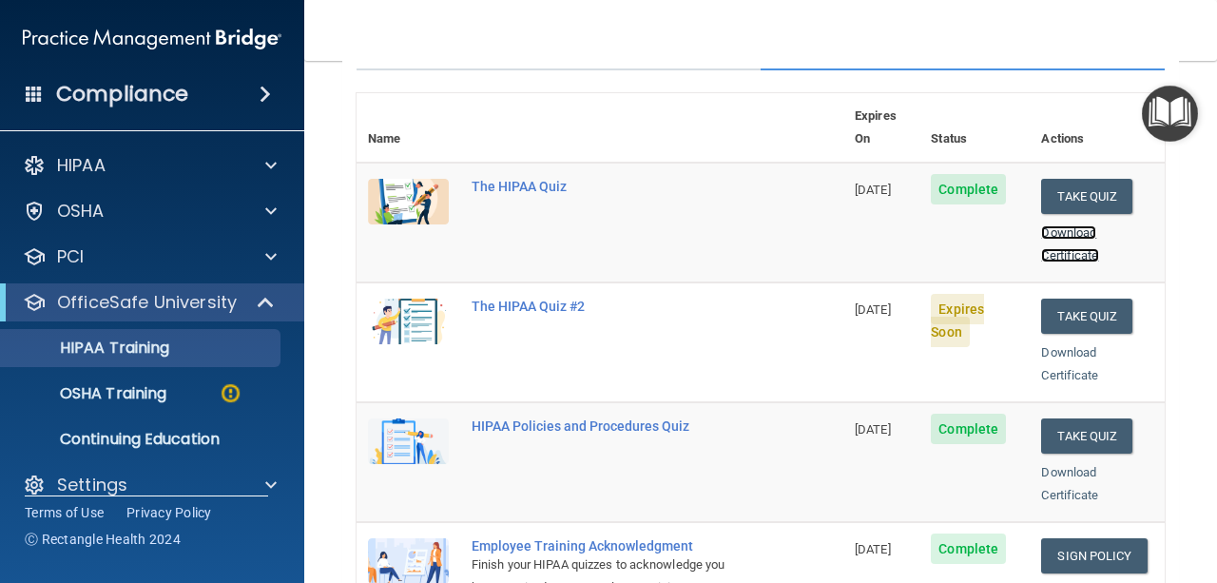
click at [1061, 226] on link "Download Certificate" at bounding box center [1069, 243] width 57 height 37
click at [1083, 302] on button "Take Quiz" at bounding box center [1086, 316] width 91 height 35
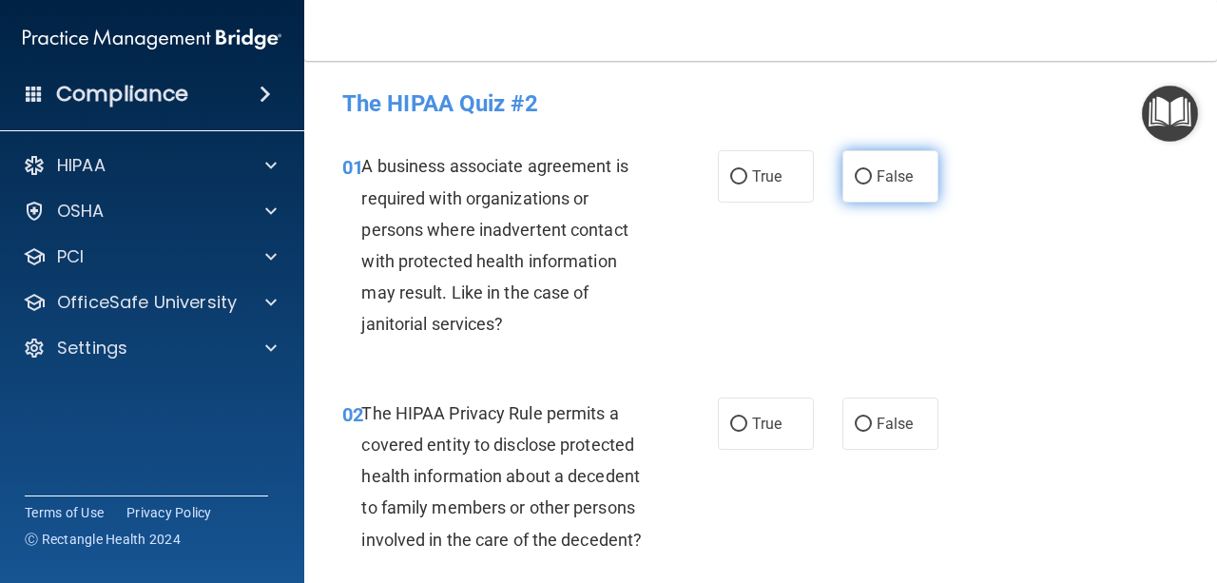
click at [880, 191] on label "False" at bounding box center [890, 176] width 96 height 52
click at [872, 184] on input "False" at bounding box center [863, 177] width 17 height 14
radio input "true"
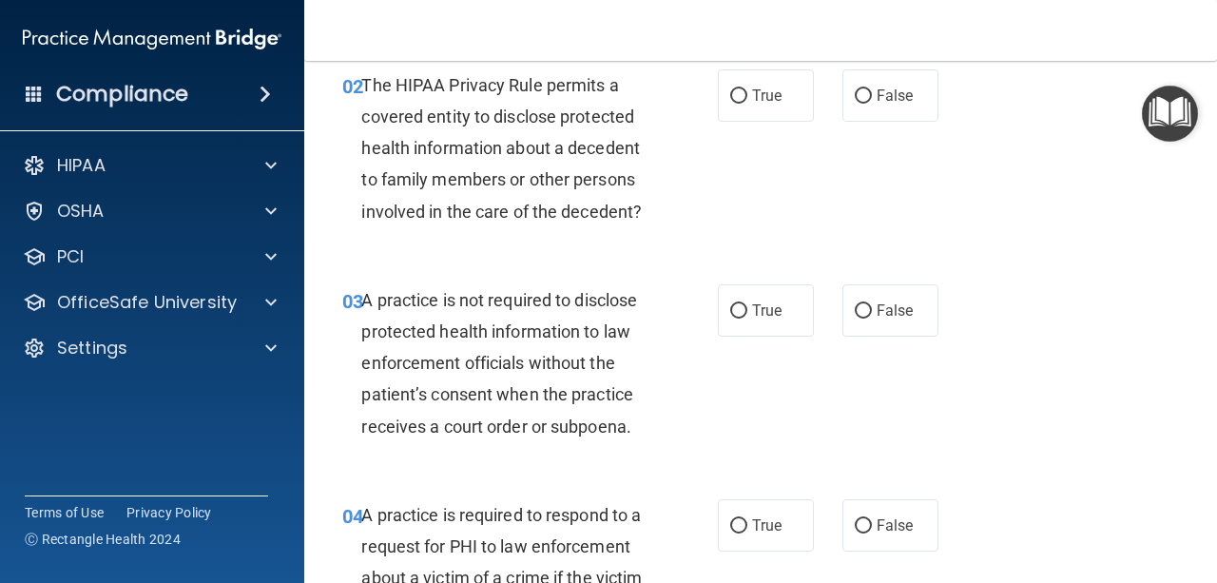
scroll to position [345, 0]
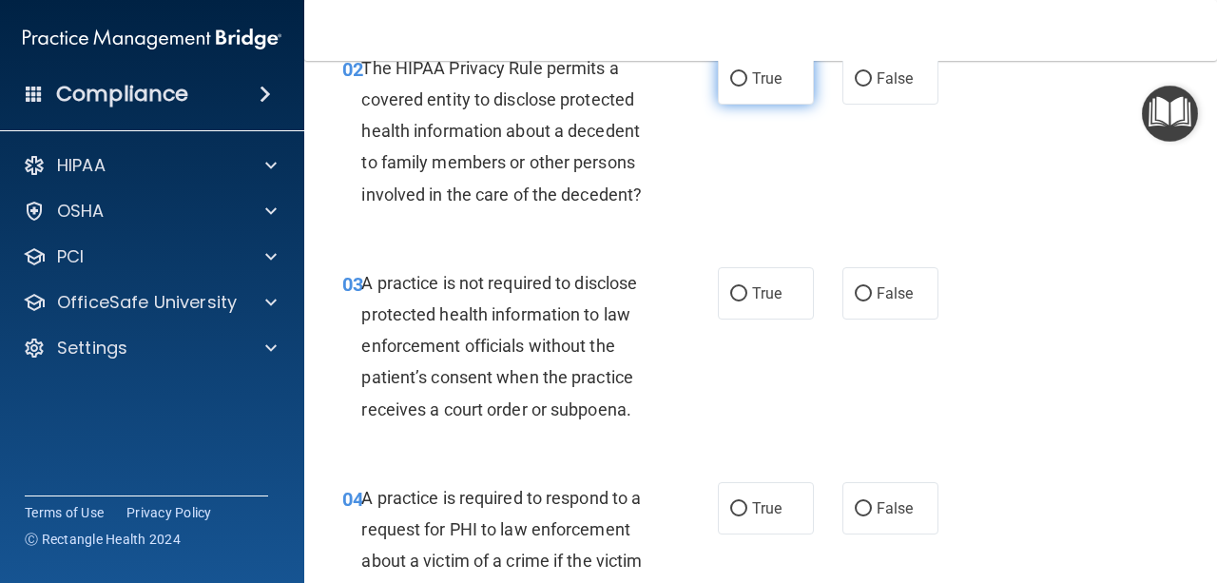
click at [730, 86] on input "True" at bounding box center [738, 79] width 17 height 14
radio input "true"
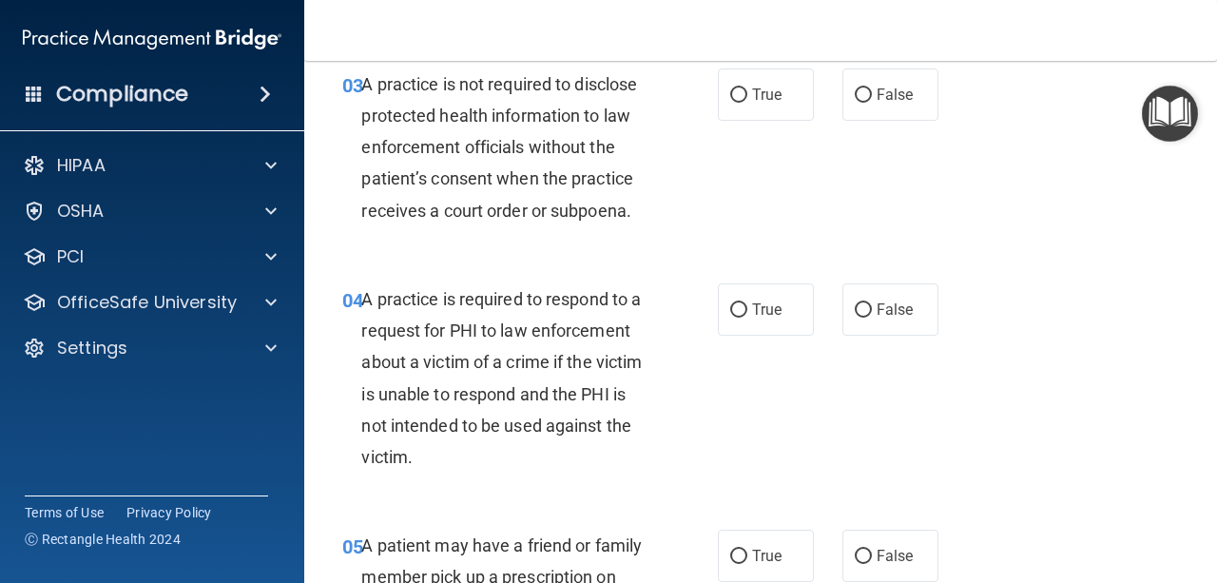
scroll to position [544, 0]
click at [861, 111] on label "False" at bounding box center [890, 94] width 96 height 52
click at [861, 103] on input "False" at bounding box center [863, 95] width 17 height 14
radio input "true"
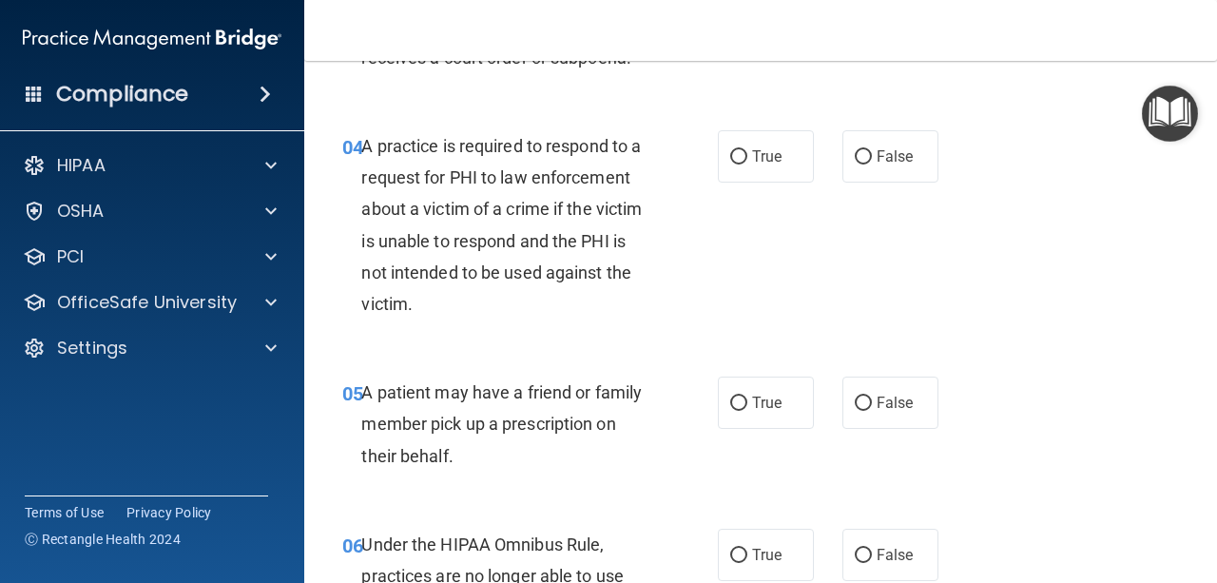
scroll to position [701, 0]
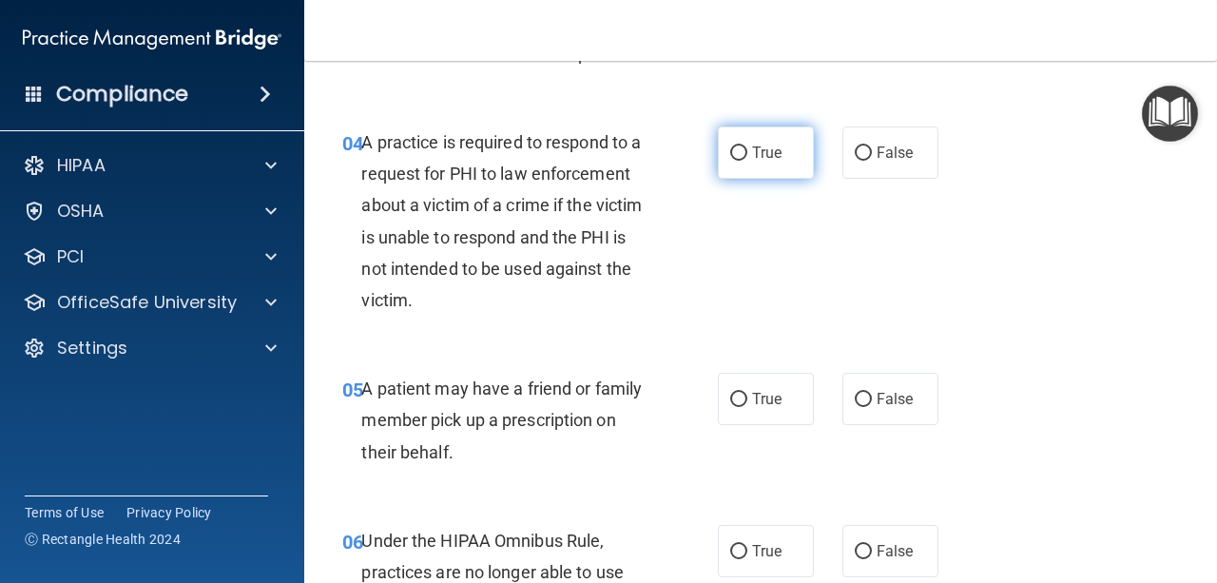
click at [783, 138] on label "True" at bounding box center [766, 152] width 96 height 52
click at [747, 146] on input "True" at bounding box center [738, 153] width 17 height 14
radio input "true"
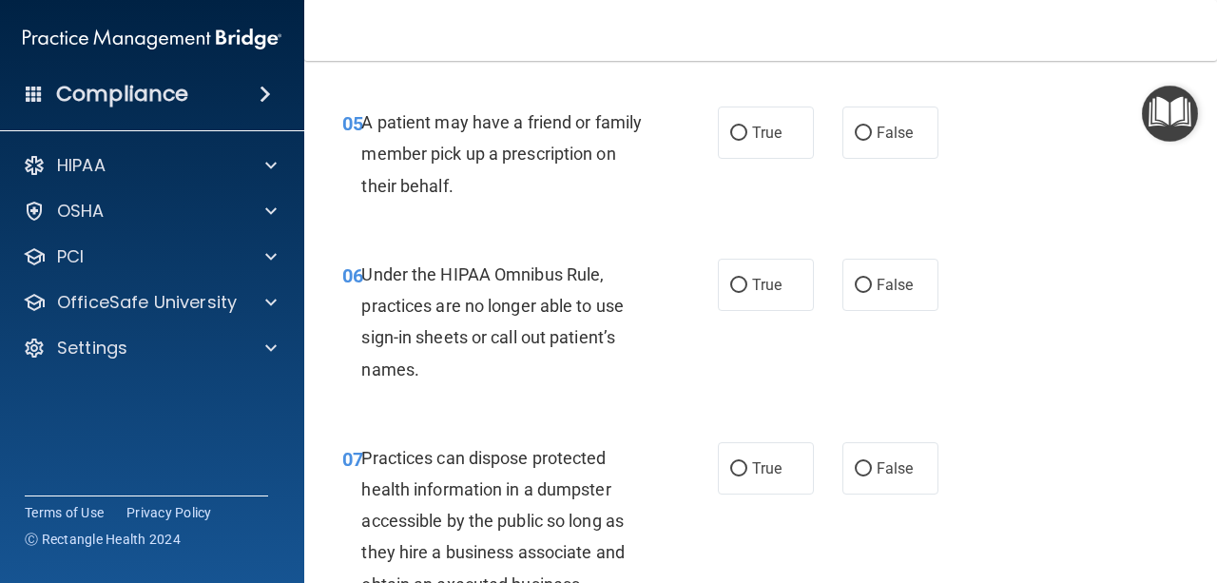
scroll to position [968, 0]
click at [767, 134] on span "True" at bounding box center [766, 132] width 29 height 18
click at [747, 134] on input "True" at bounding box center [738, 133] width 17 height 14
radio input "true"
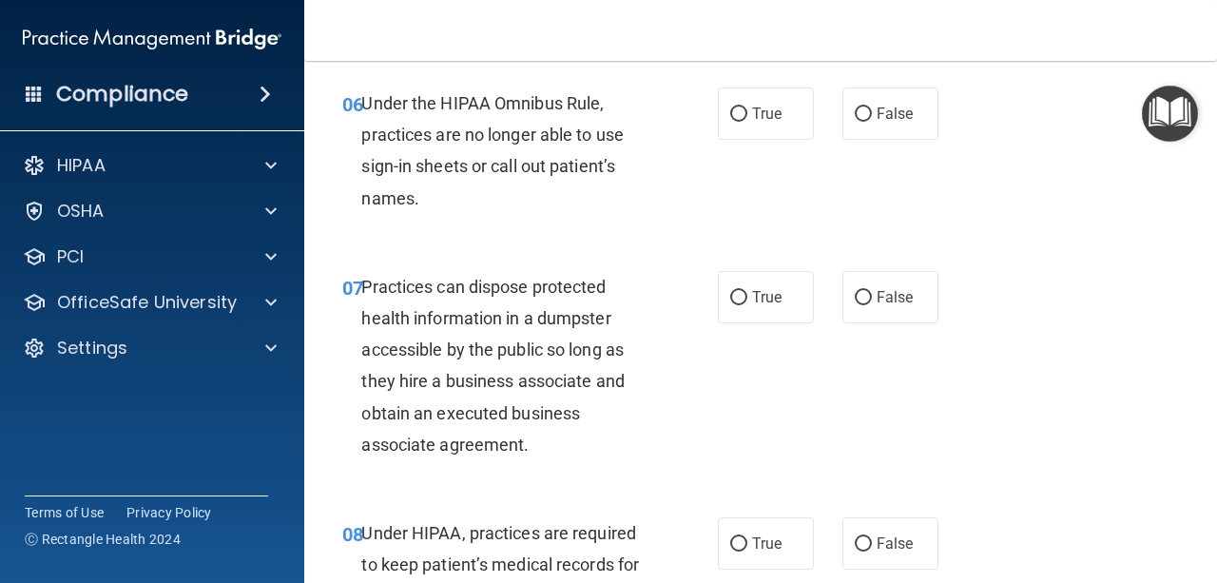
scroll to position [1139, 0]
click at [889, 90] on label "False" at bounding box center [890, 113] width 96 height 52
click at [872, 106] on input "False" at bounding box center [863, 113] width 17 height 14
radio input "true"
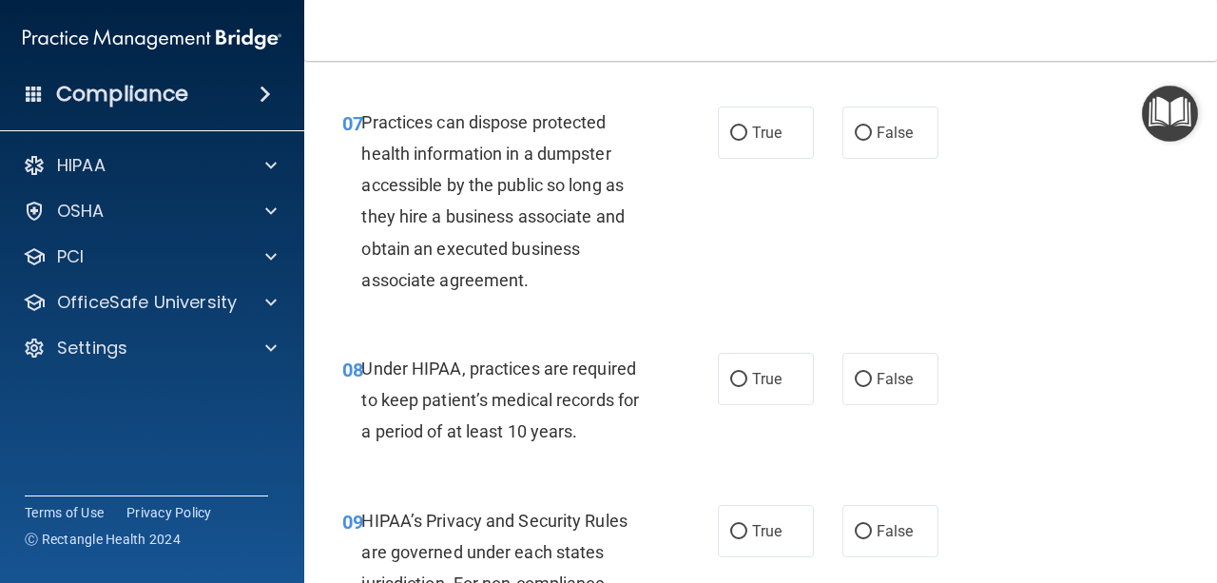
scroll to position [1315, 0]
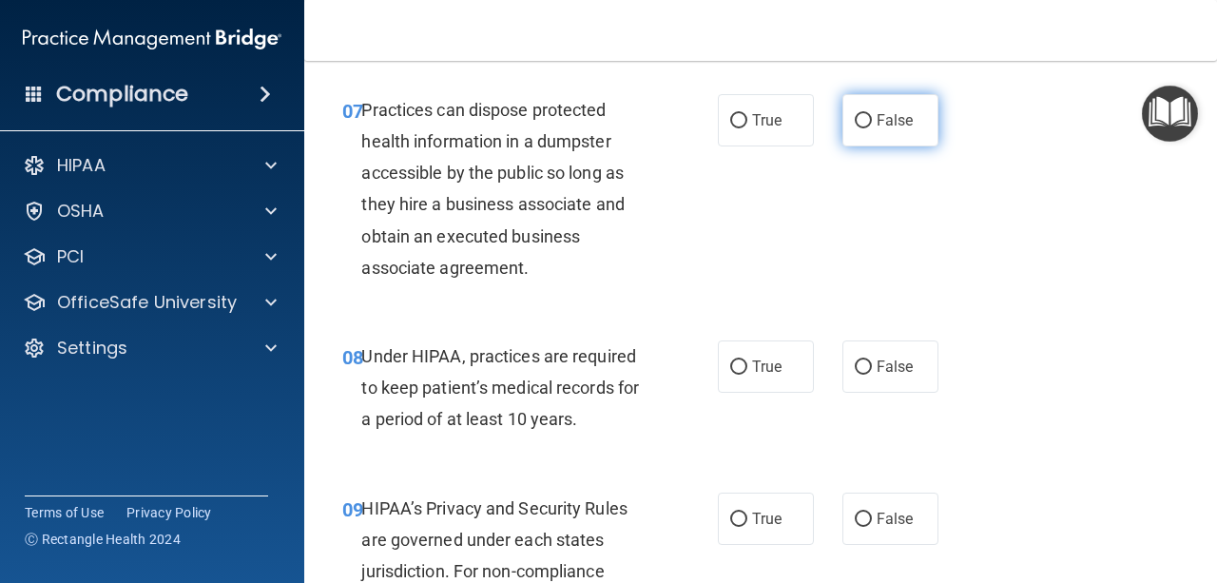
click at [842, 129] on label "False" at bounding box center [890, 120] width 96 height 52
click at [855, 128] on input "False" at bounding box center [863, 121] width 17 height 14
radio input "true"
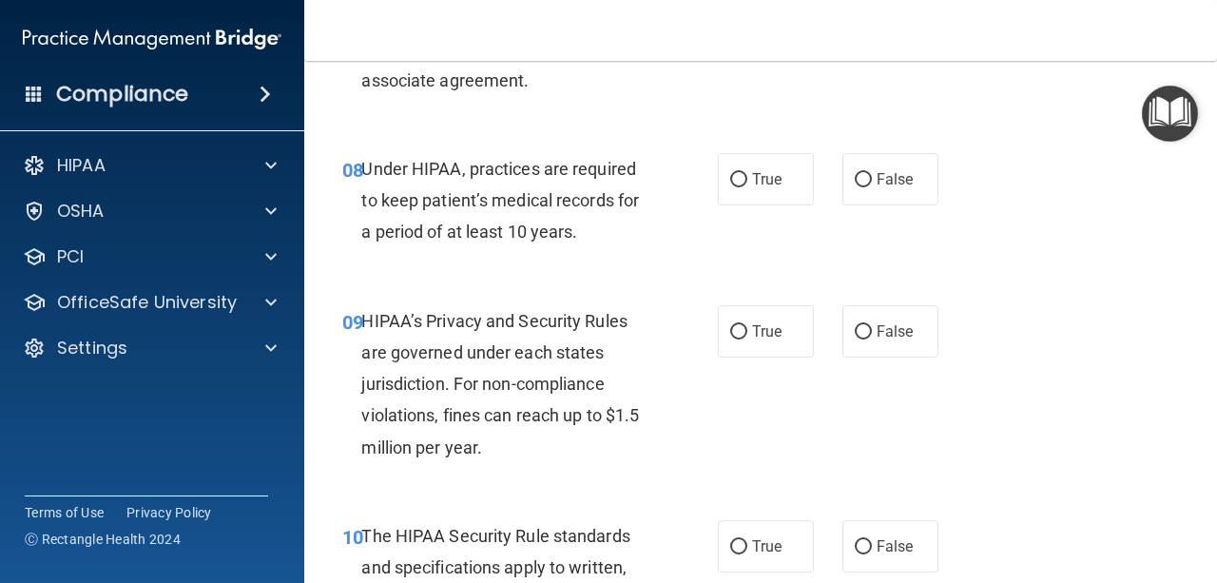
scroll to position [1511, 0]
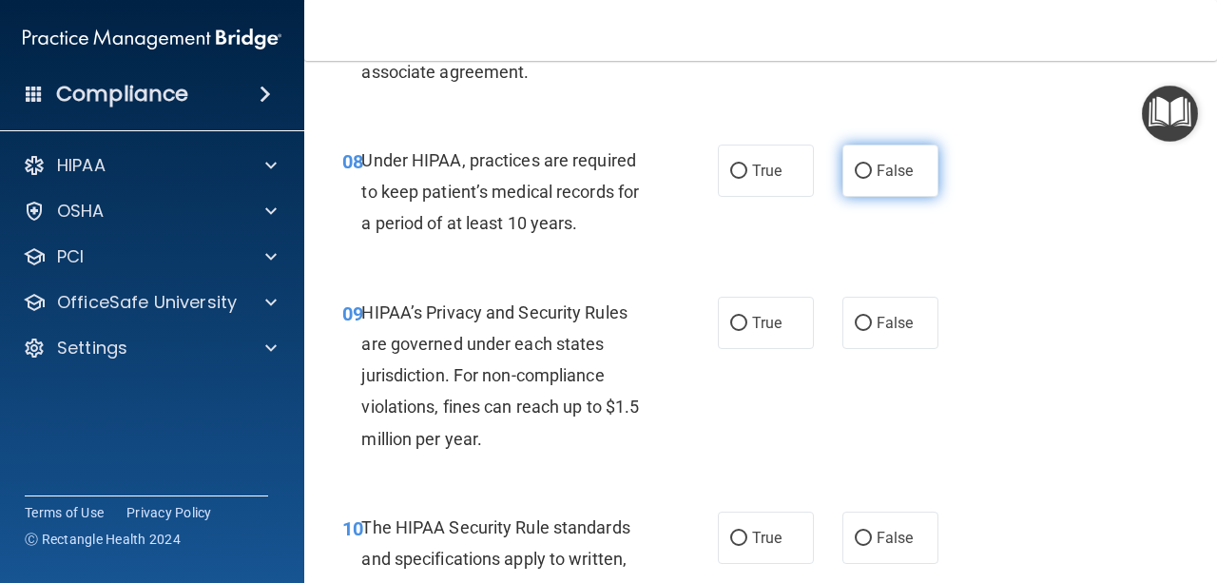
click at [911, 178] on label "False" at bounding box center [890, 171] width 96 height 52
click at [872, 178] on input "False" at bounding box center [863, 171] width 17 height 14
radio input "true"
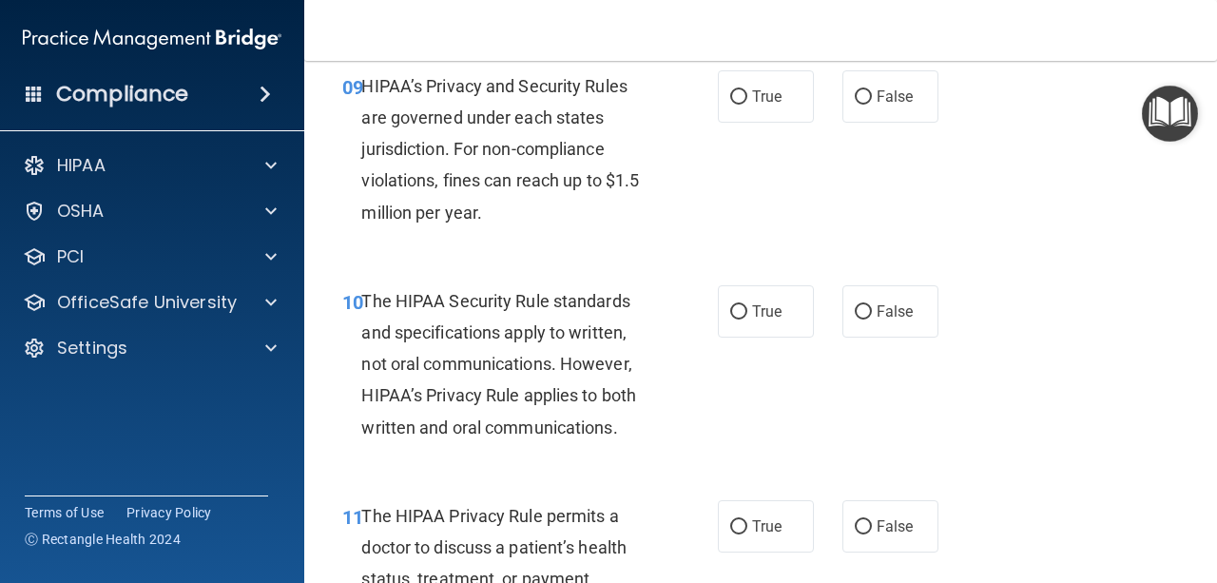
scroll to position [1745, 0]
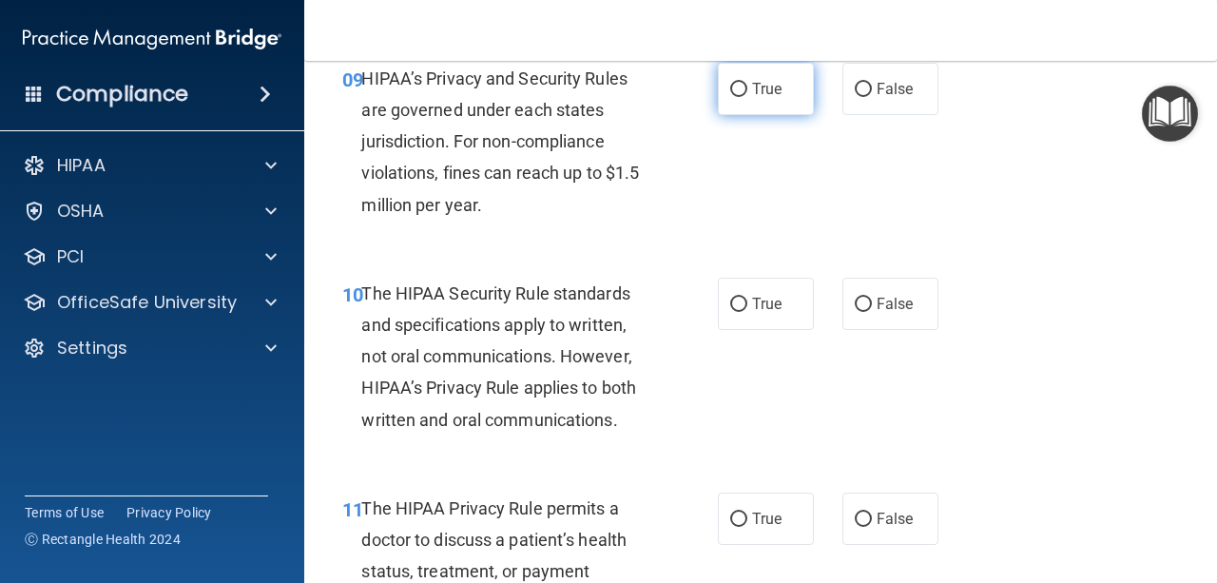
click at [760, 84] on span "True" at bounding box center [766, 89] width 29 height 18
click at [747, 84] on input "True" at bounding box center [738, 90] width 17 height 14
radio input "true"
click at [887, 95] on span "False" at bounding box center [895, 89] width 37 height 18
click at [872, 95] on input "False" at bounding box center [863, 90] width 17 height 14
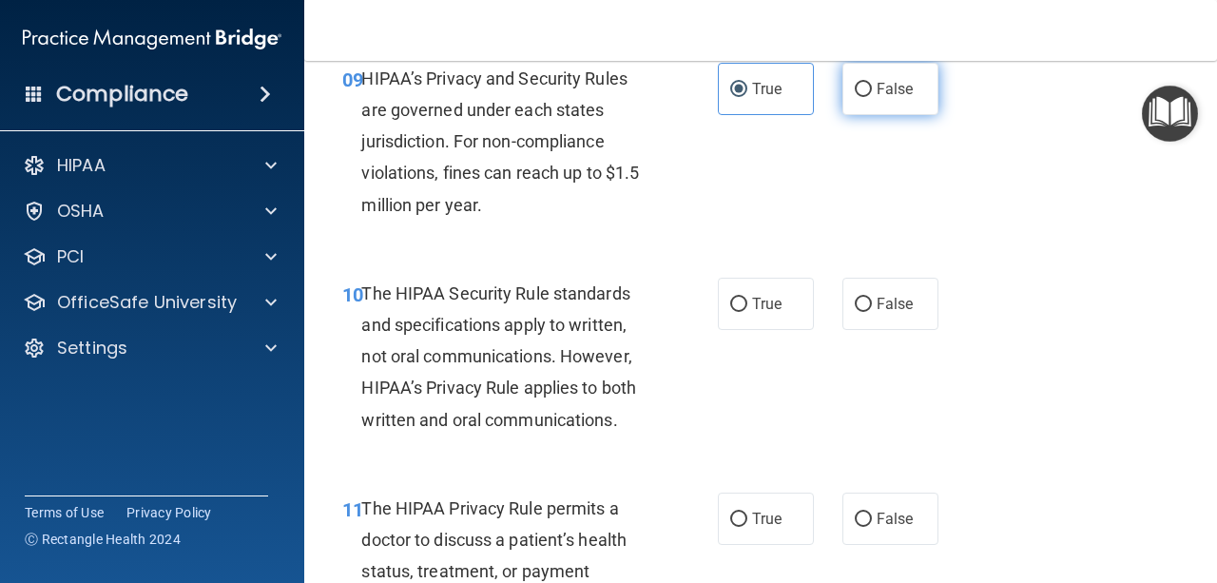
radio input "true"
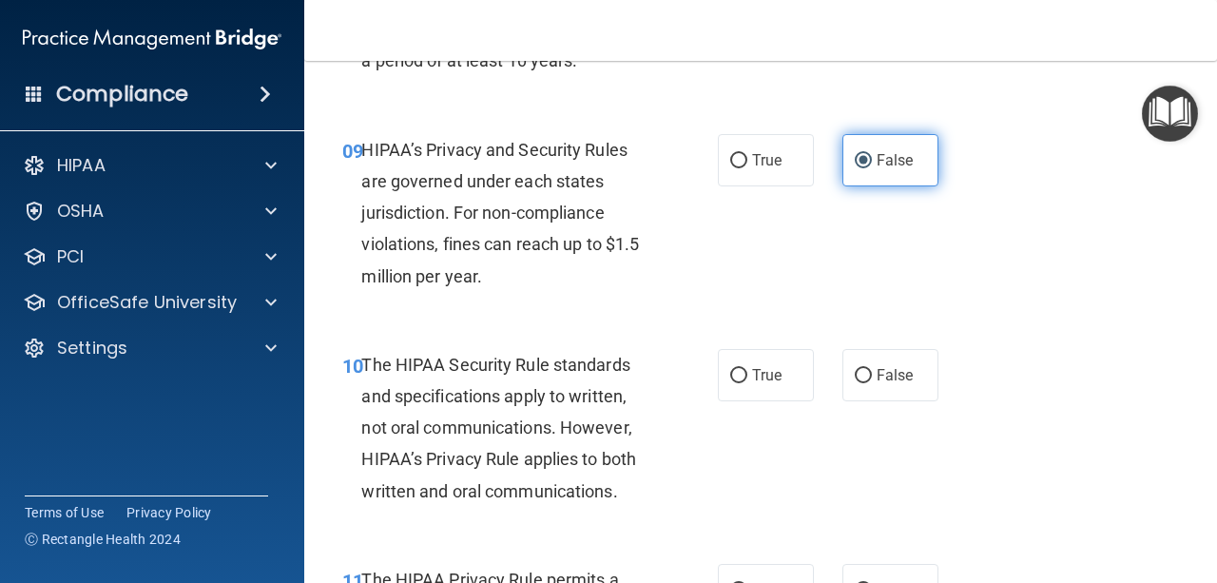
scroll to position [1670, 0]
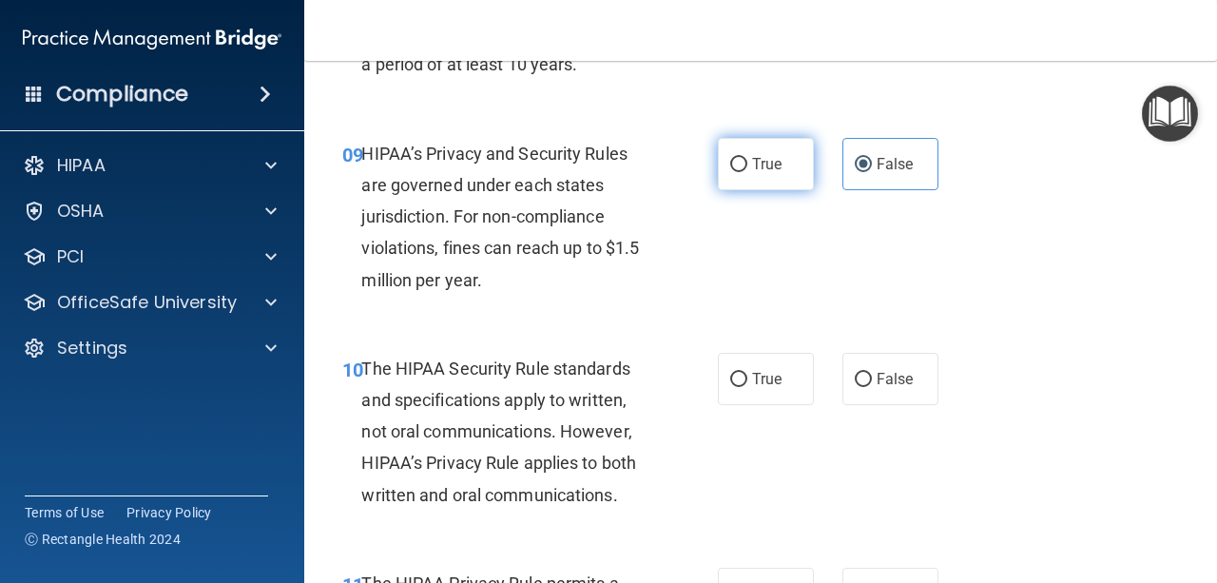
click at [762, 173] on label "True" at bounding box center [766, 164] width 96 height 52
click at [747, 172] on input "True" at bounding box center [738, 165] width 17 height 14
radio input "true"
radio input "false"
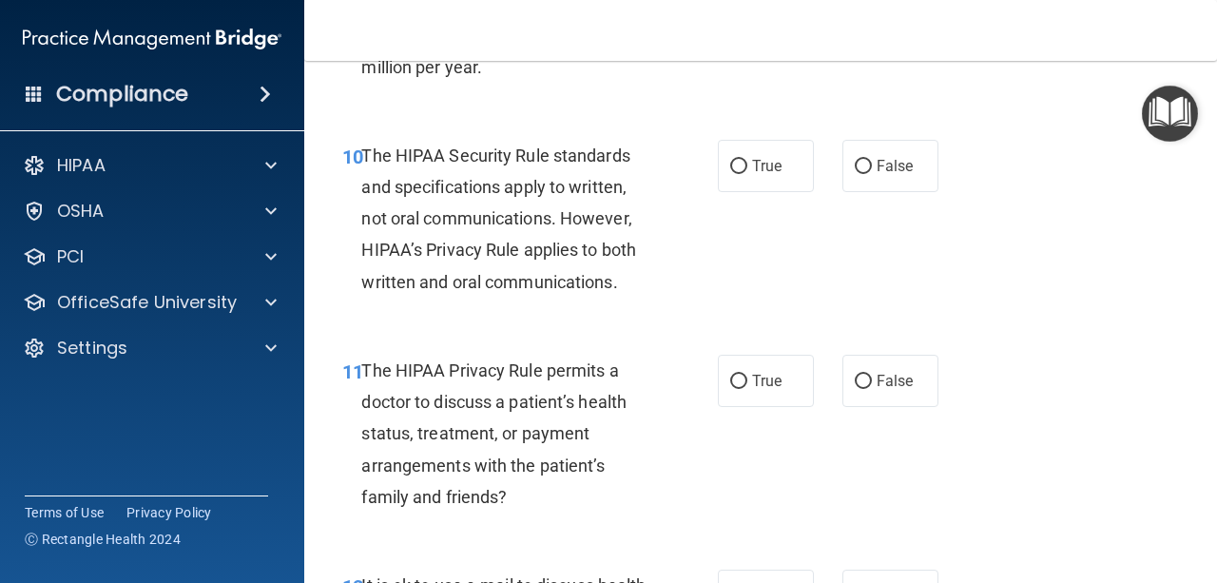
scroll to position [1893, 0]
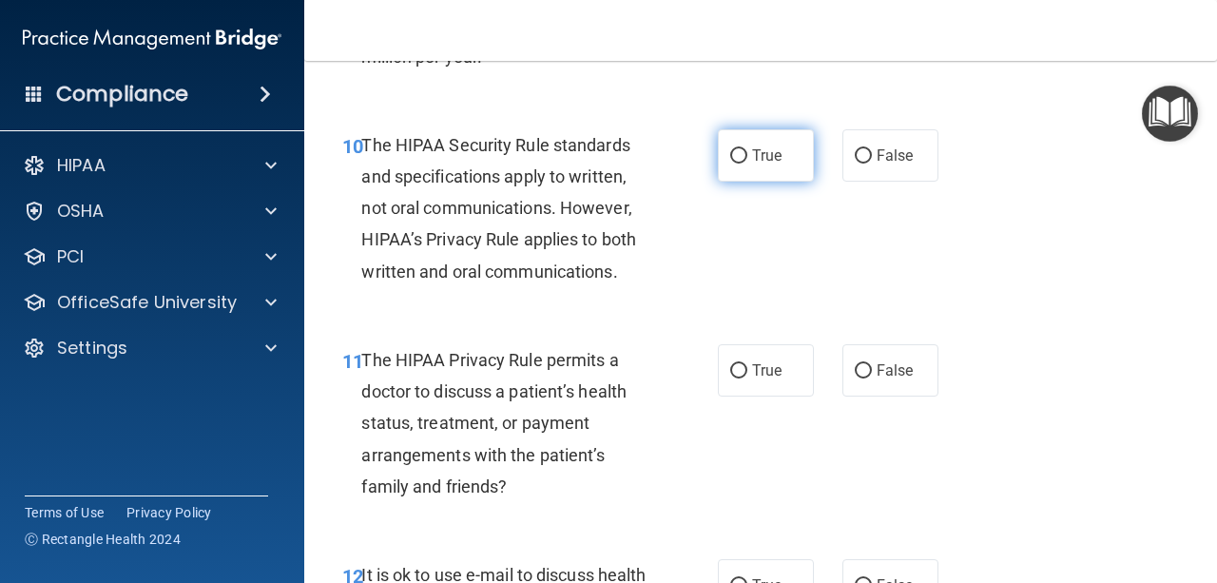
click at [738, 157] on input "True" at bounding box center [738, 156] width 17 height 14
radio input "true"
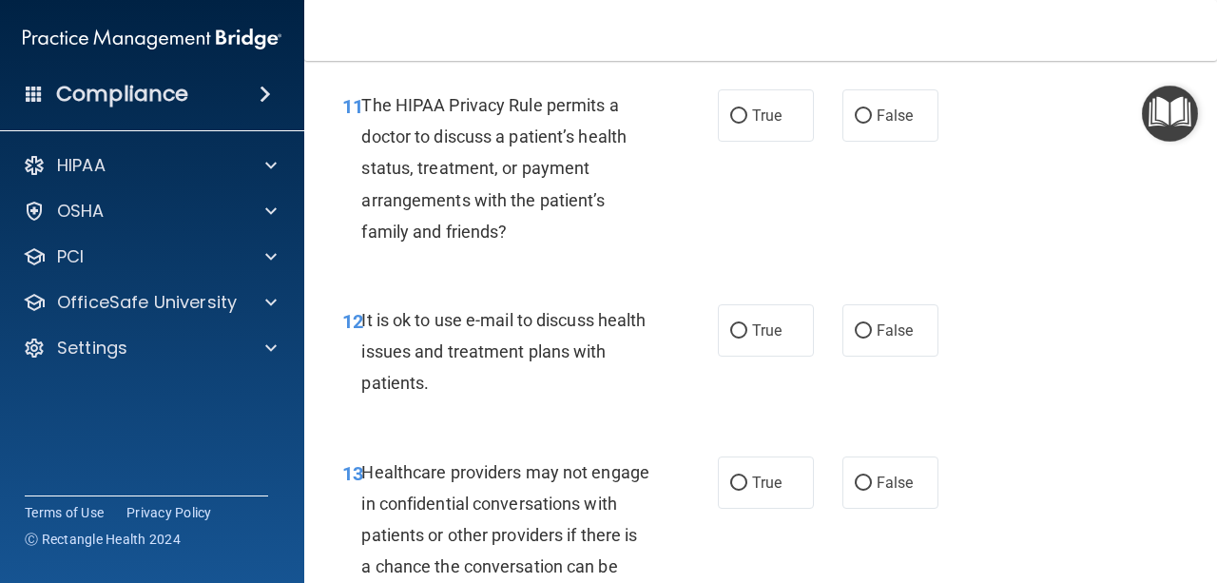
scroll to position [2149, 0]
click at [764, 135] on label "True" at bounding box center [766, 114] width 96 height 52
click at [747, 123] on input "True" at bounding box center [738, 115] width 17 height 14
radio input "true"
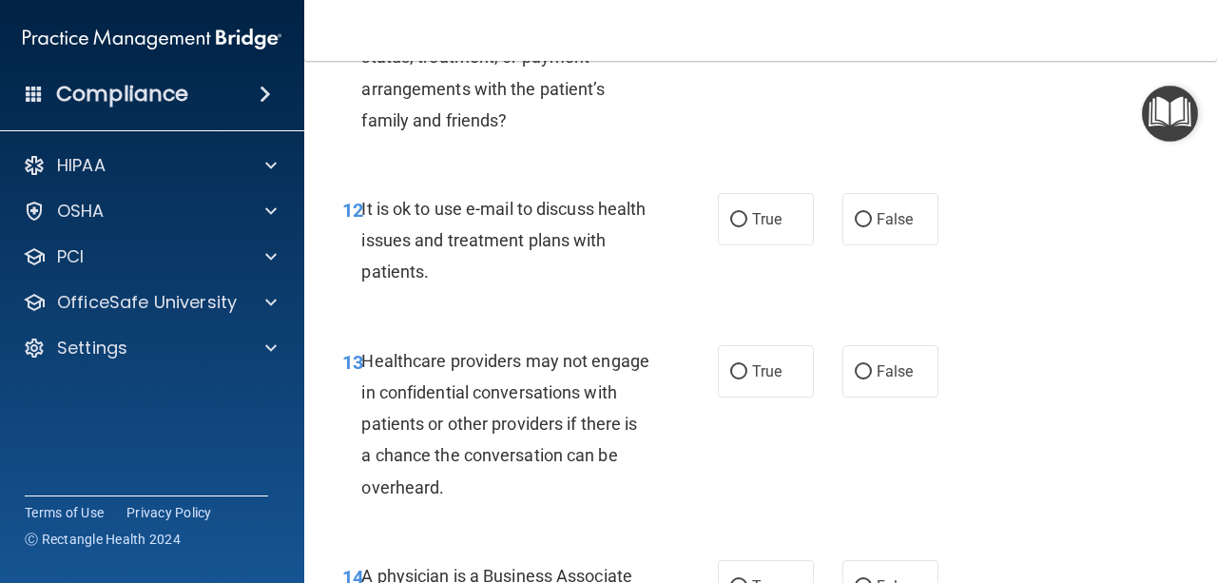
scroll to position [2263, 0]
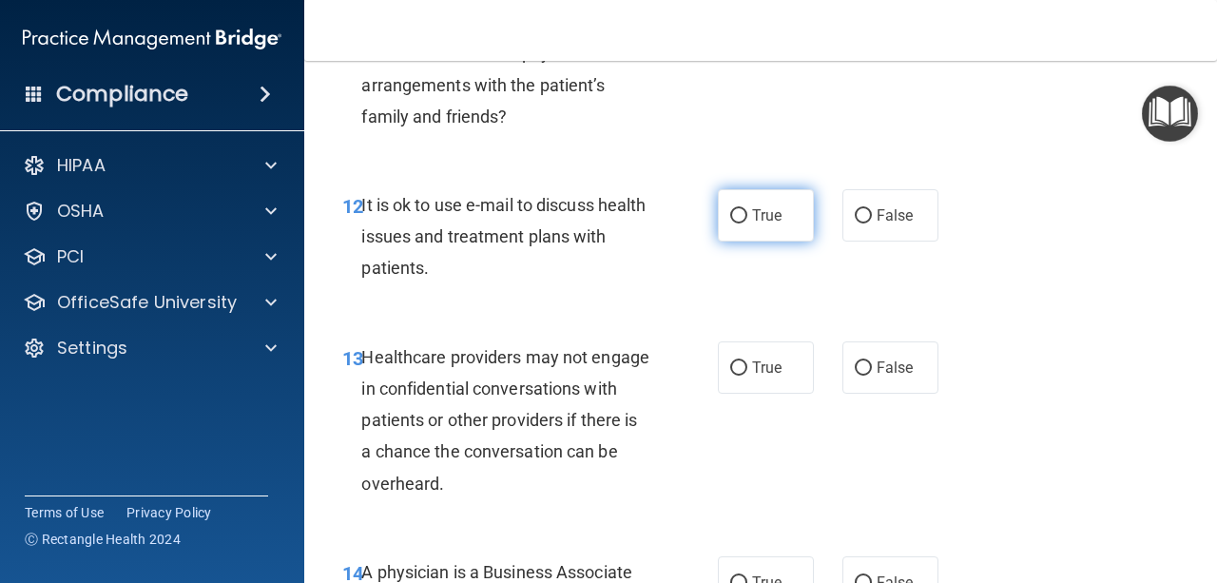
click at [772, 213] on span "True" at bounding box center [766, 215] width 29 height 18
click at [747, 213] on input "True" at bounding box center [738, 216] width 17 height 14
radio input "true"
click at [755, 373] on span "True" at bounding box center [766, 367] width 29 height 18
click at [747, 373] on input "True" at bounding box center [738, 368] width 17 height 14
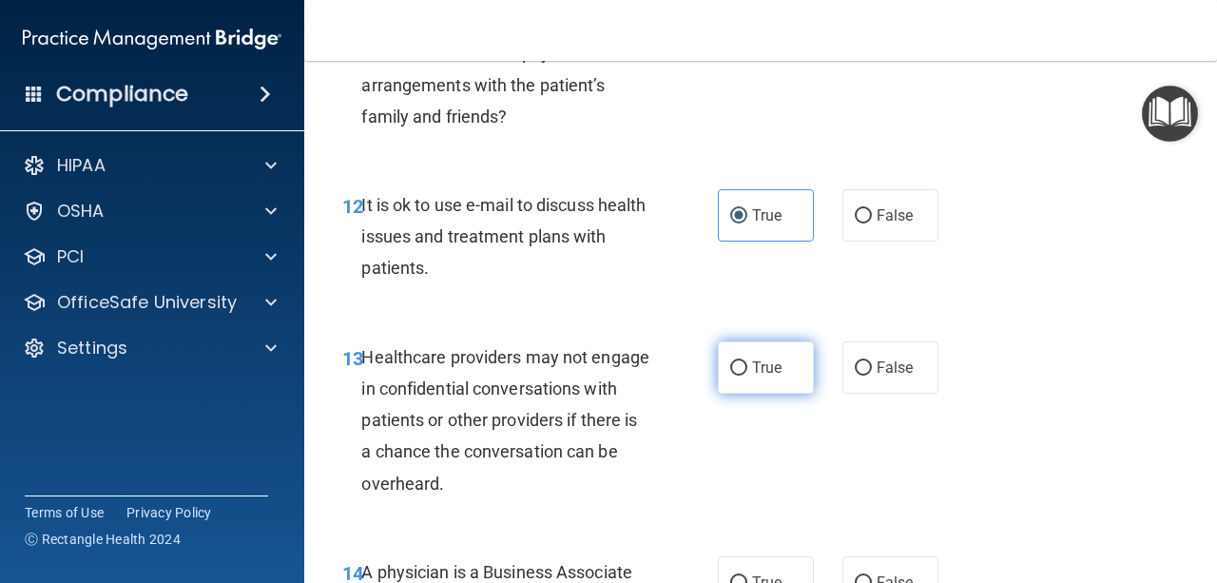
radio input "true"
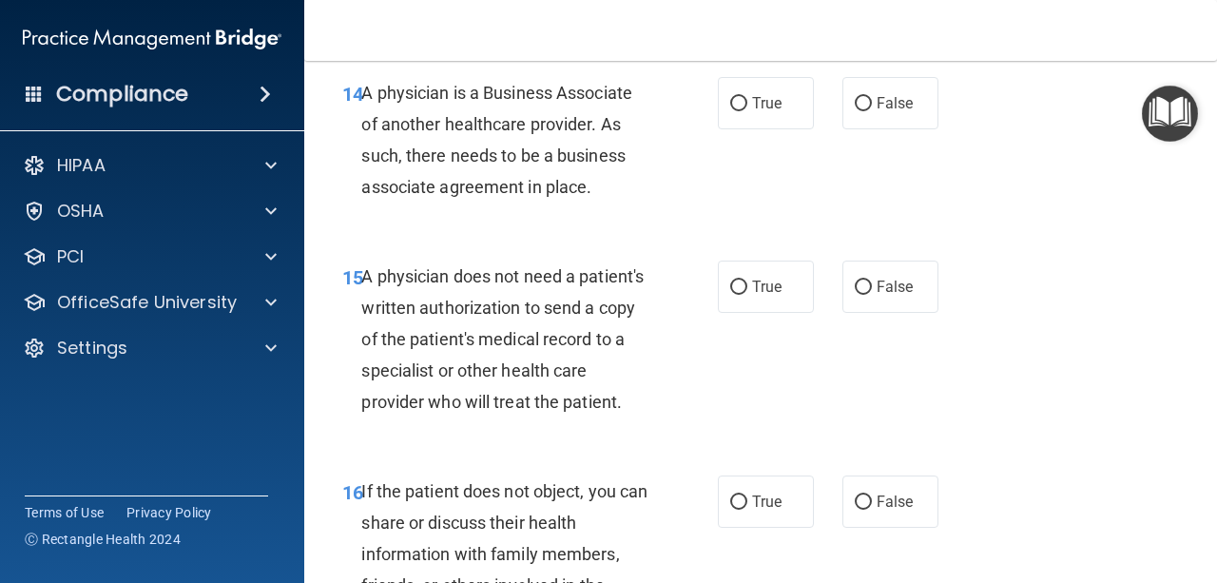
scroll to position [2742, 0]
click at [859, 97] on input "False" at bounding box center [863, 104] width 17 height 14
radio input "true"
click at [774, 302] on label "True" at bounding box center [766, 287] width 96 height 52
click at [747, 295] on input "True" at bounding box center [738, 288] width 17 height 14
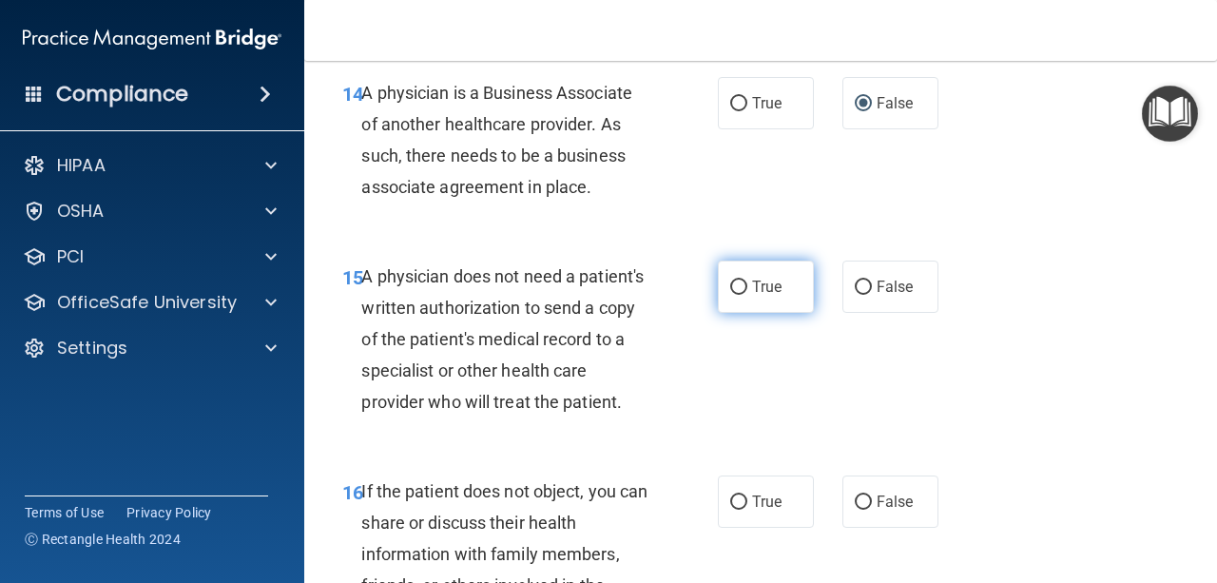
radio input "true"
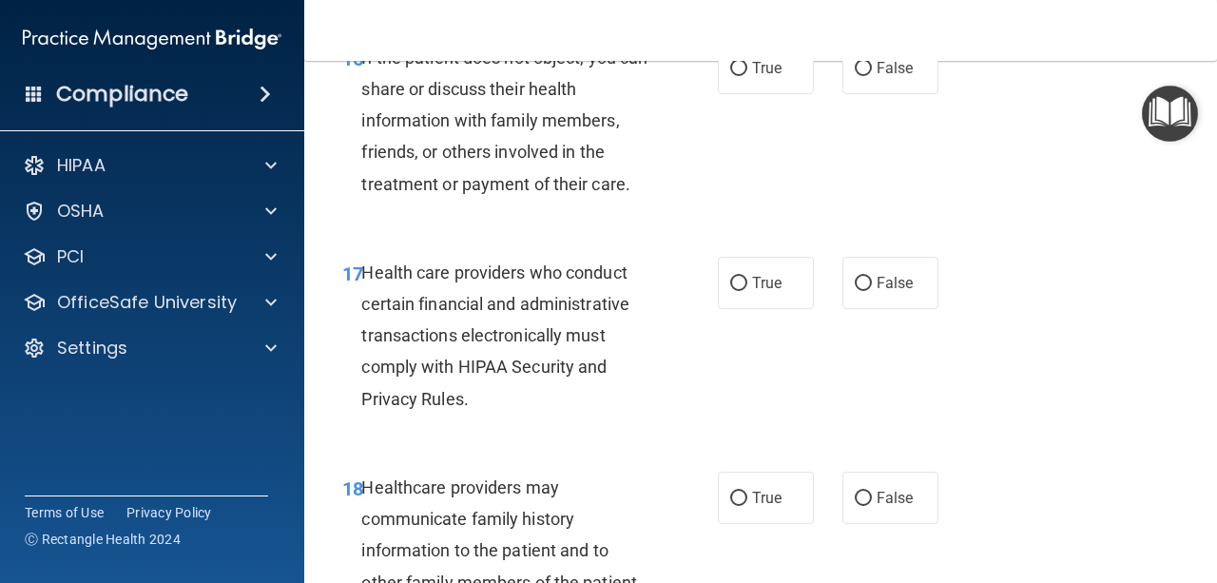
scroll to position [3176, 0]
click at [741, 94] on label "True" at bounding box center [766, 68] width 96 height 52
click at [741, 76] on input "True" at bounding box center [738, 69] width 17 height 14
radio input "true"
click at [764, 309] on label "True" at bounding box center [766, 283] width 96 height 52
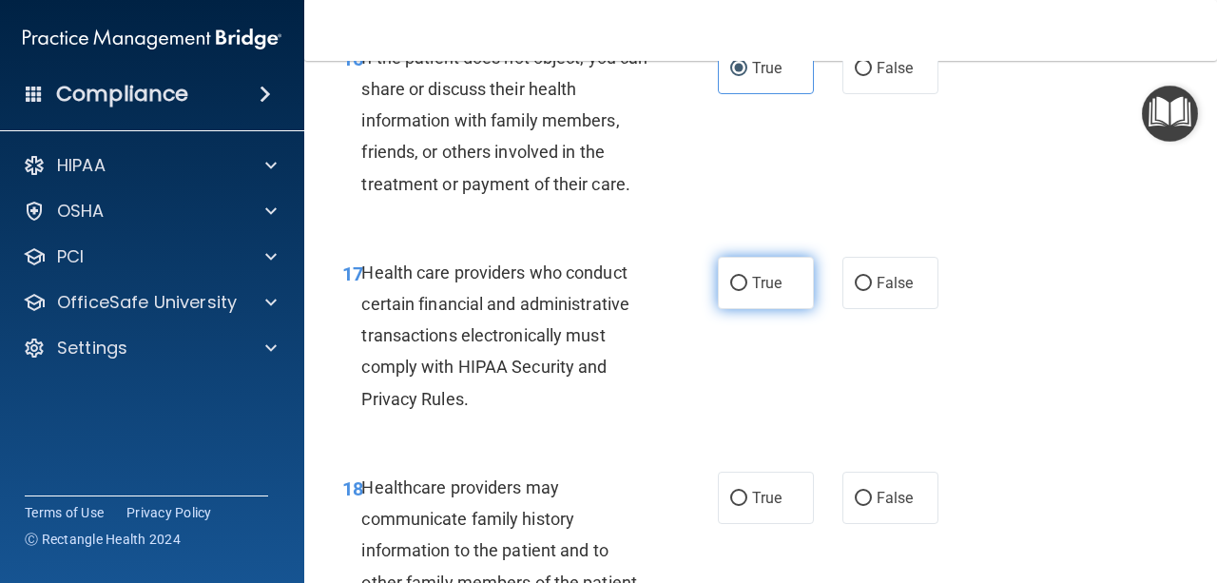
click at [747, 291] on input "True" at bounding box center [738, 284] width 17 height 14
radio input "true"
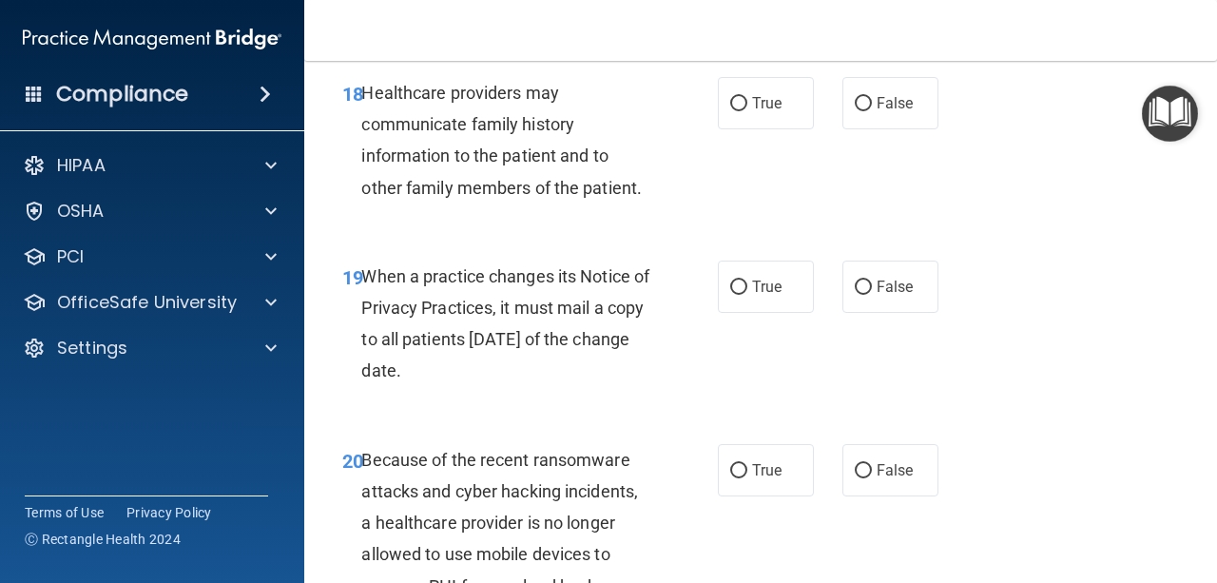
scroll to position [3574, 0]
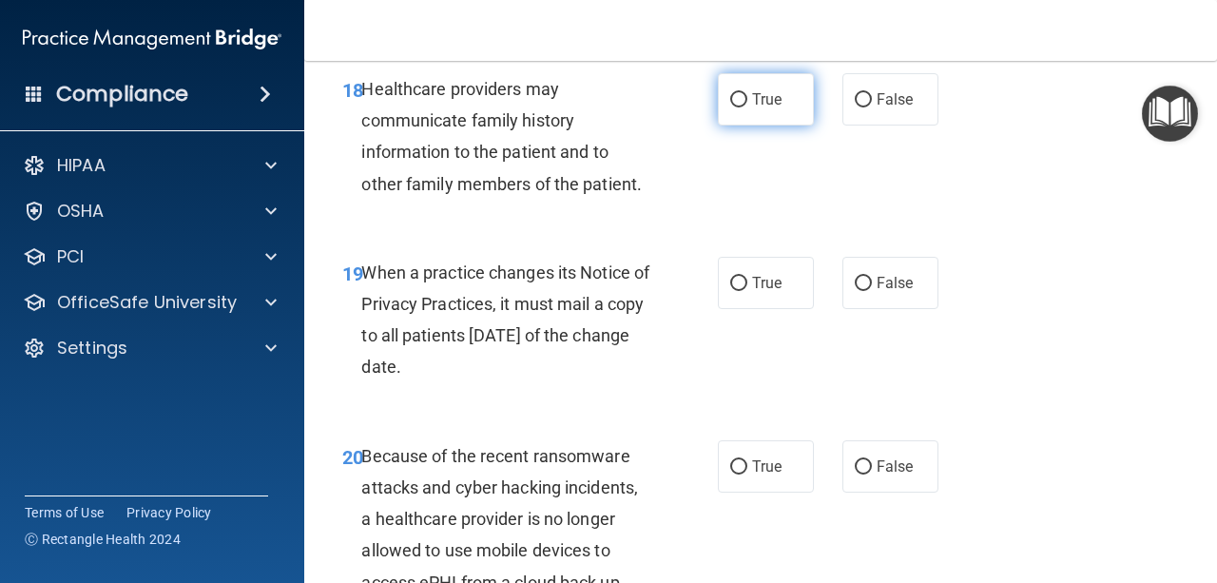
click at [745, 126] on label "True" at bounding box center [766, 99] width 96 height 52
click at [745, 107] on input "True" at bounding box center [738, 100] width 17 height 14
radio input "true"
click at [863, 126] on label "False" at bounding box center [890, 99] width 96 height 52
click at [863, 107] on input "False" at bounding box center [863, 100] width 17 height 14
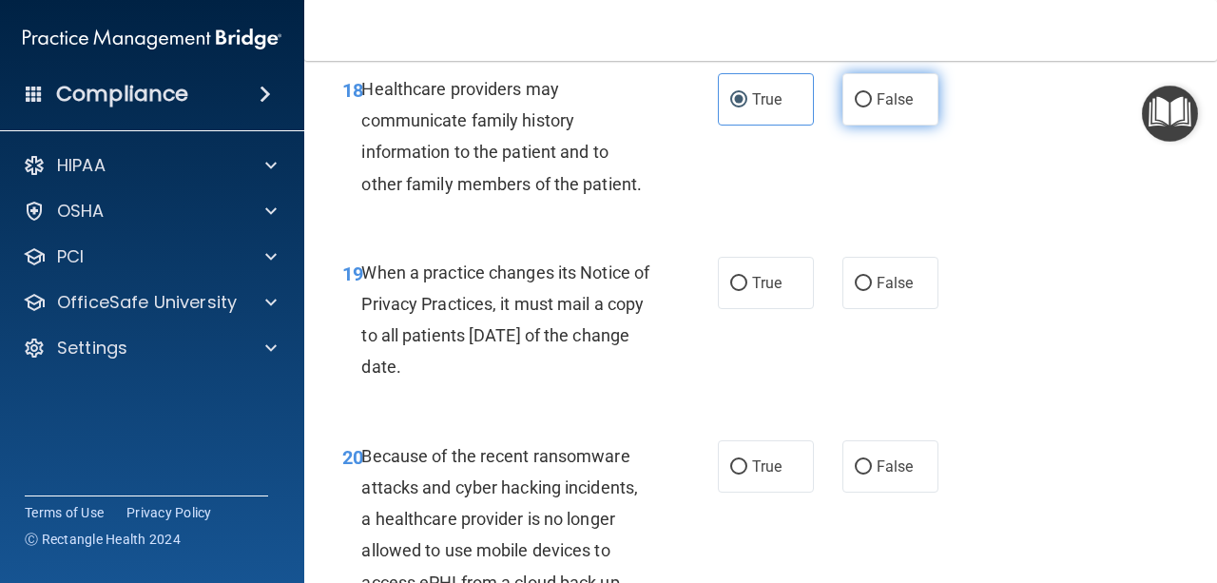
radio input "true"
radio input "false"
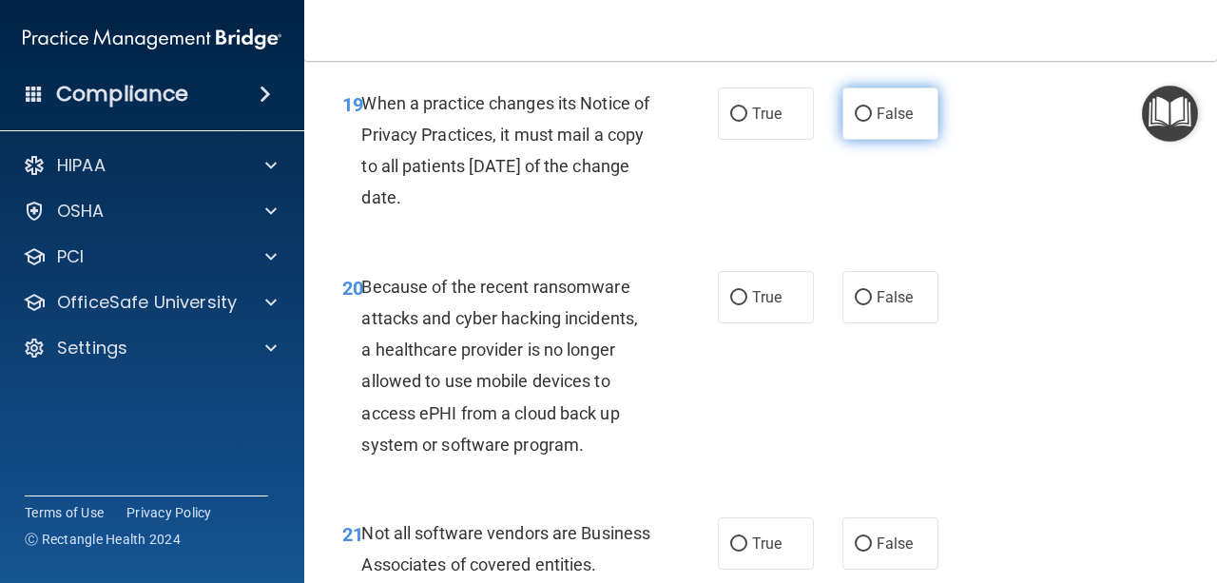
scroll to position [3750, 0]
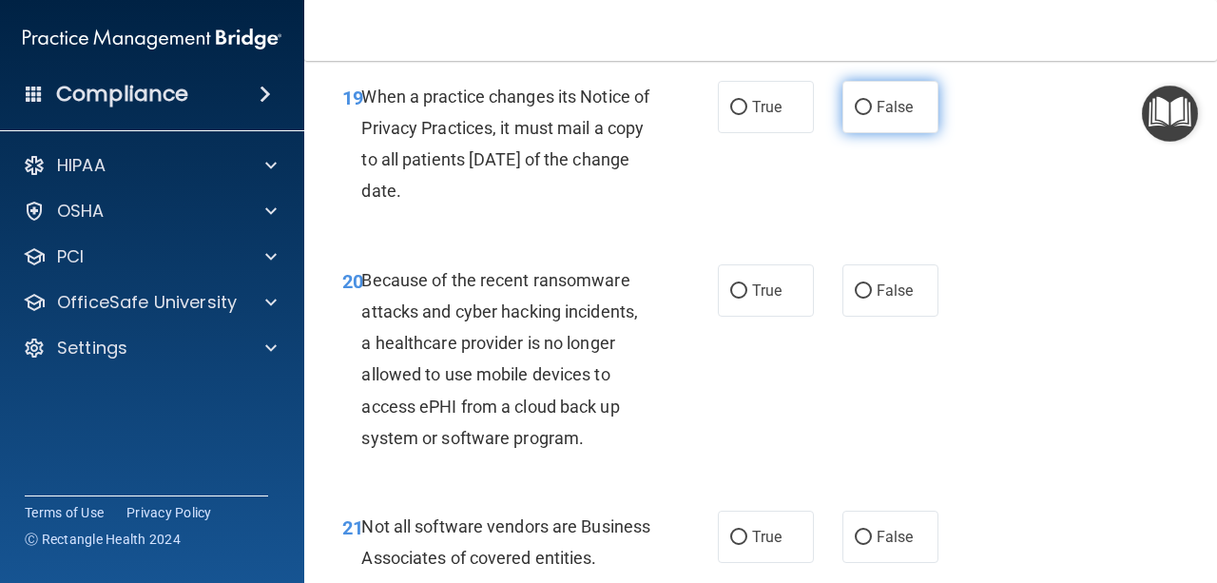
click at [880, 133] on label "False" at bounding box center [890, 107] width 96 height 52
click at [872, 115] on input "False" at bounding box center [863, 108] width 17 height 14
radio input "true"
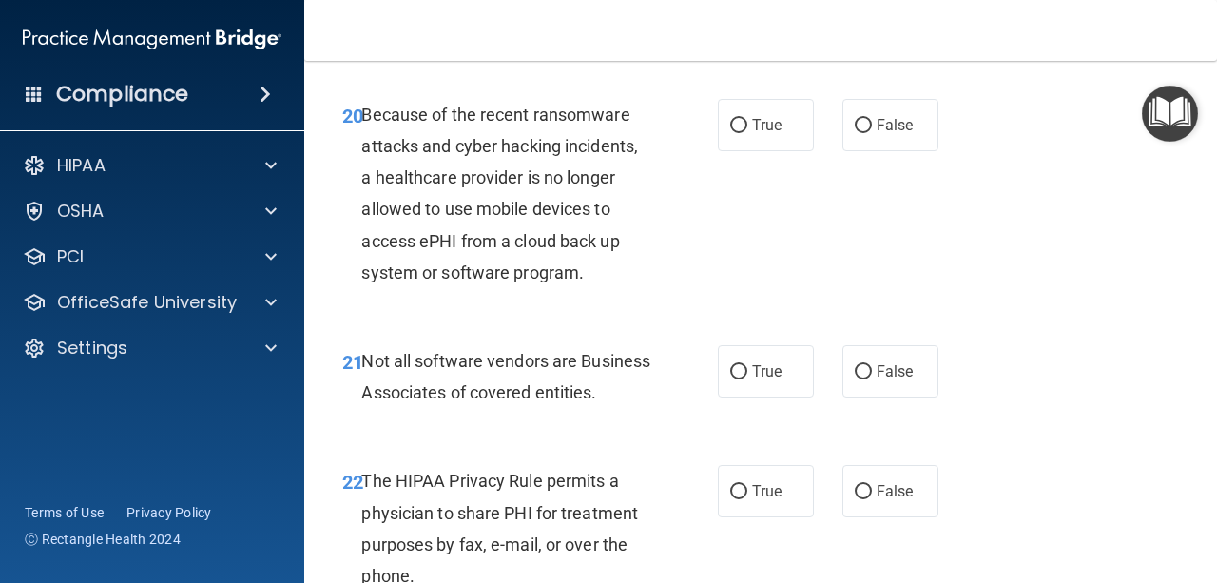
scroll to position [3949, 0]
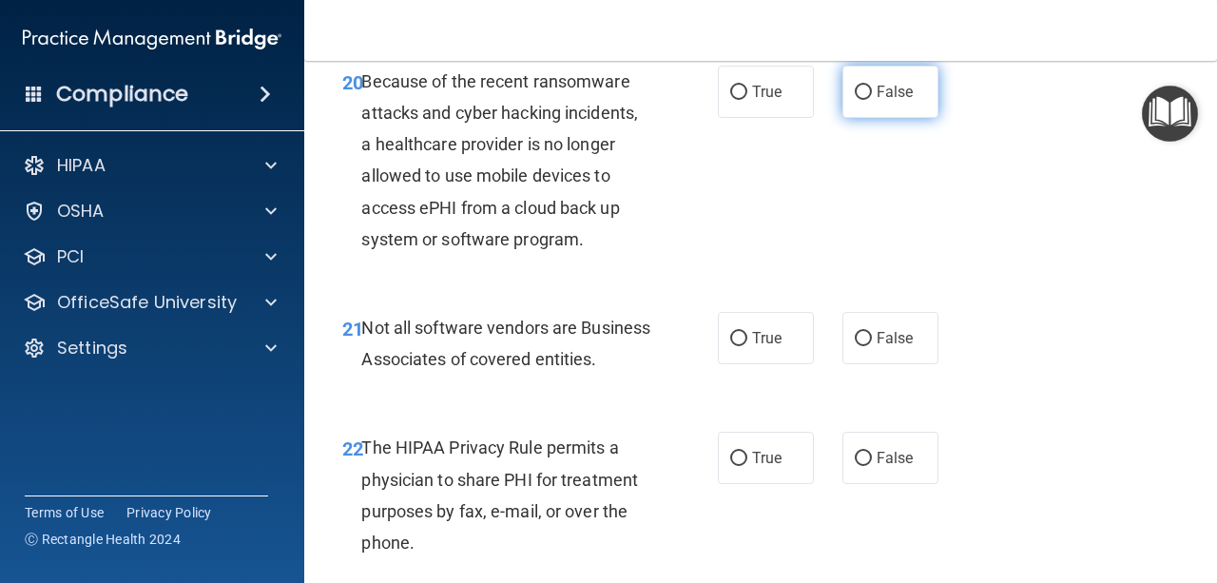
click at [904, 118] on label "False" at bounding box center [890, 92] width 96 height 52
click at [872, 100] on input "False" at bounding box center [863, 93] width 17 height 14
radio input "true"
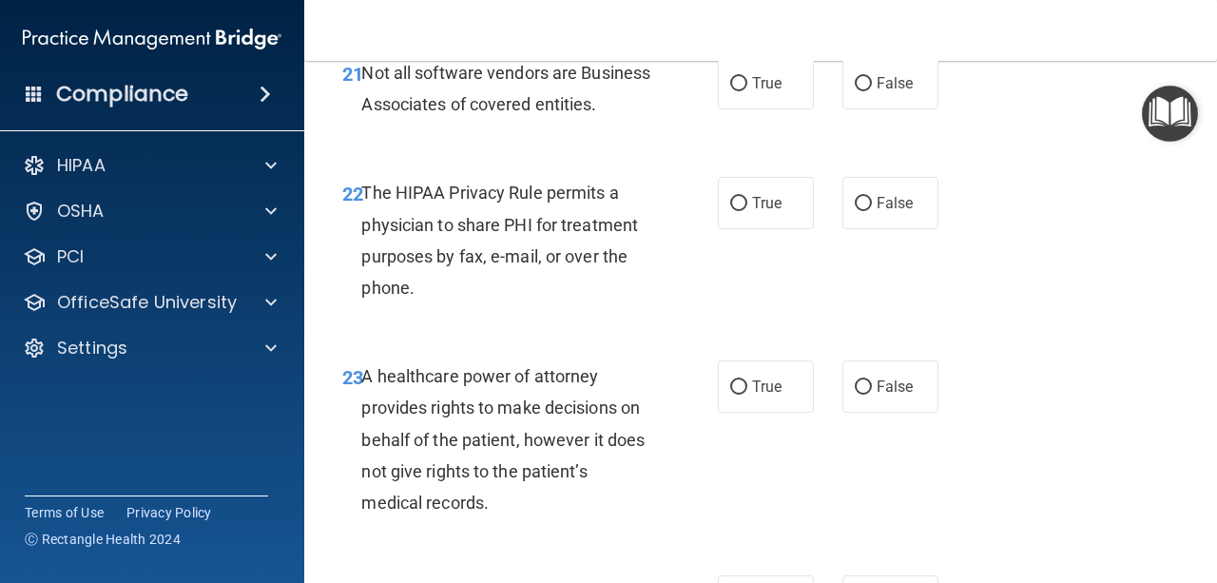
scroll to position [4208, 0]
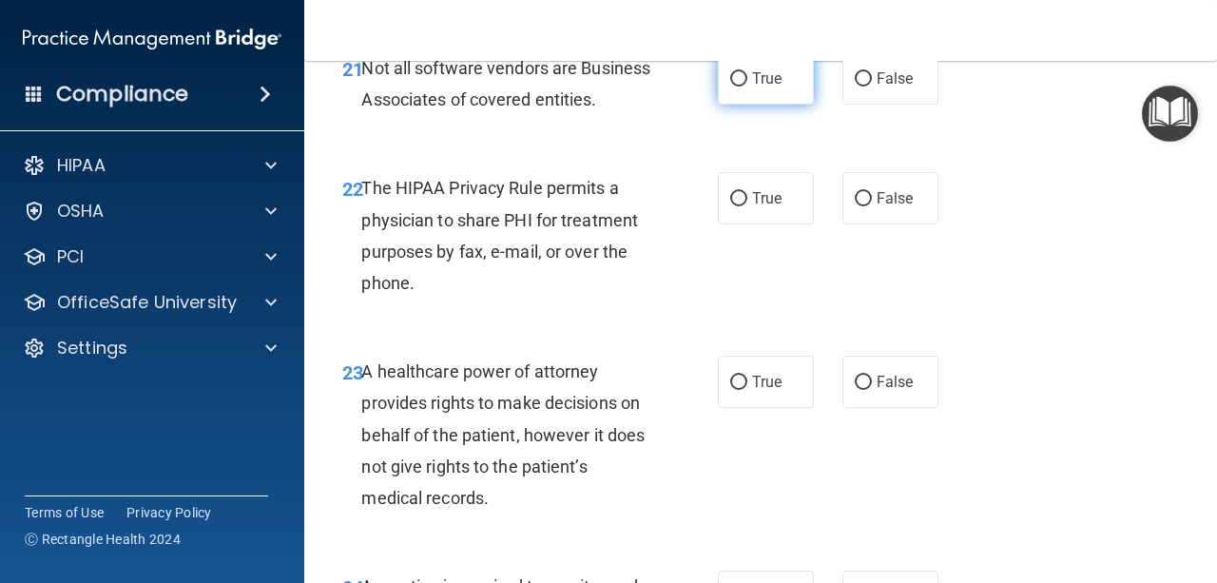
click at [754, 105] on label "True" at bounding box center [766, 78] width 96 height 52
click at [747, 87] on input "True" at bounding box center [738, 79] width 17 height 14
radio input "true"
click at [753, 224] on label "True" at bounding box center [766, 198] width 96 height 52
click at [747, 206] on input "True" at bounding box center [738, 199] width 17 height 14
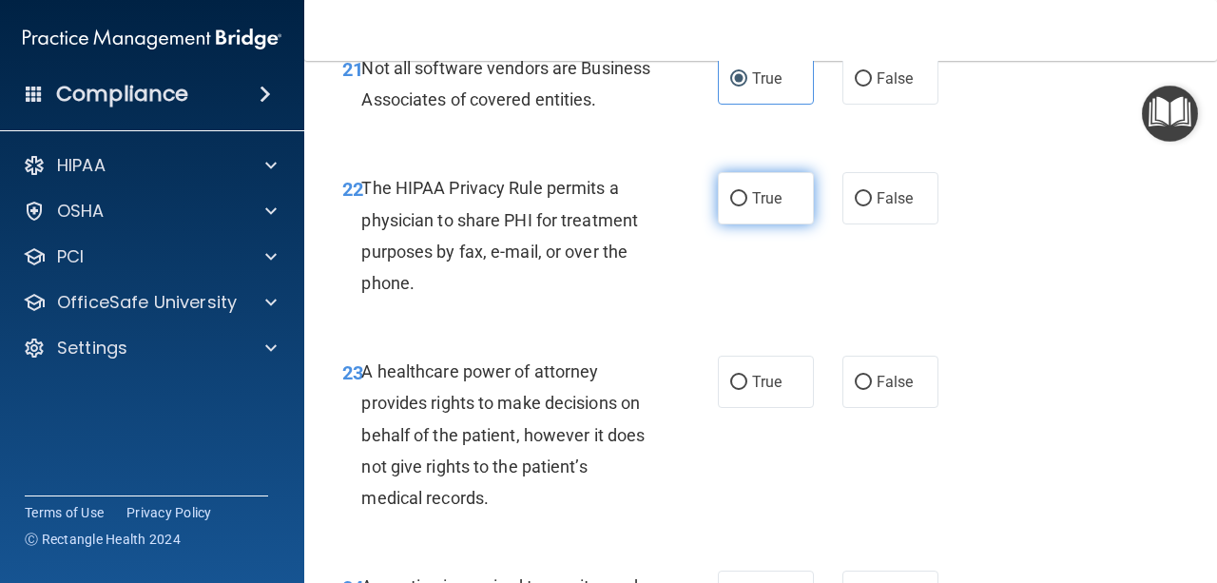
radio input "true"
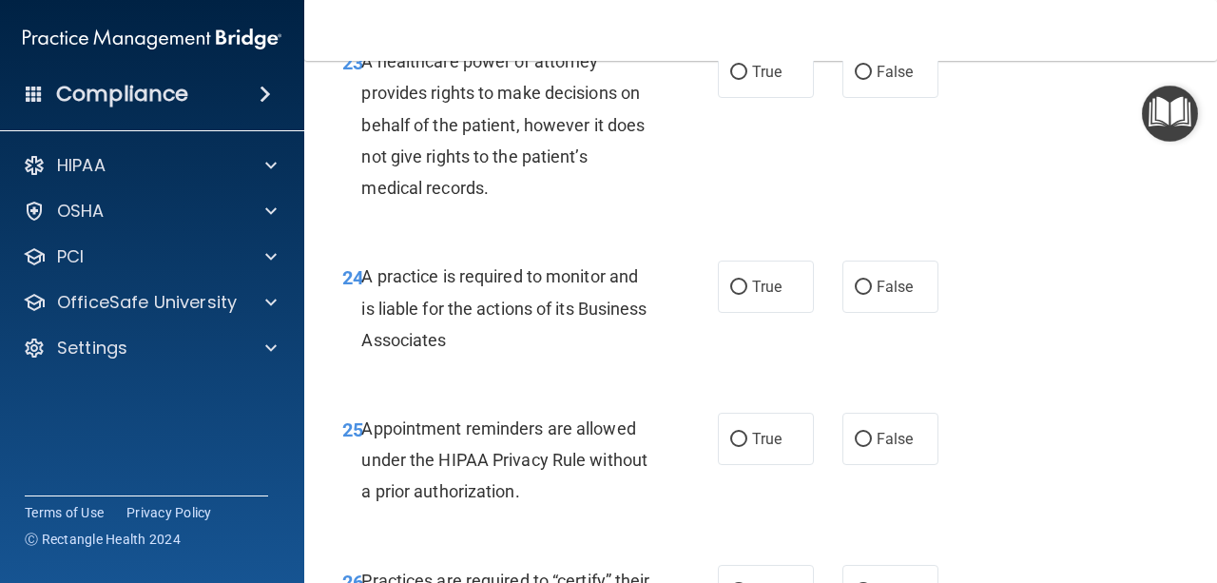
scroll to position [4529, 0]
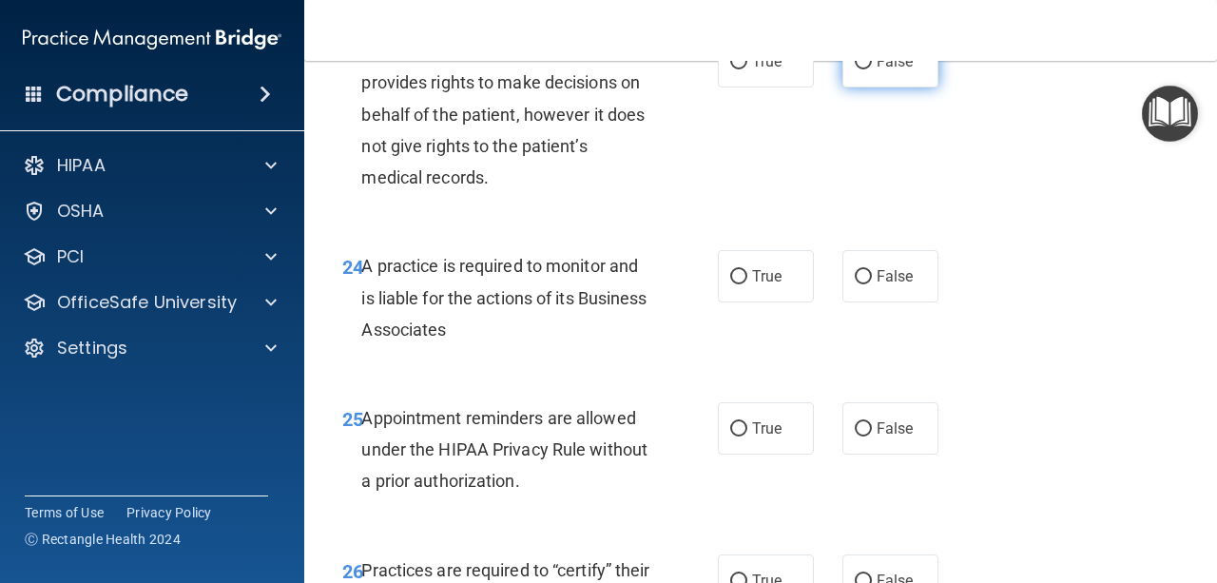
click at [893, 70] on span "False" at bounding box center [895, 61] width 37 height 18
click at [872, 69] on input "False" at bounding box center [863, 62] width 17 height 14
radio input "true"
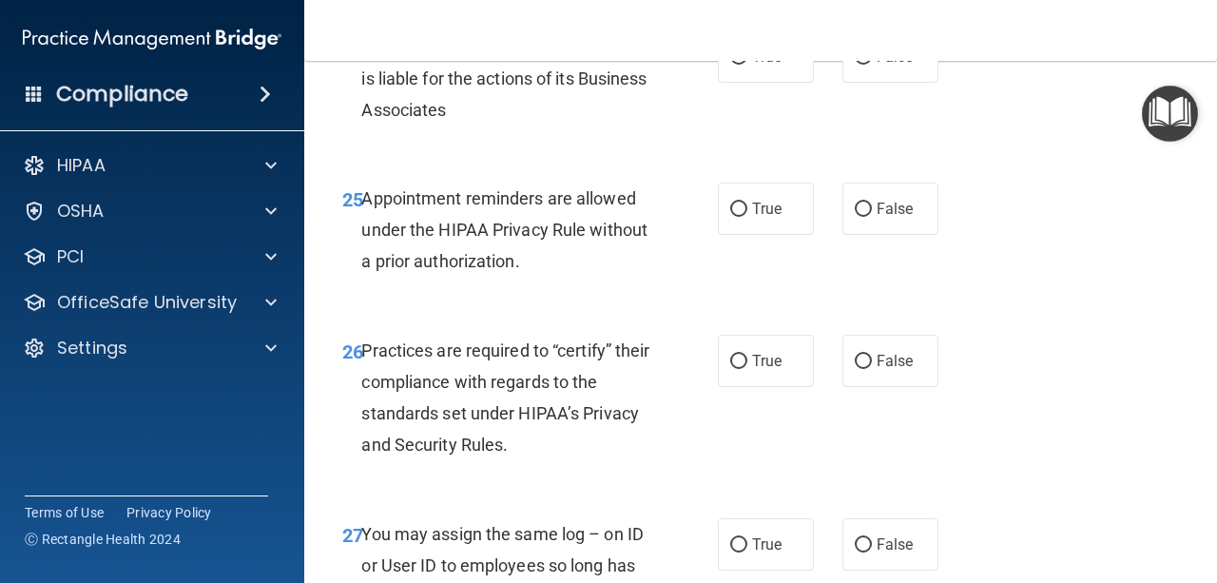
scroll to position [4751, 0]
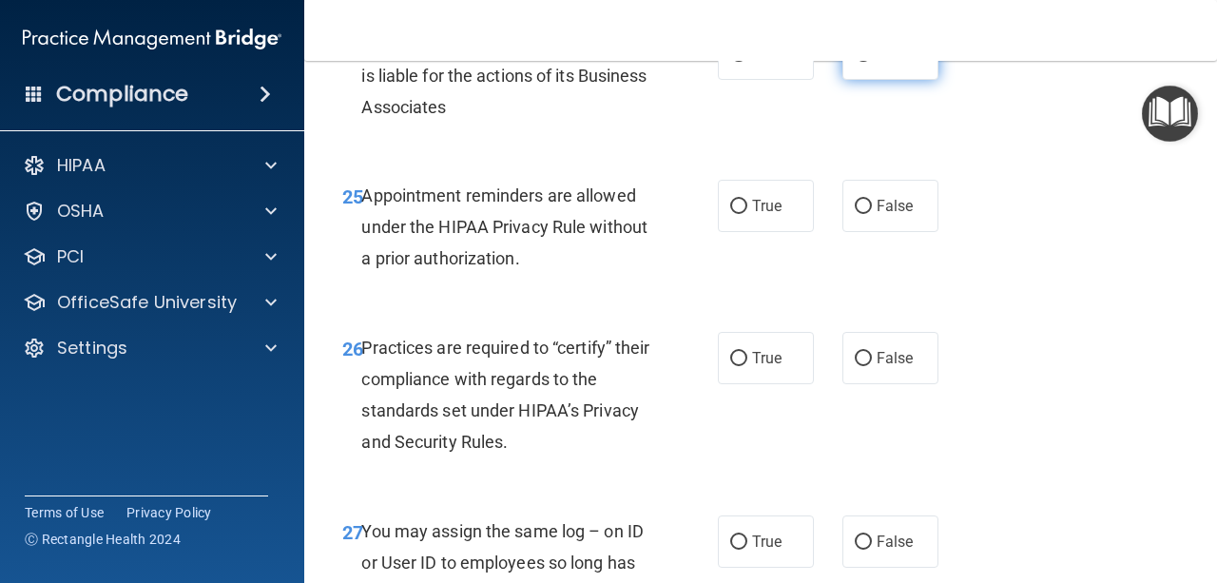
click at [866, 80] on label "False" at bounding box center [890, 54] width 96 height 52
click at [866, 62] on input "False" at bounding box center [863, 55] width 17 height 14
radio input "true"
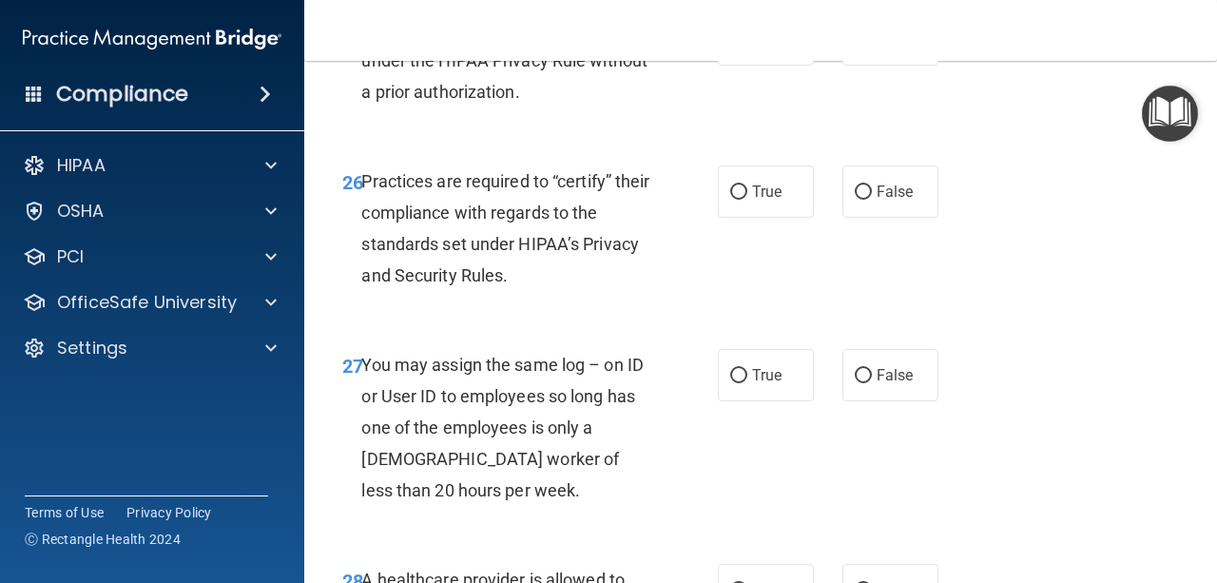
scroll to position [4922, 0]
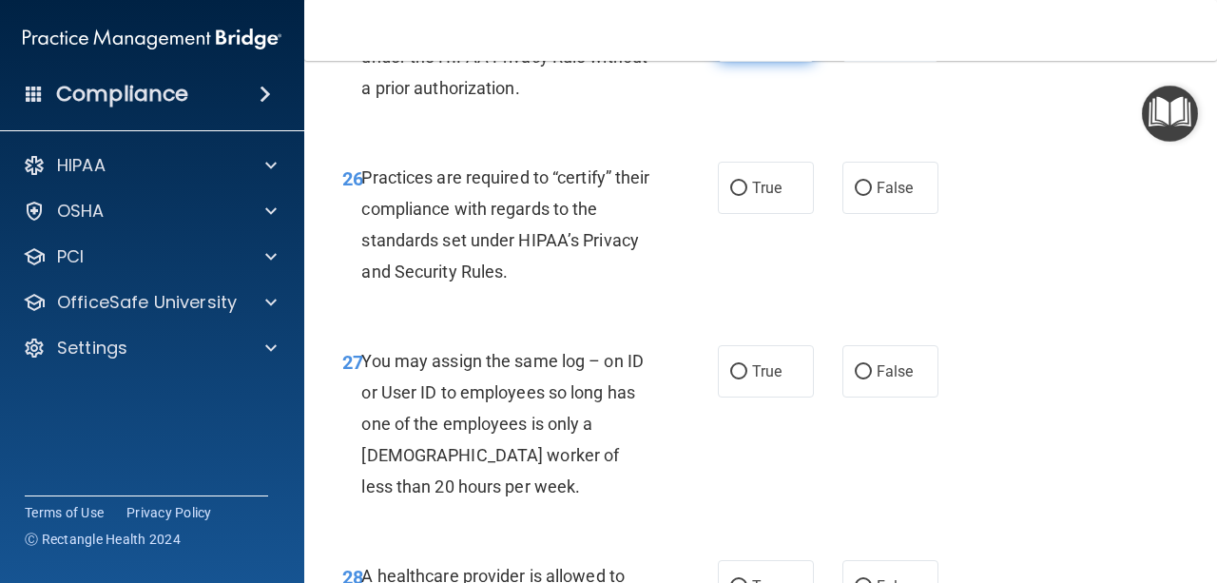
click at [788, 62] on label "True" at bounding box center [766, 36] width 96 height 52
click at [747, 44] on input "True" at bounding box center [738, 36] width 17 height 14
radio input "true"
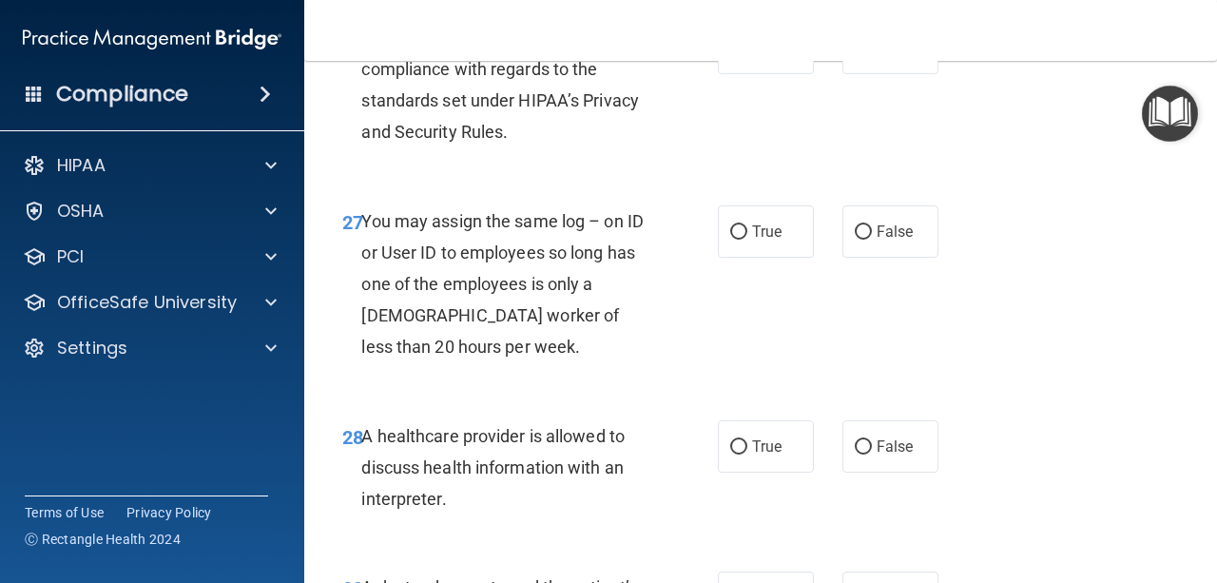
scroll to position [5068, 0]
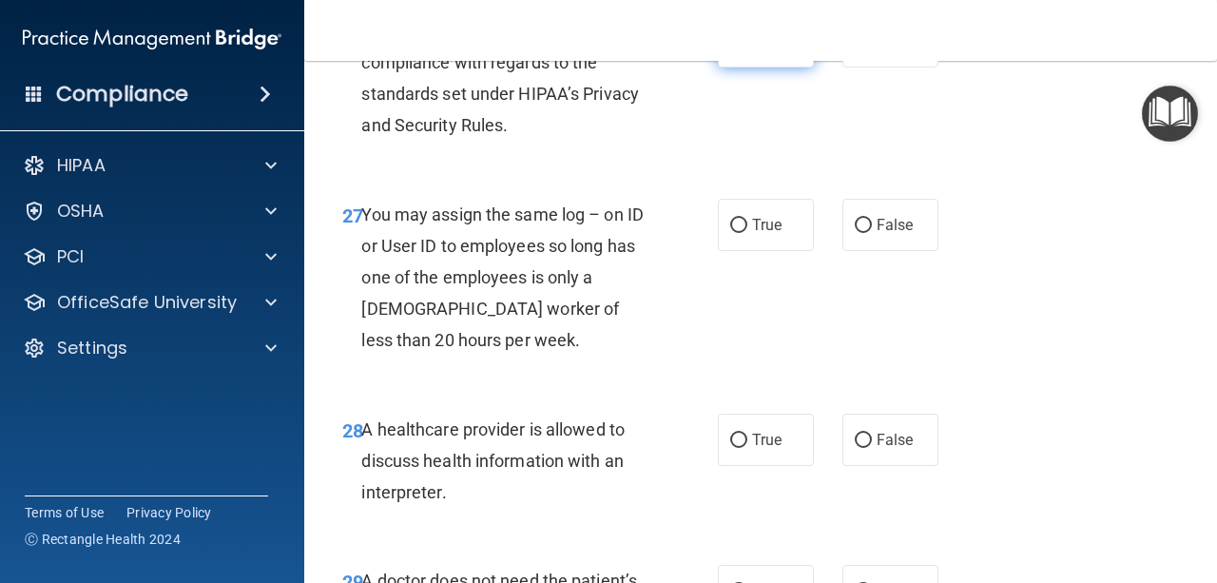
click at [775, 68] on label "True" at bounding box center [766, 41] width 96 height 52
click at [747, 49] on input "True" at bounding box center [738, 42] width 17 height 14
radio input "true"
click at [920, 68] on label "False" at bounding box center [890, 41] width 96 height 52
click at [872, 49] on input "False" at bounding box center [863, 42] width 17 height 14
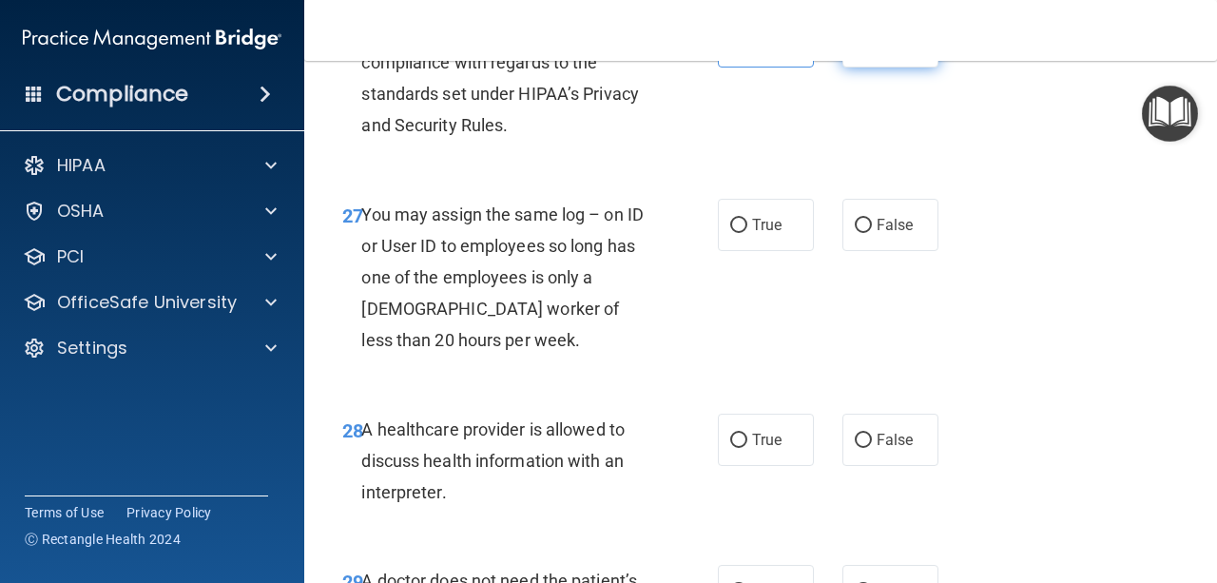
radio input "true"
radio input "false"
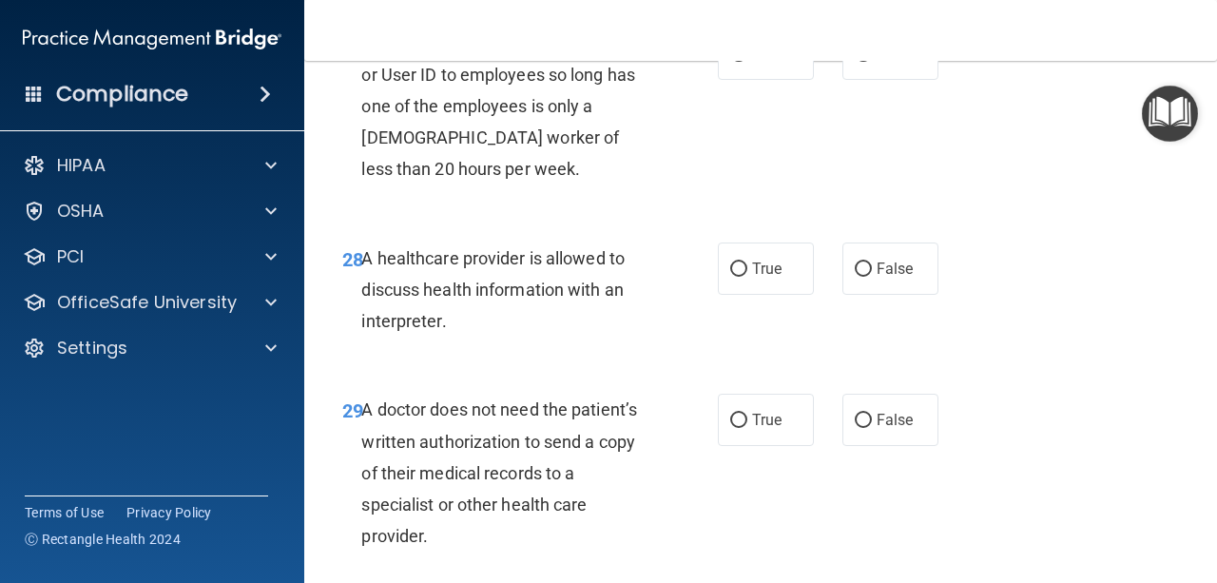
scroll to position [5256, 0]
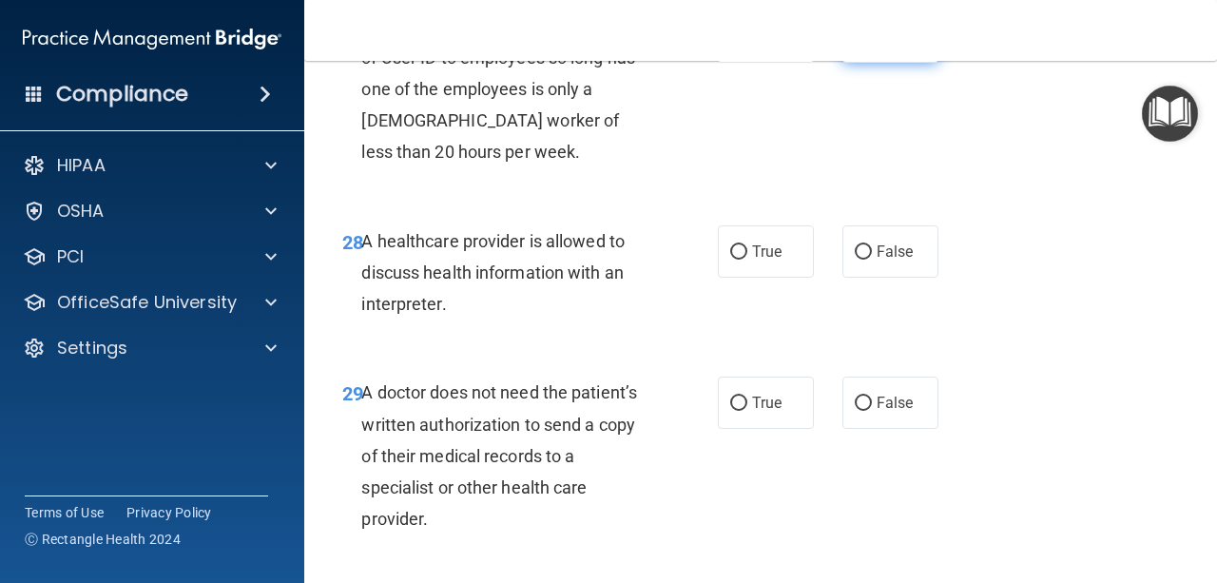
click at [917, 63] on label "False" at bounding box center [890, 36] width 96 height 52
click at [872, 45] on input "False" at bounding box center [863, 37] width 17 height 14
radio input "true"
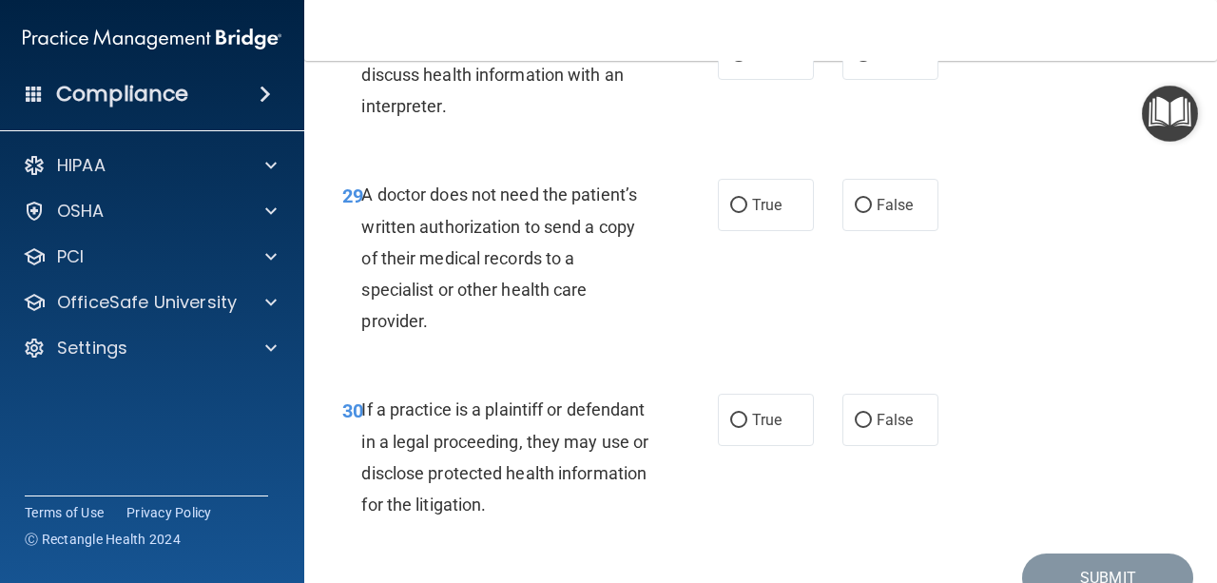
scroll to position [5458, 0]
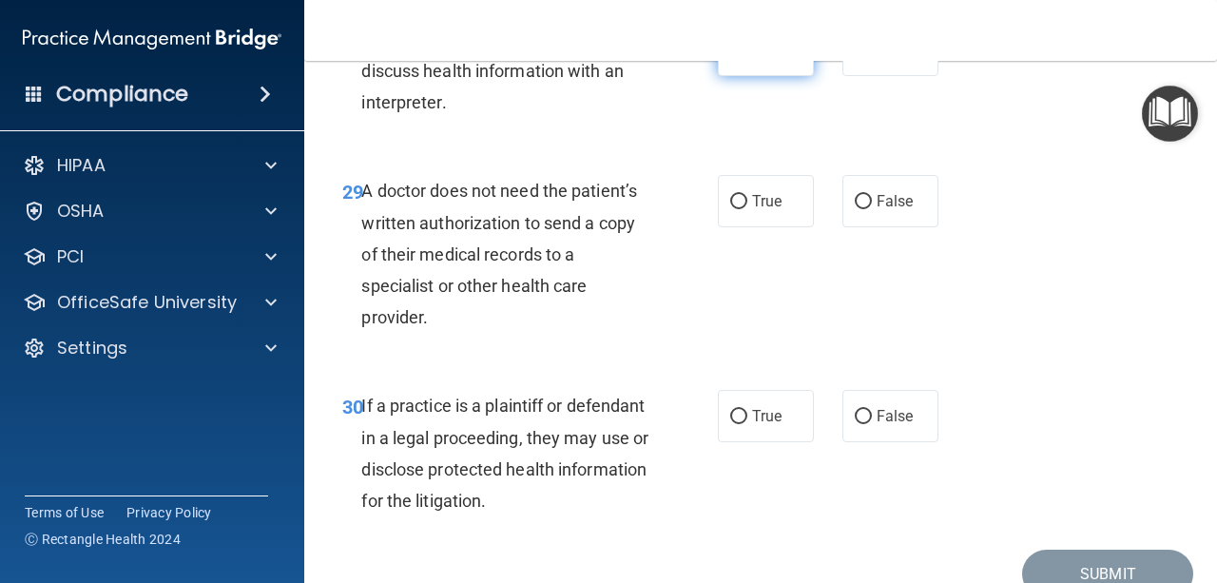
click at [764, 76] on label "True" at bounding box center [766, 50] width 96 height 52
click at [747, 58] on input "True" at bounding box center [738, 51] width 17 height 14
radio input "true"
click at [761, 227] on label "True" at bounding box center [766, 201] width 96 height 52
click at [747, 209] on input "True" at bounding box center [738, 202] width 17 height 14
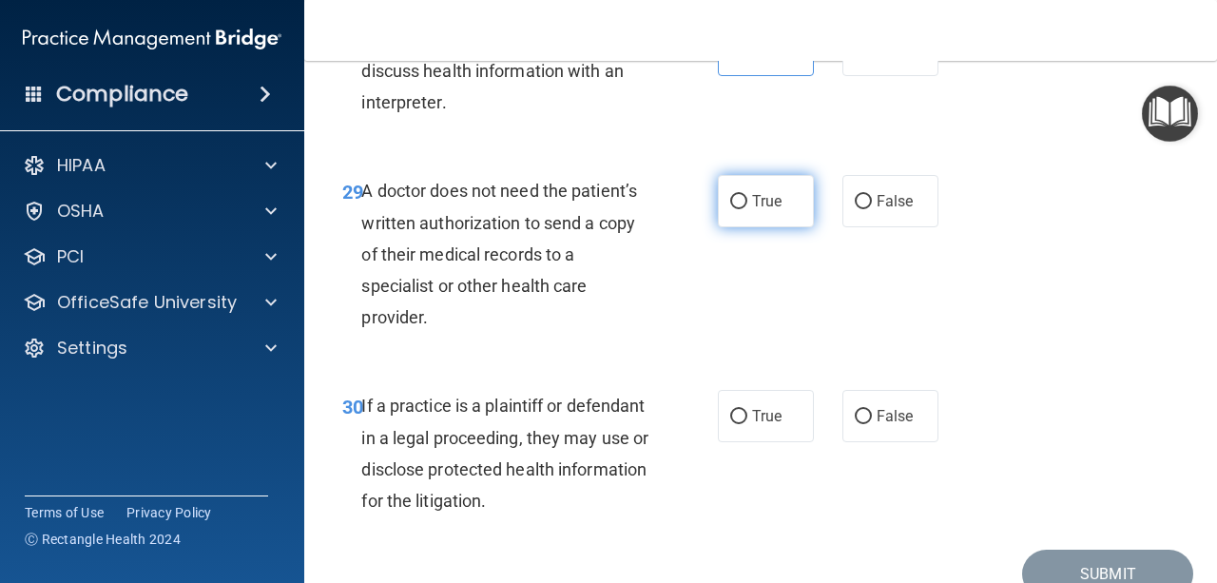
radio input "true"
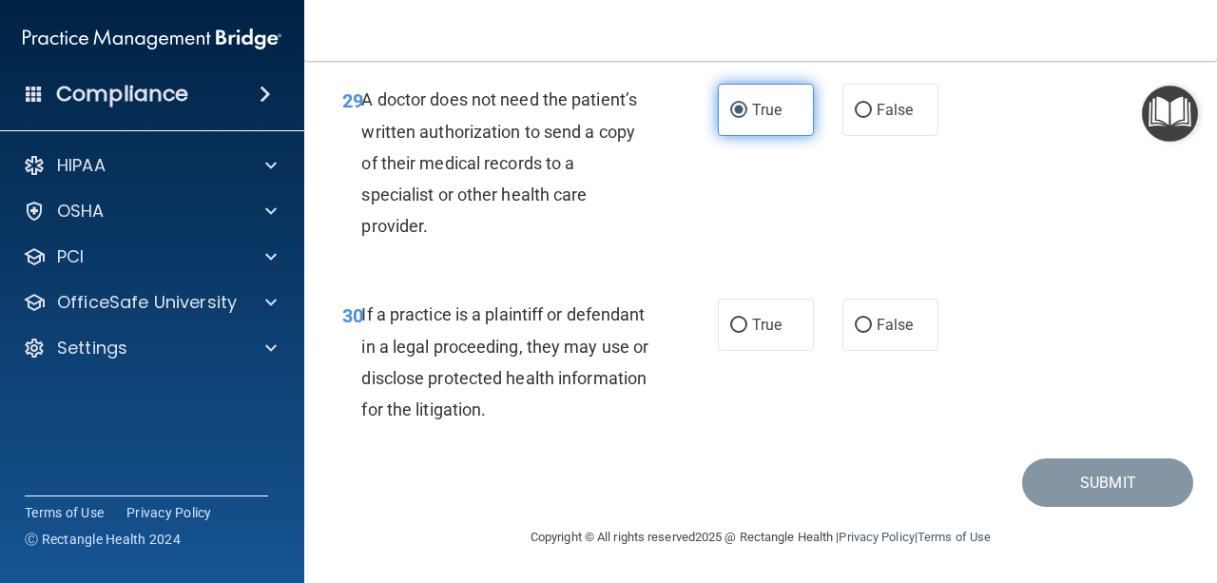
scroll to position [5613, 0]
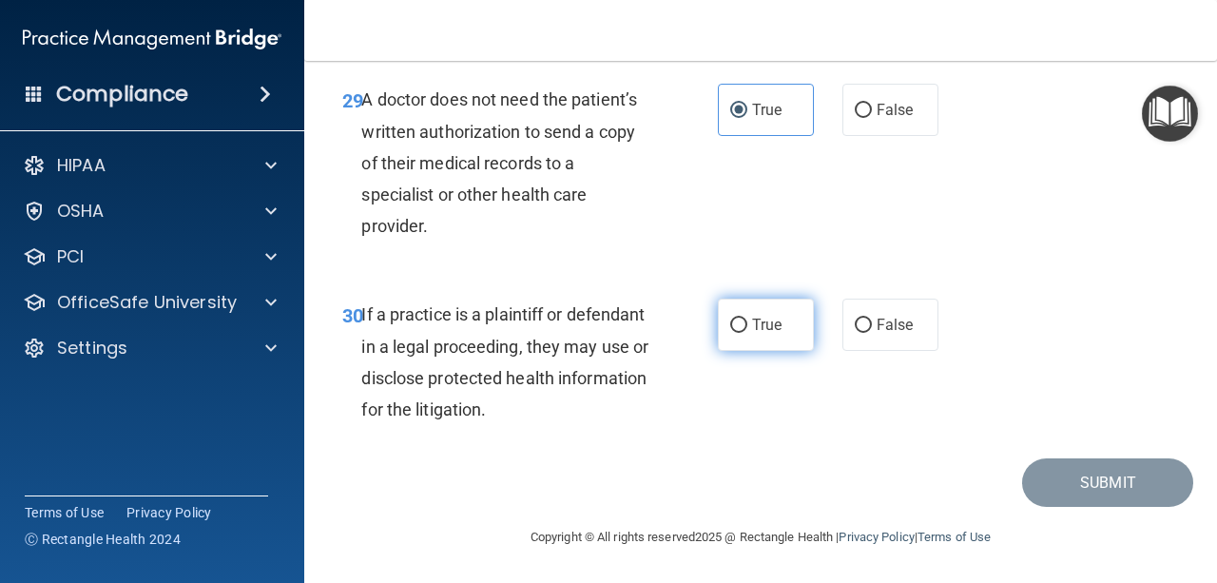
click at [755, 331] on span "True" at bounding box center [766, 325] width 29 height 18
click at [747, 331] on input "True" at bounding box center [738, 326] width 17 height 14
radio input "true"
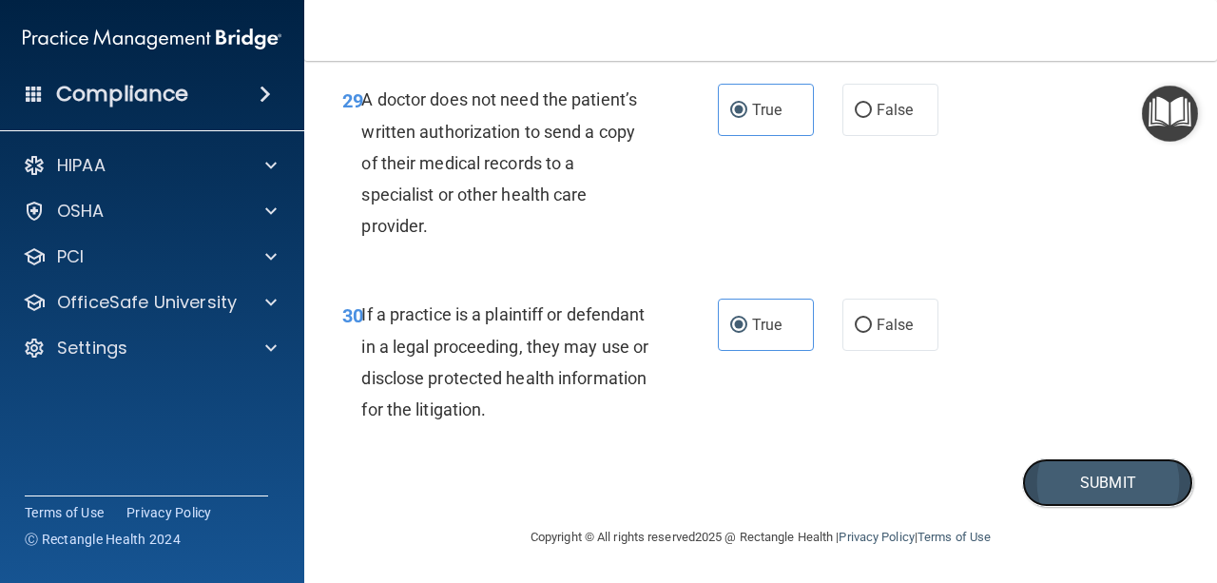
click at [1054, 490] on button "Submit" at bounding box center [1107, 482] width 171 height 48
click at [1074, 486] on button "Submit" at bounding box center [1107, 482] width 171 height 48
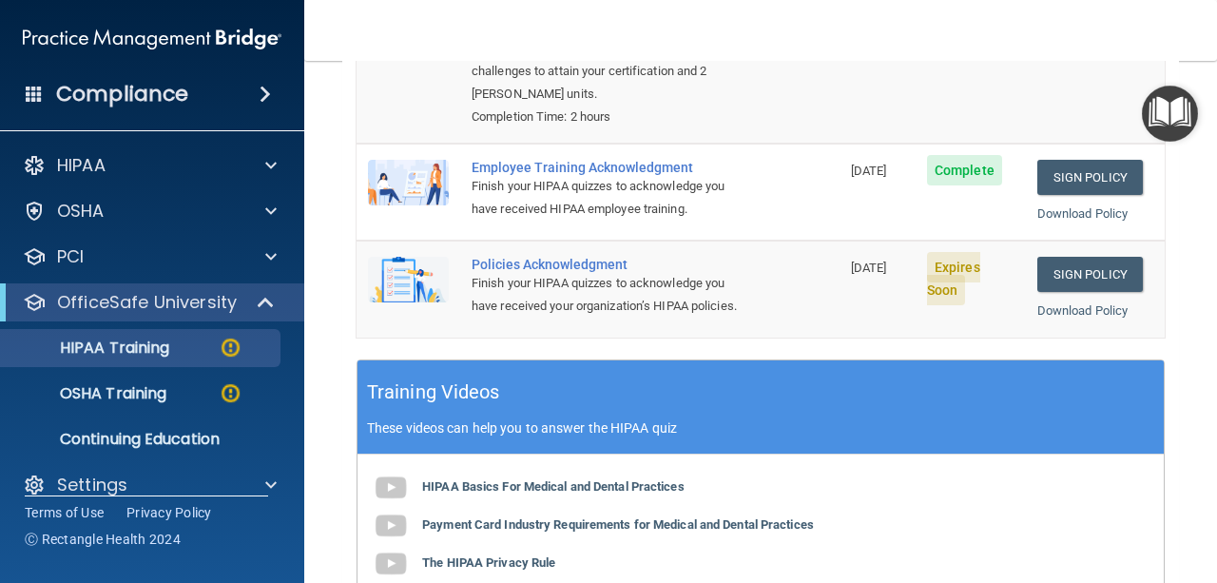
scroll to position [421, 0]
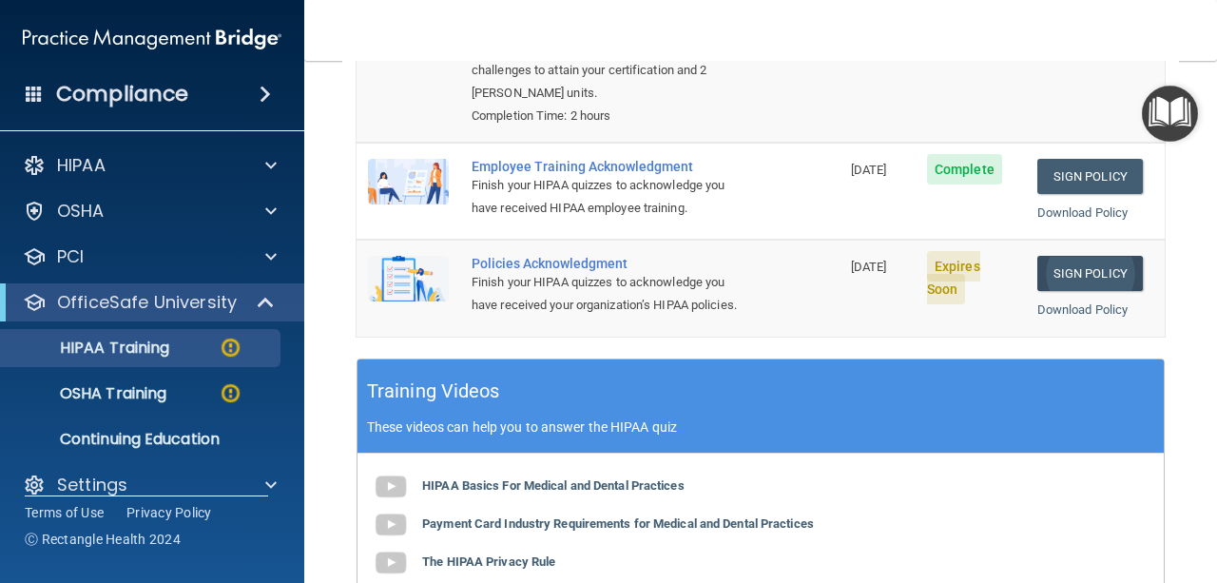
click at [1050, 256] on link "Sign Policy" at bounding box center [1090, 273] width 106 height 35
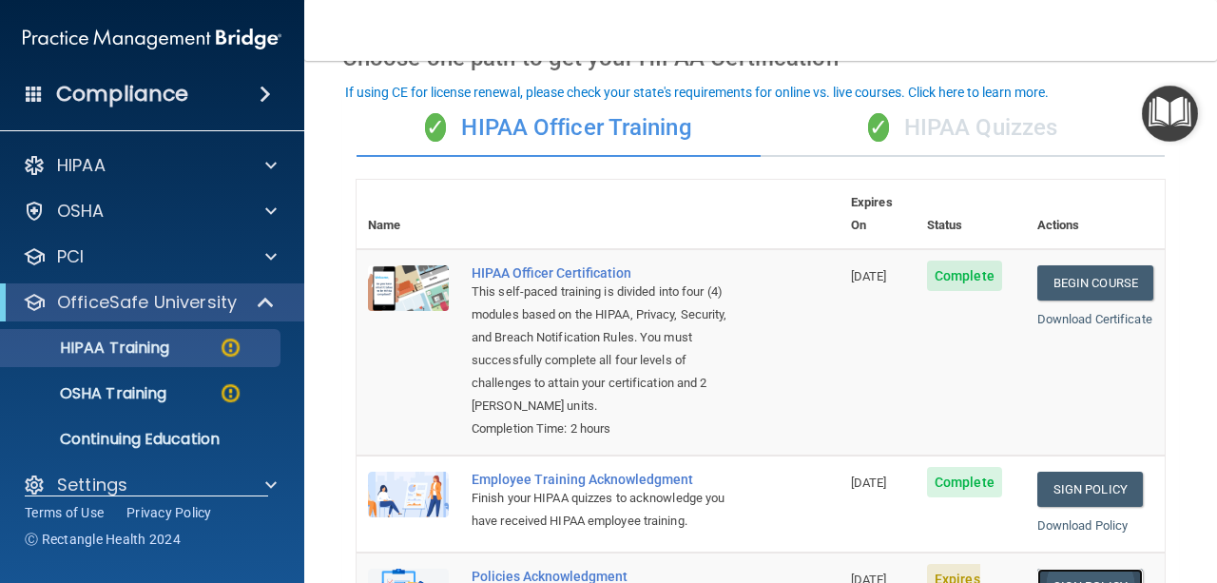
scroll to position [101, 0]
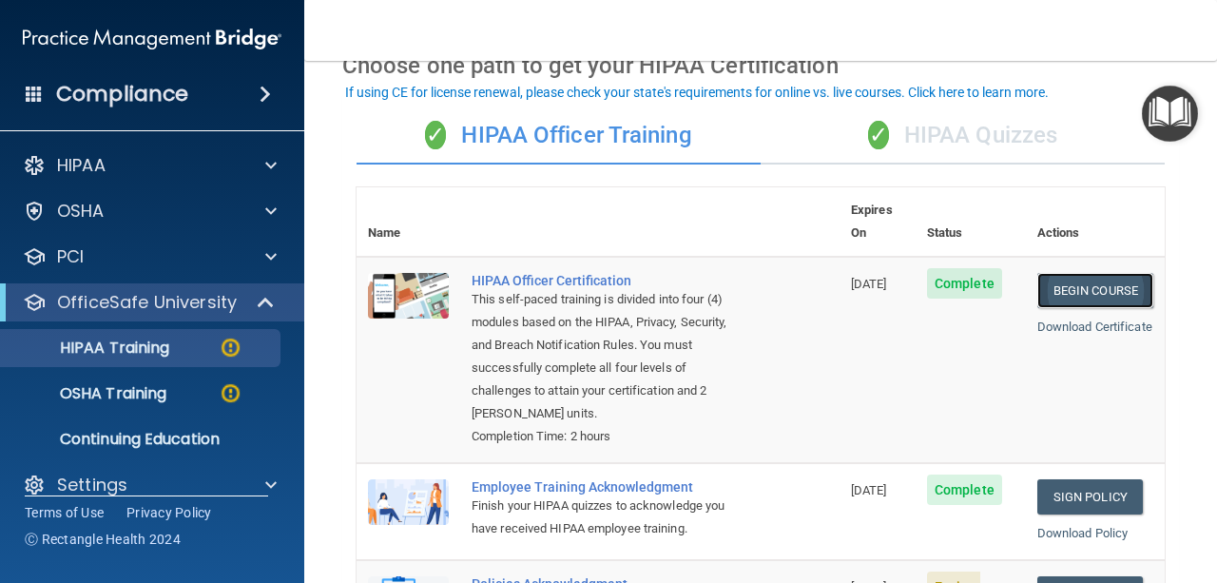
click at [1089, 273] on link "Begin Course" at bounding box center [1095, 290] width 116 height 35
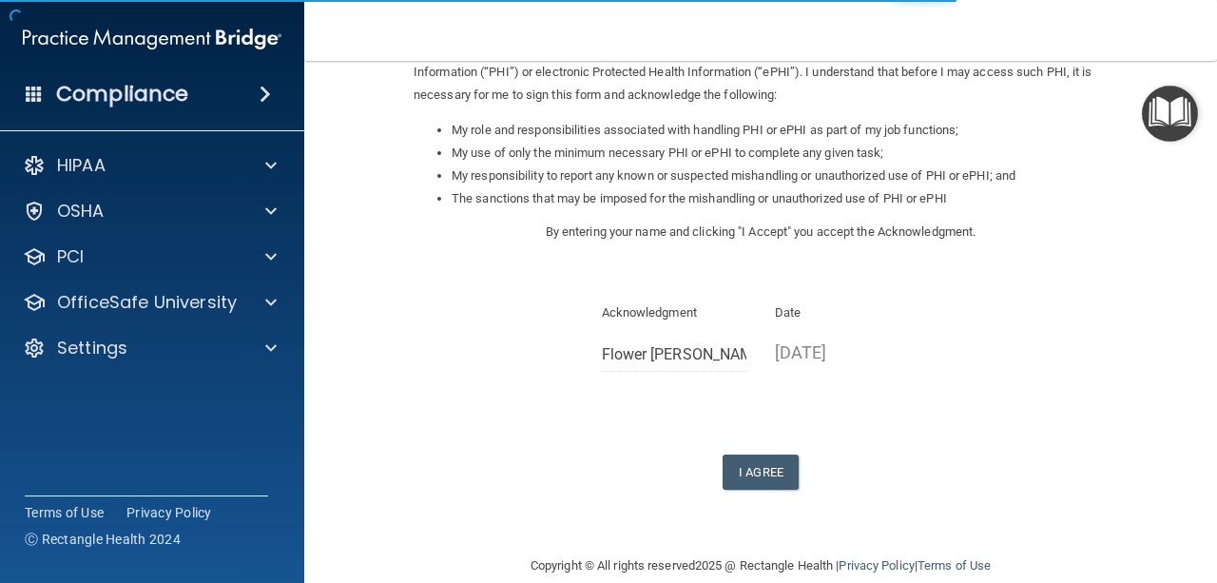
scroll to position [288, 0]
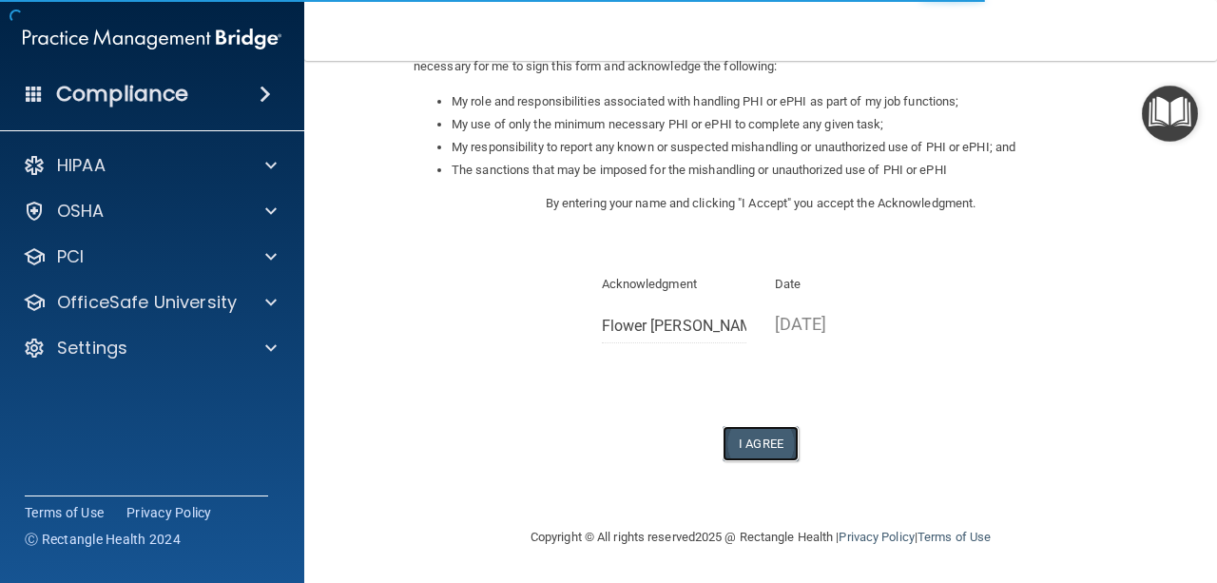
click at [768, 444] on button "I Agree" at bounding box center [761, 443] width 76 height 35
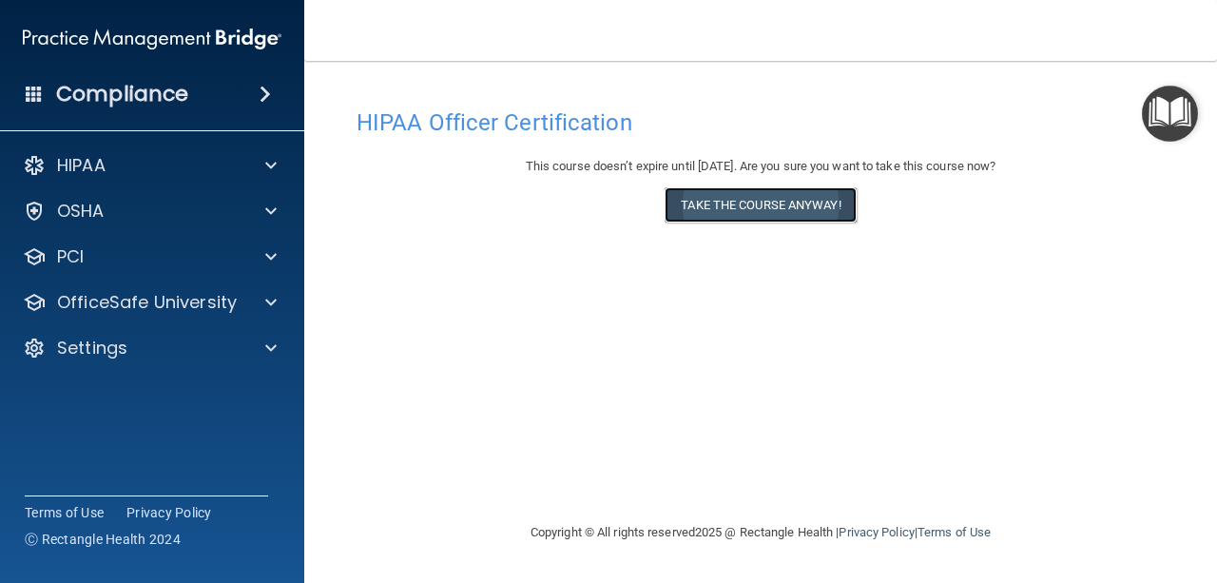
click at [776, 213] on button "Take the course anyway!" at bounding box center [760, 204] width 191 height 35
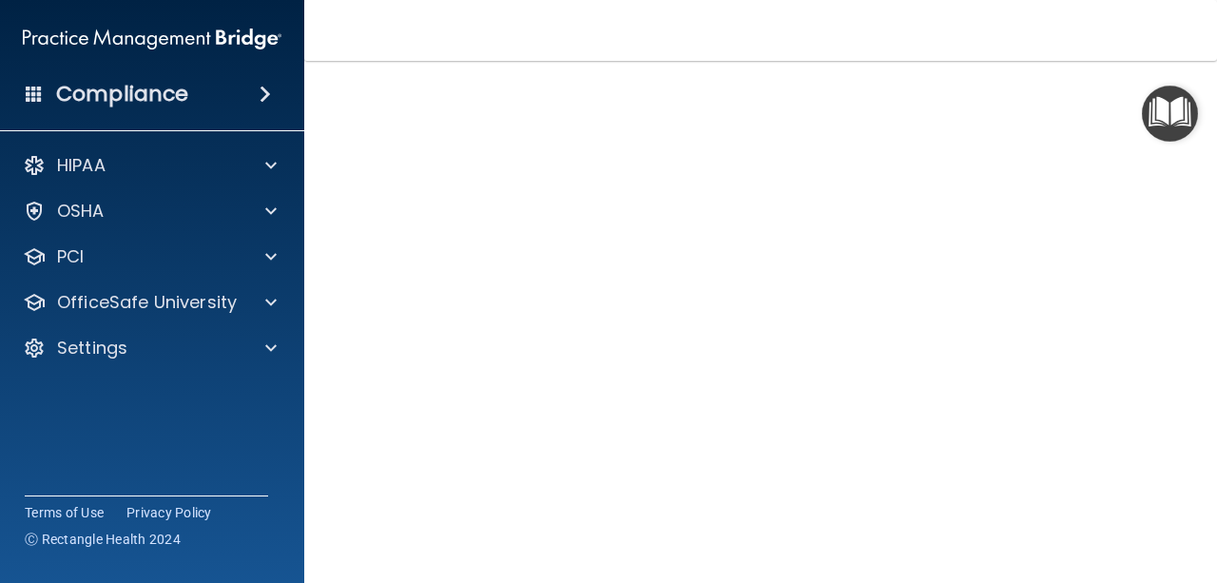
scroll to position [117, 0]
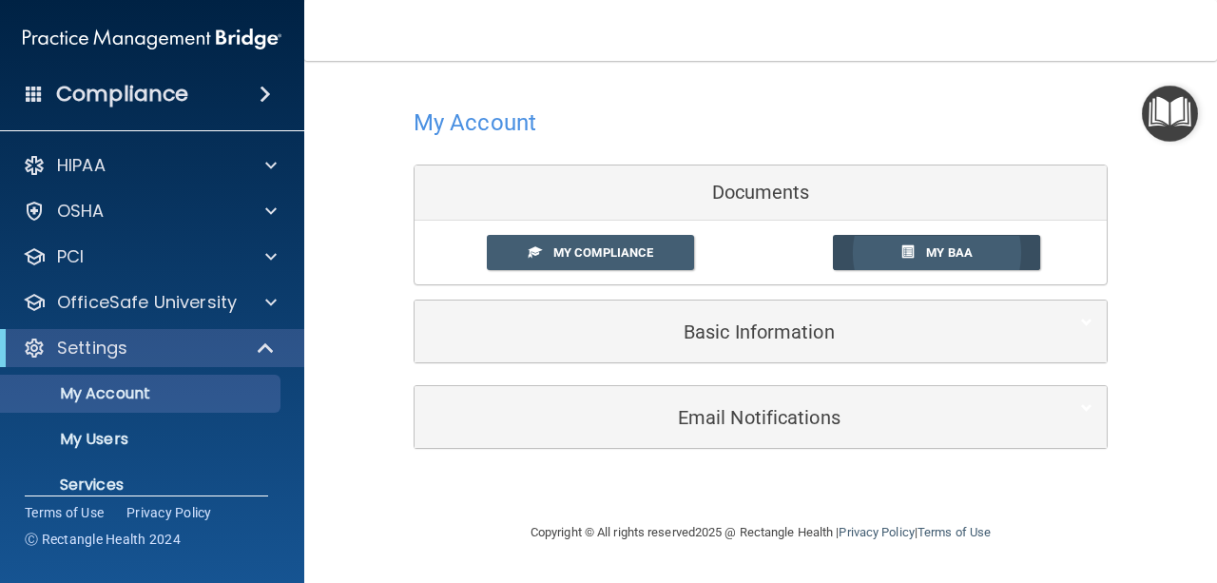
click at [976, 252] on link "My BAA" at bounding box center [937, 252] width 208 height 35
click at [597, 261] on link "My Compliance" at bounding box center [591, 252] width 208 height 35
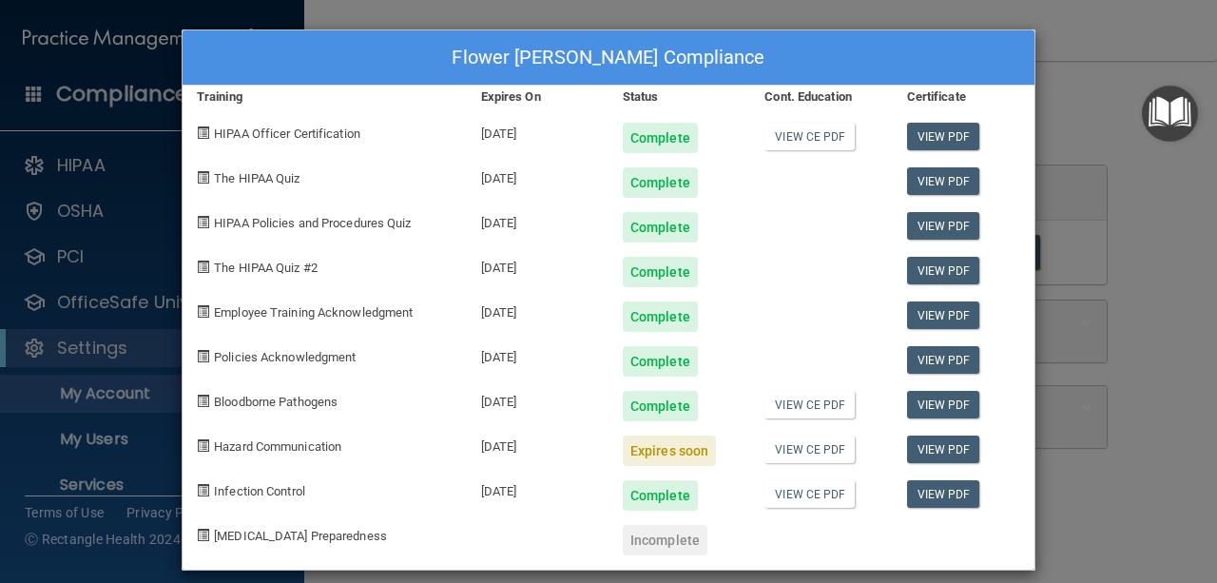
click at [1080, 2] on div "Flower [PERSON_NAME] Compliance Training Expires On Status Cont. Education Cert…" at bounding box center [608, 291] width 1217 height 583
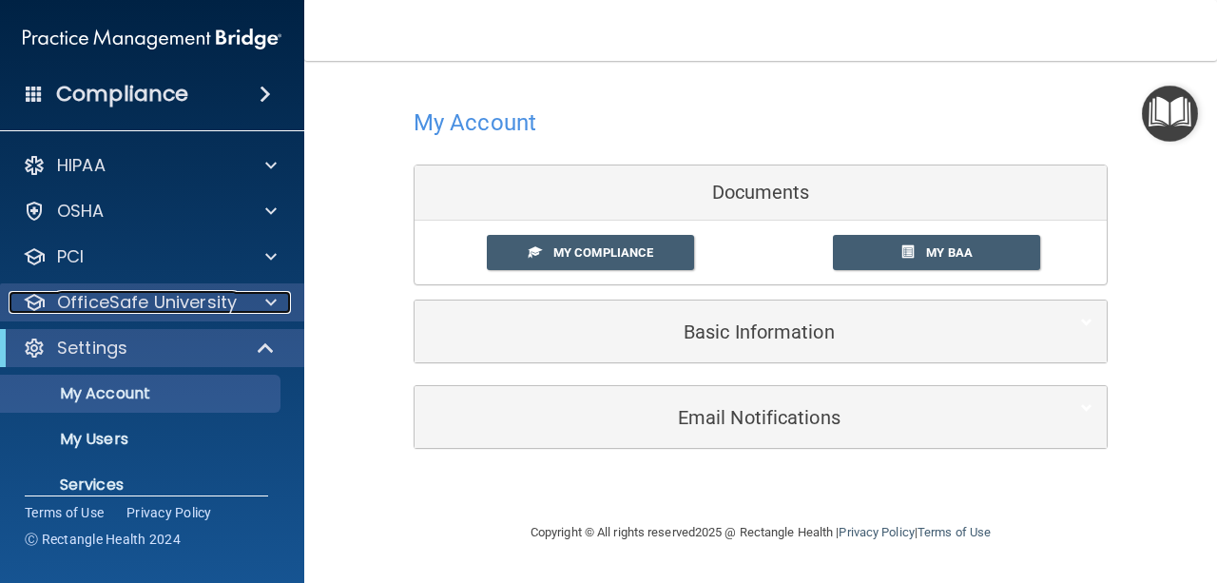
click at [263, 310] on div at bounding box center [268, 302] width 48 height 23
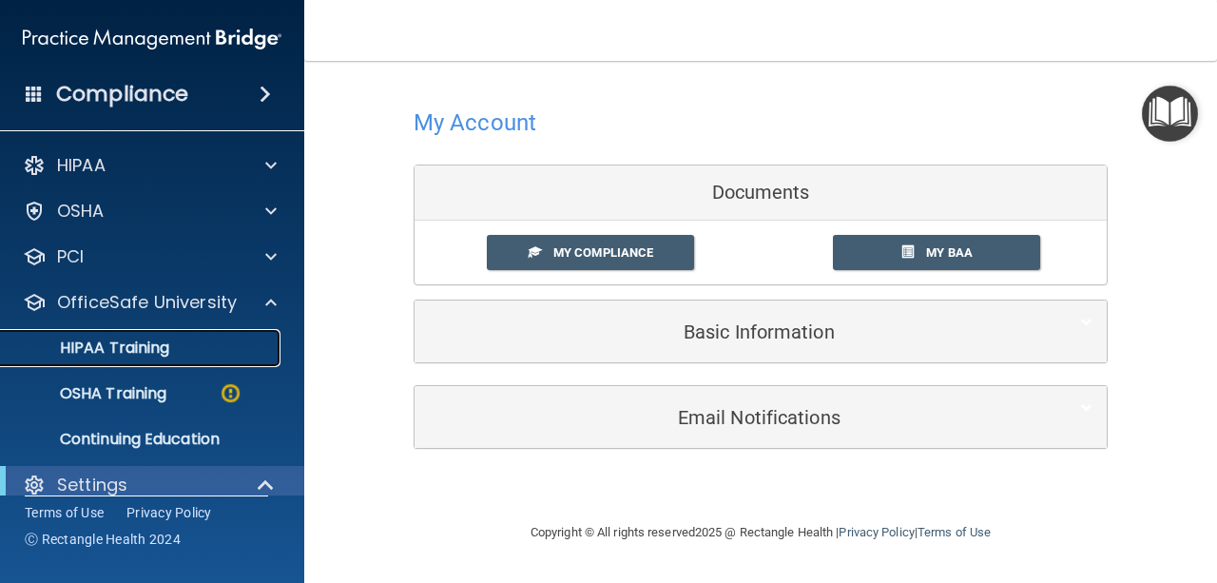
click at [252, 344] on div "HIPAA Training" at bounding box center [142, 348] width 260 height 19
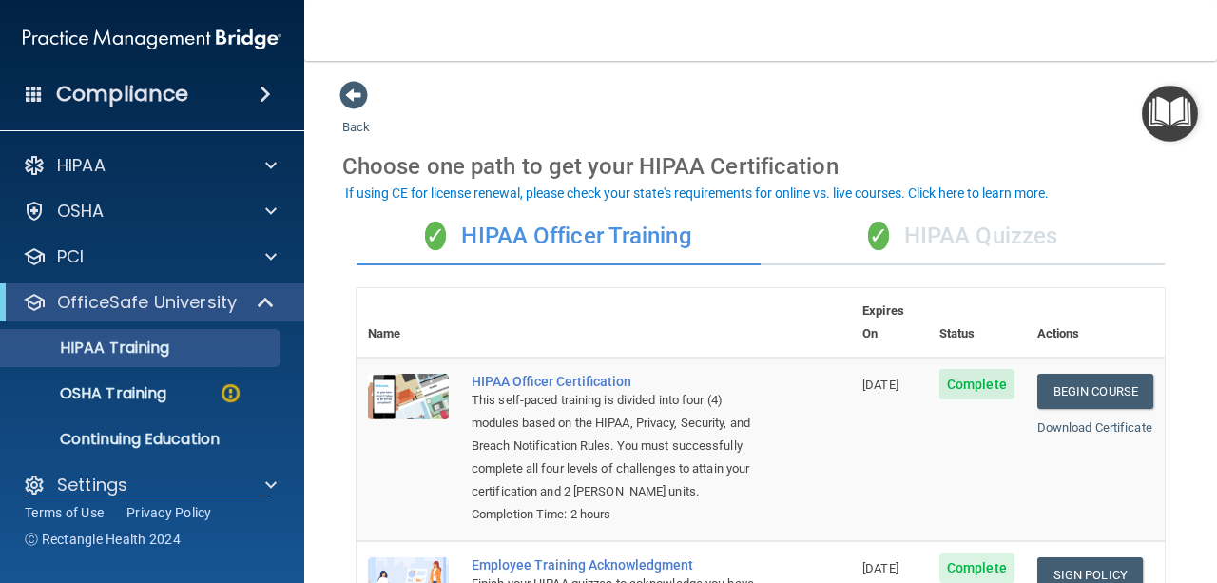
click at [634, 245] on div "✓ HIPAA Officer Training" at bounding box center [559, 236] width 404 height 57
click at [955, 223] on div "✓ HIPAA Quizzes" at bounding box center [963, 236] width 404 height 57
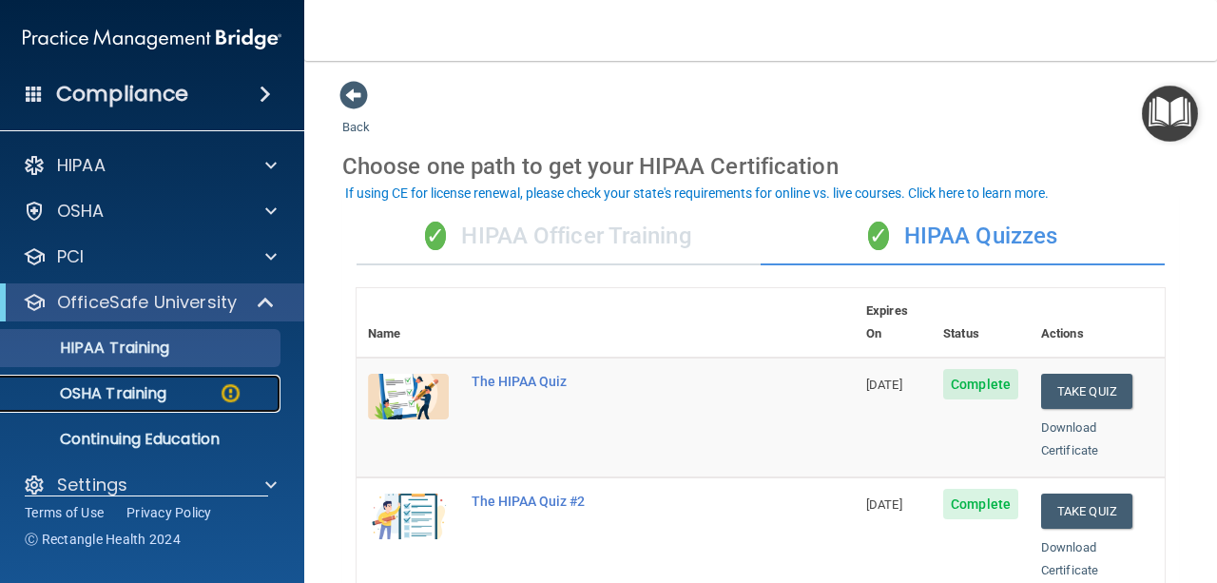
click at [174, 395] on div "OSHA Training" at bounding box center [142, 393] width 260 height 19
